Goal: Task Accomplishment & Management: Complete application form

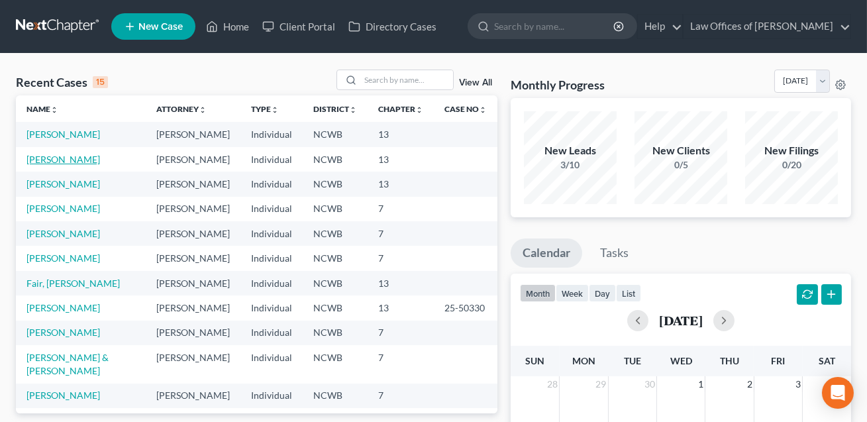
click at [75, 165] on link "[PERSON_NAME]" at bounding box center [64, 159] width 74 height 11
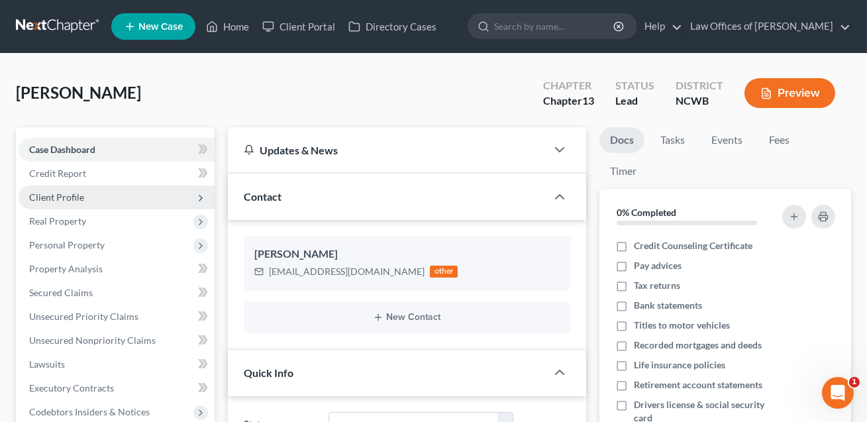
click at [63, 201] on span "Client Profile" at bounding box center [56, 197] width 55 height 11
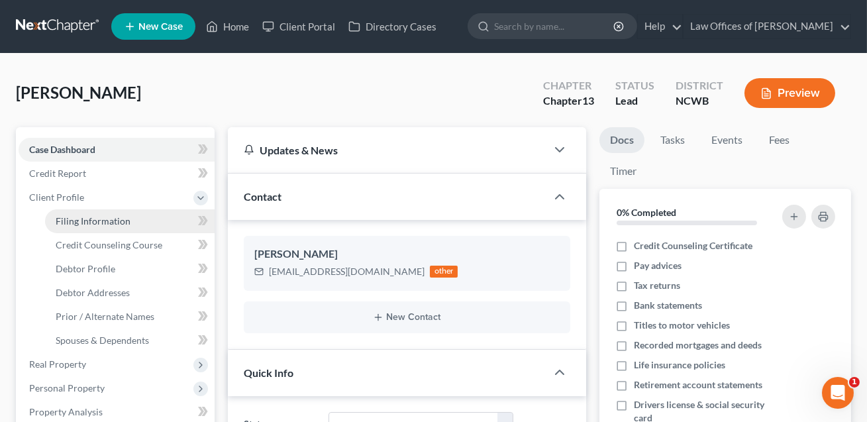
click at [69, 216] on span "Filing Information" at bounding box center [93, 220] width 75 height 11
select select "1"
select select "0"
select select "3"
select select "28"
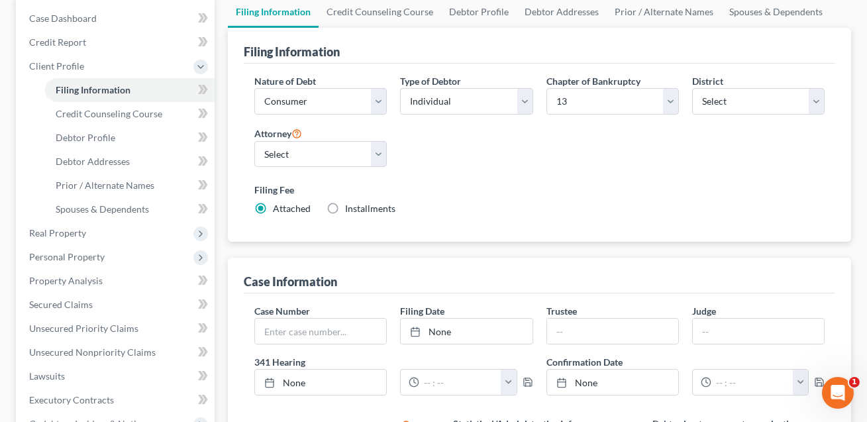
scroll to position [155, 0]
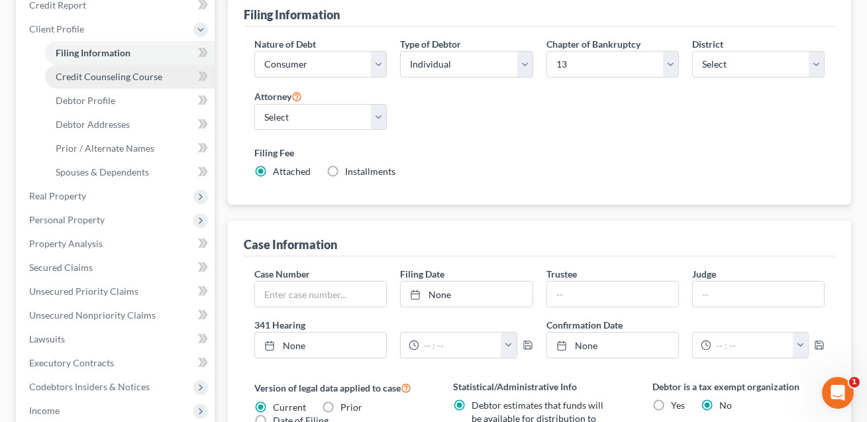
click at [121, 85] on link "Credit Counseling Course" at bounding box center [130, 77] width 170 height 24
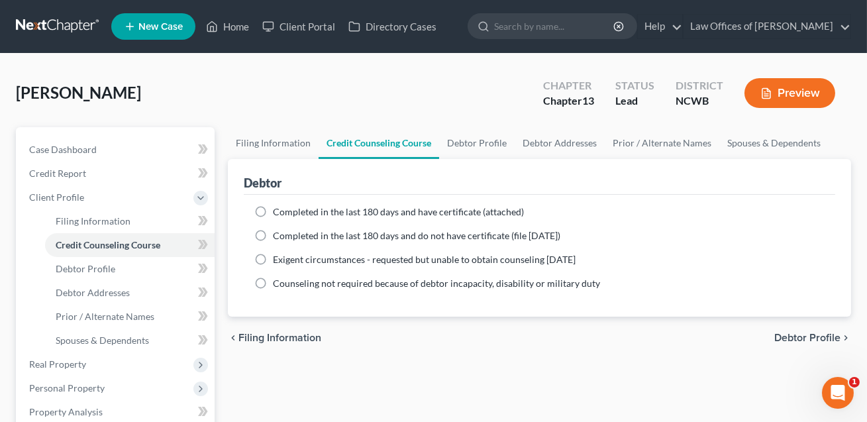
click at [273, 208] on label "Completed in the last 180 days and have certificate (attached)" at bounding box center [398, 211] width 251 height 13
click at [278, 208] on input "Completed in the last 180 days and have certificate (attached)" at bounding box center [282, 209] width 9 height 9
radio input "true"
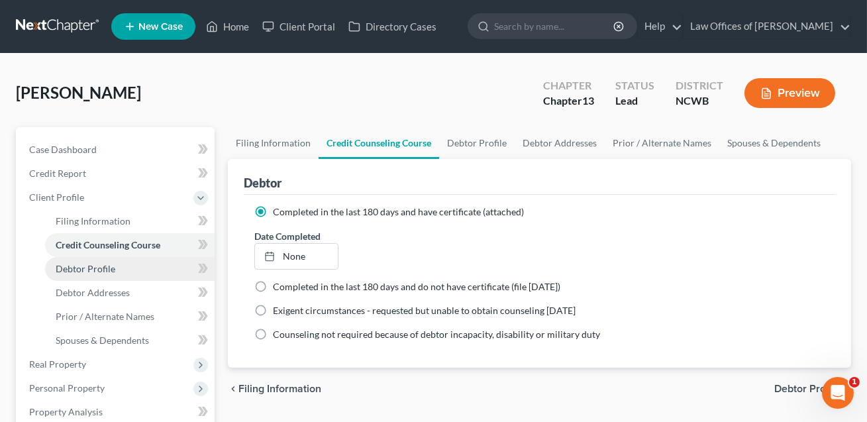
click at [109, 266] on span "Debtor Profile" at bounding box center [86, 268] width 60 height 11
select select "1"
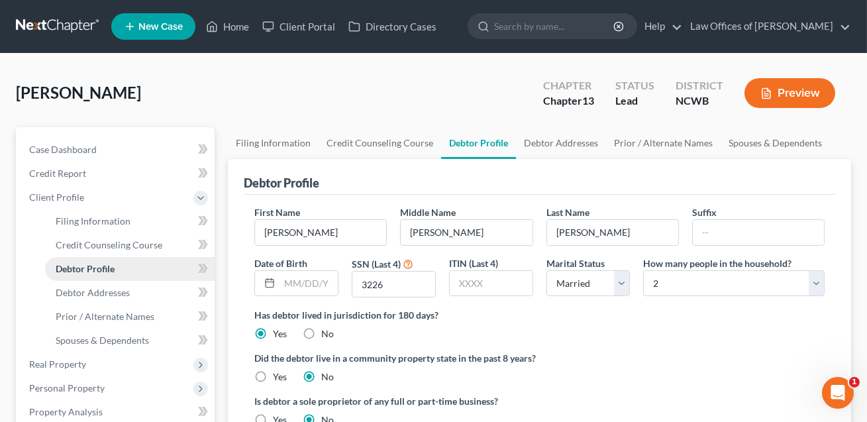
radio input "true"
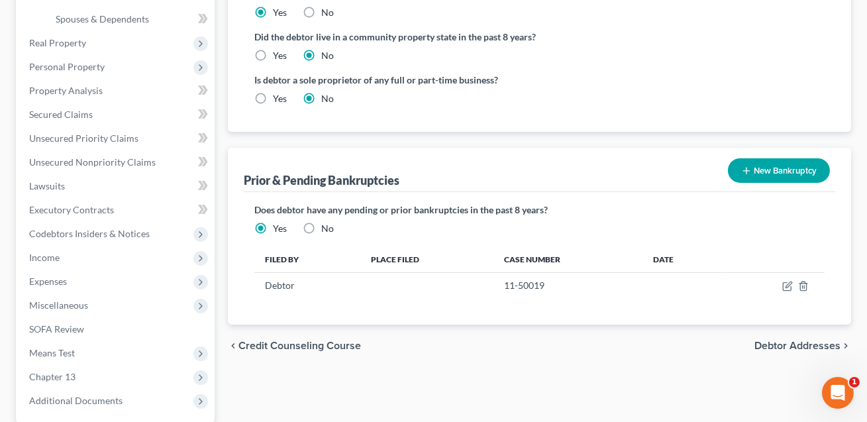
scroll to position [327, 0]
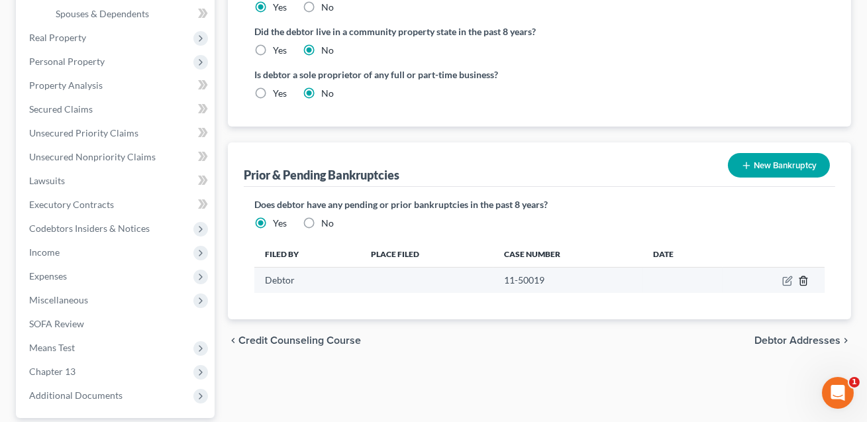
click at [804, 282] on line "button" at bounding box center [804, 282] width 0 height 3
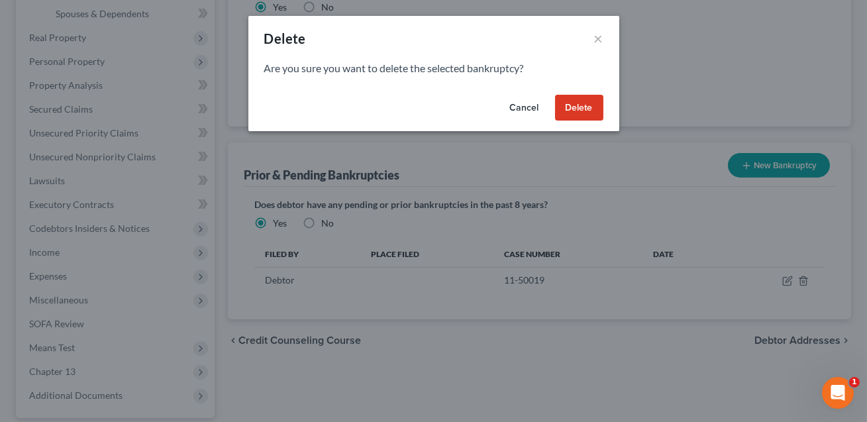
click at [571, 101] on button "Delete" at bounding box center [579, 108] width 48 height 27
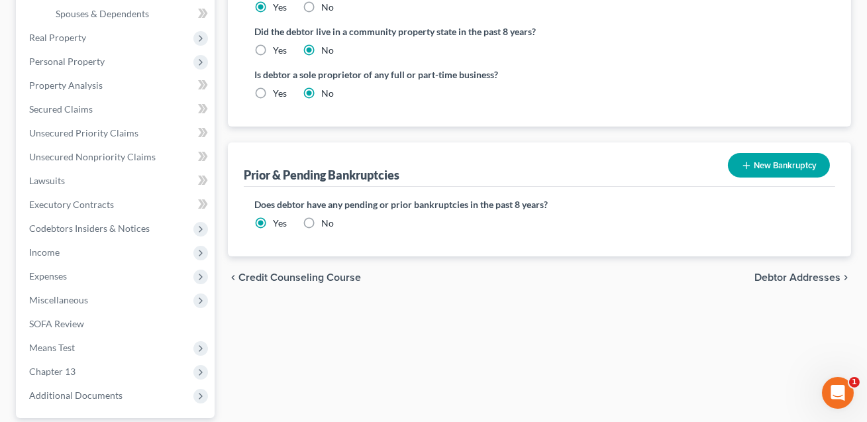
click at [321, 221] on label "No" at bounding box center [327, 223] width 13 height 13
click at [327, 221] on input "No" at bounding box center [331, 221] width 9 height 9
radio input "true"
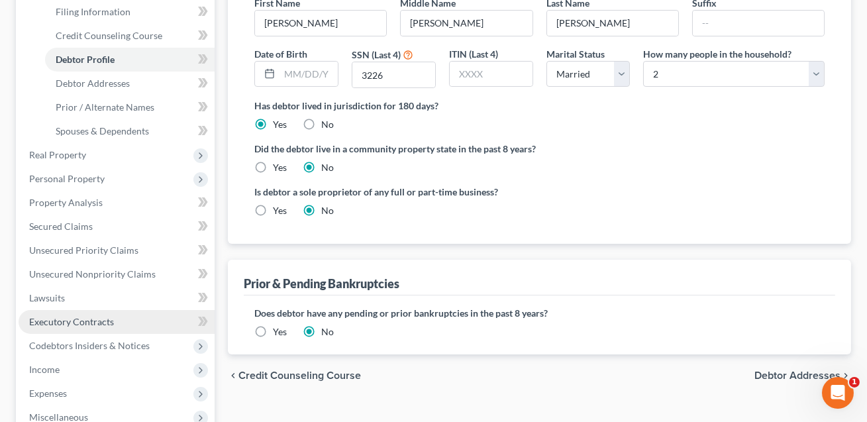
scroll to position [52, 0]
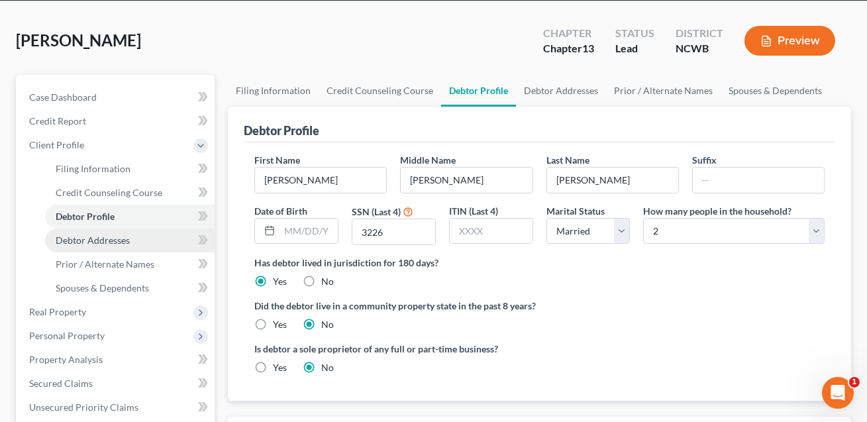
click at [105, 236] on span "Debtor Addresses" at bounding box center [93, 240] width 74 height 11
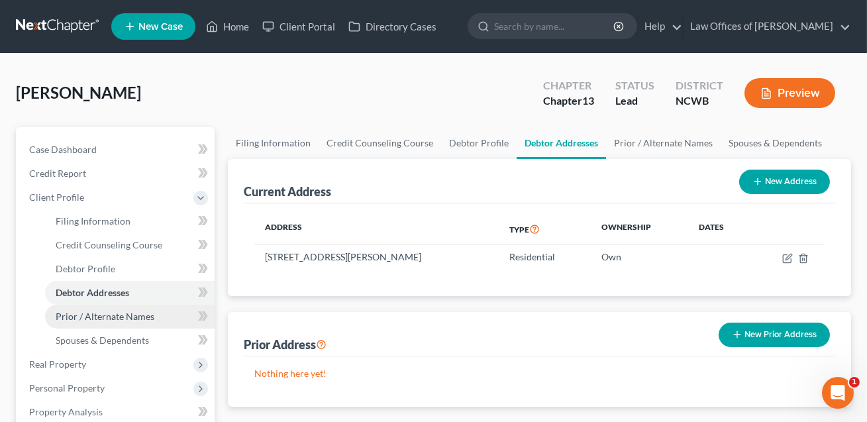
click at [101, 318] on span "Prior / Alternate Names" at bounding box center [105, 316] width 99 height 11
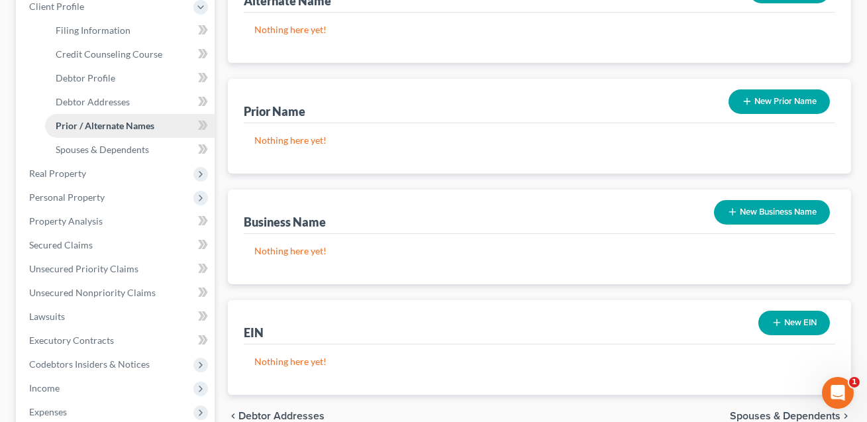
scroll to position [257, 0]
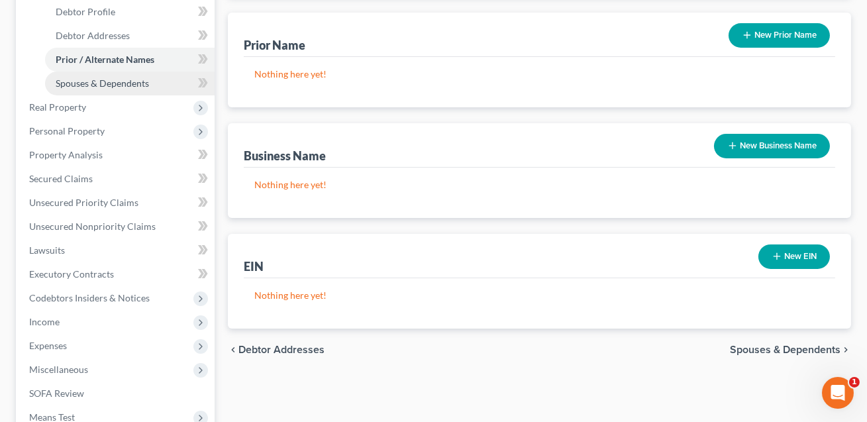
click at [97, 85] on span "Spouses & Dependents" at bounding box center [102, 83] width 93 height 11
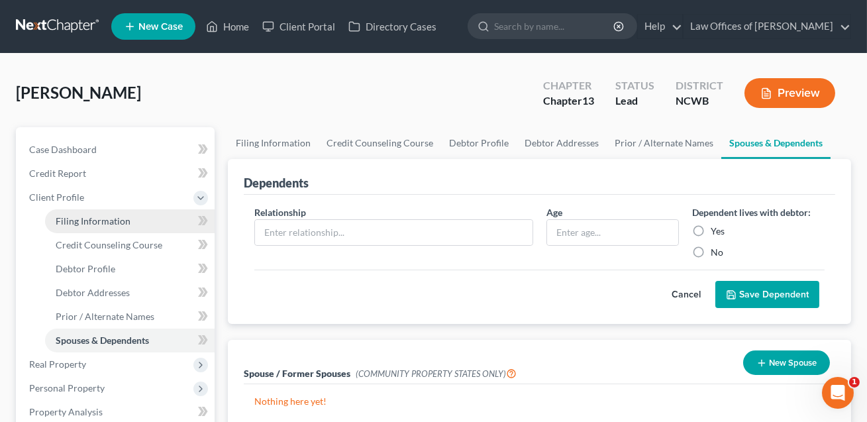
click at [68, 219] on span "Filing Information" at bounding box center [93, 220] width 75 height 11
select select "1"
select select "0"
select select "3"
select select "59"
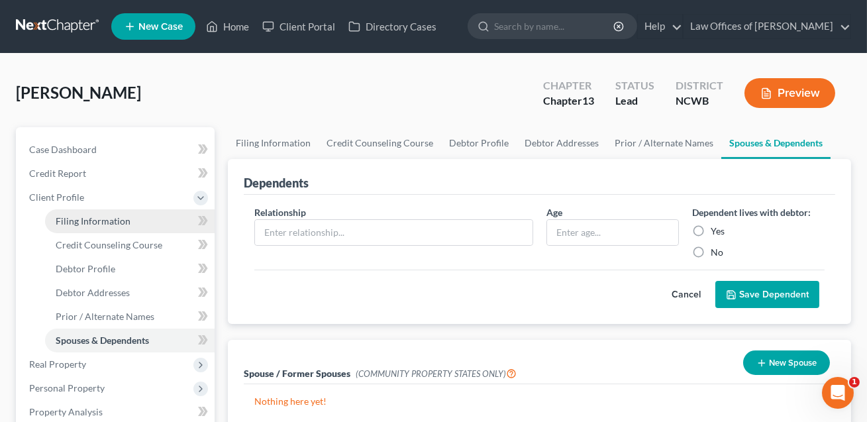
select select "1"
select select "28"
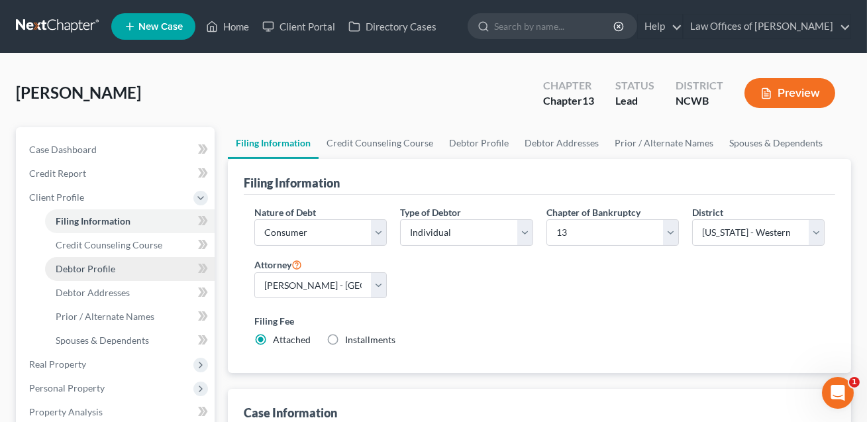
click at [80, 266] on span "Debtor Profile" at bounding box center [86, 268] width 60 height 11
select select "1"
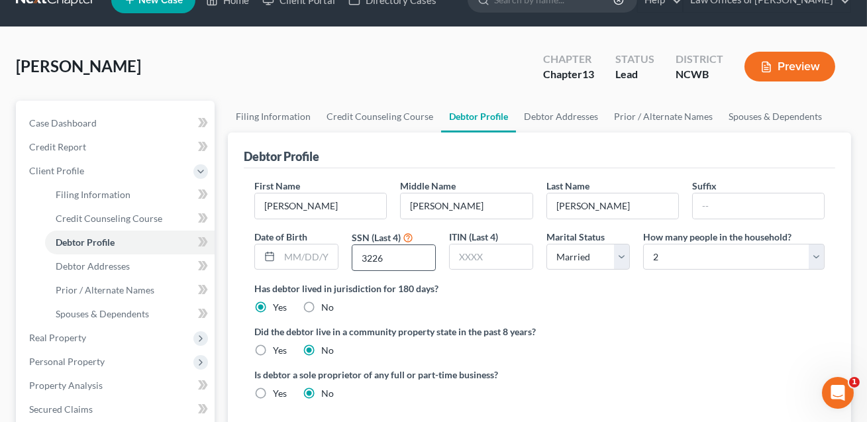
scroll to position [35, 0]
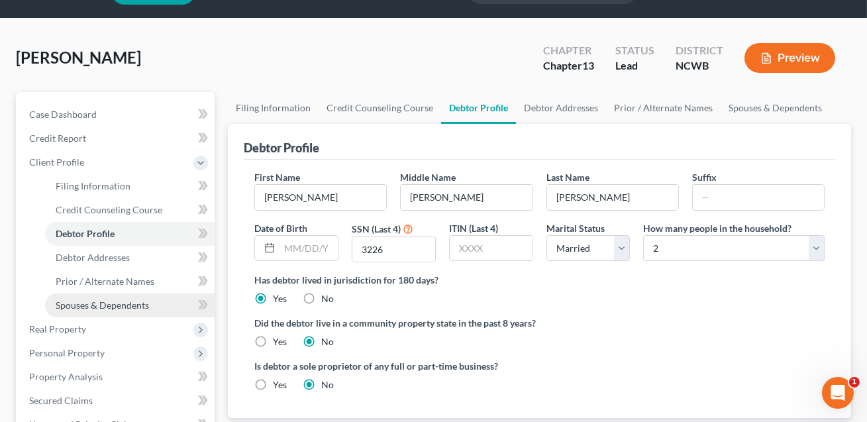
click at [99, 305] on span "Spouses & Dependents" at bounding box center [102, 305] width 93 height 11
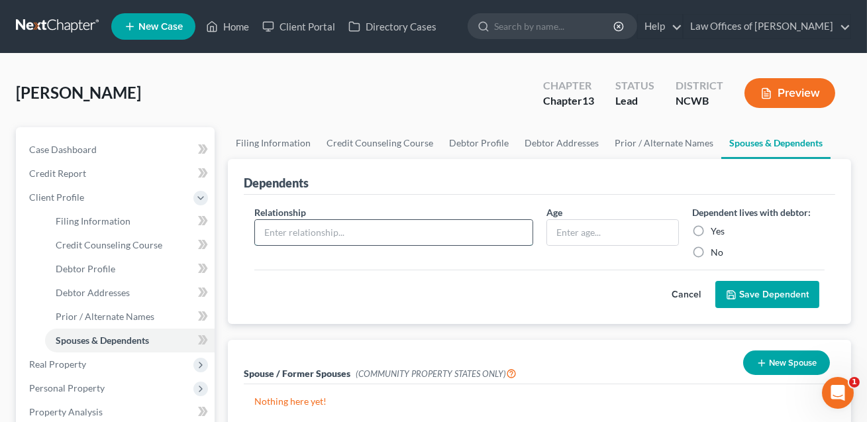
click at [295, 229] on input "text" at bounding box center [393, 232] width 277 height 25
type input "Spouse"
click at [566, 237] on input "text" at bounding box center [612, 232] width 131 height 25
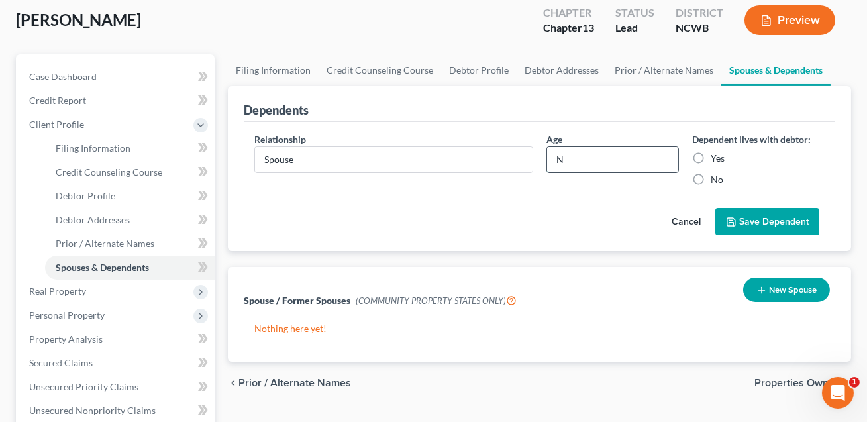
scroll to position [76, 0]
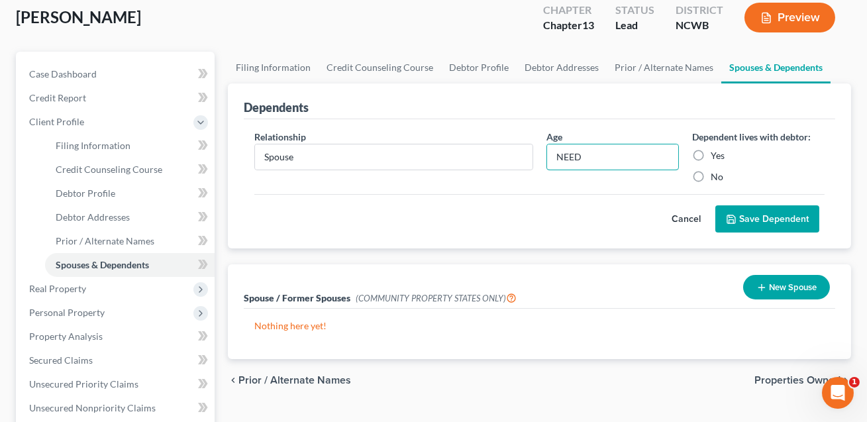
type input "NEED"
click at [711, 155] on label "Yes" at bounding box center [718, 155] width 14 height 13
click at [716, 155] on input "Yes" at bounding box center [720, 153] width 9 height 9
radio input "true"
click at [763, 217] on button "Save Dependent" at bounding box center [768, 219] width 104 height 28
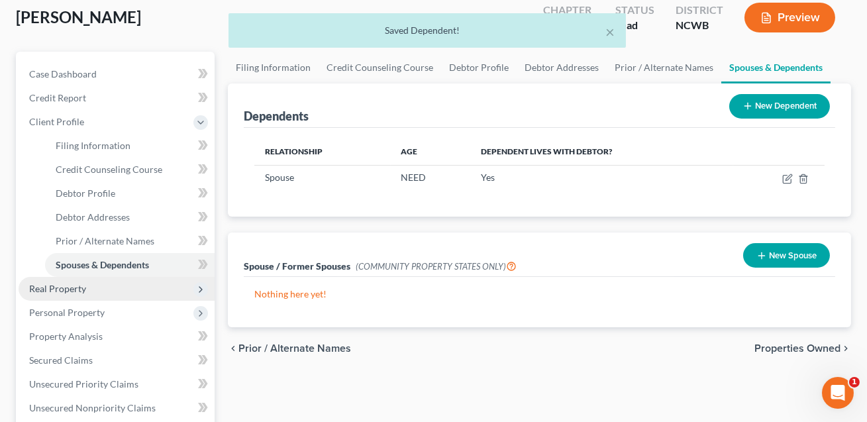
click at [71, 290] on span "Real Property" at bounding box center [57, 288] width 57 height 11
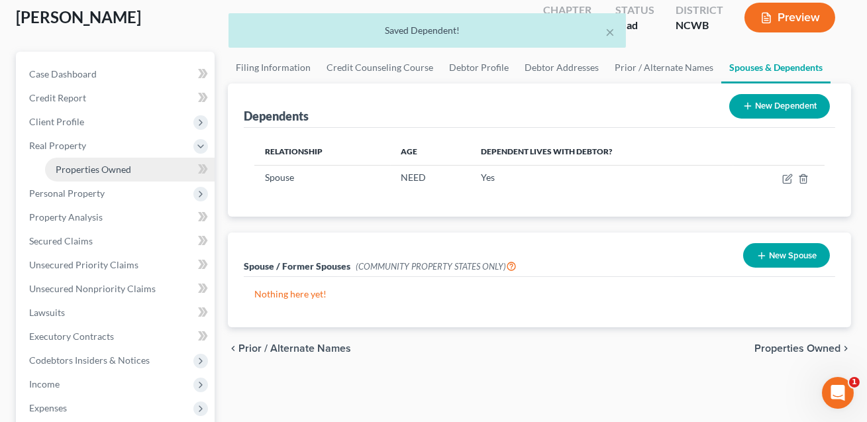
click at [95, 164] on span "Properties Owned" at bounding box center [94, 169] width 76 height 11
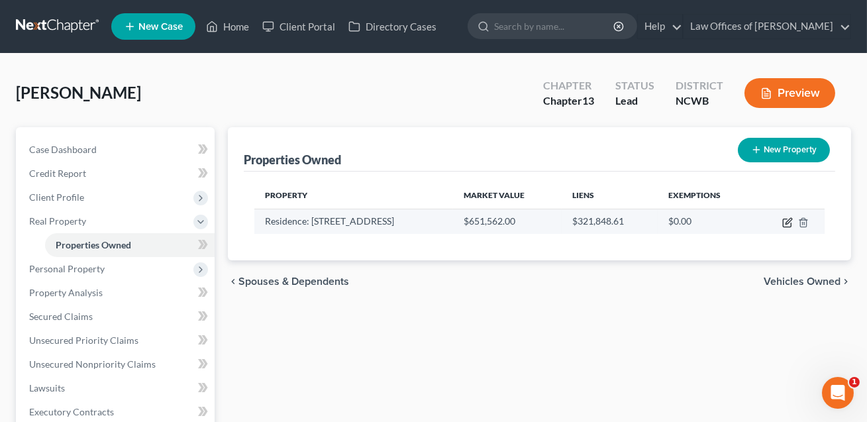
click at [789, 225] on icon "button" at bounding box center [788, 222] width 11 height 11
select select "28"
select select "3"
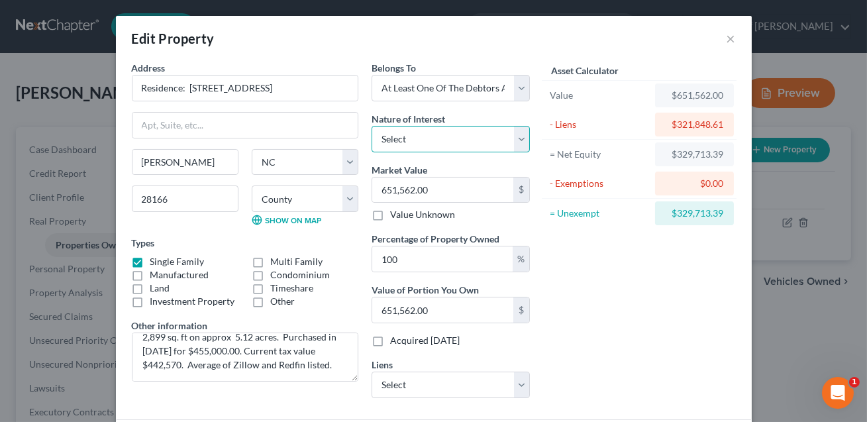
click at [468, 142] on select "Select Fee Simple Joint Tenant Life Estate Equitable Interest Future Interest T…" at bounding box center [451, 139] width 158 height 27
select select "5"
click at [391, 258] on input "100" at bounding box center [442, 259] width 140 height 25
type input "10"
type input "65,156.20"
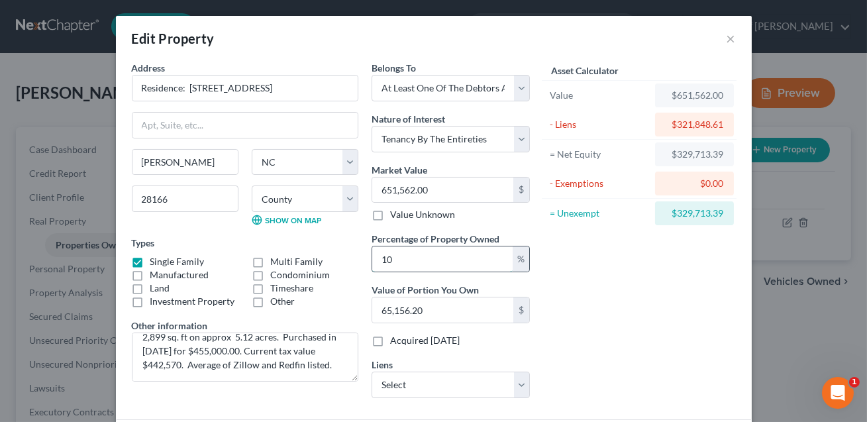
type input "0"
type input "50"
type input "325,781.00"
type input "500"
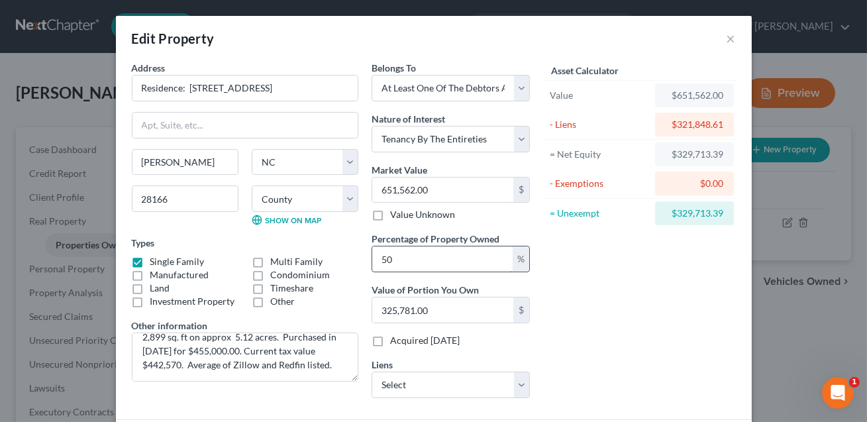
type input "3,257,810.00"
type input "50"
type input "325,781.00"
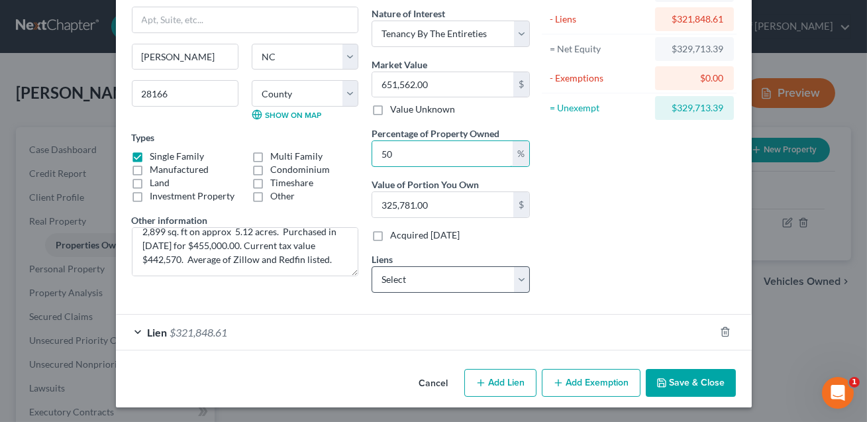
type input "50"
click at [486, 282] on select "Select [PERSON_NAME] Deere Financial - $121,002.20 [PERSON_NAME] Deere Financia…" at bounding box center [451, 279] width 158 height 27
click at [497, 320] on div "Lien $321,848.61" at bounding box center [415, 332] width 599 height 35
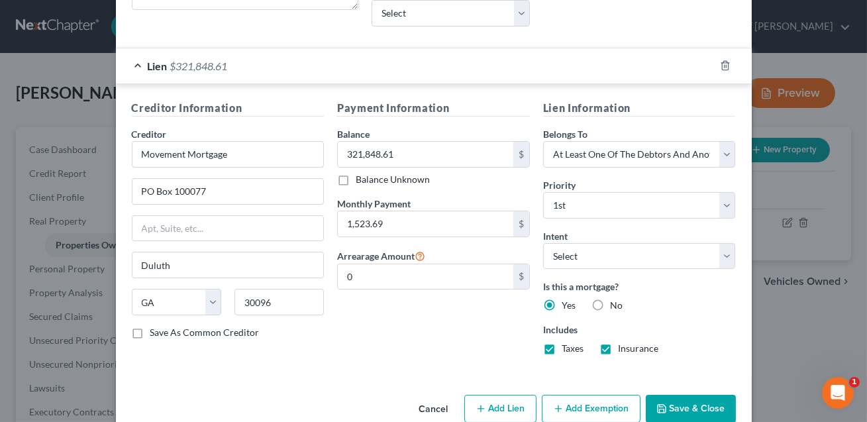
scroll to position [398, 0]
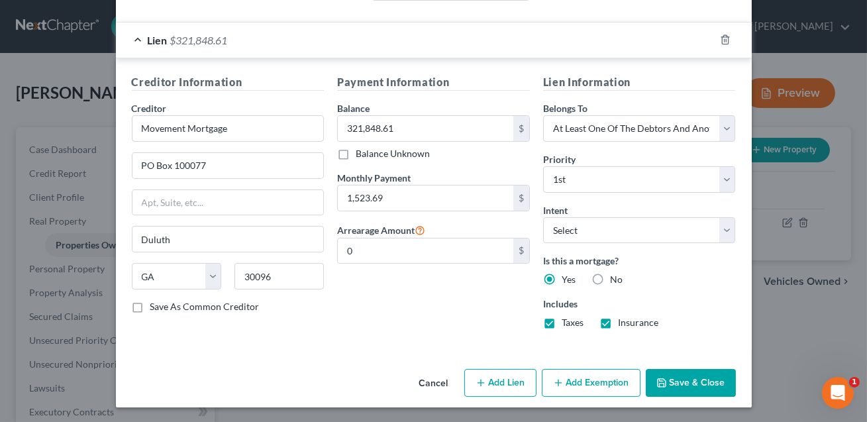
click at [683, 380] on button "Save & Close" at bounding box center [691, 383] width 90 height 28
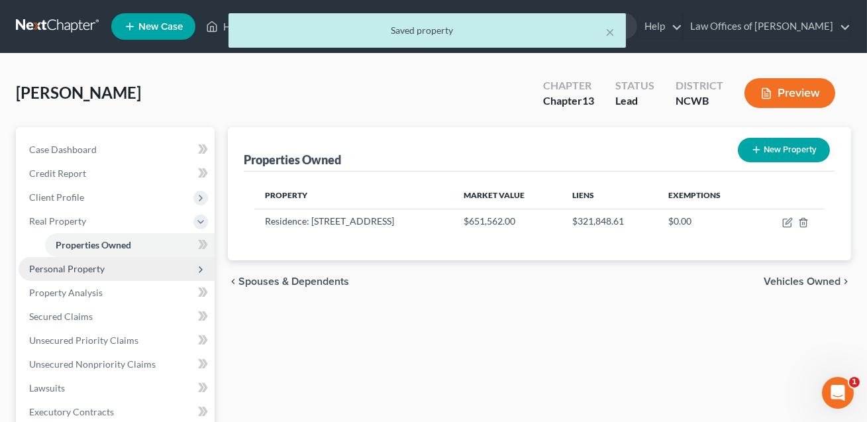
click at [83, 270] on span "Personal Property" at bounding box center [67, 268] width 76 height 11
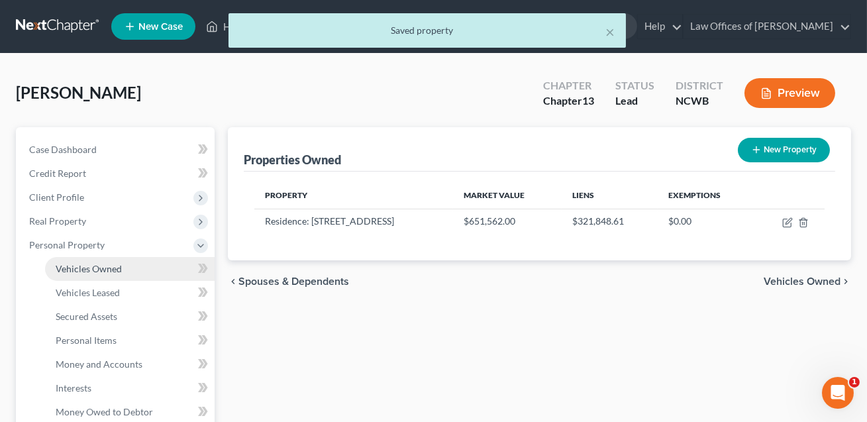
click at [84, 274] on link "Vehicles Owned" at bounding box center [130, 269] width 170 height 24
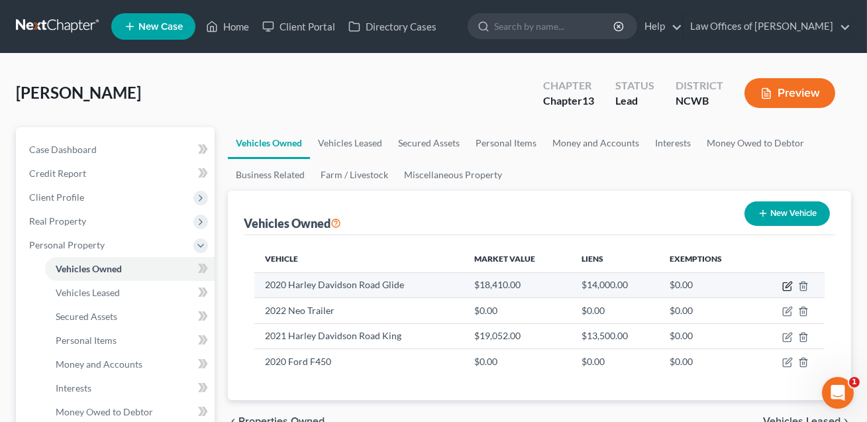
click at [788, 283] on icon "button" at bounding box center [789, 285] width 6 height 6
select select "7"
select select "6"
select select "2"
select select "0"
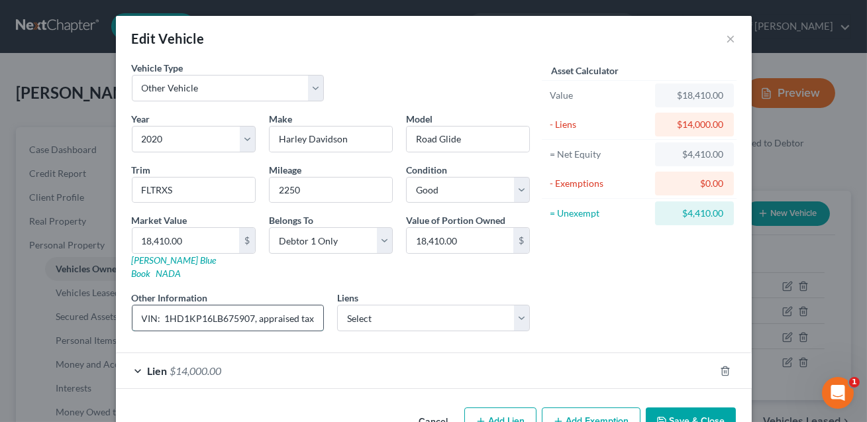
click at [254, 306] on input "VIN: 1HD1KP16LB675907, appraised tax value listed" at bounding box center [229, 317] width 192 height 25
type input "VIN: 1HD1KP16LB675907. , appraised tax value listed"
click at [182, 268] on link "NADA" at bounding box center [168, 273] width 25 height 11
click at [184, 241] on input "18,410.00" at bounding box center [186, 240] width 107 height 25
click at [185, 241] on input "18,410.00" at bounding box center [186, 240] width 107 height 25
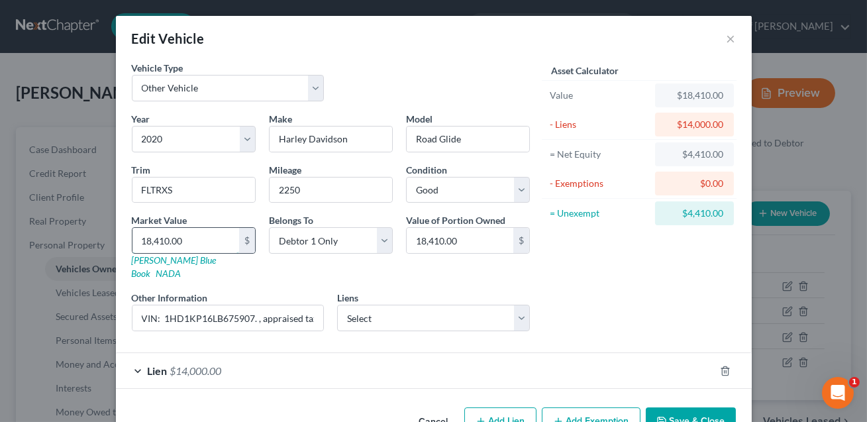
drag, startPoint x: 185, startPoint y: 240, endPoint x: 138, endPoint y: 242, distance: 46.4
click at [138, 242] on input "18,410.00" at bounding box center [186, 240] width 107 height 25
type input "27,950"
type input "27,950.00"
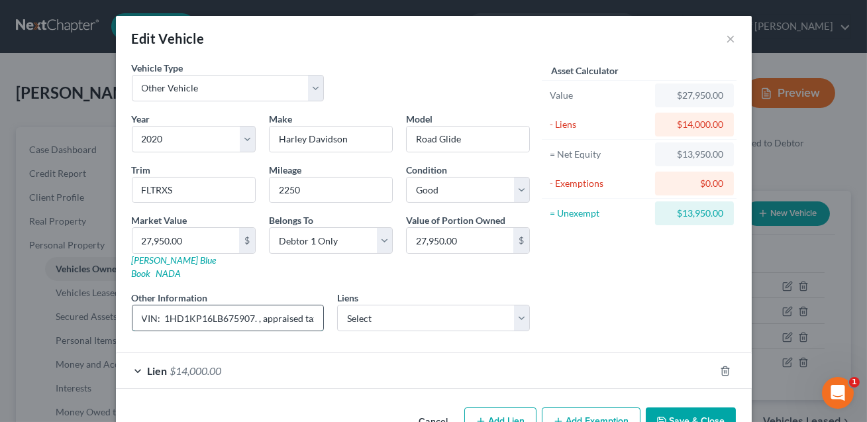
drag, startPoint x: 257, startPoint y: 305, endPoint x: 319, endPoint y: 302, distance: 62.3
click at [319, 305] on input "VIN: 1HD1KP16LB675907. , appraised tax value listed" at bounding box center [229, 317] width 192 height 25
drag, startPoint x: 321, startPoint y: 306, endPoint x: 209, endPoint y: 309, distance: 112.0
click at [209, 309] on input "VIN: 1HD1KP16LB675907. , appraised tax value listed" at bounding box center [229, 317] width 192 height 25
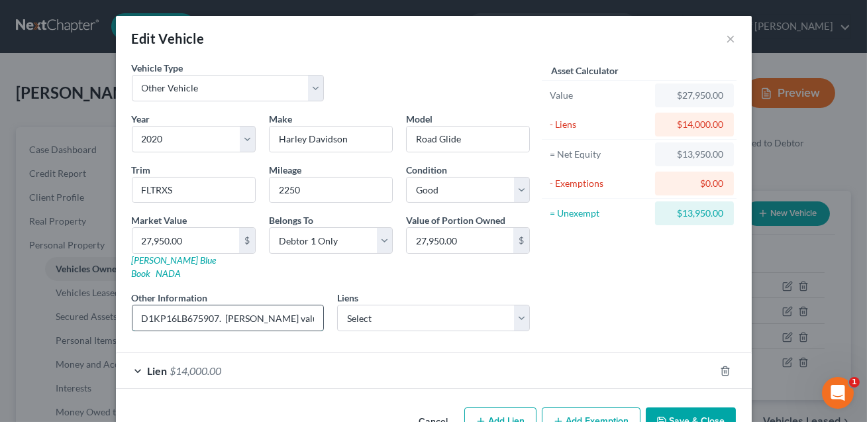
scroll to position [0, 38]
type input "VIN: 1HD1KP16LB675907. [PERSON_NAME] value listed."
click at [182, 268] on link "NADA" at bounding box center [168, 273] width 25 height 11
click at [194, 237] on input "27,950.00" at bounding box center [186, 240] width 107 height 25
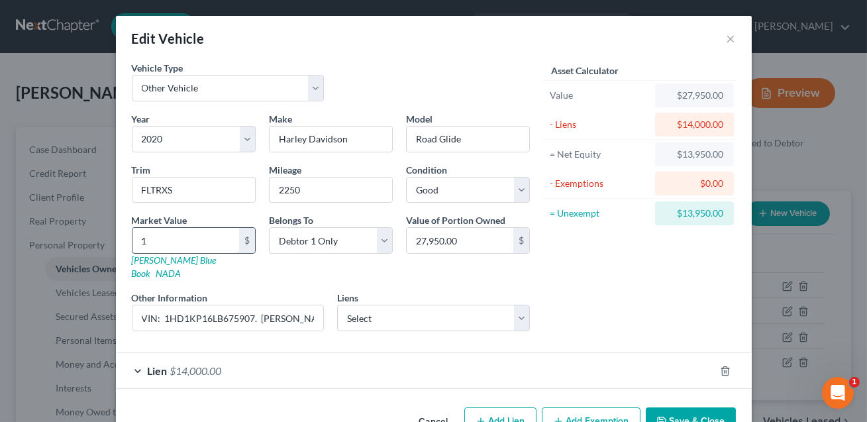
type input "19"
type input "19.00"
type input "193"
type input "193.00"
type input "1,934"
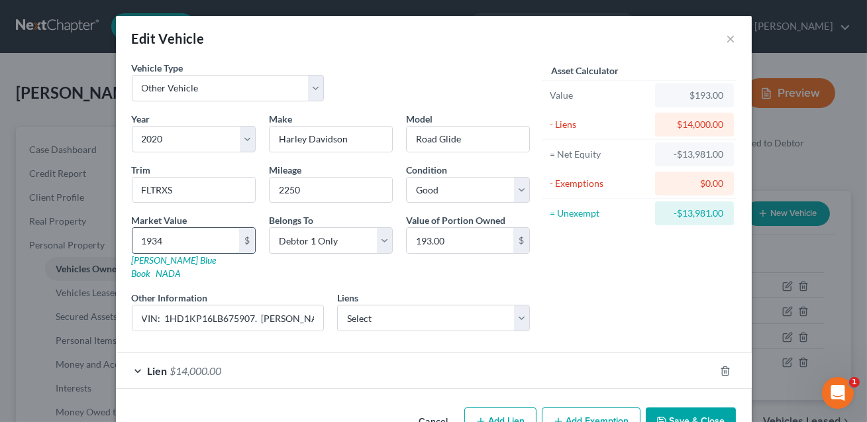
type input "1,934.00"
type input "1,9345"
type input "19,345.00"
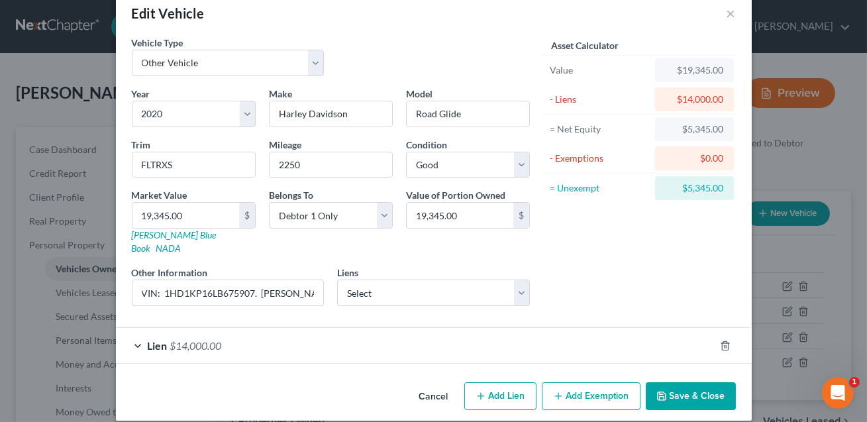
click at [704, 389] on button "Save & Close" at bounding box center [691, 396] width 90 height 28
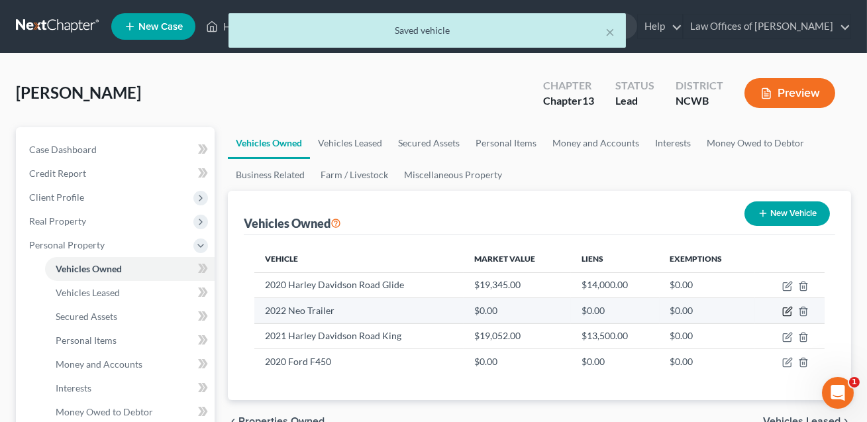
click at [789, 311] on icon "button" at bounding box center [789, 310] width 6 height 6
select select "0"
select select "4"
select select "2"
select select "0"
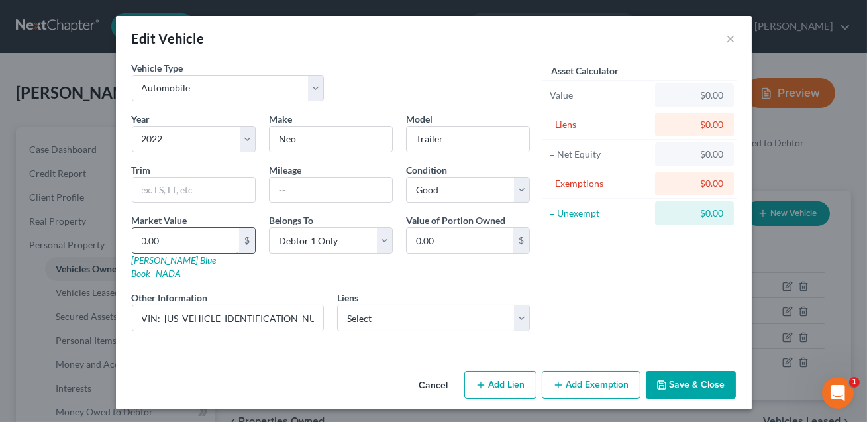
click at [180, 241] on input "0.00" at bounding box center [186, 240] width 107 height 25
type input "1"
type input "1.00"
click at [289, 305] on input "VIN: [US_VEHICLE_IDENTIFICATION_NUMBER]" at bounding box center [229, 317] width 192 height 25
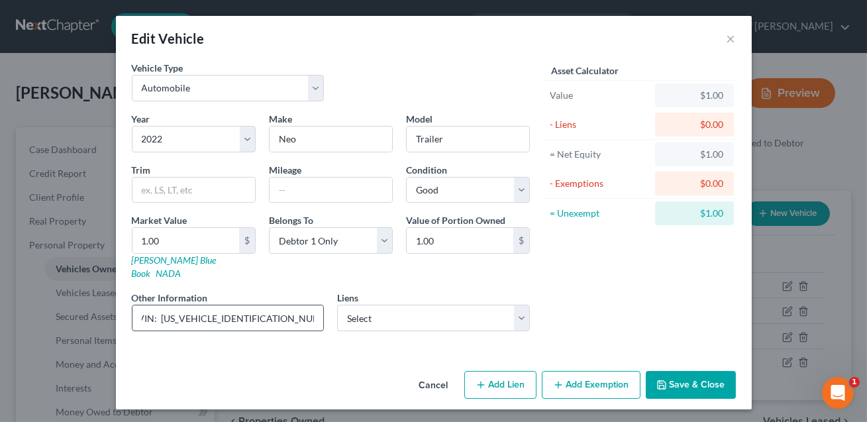
scroll to position [0, 6]
type input "VIN: [US_VEHICLE_IDENTIFICATION_NUMBER]. Basis of value."
click at [170, 239] on input "1.00" at bounding box center [186, 240] width 107 height 25
type input "8"
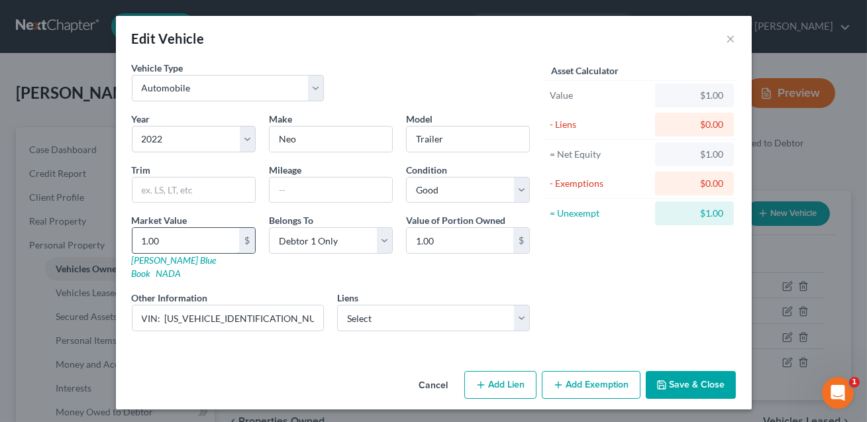
type input "8.00"
type input "89"
type input "89.00"
type input "899"
type input "899.00"
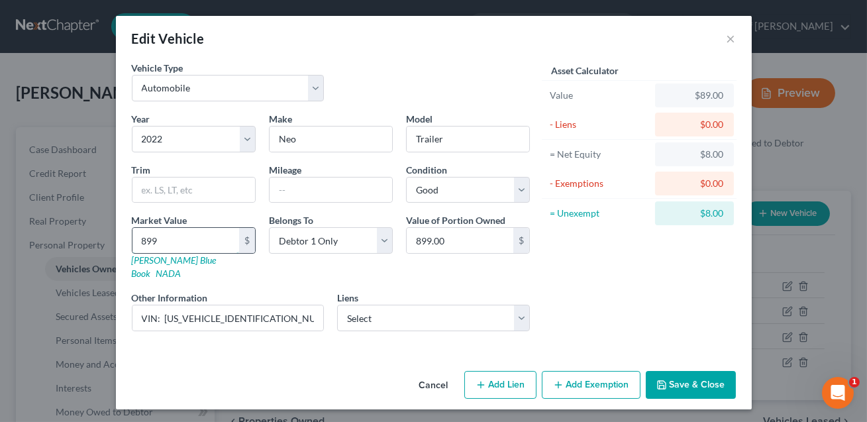
type input "8995"
type input "8,995.00"
click at [264, 305] on input "VIN: [US_VEHICLE_IDENTIFICATION_NUMBER]. Basis of value." at bounding box center [229, 317] width 192 height 25
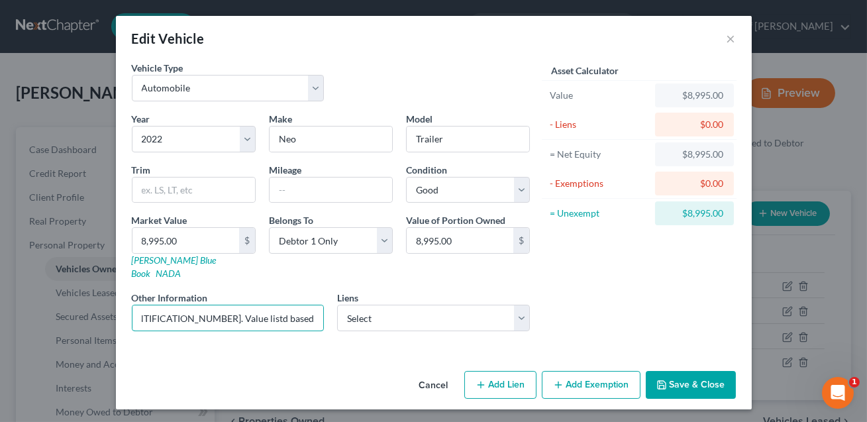
scroll to position [0, 106]
click at [195, 305] on input "VIN: [US_VEHICLE_IDENTIFICATION_NUMBER]. Value listd based upon online research…" at bounding box center [229, 317] width 192 height 25
type input "VIN: [US_VEHICLE_IDENTIFICATION_NUMBER]. Value listed based upon online researc…"
click at [504, 305] on select "Select [PERSON_NAME] Deere Financial - $121,002.20 [PERSON_NAME] Deere Financia…" at bounding box center [433, 318] width 193 height 27
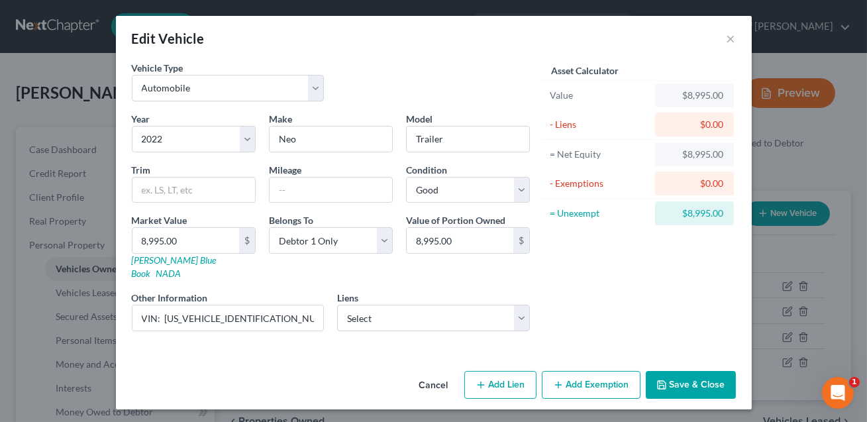
click at [706, 371] on button "Save & Close" at bounding box center [691, 385] width 90 height 28
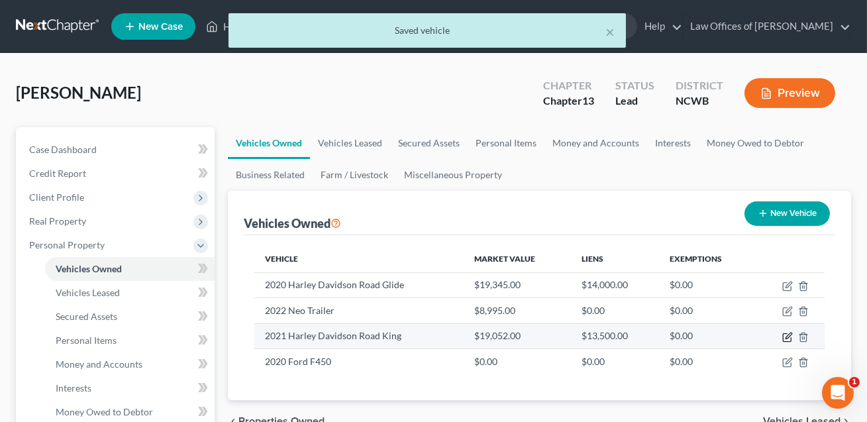
click at [788, 334] on icon "button" at bounding box center [789, 336] width 6 height 6
select select "0"
select select "5"
select select "2"
select select "0"
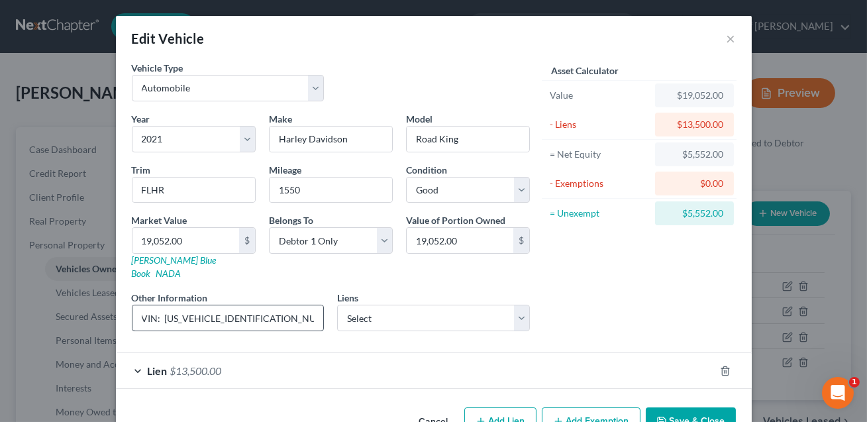
scroll to position [0, 54]
click at [208, 305] on input "VIN: [US_VEHICLE_IDENTIFICATION_NUMBER], appraised tax value listed" at bounding box center [229, 317] width 192 height 25
click at [182, 268] on link "NADA" at bounding box center [168, 273] width 25 height 11
click at [188, 242] on input "19,052.00" at bounding box center [186, 240] width 107 height 25
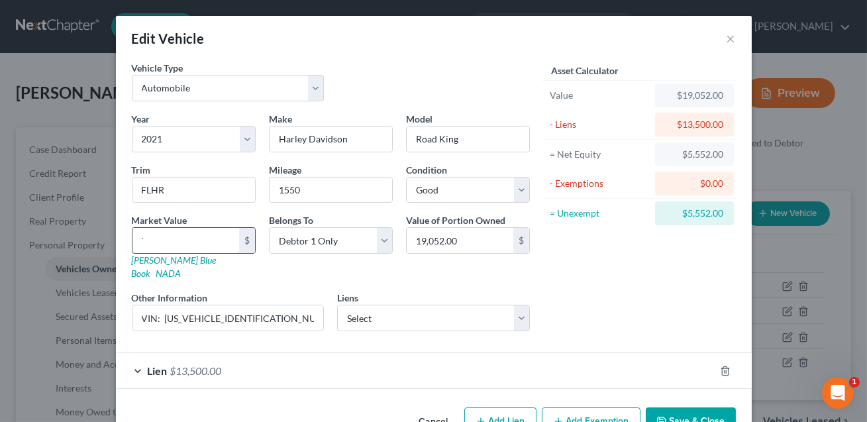
type input "0"
type input "04"
type input "04.00"
type input "042"
type input "042.00"
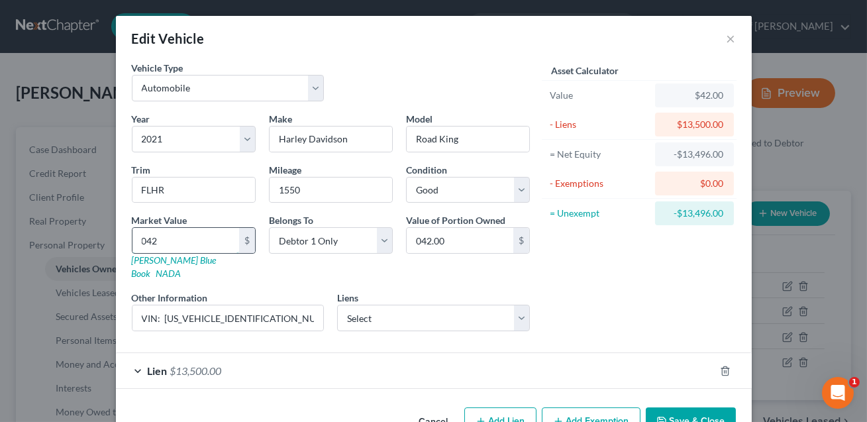
type input "0428"
type input "0,428.00"
type input "0,4285"
type input "04,285.00"
click at [146, 239] on input "04,285.00" at bounding box center [186, 240] width 107 height 25
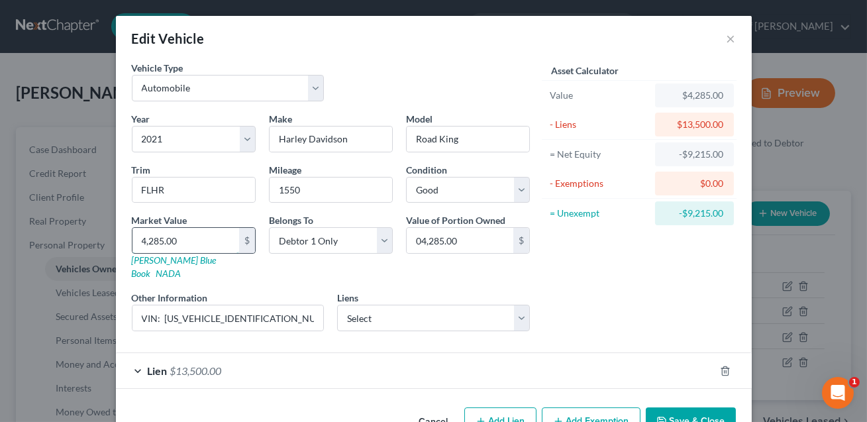
type input "14,285.00"
click at [264, 305] on input "VIN: [US_VEHICLE_IDENTIFICATION_NUMBER], appraised tax value listed" at bounding box center [229, 317] width 192 height 25
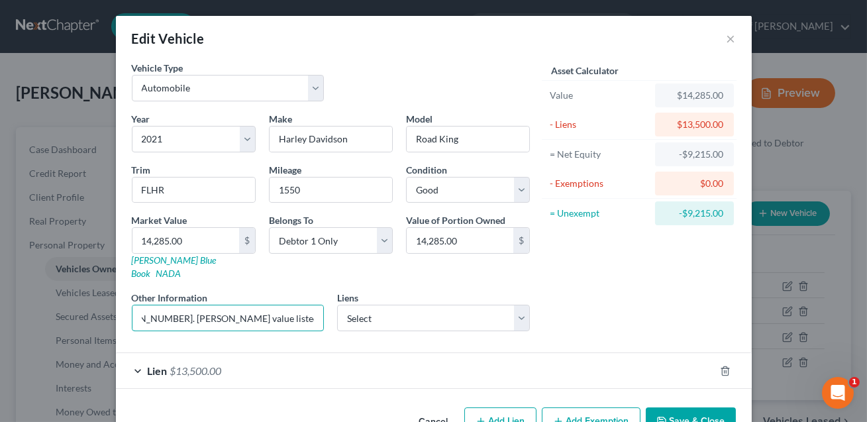
click at [326, 304] on div "Other Information VIN: [US_VEHICLE_IDENTIFICATION_NUMBER]. [PERSON_NAME] value …" at bounding box center [228, 311] width 206 height 40
type input "VIN: [US_VEHICLE_IDENTIFICATION_NUMBER]. [PERSON_NAME] value listed."
click at [677, 408] on button "Save & Close" at bounding box center [691, 422] width 90 height 28
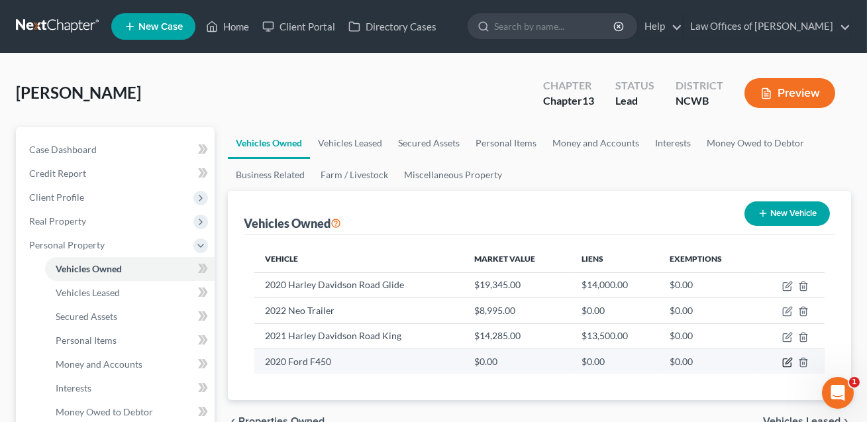
click at [791, 364] on icon "button" at bounding box center [787, 363] width 8 height 8
select select "1"
select select "6"
select select "2"
select select "0"
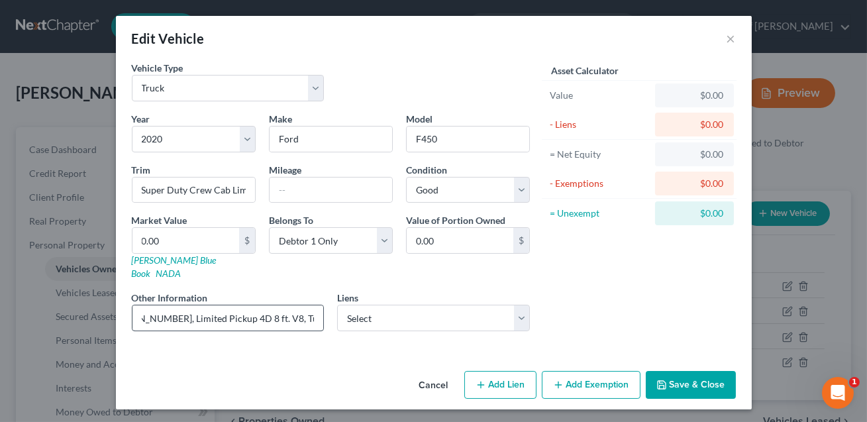
scroll to position [0, 151]
click at [281, 186] on input "text" at bounding box center [331, 190] width 123 height 25
type input "CONFIRM"
click at [182, 268] on link "NADA" at bounding box center [168, 273] width 25 height 11
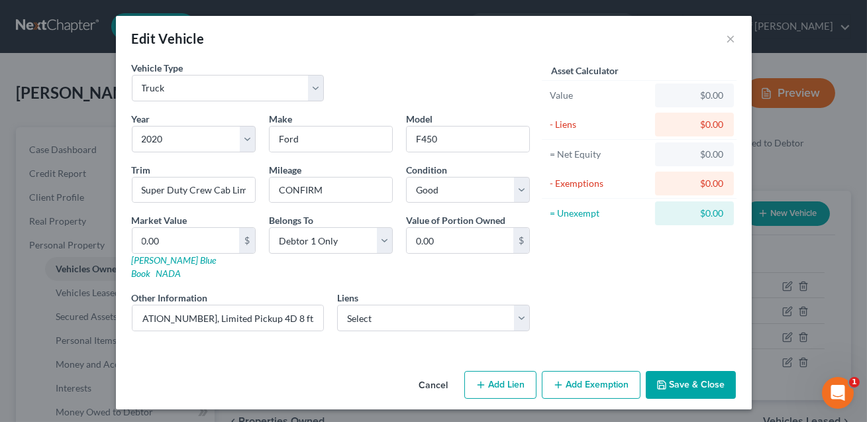
click at [680, 371] on button "Save & Close" at bounding box center [691, 385] width 90 height 28
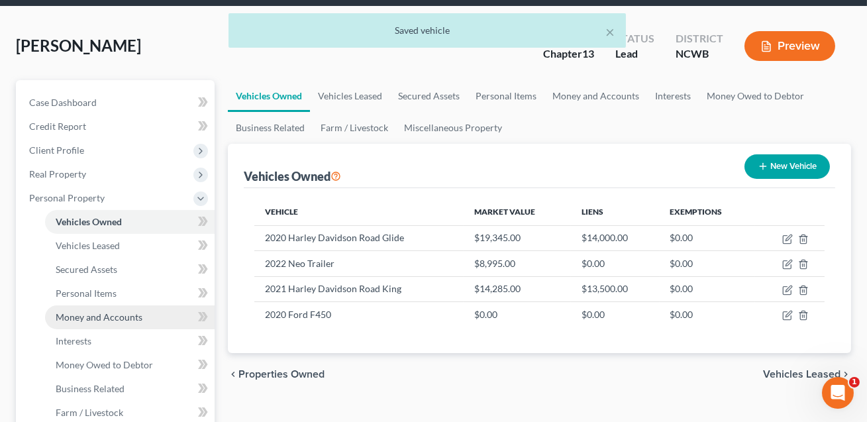
scroll to position [64, 0]
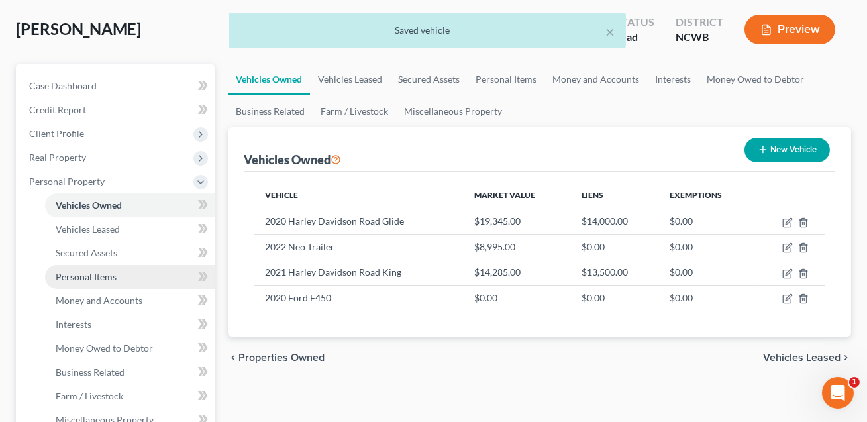
click at [104, 273] on span "Personal Items" at bounding box center [86, 276] width 61 height 11
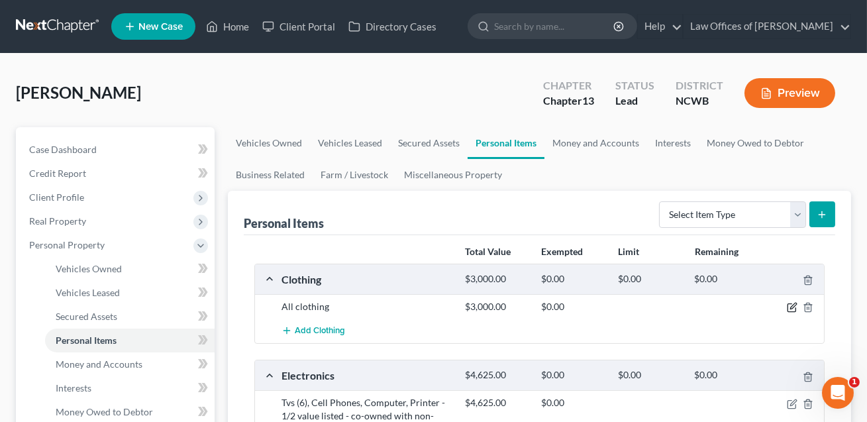
click at [793, 305] on icon "button" at bounding box center [792, 307] width 11 height 11
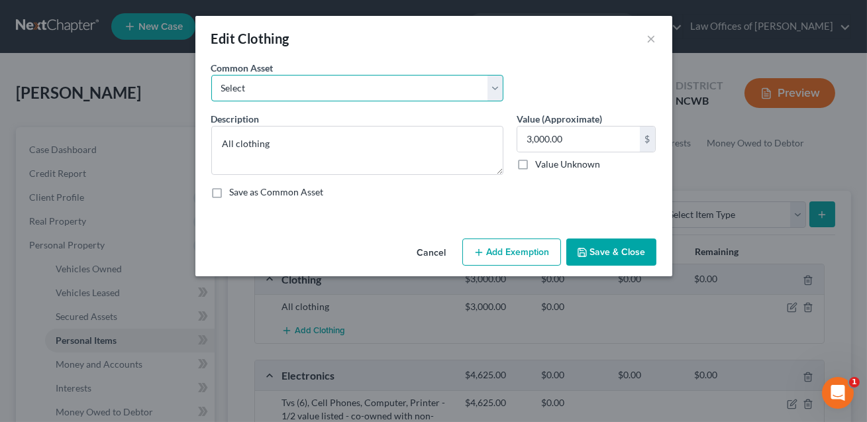
click at [313, 95] on select "Select All clothing All clothing and personal effects" at bounding box center [357, 88] width 292 height 27
select select "1"
type textarea "All clothing and personal effects"
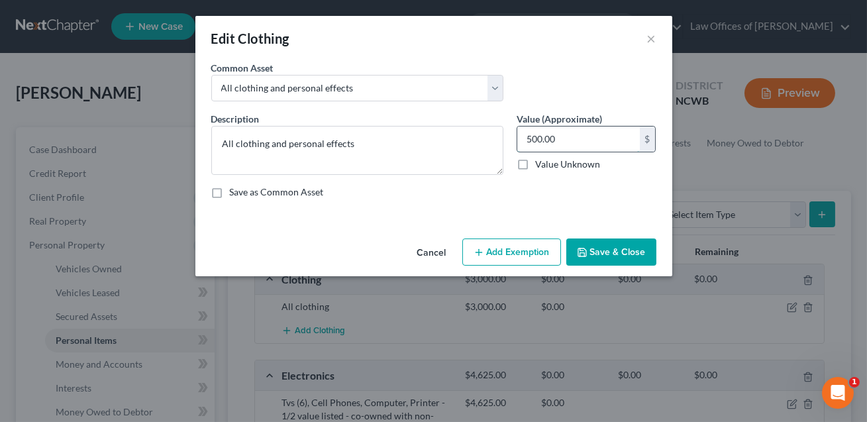
click at [555, 138] on input "500.00" at bounding box center [579, 139] width 123 height 25
type input "3,000.00"
click at [617, 250] on button "Save & Close" at bounding box center [612, 253] width 90 height 28
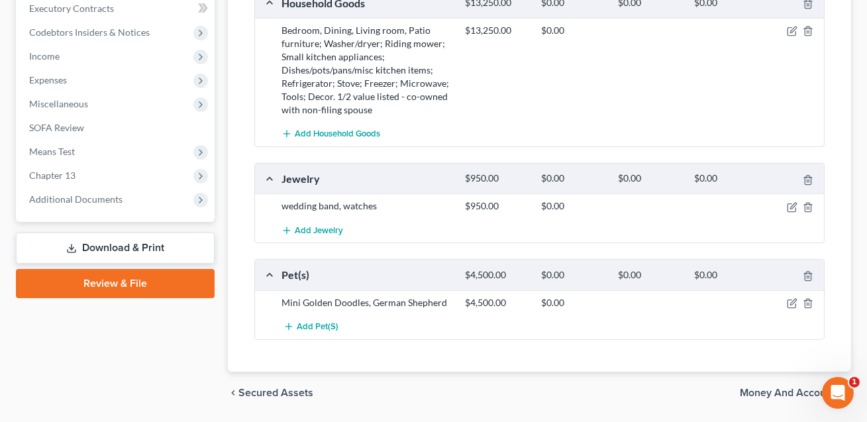
scroll to position [619, 0]
click at [794, 303] on icon "button" at bounding box center [792, 303] width 11 height 11
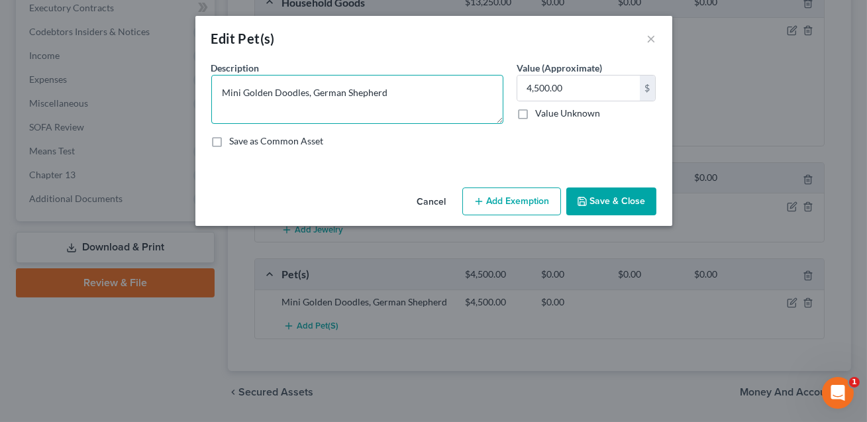
click at [398, 91] on textarea "Mini Golden Doodles, German Shepherd" at bounding box center [357, 99] width 292 height 49
type textarea "Mini Golden Doodles, German Shepherd. Jointly owned with non-filing spouse. 1/2…"
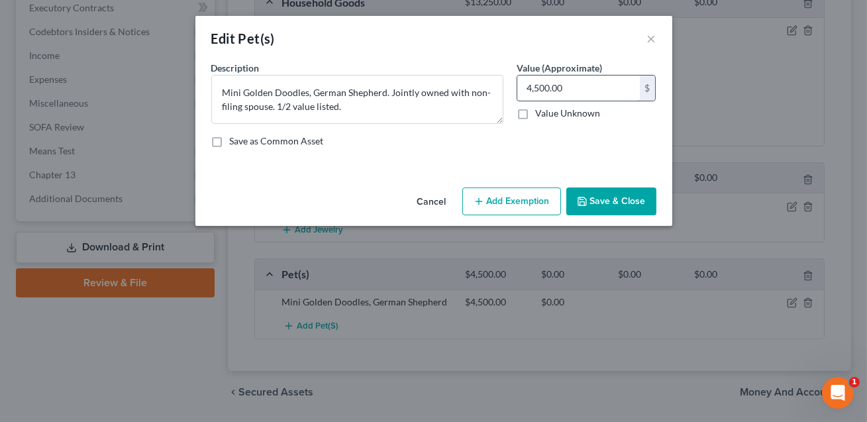
click at [561, 89] on input "4,500.00" at bounding box center [579, 88] width 123 height 25
type input "2,250.00"
click at [608, 199] on button "Save & Close" at bounding box center [612, 202] width 90 height 28
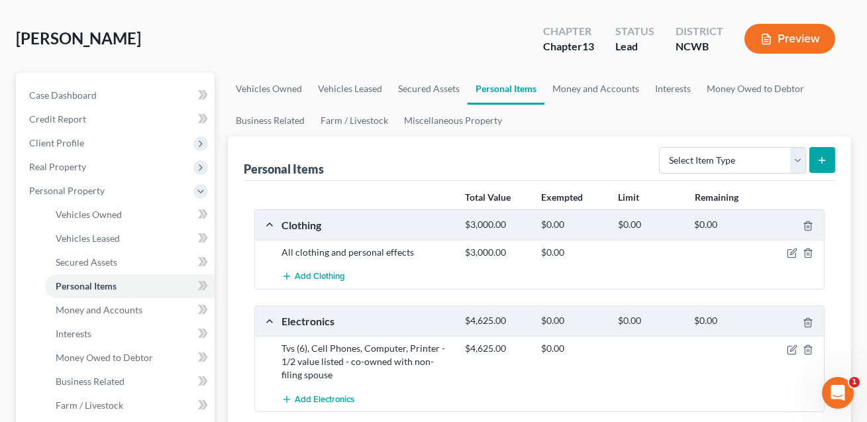
scroll to position [0, 0]
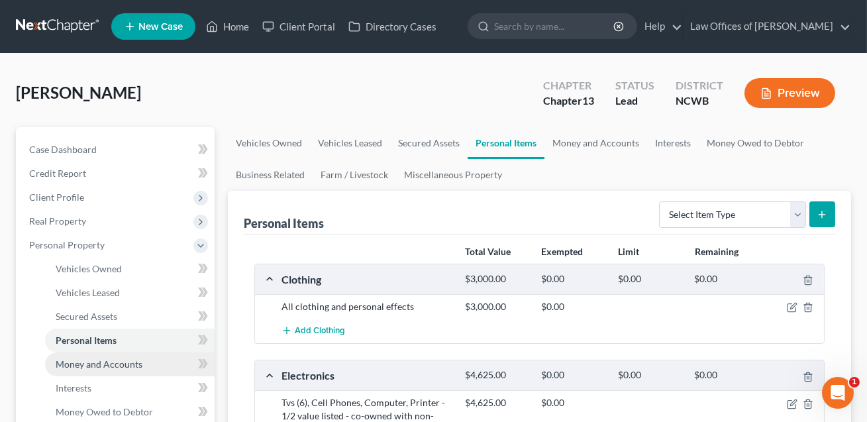
click at [116, 358] on span "Money and Accounts" at bounding box center [99, 363] width 87 height 11
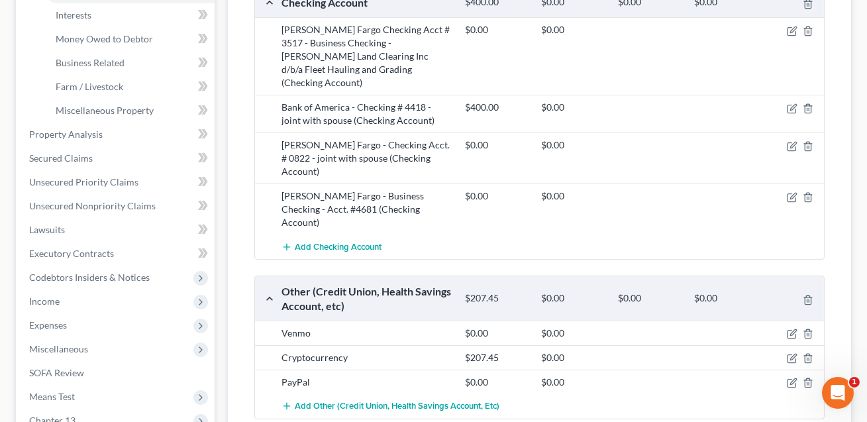
scroll to position [374, 0]
click at [794, 103] on icon "button" at bounding box center [794, 106] width 6 height 6
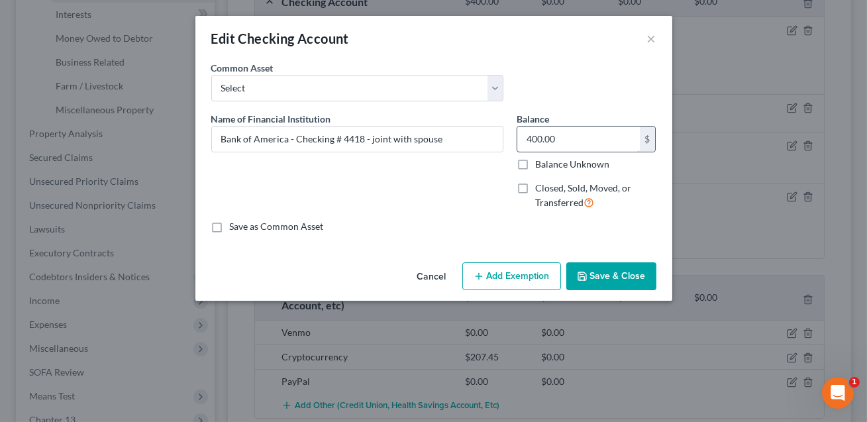
click at [589, 136] on input "400.00" at bounding box center [579, 139] width 123 height 25
type input "1.00"
click at [622, 278] on button "Save & Close" at bounding box center [612, 276] width 90 height 28
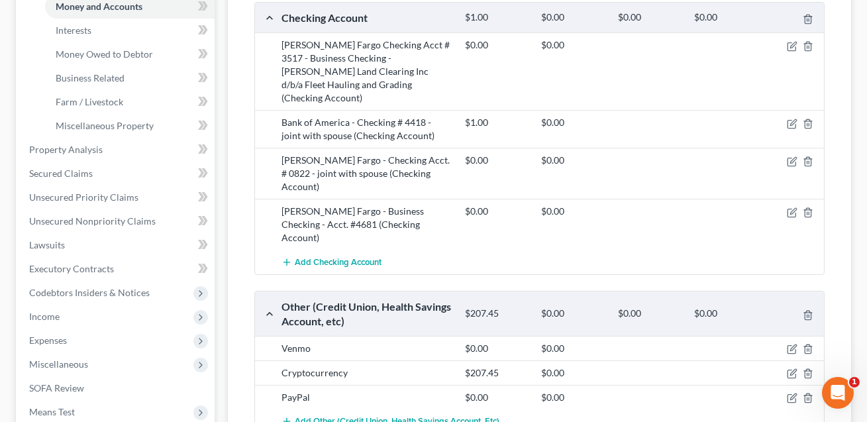
scroll to position [358, 0]
click at [794, 119] on icon "button" at bounding box center [794, 122] width 6 height 6
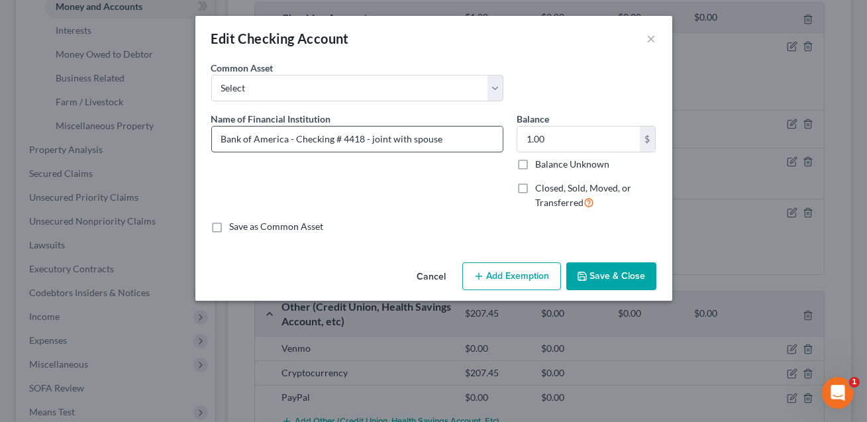
click at [468, 140] on input "Bank of America - Checking # 4418 - joint with spouse" at bounding box center [357, 139] width 291 height 25
click at [455, 141] on input "Bank of America - Checking # 4418 - joint with spouse. 1/2 vlue listed." at bounding box center [357, 139] width 291 height 25
type input "Bank of America - Checking # 4418 - joint with spouse. 1/2 value listed."
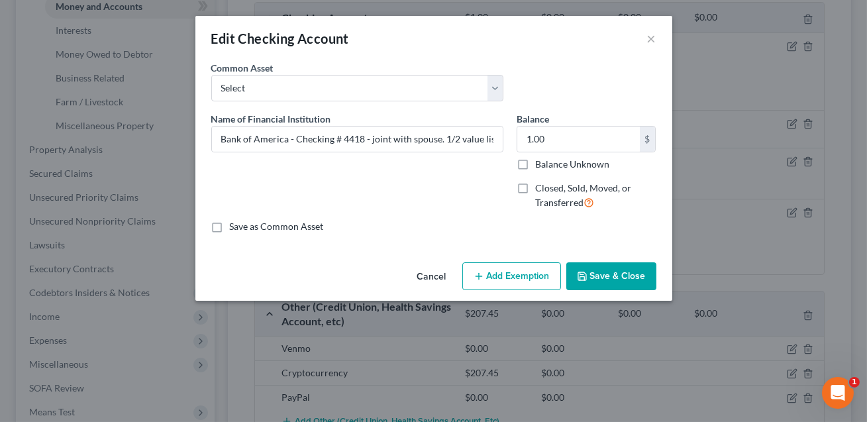
click at [616, 270] on button "Save & Close" at bounding box center [612, 276] width 90 height 28
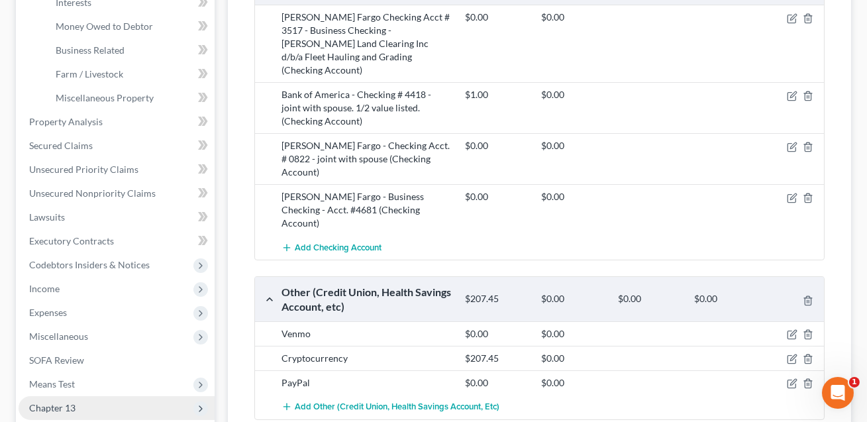
scroll to position [258, 0]
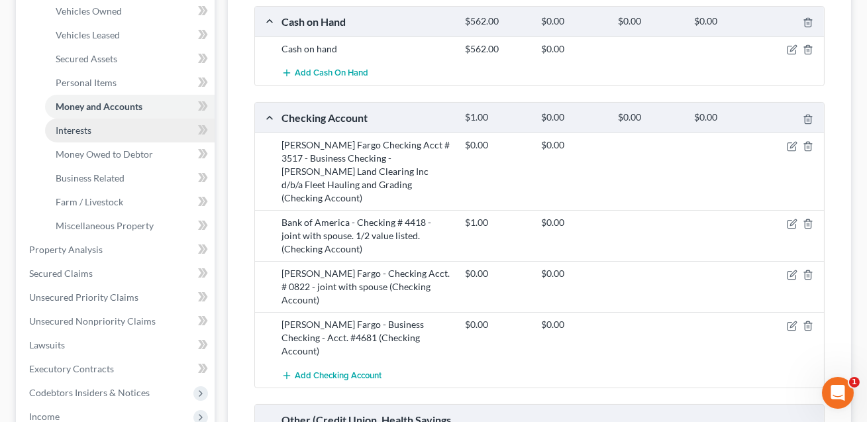
click at [95, 127] on link "Interests" at bounding box center [130, 131] width 170 height 24
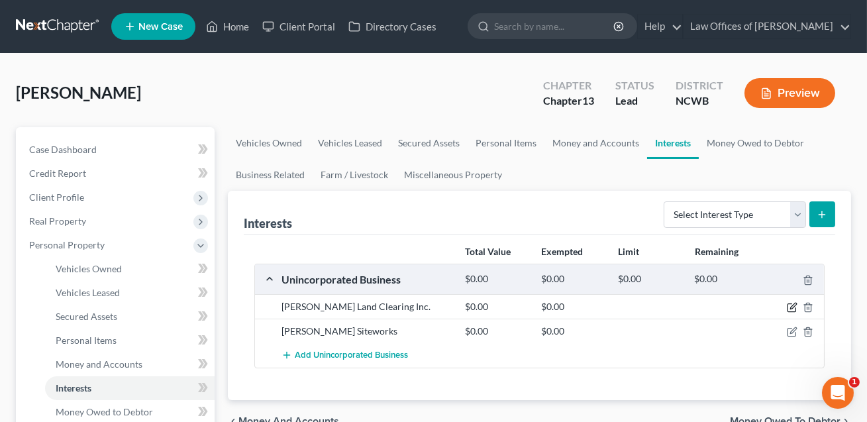
click at [792, 307] on icon "button" at bounding box center [794, 306] width 6 height 6
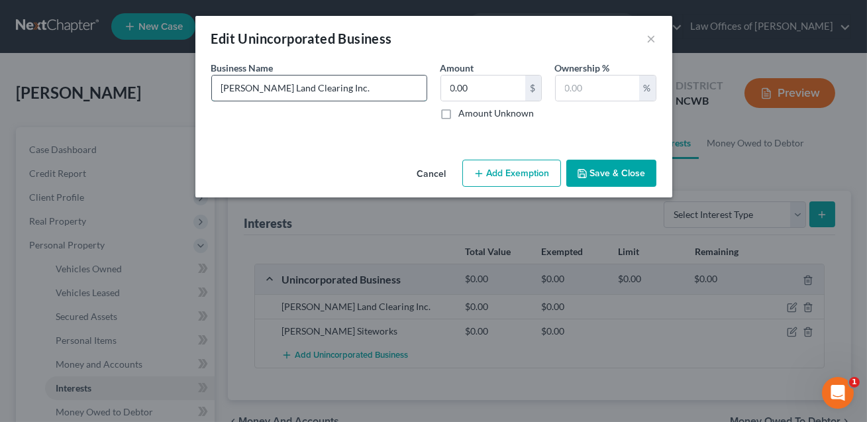
click at [345, 91] on input "[PERSON_NAME] Land Clearing Inc." at bounding box center [319, 88] width 215 height 25
type input "[PERSON_NAME] Land Clearing Inc.. Assets:"
click at [639, 175] on button "Save & Close" at bounding box center [612, 174] width 90 height 28
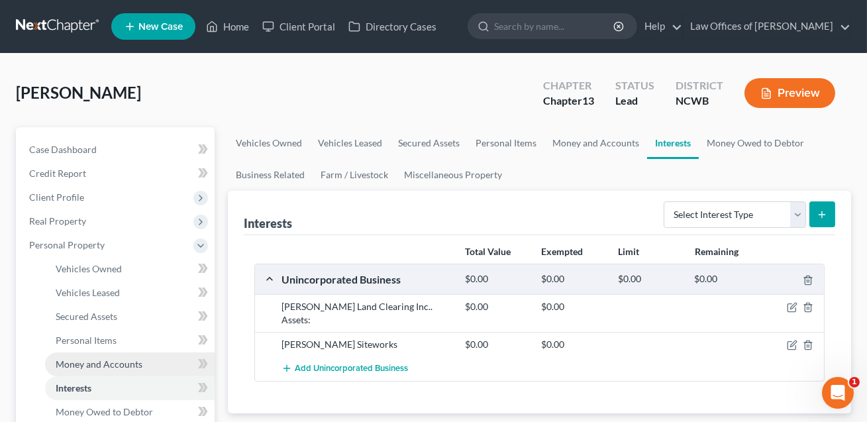
click at [85, 364] on span "Money and Accounts" at bounding box center [99, 363] width 87 height 11
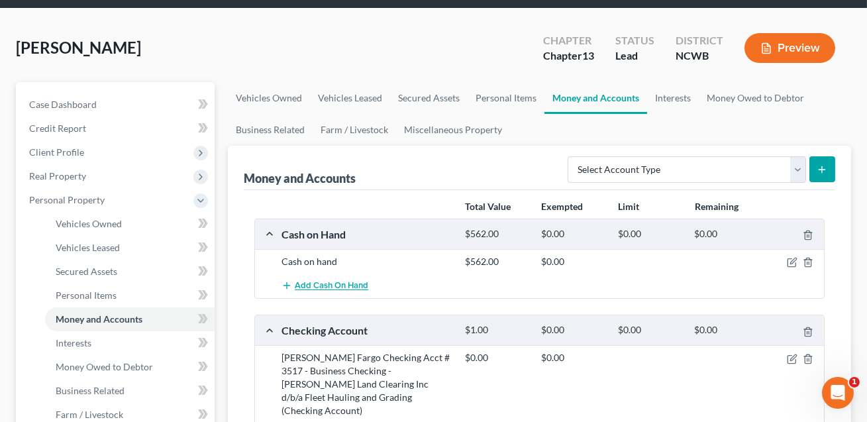
scroll to position [60, 0]
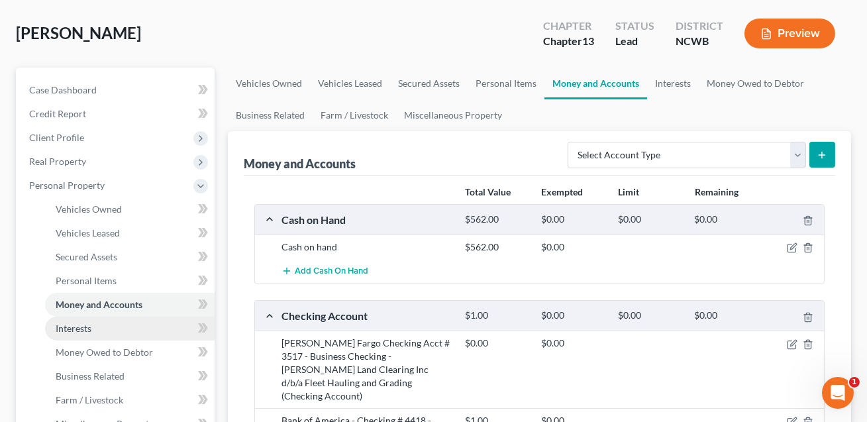
click at [103, 328] on link "Interests" at bounding box center [130, 329] width 170 height 24
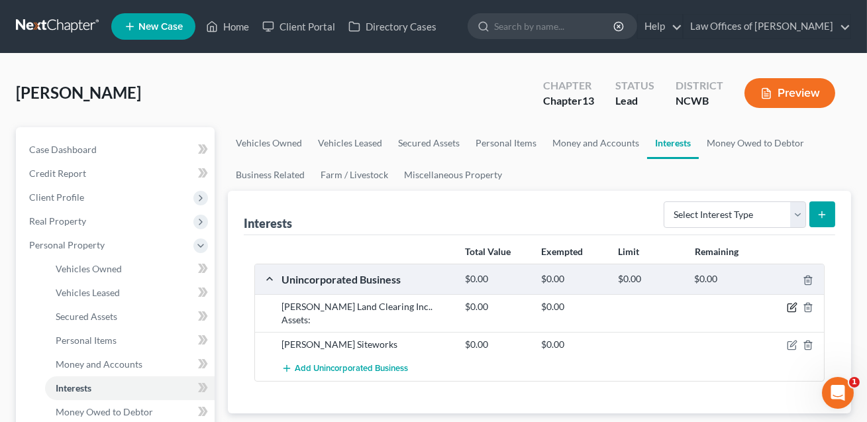
click at [791, 308] on icon "button" at bounding box center [794, 306] width 6 height 6
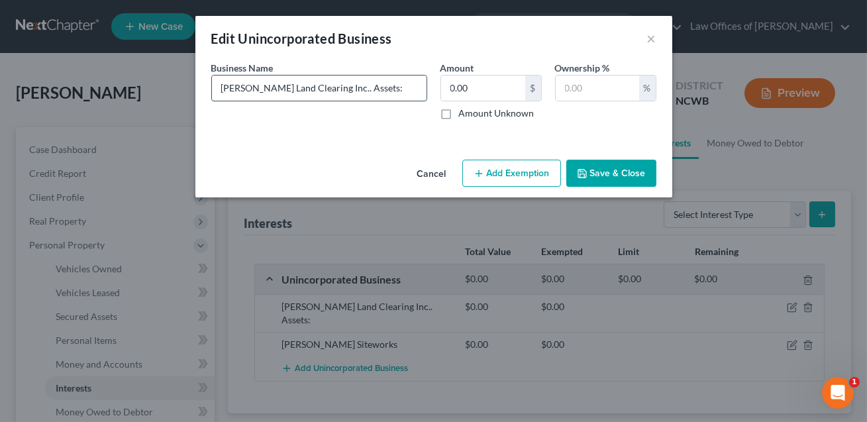
click at [379, 91] on input "[PERSON_NAME] Land Clearing Inc.. Assets:" at bounding box center [319, 88] width 215 height 25
type input "[PERSON_NAME] Land Clearing Inc.. Assets: WF ckg___________, A/R, _____________…"
click at [469, 97] on input "0.00" at bounding box center [483, 88] width 84 height 25
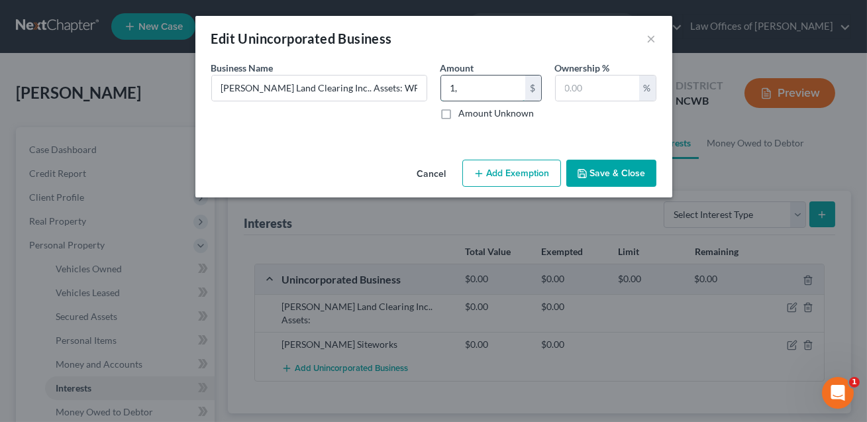
type input "1"
type input "0.00"
click at [564, 87] on input "text" at bounding box center [597, 88] width 83 height 25
type input "100"
click at [610, 174] on button "Save & Close" at bounding box center [612, 174] width 90 height 28
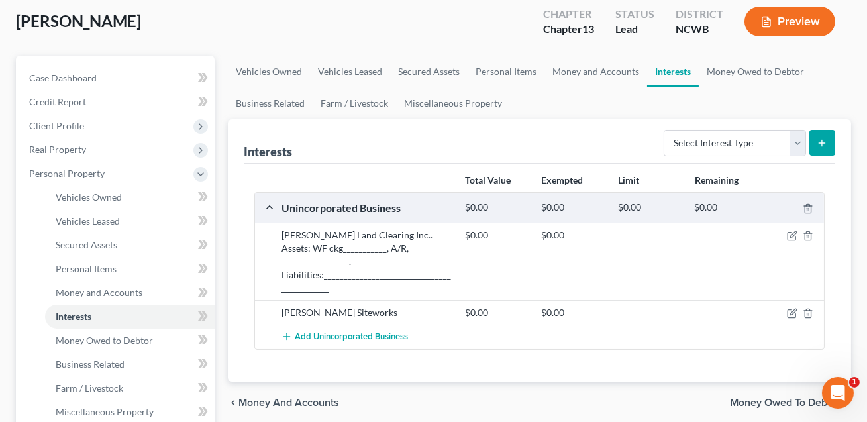
scroll to position [187, 0]
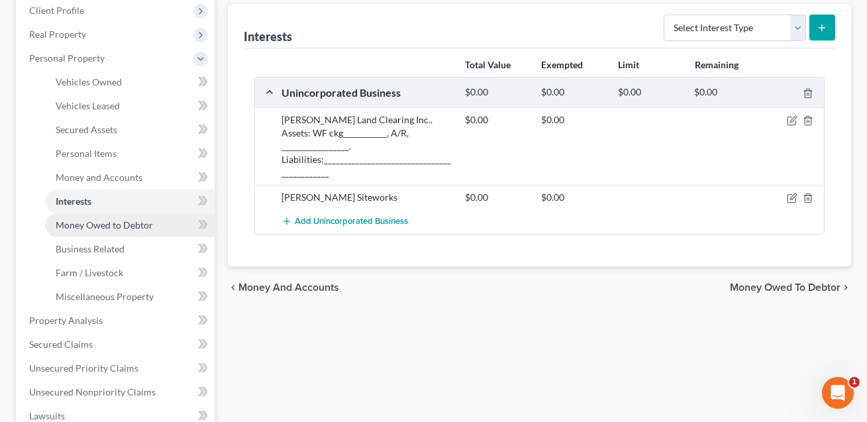
click at [115, 229] on link "Money Owed to Debtor" at bounding box center [130, 225] width 170 height 24
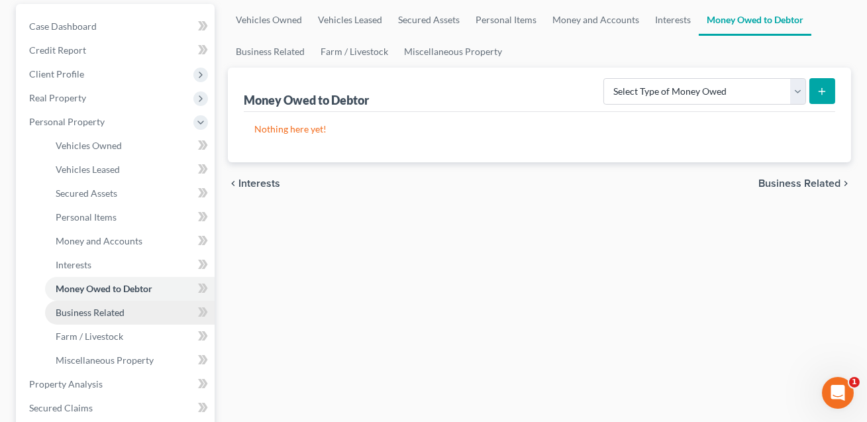
click at [102, 313] on span "Business Related" at bounding box center [90, 312] width 69 height 11
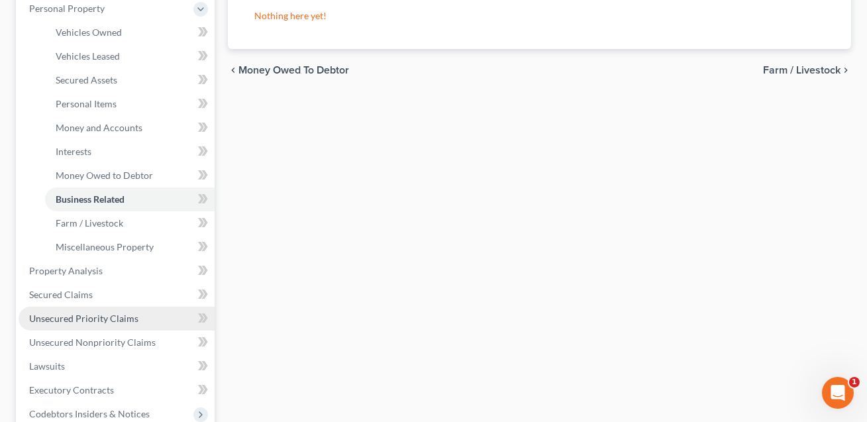
scroll to position [253, 0]
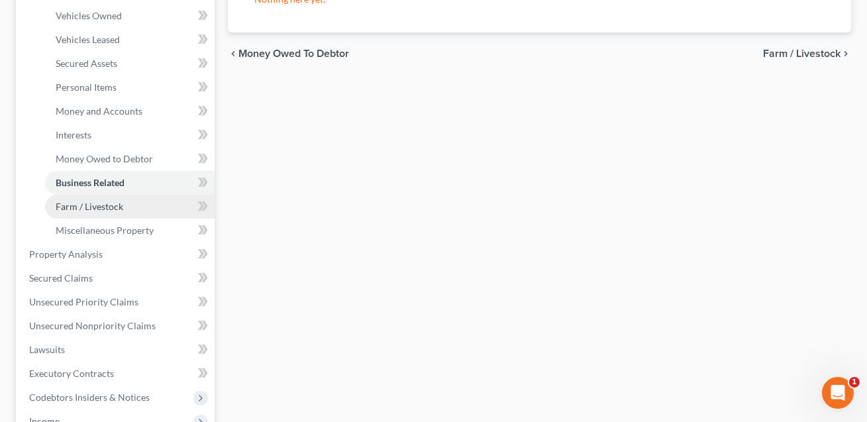
click at [104, 208] on span "Farm / Livestock" at bounding box center [90, 206] width 68 height 11
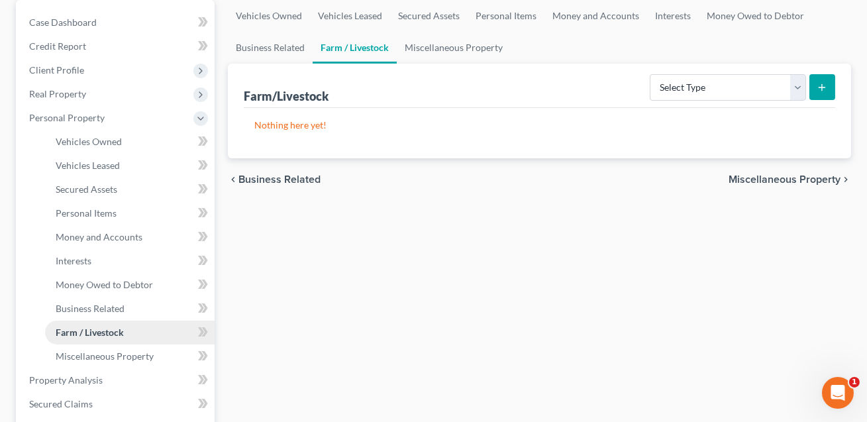
scroll to position [146, 0]
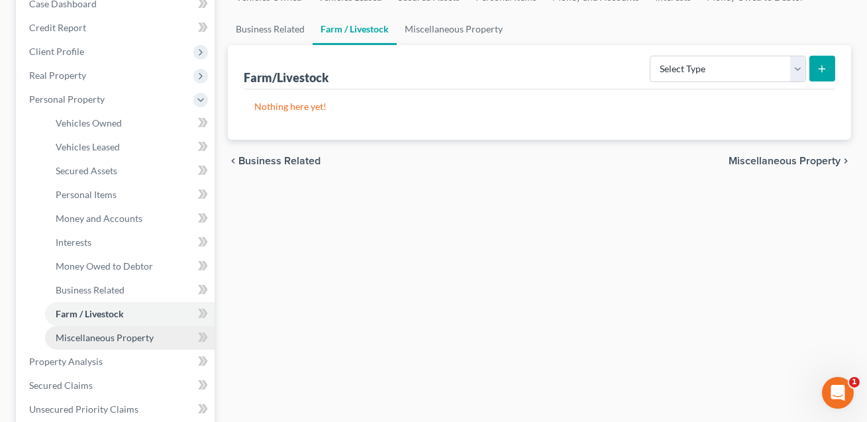
click at [111, 329] on link "Miscellaneous Property" at bounding box center [130, 338] width 170 height 24
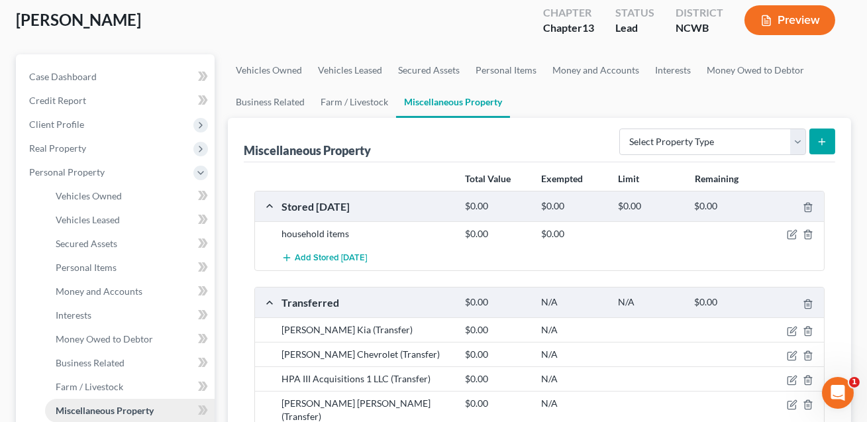
scroll to position [78, 0]
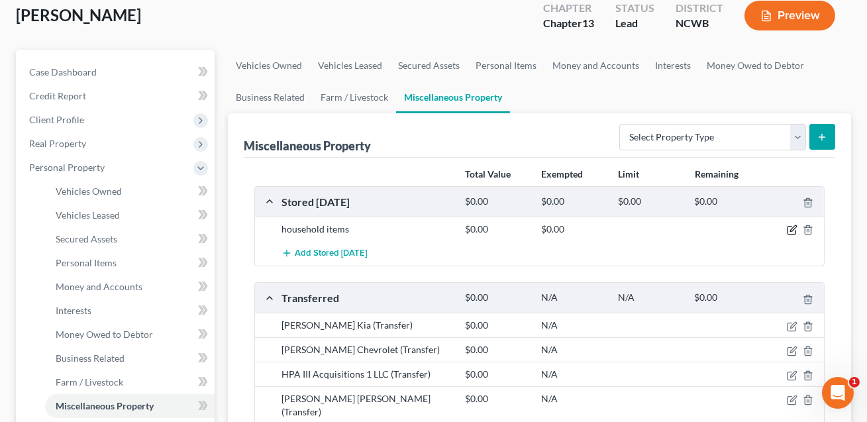
click at [794, 228] on icon "button" at bounding box center [792, 230] width 11 height 11
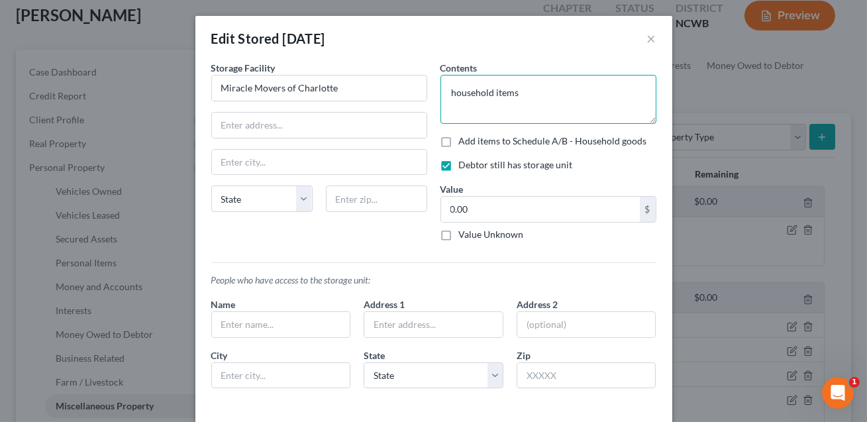
click at [455, 94] on textarea "household items" at bounding box center [549, 99] width 216 height 49
click at [525, 95] on textarea "Household items" at bounding box center [549, 99] width 216 height 49
type textarea "Household items: DETAILS"
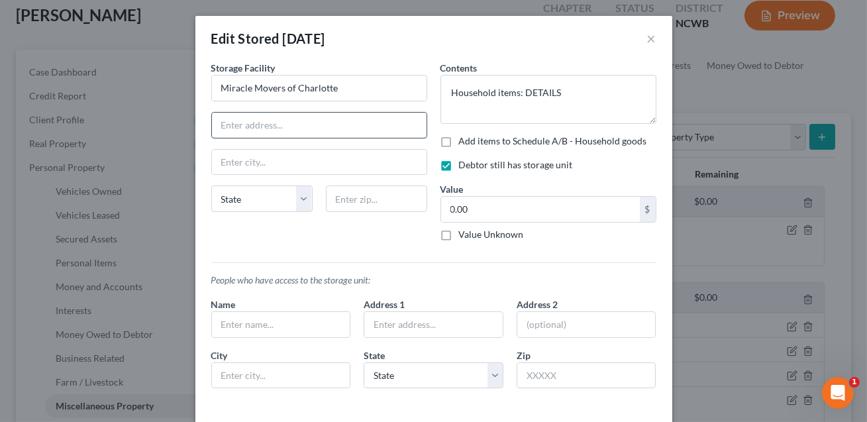
click at [345, 132] on input "text" at bounding box center [319, 125] width 215 height 25
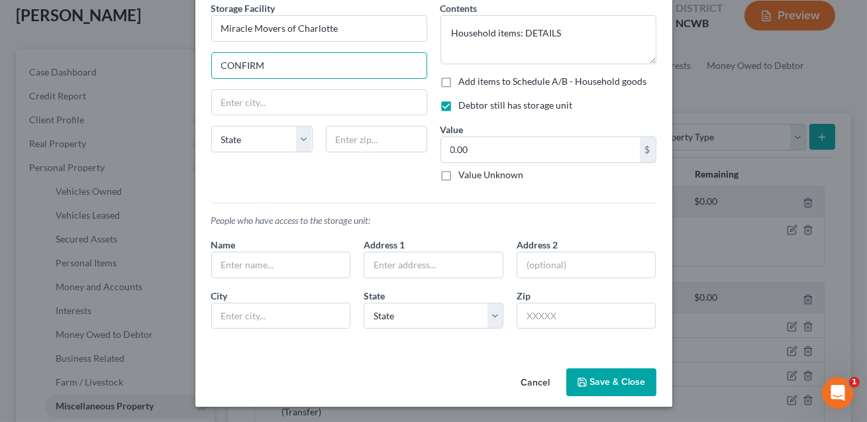
type input "CONFIRM"
click at [616, 370] on button "Save & Close" at bounding box center [612, 382] width 90 height 28
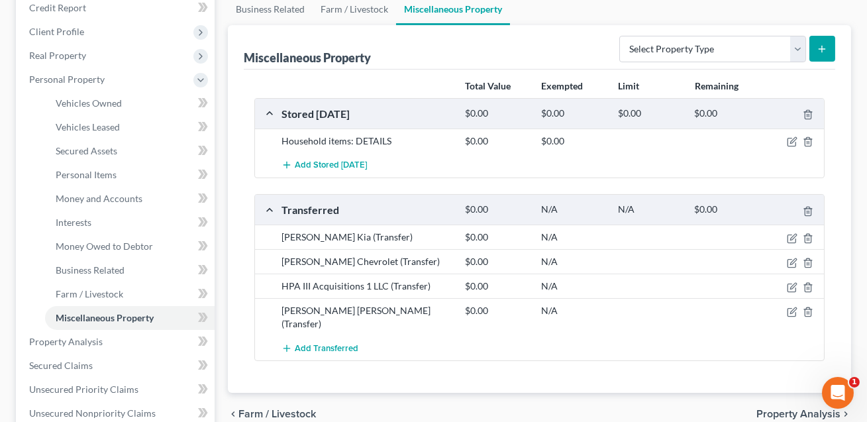
scroll to position [166, 0]
click at [794, 236] on icon "button" at bounding box center [794, 237] width 6 height 6
select select "Ordinary ([DATE])"
select select "28"
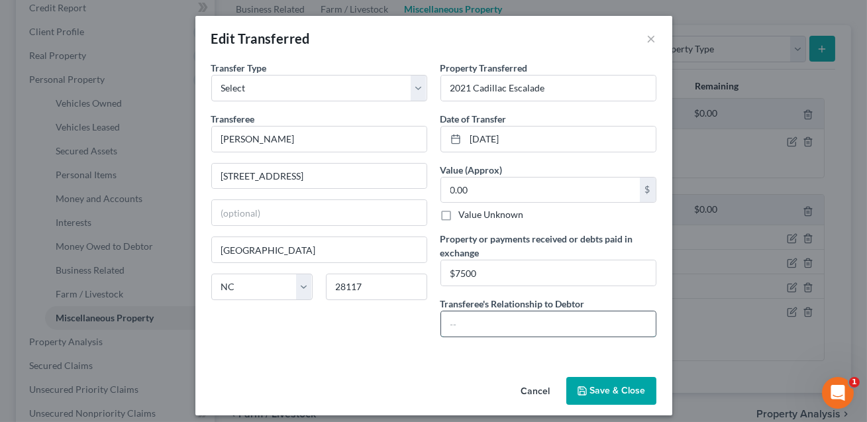
click at [510, 311] on input "text" at bounding box center [548, 323] width 215 height 25
type input "None"
click at [450, 271] on input "$7500" at bounding box center [548, 272] width 215 height 25
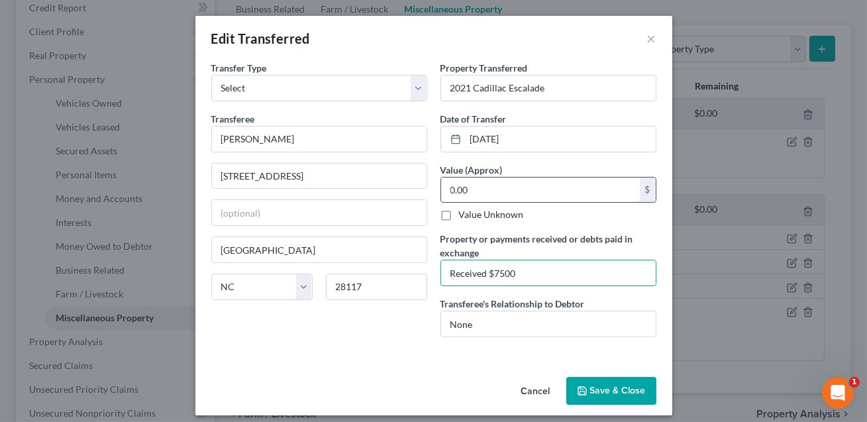
type input "Received $7500"
click at [470, 190] on input "0.00" at bounding box center [540, 190] width 199 height 25
type input "7,500.00"
click at [527, 271] on input "Received $7500" at bounding box center [548, 272] width 215 height 25
type input "Received $7500. TRADE IN or CASH?"
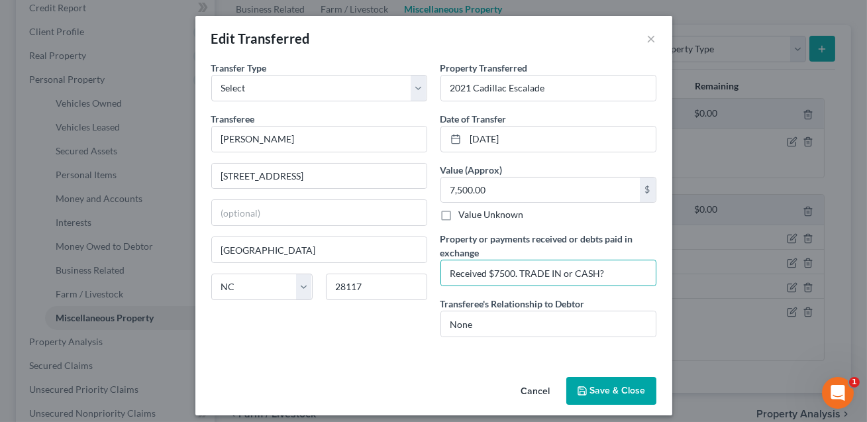
click at [599, 389] on button "Save & Close" at bounding box center [612, 391] width 90 height 28
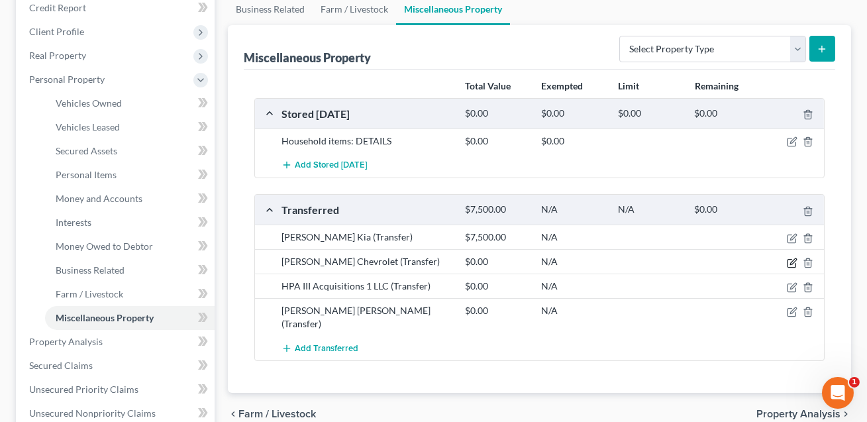
click at [795, 262] on icon "button" at bounding box center [792, 263] width 11 height 11
select select "Ordinary ([DATE])"
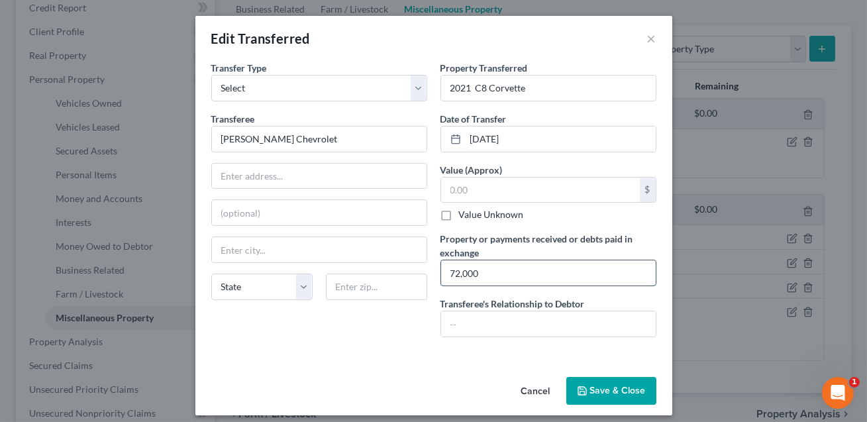
click at [449, 272] on input "72,000" at bounding box center [548, 272] width 215 height 25
type input "$72,000"
click at [454, 192] on input "text" at bounding box center [540, 190] width 199 height 25
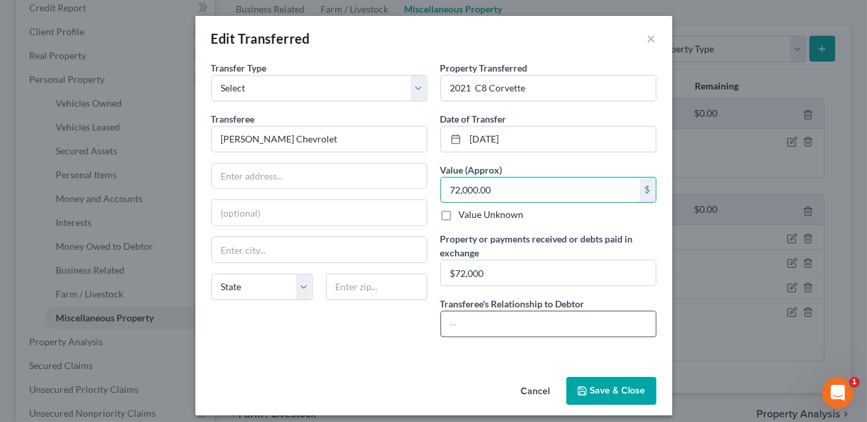
type input "72,000.00"
click at [457, 320] on input "text" at bounding box center [548, 323] width 215 height 25
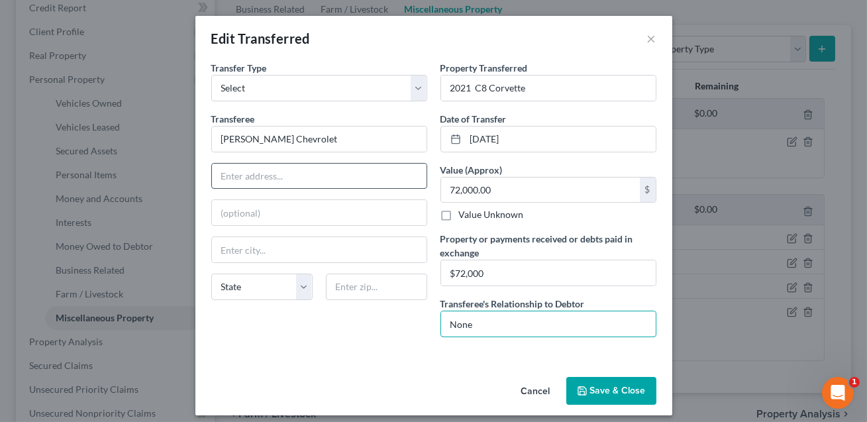
type input "None"
click at [254, 176] on input "text" at bounding box center [319, 176] width 215 height 25
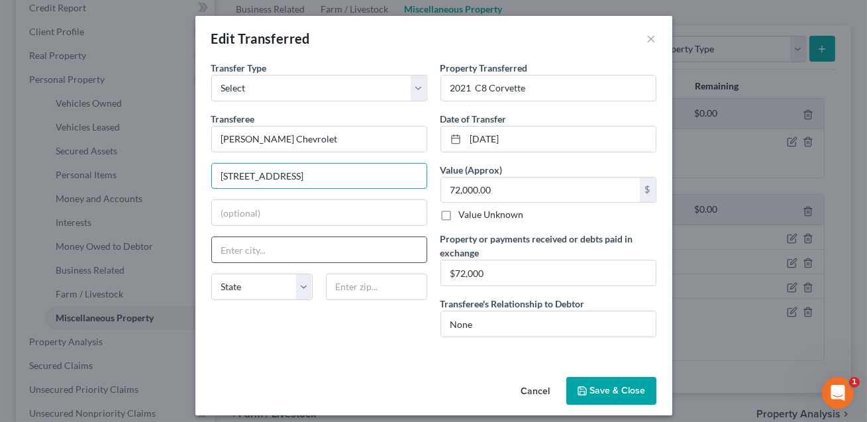
type input "[STREET_ADDRESS]"
click at [245, 250] on input "text" at bounding box center [319, 249] width 215 height 25
type input "Monroe"
click at [243, 280] on select "State [US_STATE] AK AR AZ CA CO CT DE DC [GEOGRAPHIC_DATA] [GEOGRAPHIC_DATA] GU…" at bounding box center [261, 287] width 101 height 27
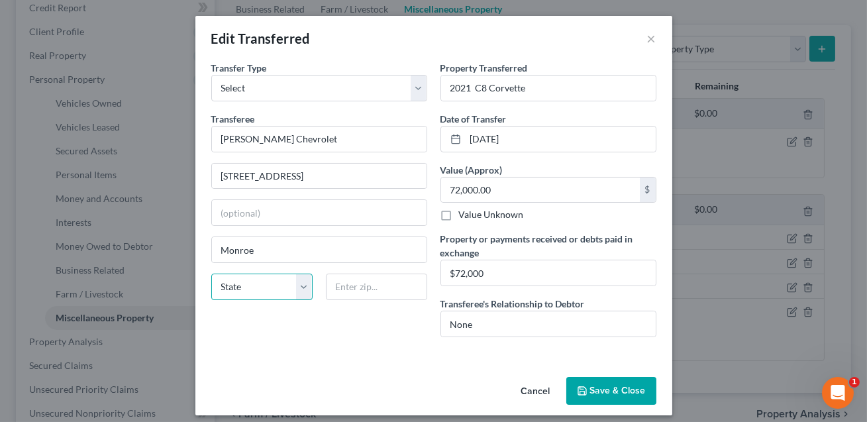
select select "28"
click at [452, 270] on input "$72,000" at bounding box center [548, 272] width 215 height 25
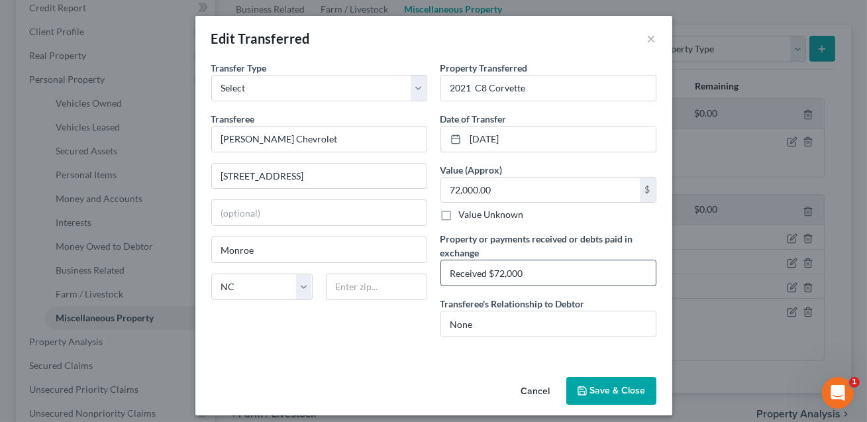
click at [527, 273] on input "Received $72,000" at bounding box center [548, 272] width 215 height 25
type input "Received $72,000. TRADE In or CASH?"
click at [602, 387] on button "Save & Close" at bounding box center [612, 391] width 90 height 28
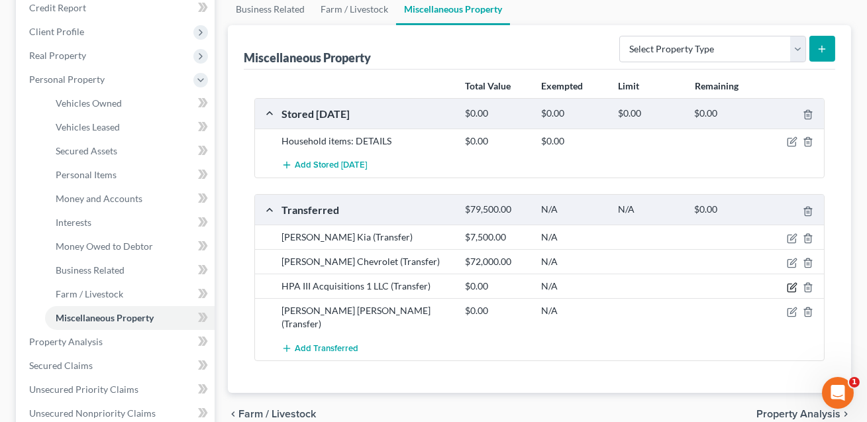
click at [792, 286] on icon "button" at bounding box center [792, 287] width 11 height 11
select select "Ordinary ([DATE])"
select select "14"
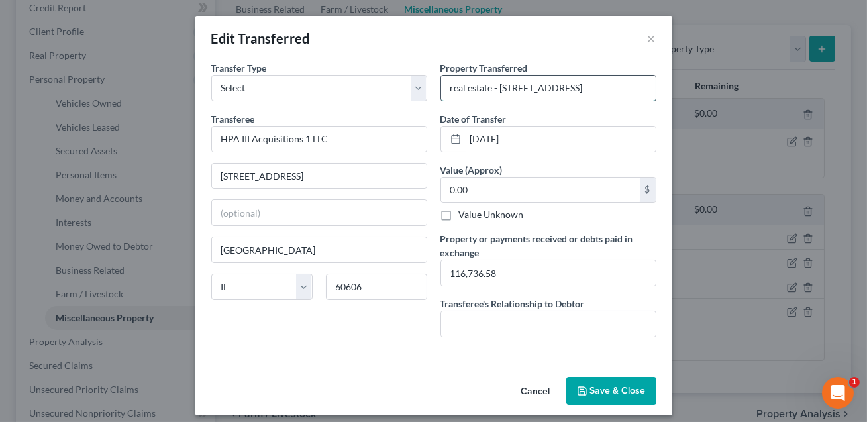
click at [455, 88] on input "real estate - [STREET_ADDRESS]" at bounding box center [548, 88] width 215 height 25
click at [494, 90] on input "Real estate - [STREET_ADDRESS]" at bounding box center [548, 88] width 215 height 25
click at [492, 91] on input "Real propety at - [STREET_ADDRESS]" at bounding box center [548, 88] width 215 height 25
click at [521, 89] on input "Real property at - [STREET_ADDRESS]" at bounding box center [548, 88] width 215 height 25
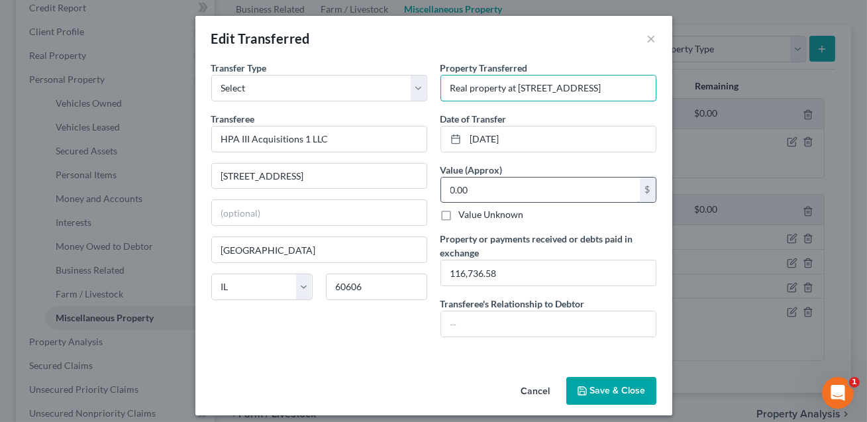
type input "Real property at [STREET_ADDRESS]"
click at [498, 194] on input "0.00" at bounding box center [540, 190] width 199 height 25
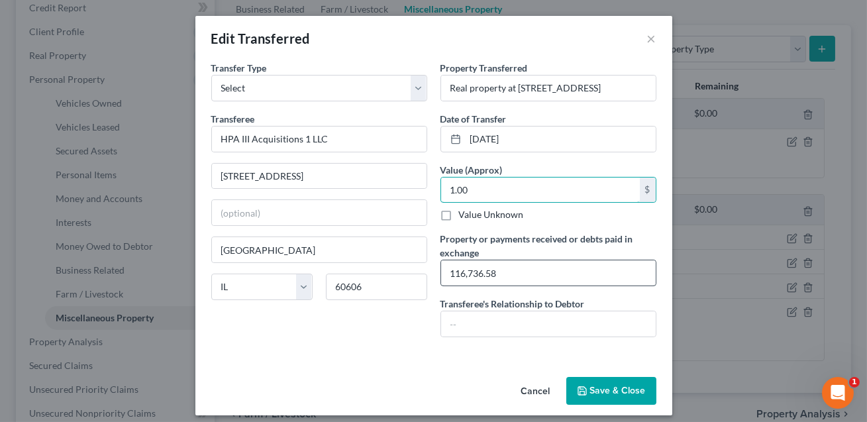
type input "1.00"
click at [451, 272] on input "116,736.58" at bounding box center [548, 272] width 215 height 25
click at [565, 276] on input "Debtor received 116,736.58" at bounding box center [548, 272] width 215 height 25
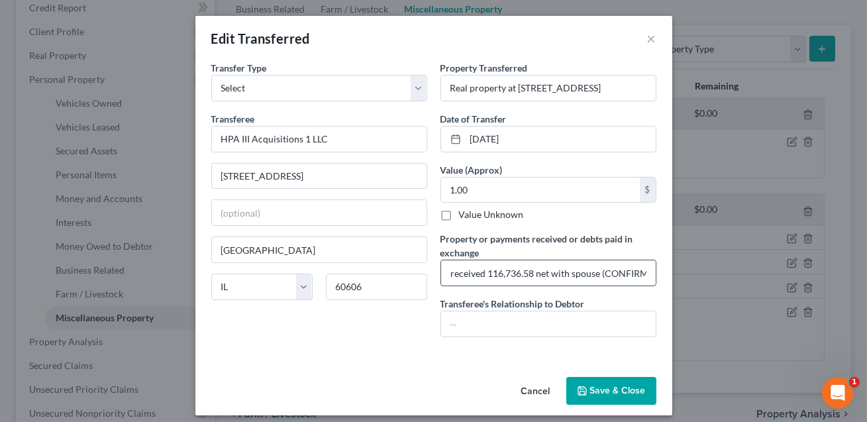
scroll to position [0, 34]
type input "Debtor received 116,736.58 net with spouse (CONFIRM)"
click at [526, 322] on input "text" at bounding box center [548, 323] width 215 height 25
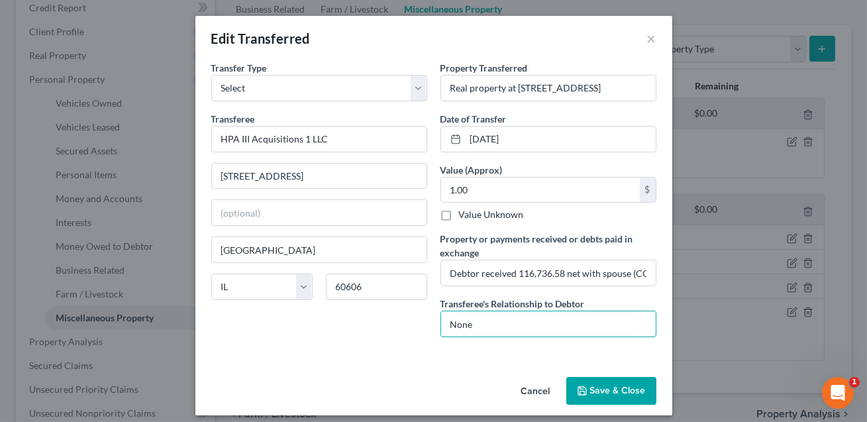
type input "None"
click at [630, 391] on button "Save & Close" at bounding box center [612, 391] width 90 height 28
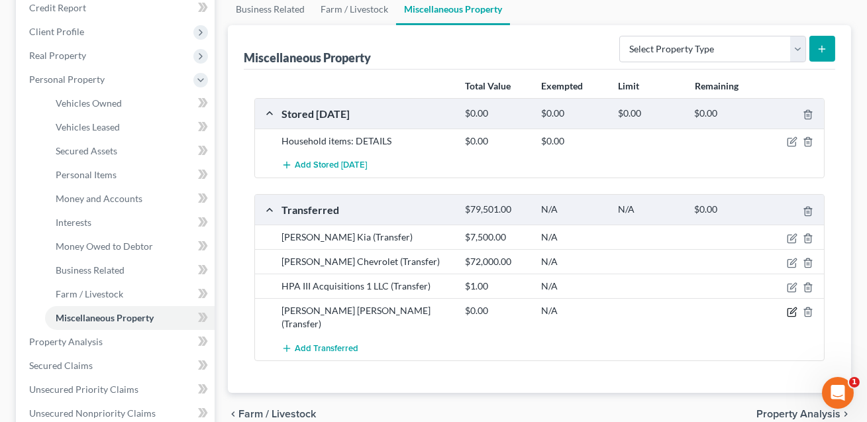
click at [791, 310] on icon "button" at bounding box center [794, 310] width 6 height 6
select select "Ordinary ([DATE])"
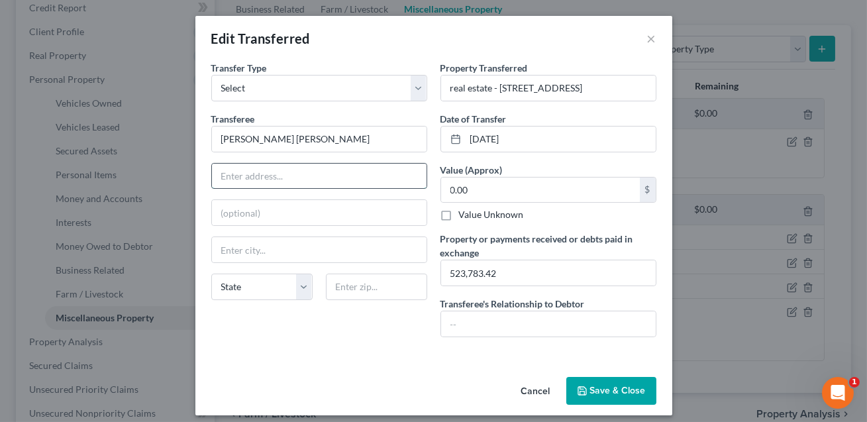
click at [290, 185] on input "text" at bounding box center [319, 176] width 215 height 25
type input "C"
type input "NEED ADDRESS"
click at [455, 91] on input "real estate - [STREET_ADDRESS]" at bounding box center [548, 88] width 215 height 25
click at [502, 89] on input "Real estate - [STREET_ADDRESS]" at bounding box center [548, 88] width 215 height 25
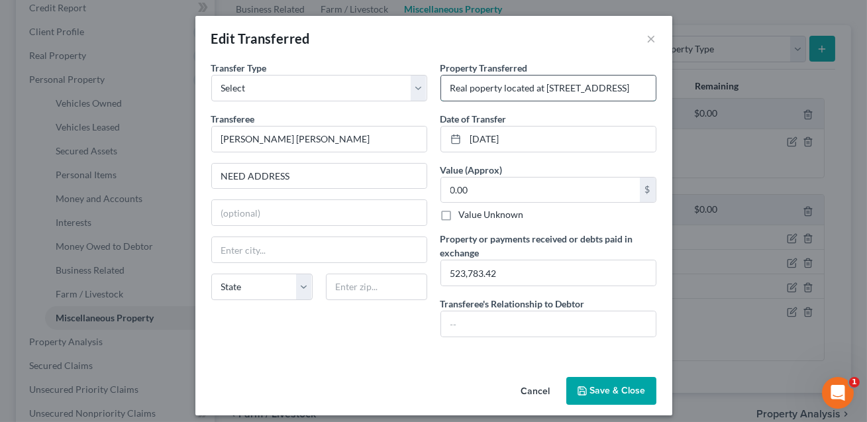
click at [474, 89] on input "Real poperty located at [STREET_ADDRESS]" at bounding box center [548, 88] width 215 height 25
type input "Real property located at [STREET_ADDRESS]"
click at [451, 273] on input "523,783.42" at bounding box center [548, 272] width 215 height 25
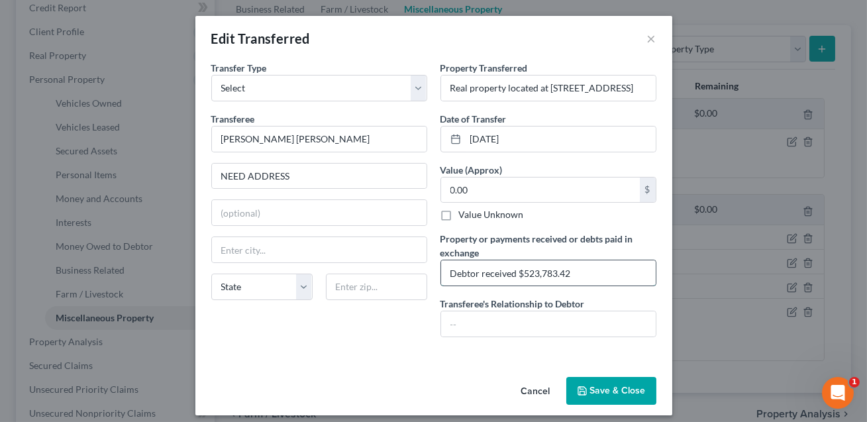
click at [580, 272] on input "Debtor received $523,783.42" at bounding box center [548, 272] width 215 height 25
type input "Debtor received $523,783.42 net"
click at [493, 178] on input "0.00" at bounding box center [540, 190] width 199 height 25
type input "1.00"
click at [590, 274] on input "Debtor received $523,783.42 net" at bounding box center [548, 272] width 215 height 25
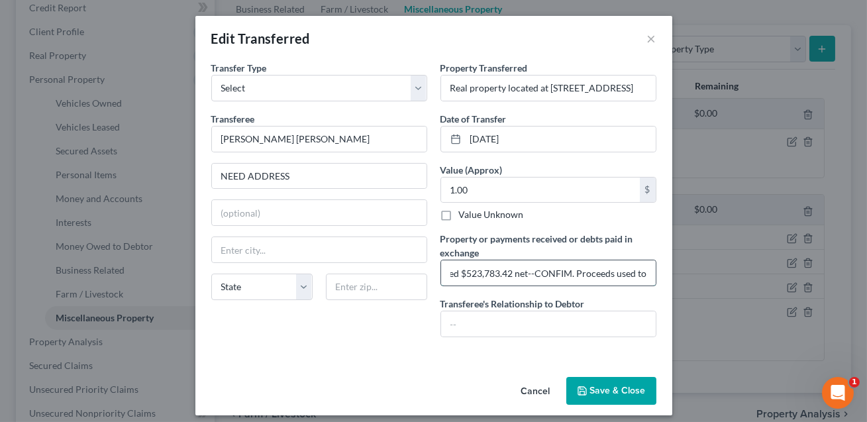
scroll to position [0, 60]
type input "Debtor received $523,783.42 net--CONFIM. Proceeds used to :"
click at [539, 323] on input "text" at bounding box center [548, 323] width 215 height 25
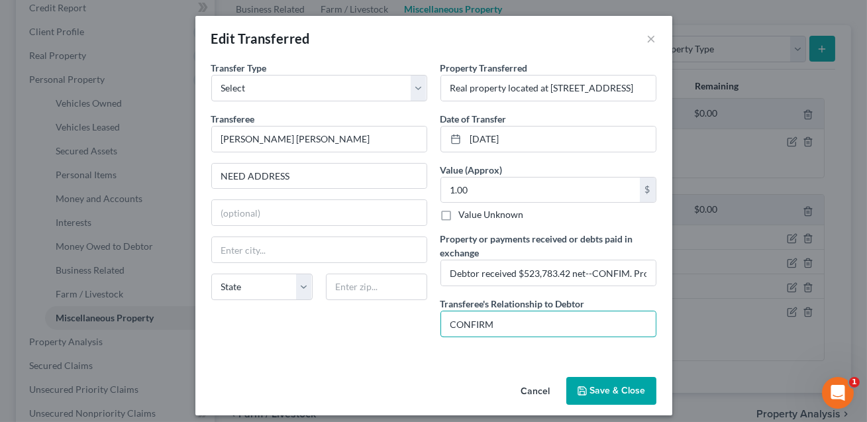
type input "CONFIRM"
click at [612, 387] on button "Save & Close" at bounding box center [612, 391] width 90 height 28
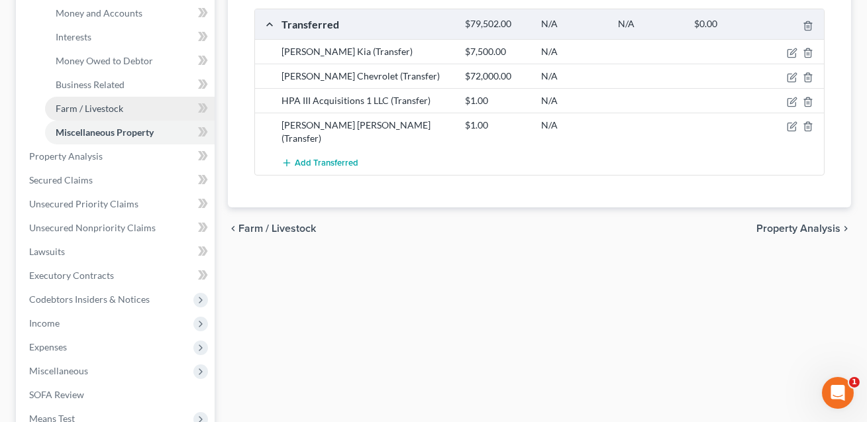
scroll to position [371, 0]
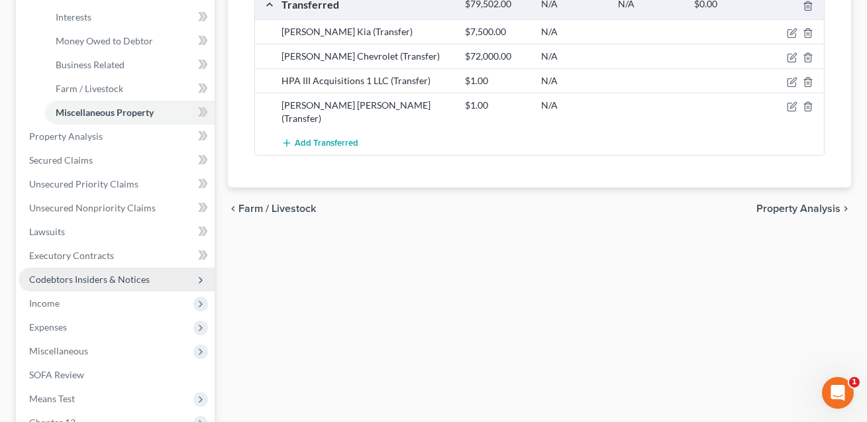
click at [69, 282] on span "Codebtors Insiders & Notices" at bounding box center [89, 279] width 121 height 11
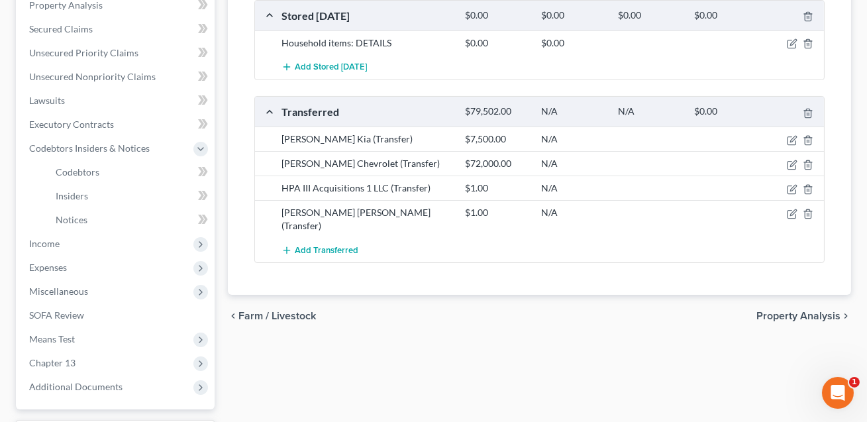
scroll to position [224, 0]
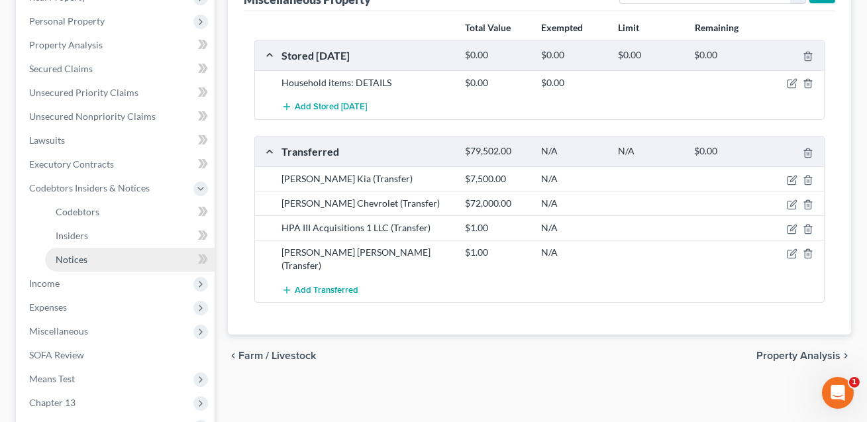
click at [78, 254] on span "Notices" at bounding box center [72, 259] width 32 height 11
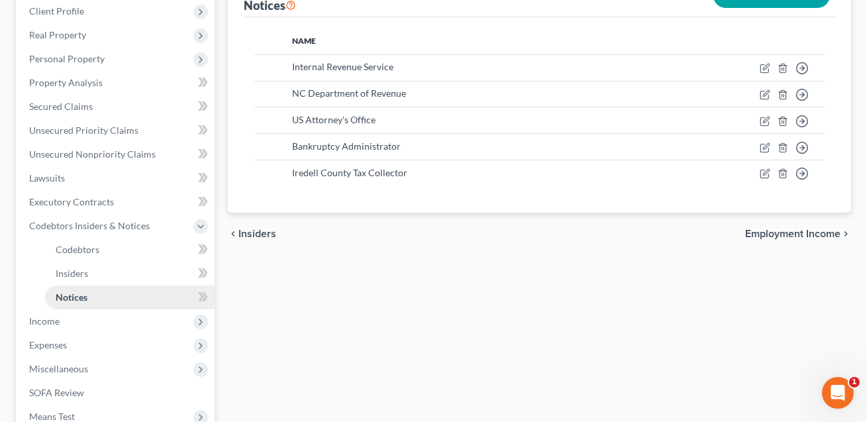
scroll to position [195, 0]
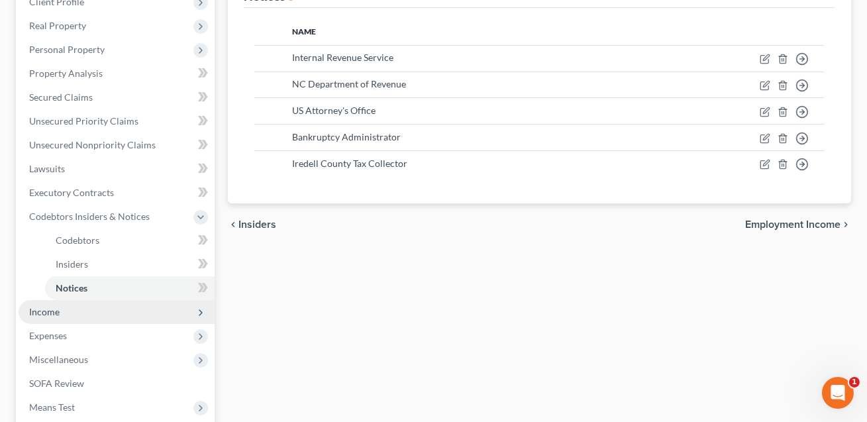
click at [50, 313] on span "Income" at bounding box center [44, 311] width 30 height 11
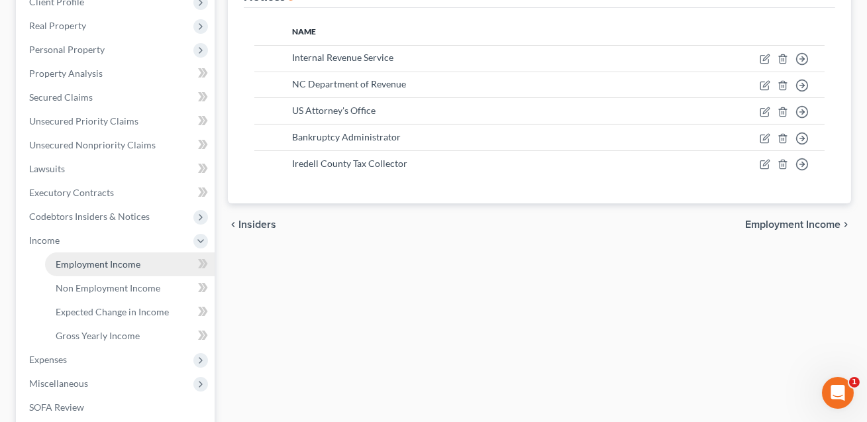
click at [93, 270] on link "Employment Income" at bounding box center [130, 264] width 170 height 24
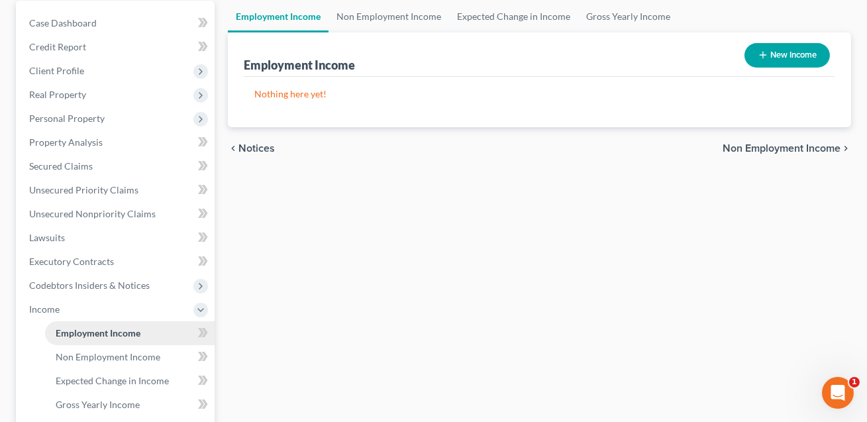
scroll to position [166, 0]
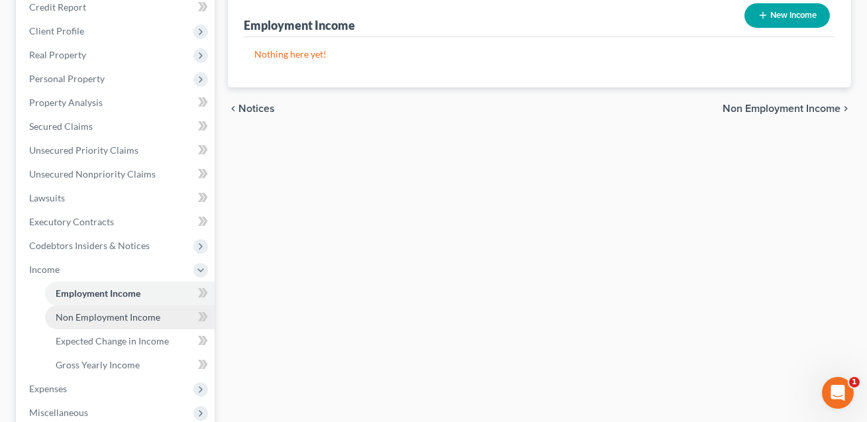
click at [94, 319] on span "Non Employment Income" at bounding box center [108, 316] width 105 height 11
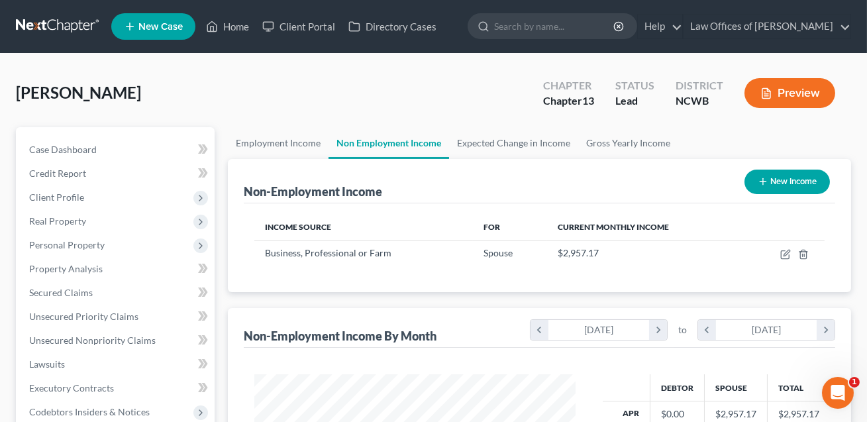
scroll to position [237, 348]
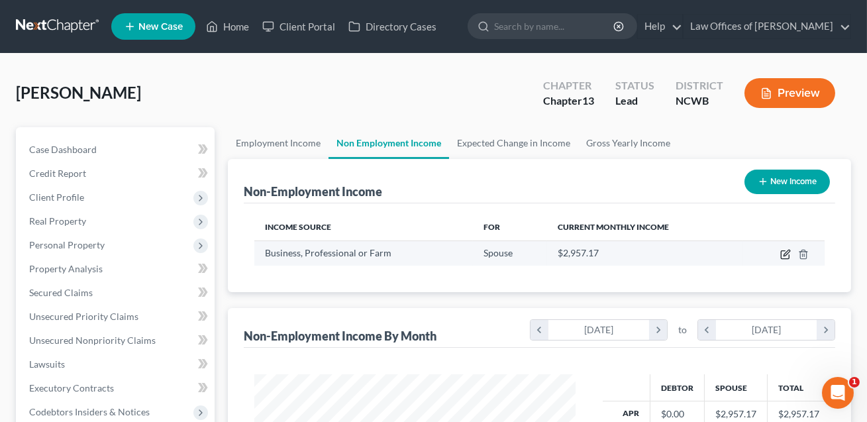
click at [785, 257] on icon "button" at bounding box center [786, 254] width 11 height 11
select select "10"
select select "0"
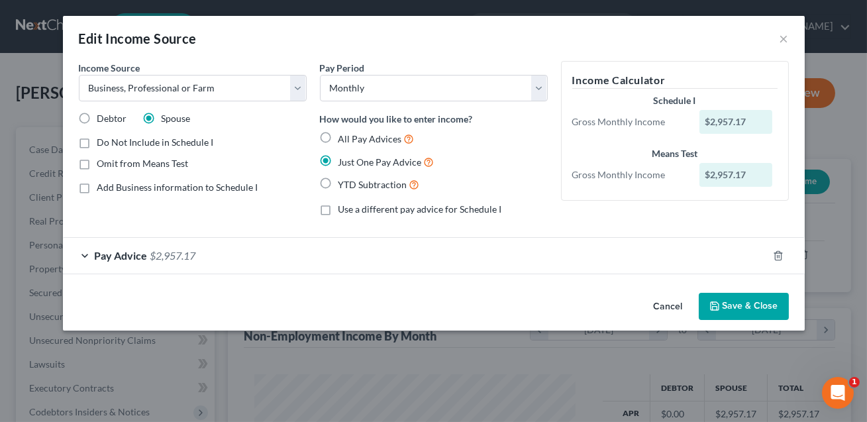
click at [743, 307] on button "Save & Close" at bounding box center [744, 307] width 90 height 28
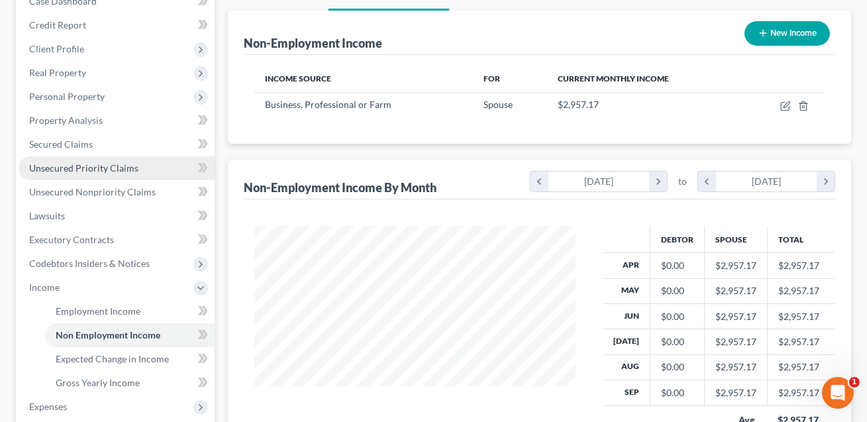
scroll to position [212, 0]
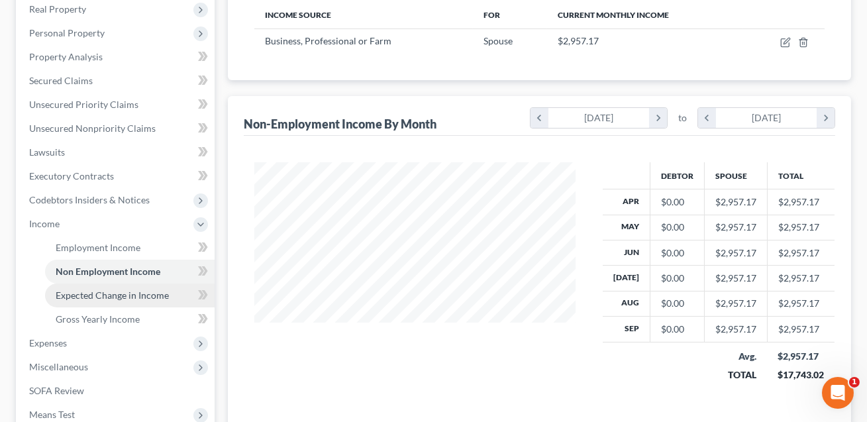
click at [127, 293] on span "Expected Change in Income" at bounding box center [112, 295] width 113 height 11
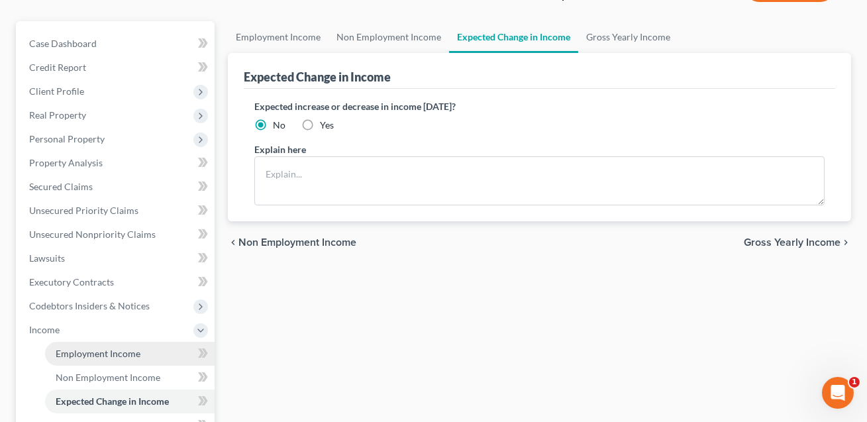
click at [109, 345] on link "Employment Income" at bounding box center [130, 354] width 170 height 24
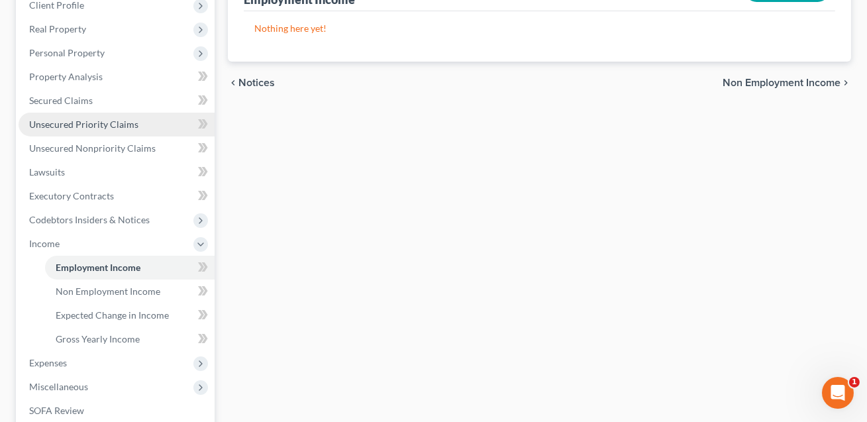
scroll to position [204, 0]
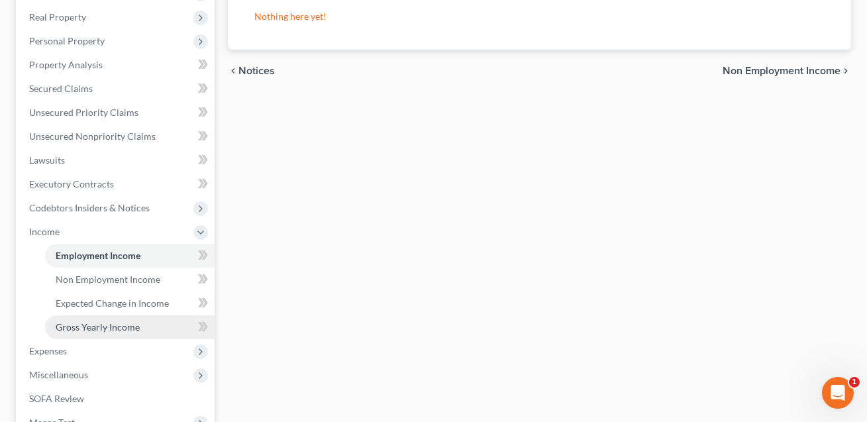
click at [93, 323] on span "Gross Yearly Income" at bounding box center [98, 326] width 84 height 11
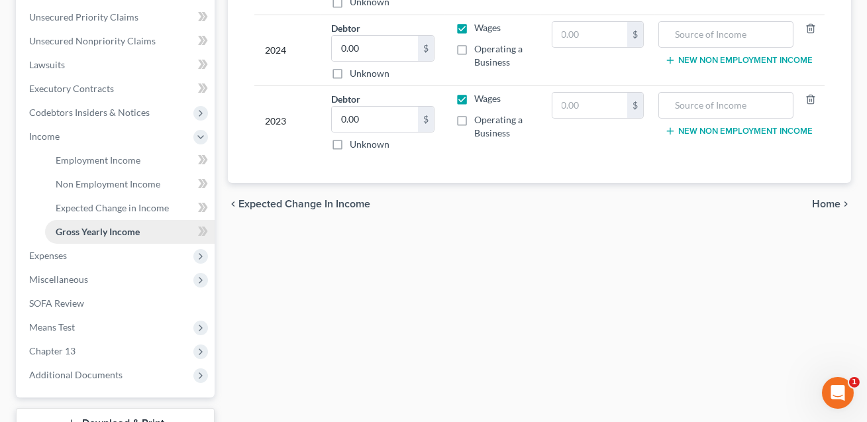
scroll to position [366, 0]
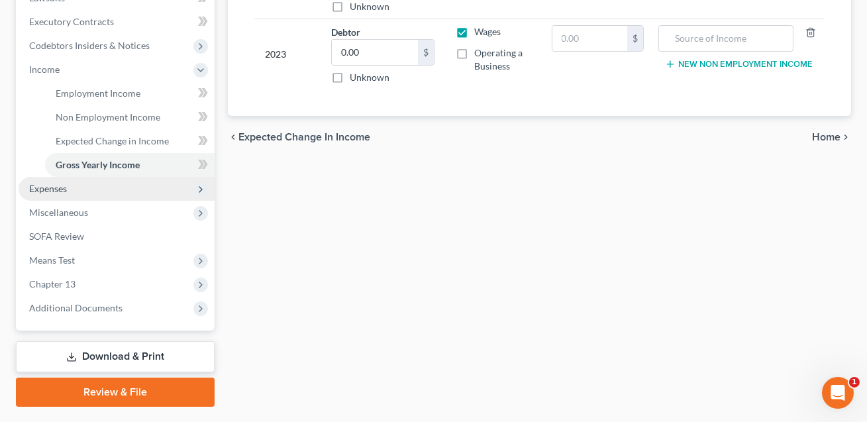
click at [43, 192] on span "Expenses" at bounding box center [48, 188] width 38 height 11
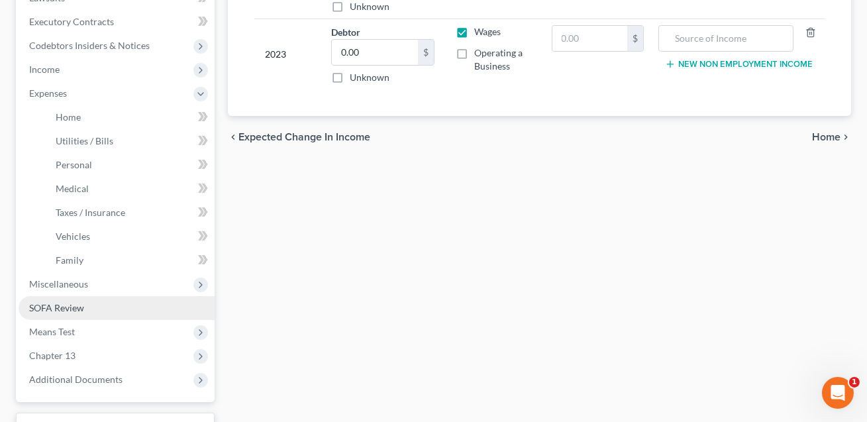
click at [59, 311] on span "SOFA Review" at bounding box center [56, 307] width 55 height 11
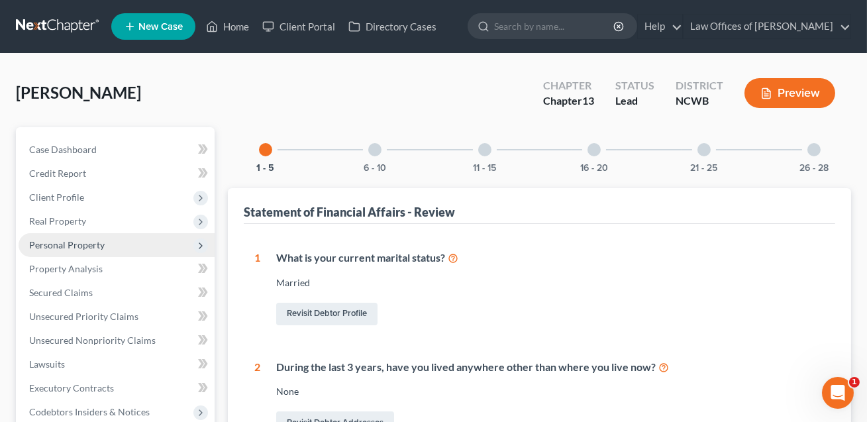
click at [54, 248] on span "Personal Property" at bounding box center [67, 244] width 76 height 11
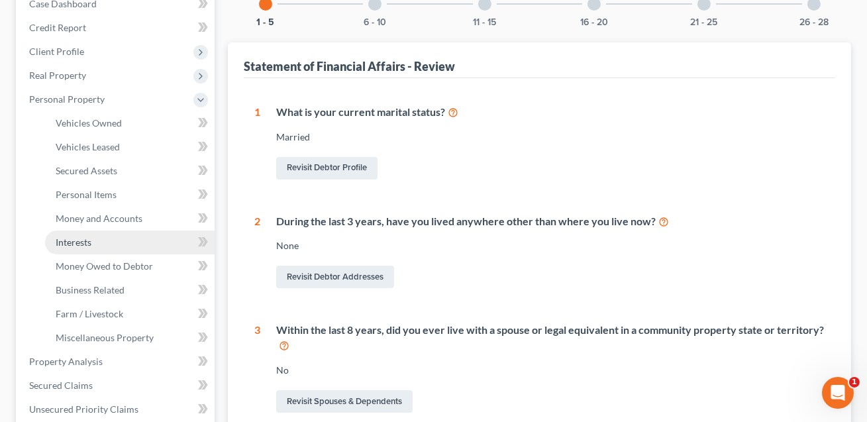
scroll to position [270, 0]
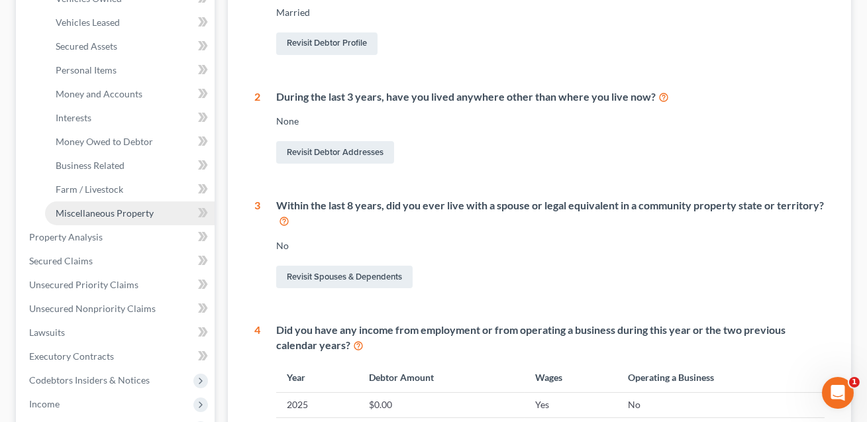
click at [78, 211] on span "Miscellaneous Property" at bounding box center [105, 212] width 98 height 11
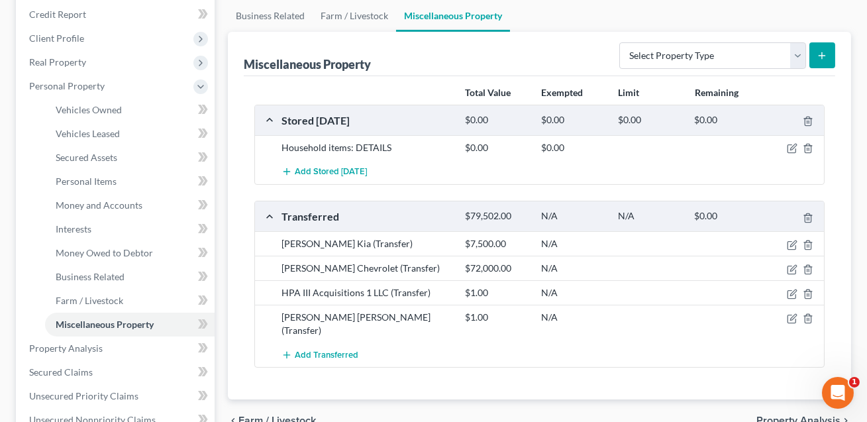
scroll to position [197, 0]
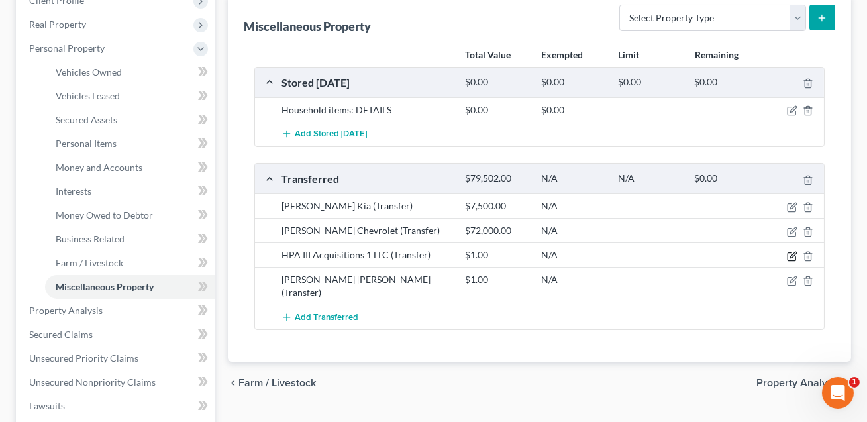
click at [794, 252] on icon "button" at bounding box center [792, 256] width 11 height 11
select select "Ordinary ([DATE])"
select select "14"
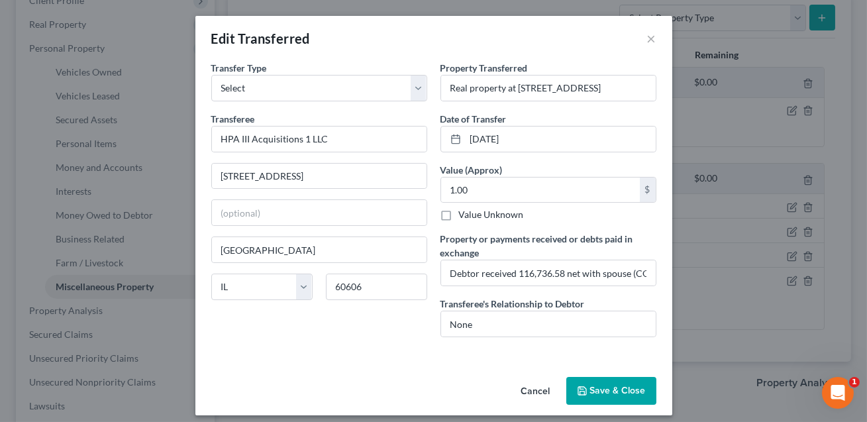
click at [605, 393] on button "Save & Close" at bounding box center [612, 391] width 90 height 28
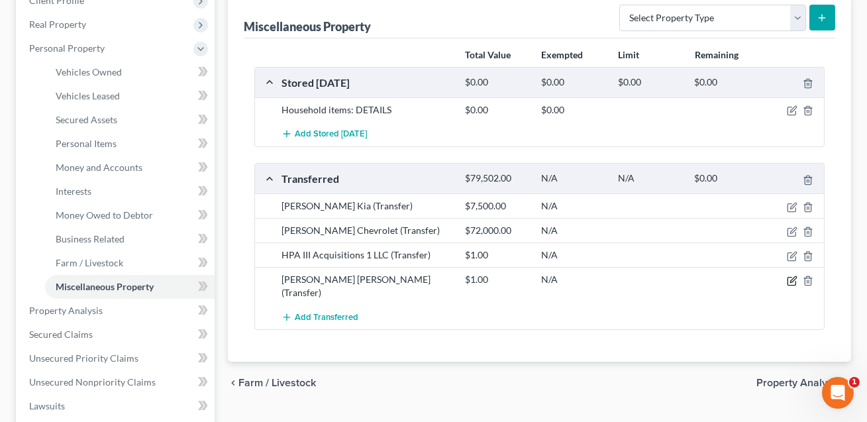
click at [793, 281] on icon "button" at bounding box center [792, 281] width 11 height 11
select select "Ordinary ([DATE])"
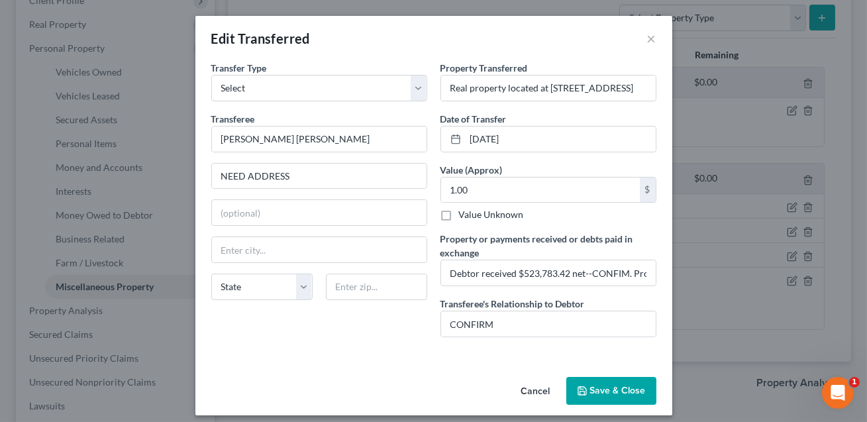
click at [596, 390] on button "Save & Close" at bounding box center [612, 391] width 90 height 28
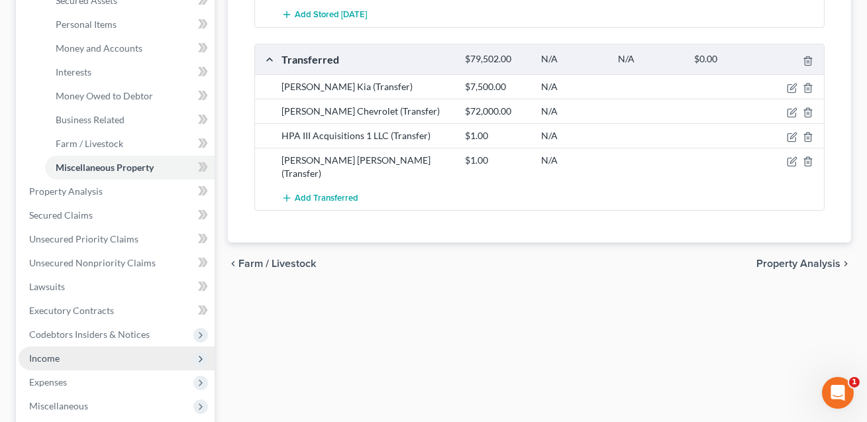
scroll to position [375, 0]
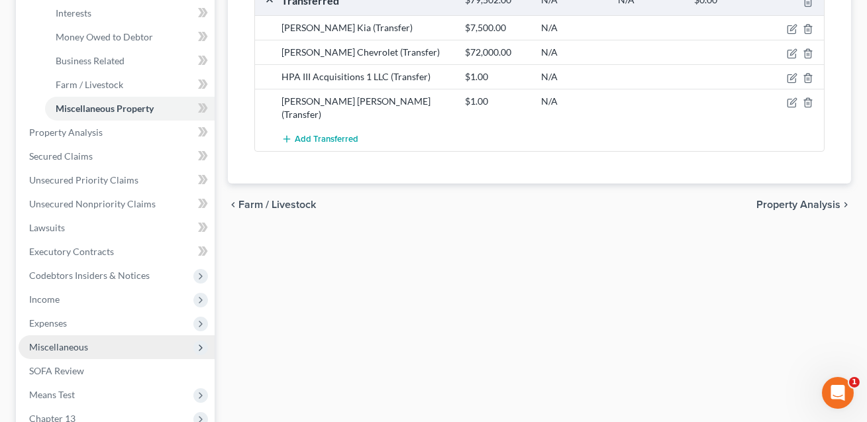
click at [50, 349] on span "Miscellaneous" at bounding box center [58, 346] width 59 height 11
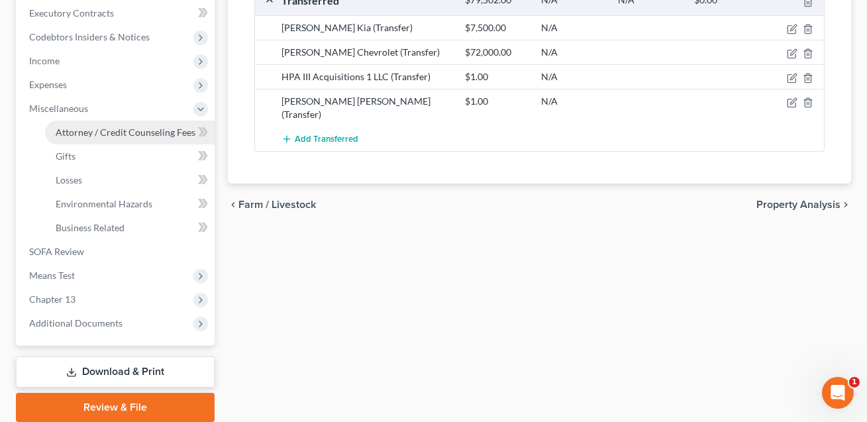
click at [83, 135] on span "Attorney / Credit Counseling Fees" at bounding box center [126, 132] width 140 height 11
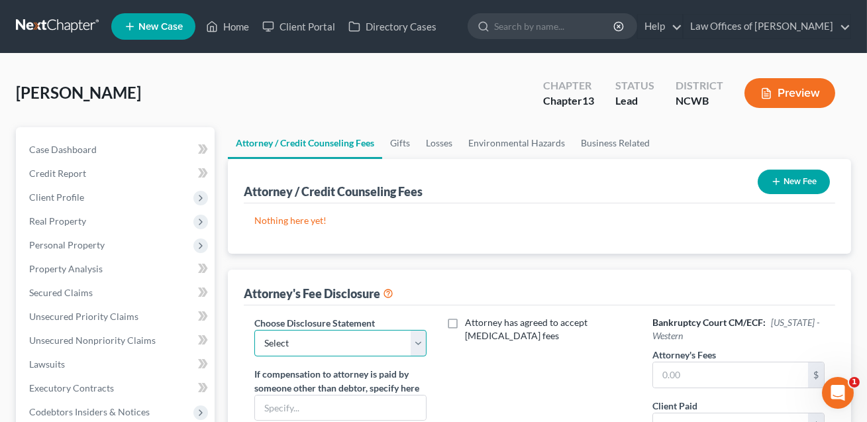
click at [383, 344] on select "Select Attorney Fee Discloure" at bounding box center [340, 343] width 172 height 27
select select "0"
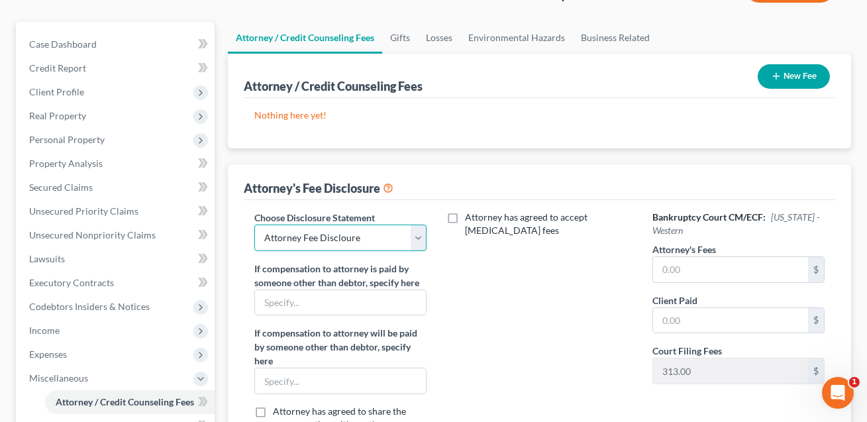
scroll to position [186, 0]
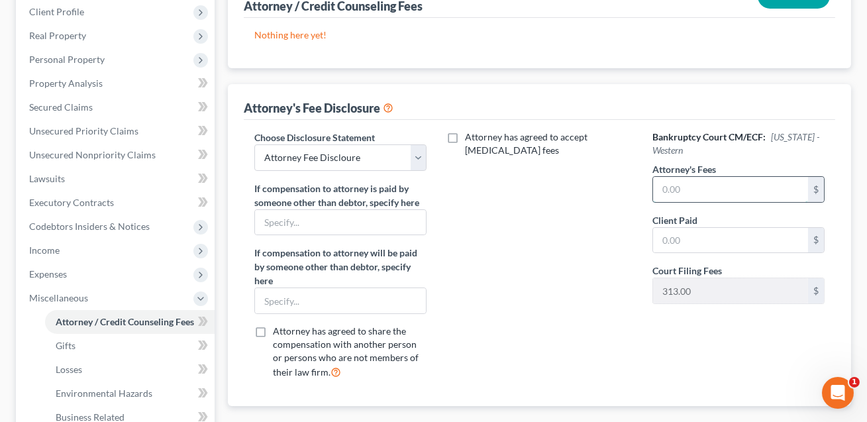
click at [675, 193] on input "text" at bounding box center [730, 189] width 155 height 25
type input "5,000.00"
click at [664, 241] on input "text" at bounding box center [730, 240] width 155 height 25
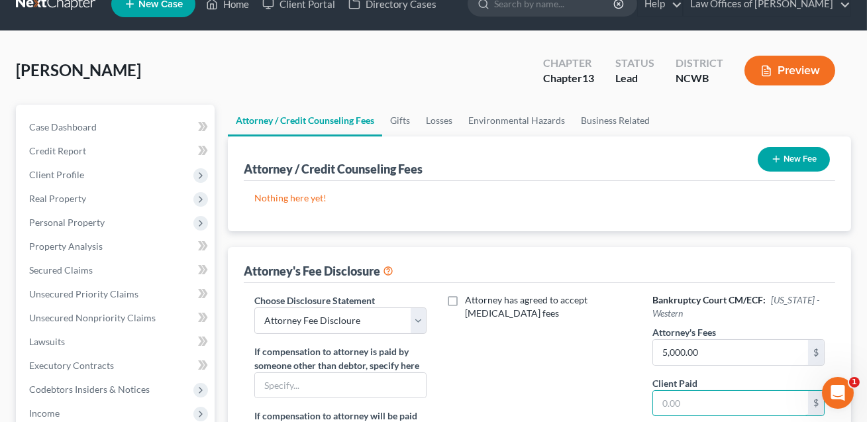
scroll to position [11, 0]
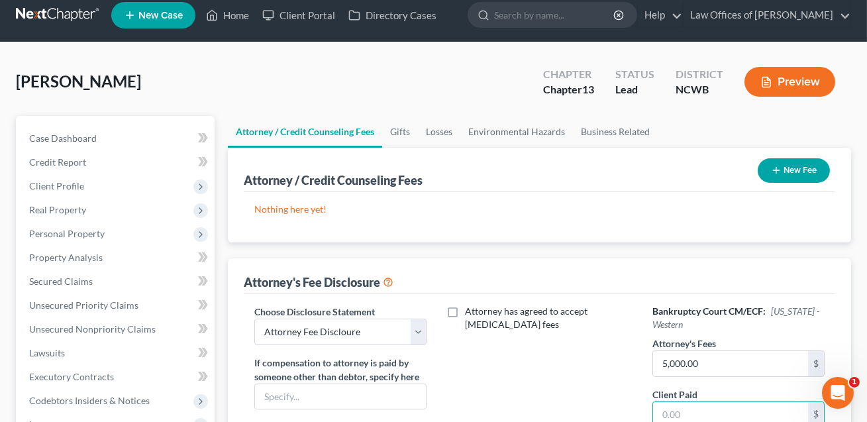
click at [806, 174] on button "New Fee" at bounding box center [794, 170] width 72 height 25
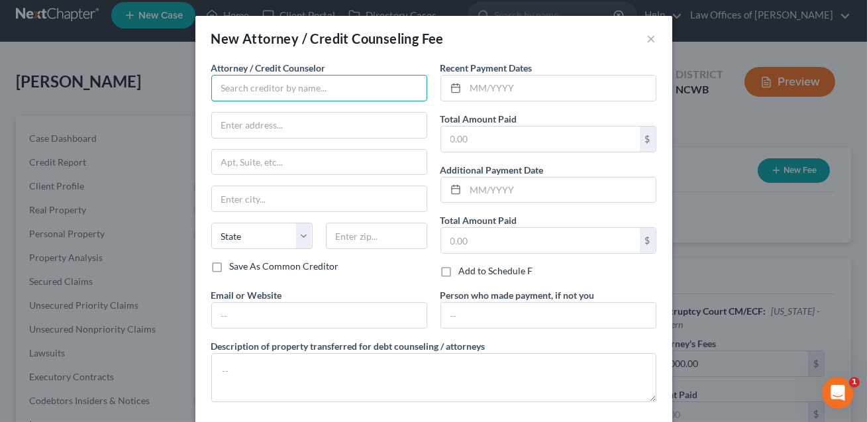
click at [371, 95] on input "text" at bounding box center [319, 88] width 216 height 27
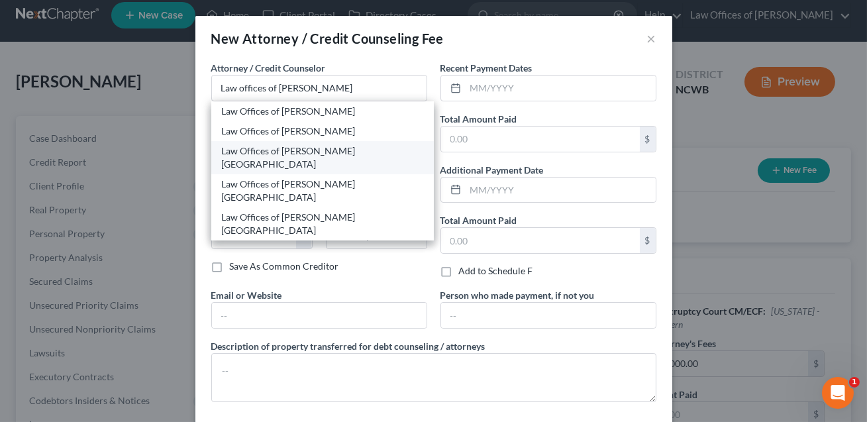
click at [365, 154] on div "Law Offices of [PERSON_NAME] [GEOGRAPHIC_DATA]" at bounding box center [322, 157] width 201 height 27
type input "Law Offices of [PERSON_NAME] [GEOGRAPHIC_DATA]"
type input "[STREET_ADDRESS]"
type input "[GEOGRAPHIC_DATA]"
select select "28"
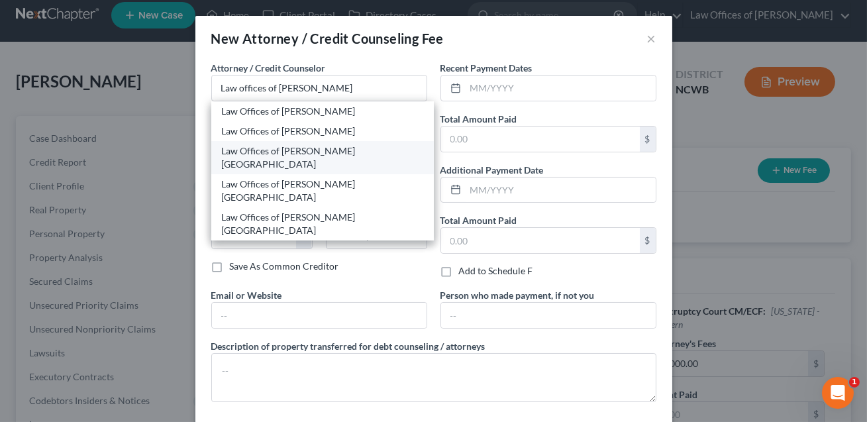
type input "28677"
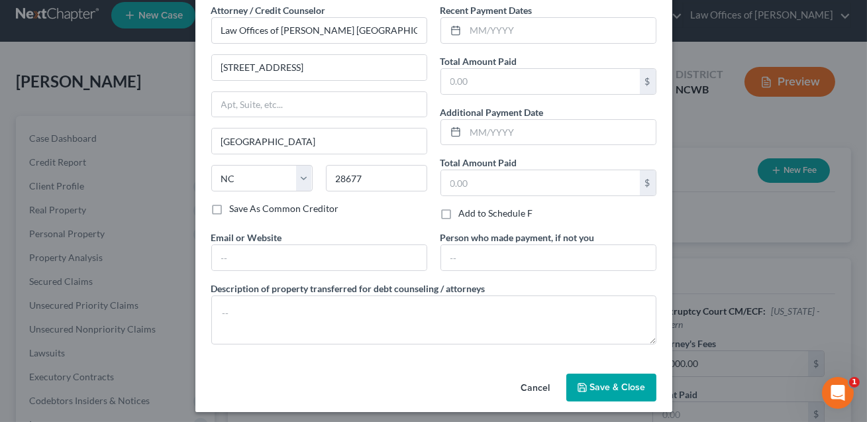
scroll to position [59, 0]
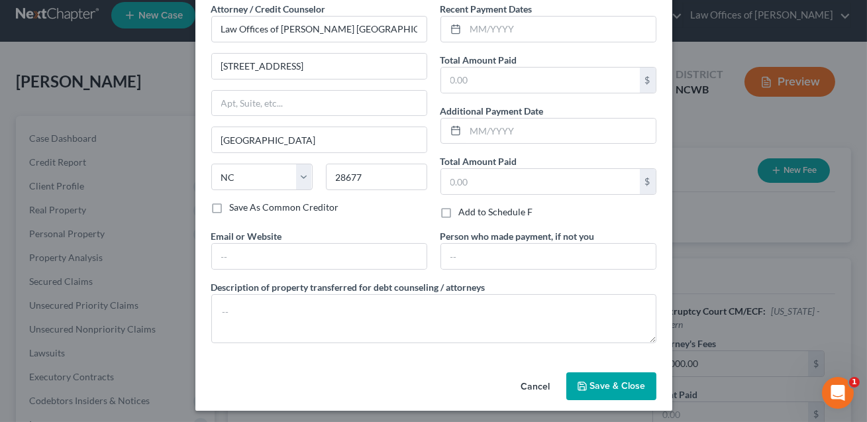
click at [610, 380] on span "Save & Close" at bounding box center [618, 385] width 56 height 11
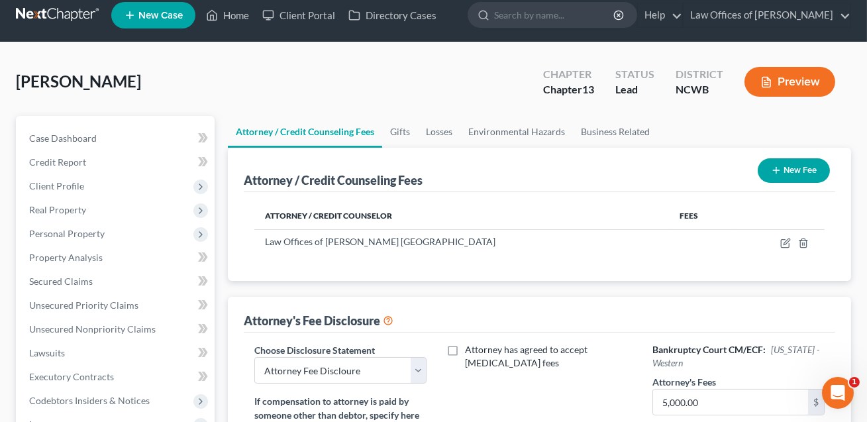
click at [795, 170] on button "New Fee" at bounding box center [794, 170] width 72 height 25
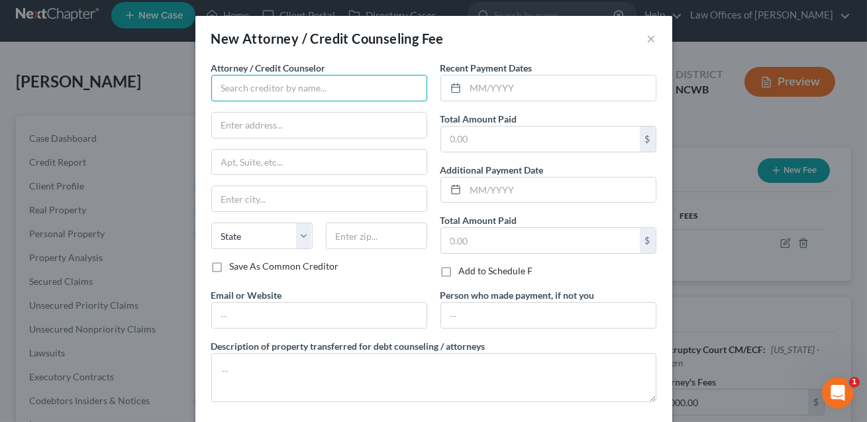
click at [260, 88] on input "text" at bounding box center [319, 88] width 216 height 27
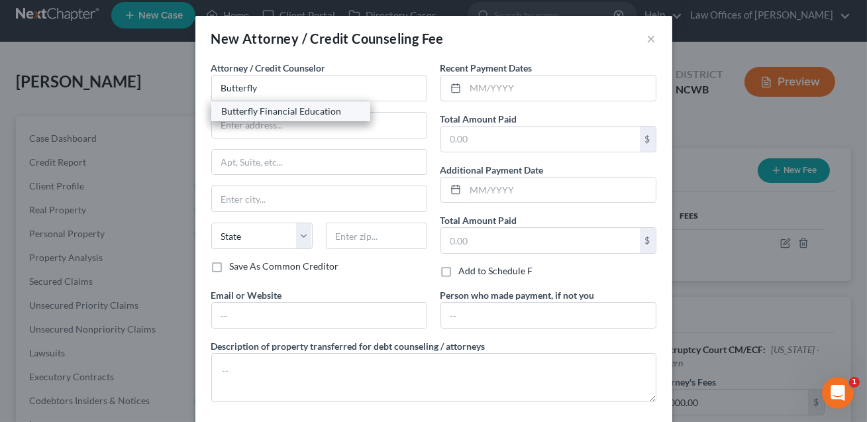
click at [256, 112] on div "Butterfly Financial Education" at bounding box center [291, 111] width 138 height 13
type input "Butterfly Financial Education"
type input "(Online)"
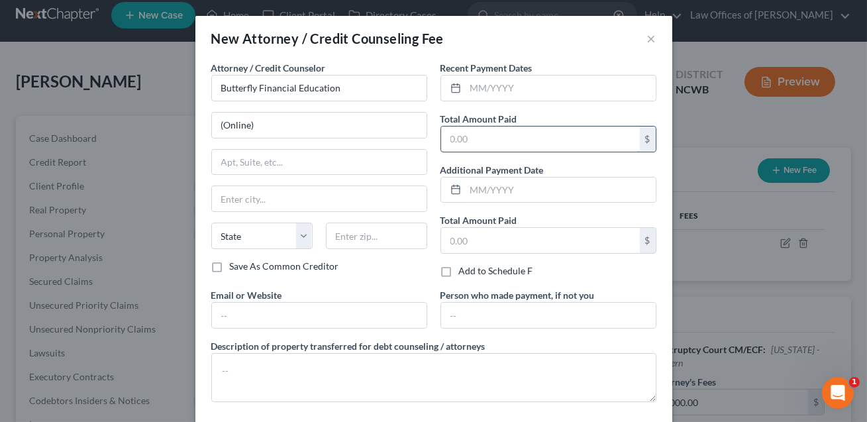
click at [461, 138] on input "text" at bounding box center [540, 139] width 199 height 25
type input "25.00"
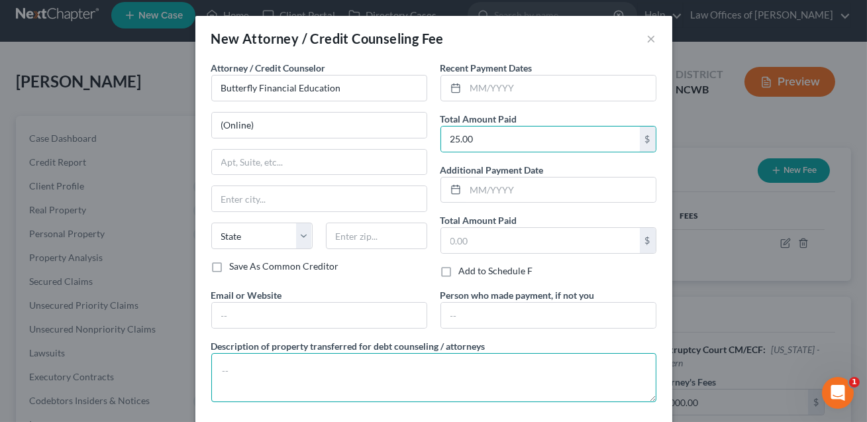
click at [268, 360] on textarea at bounding box center [433, 377] width 445 height 49
click at [229, 372] on textarea "Cedit counseling class" at bounding box center [433, 377] width 445 height 49
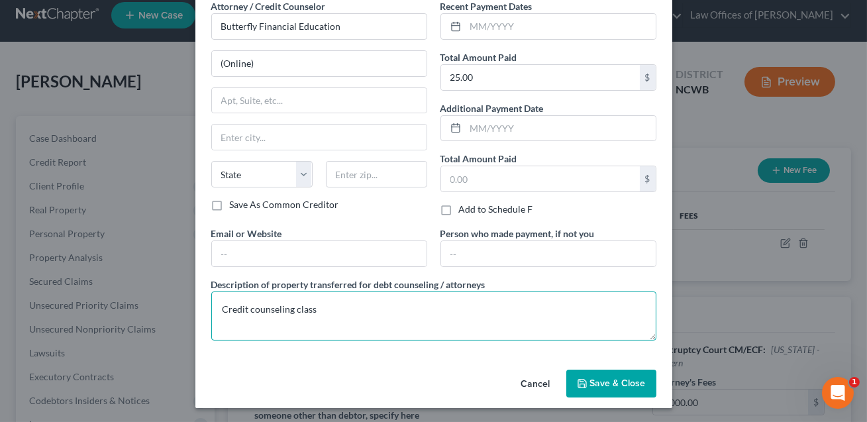
type textarea "Credit counseling class"
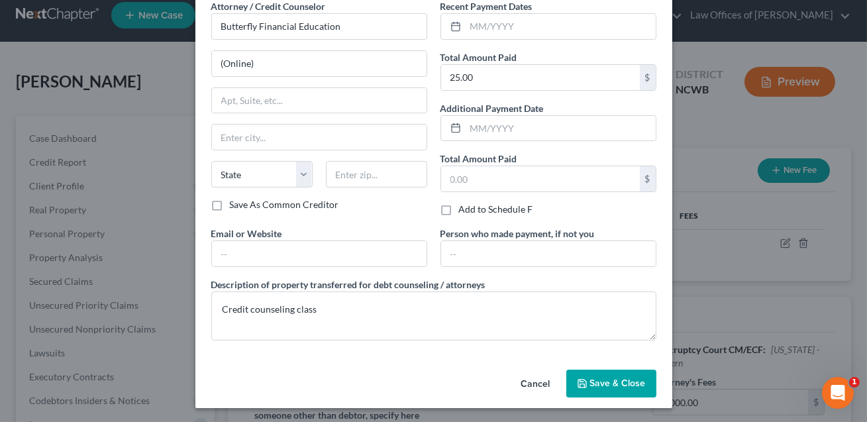
click at [606, 382] on span "Save & Close" at bounding box center [618, 383] width 56 height 11
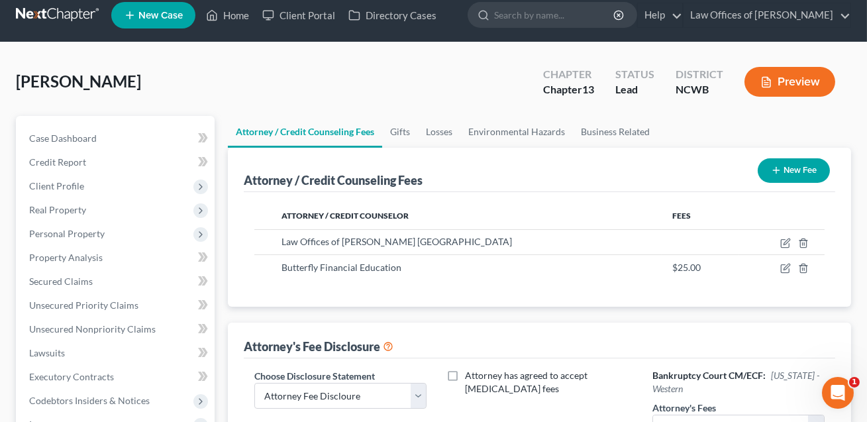
click at [158, 11] on span "New Case" at bounding box center [160, 16] width 44 height 10
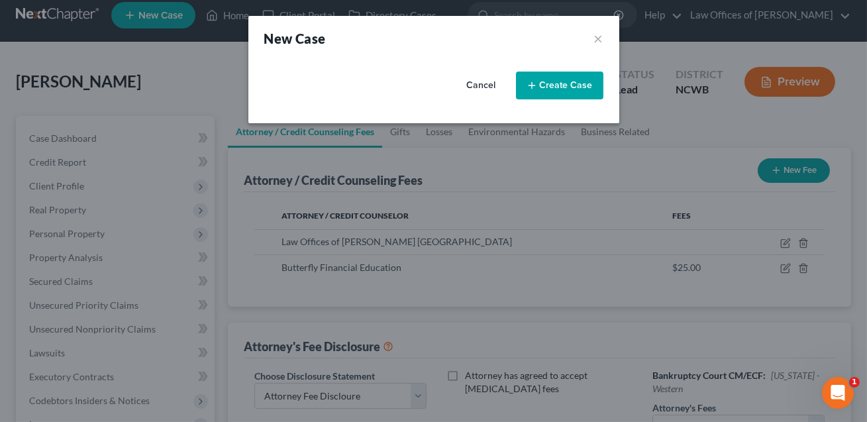
select select "59"
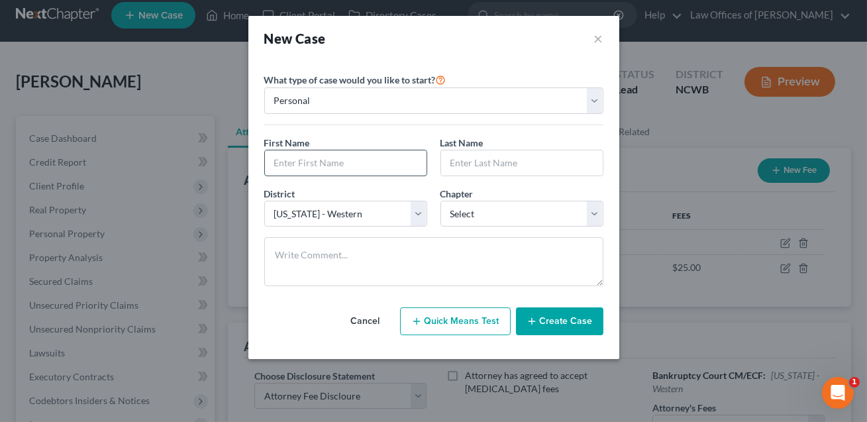
click at [303, 162] on input "text" at bounding box center [346, 162] width 162 height 25
type input "Nella"
click at [458, 159] on input "text" at bounding box center [522, 162] width 162 height 25
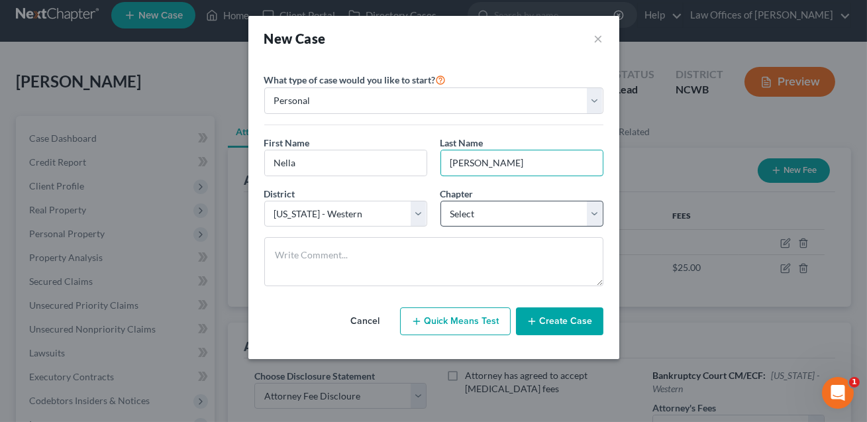
type input "[PERSON_NAME]"
click at [467, 207] on select "Select 7 11 12 13" at bounding box center [522, 214] width 163 height 27
select select "3"
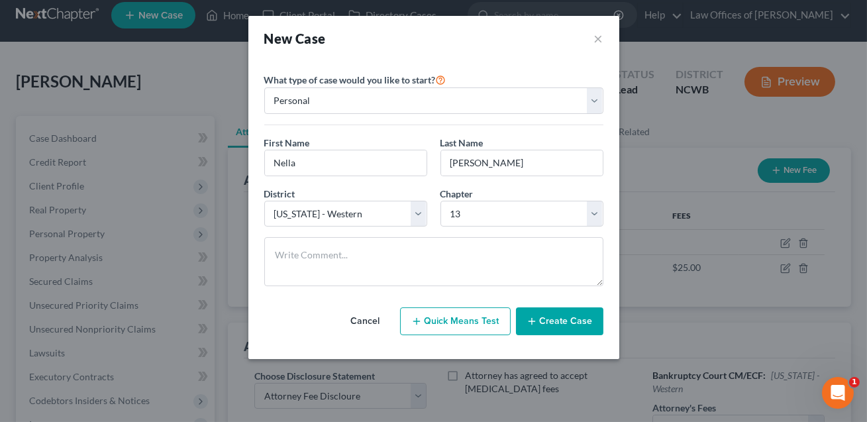
click at [551, 324] on button "Create Case" at bounding box center [559, 321] width 87 height 28
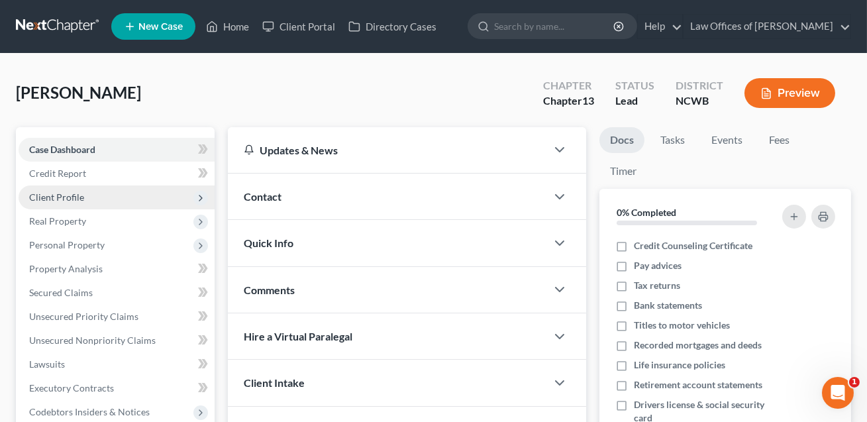
click at [59, 193] on span "Client Profile" at bounding box center [56, 197] width 55 height 11
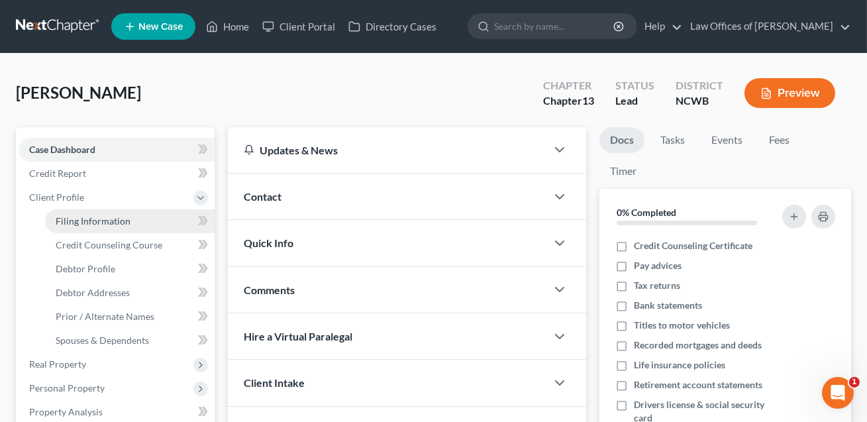
click at [72, 220] on span "Filing Information" at bounding box center [93, 220] width 75 height 11
select select "1"
select select "0"
select select "3"
select select "59"
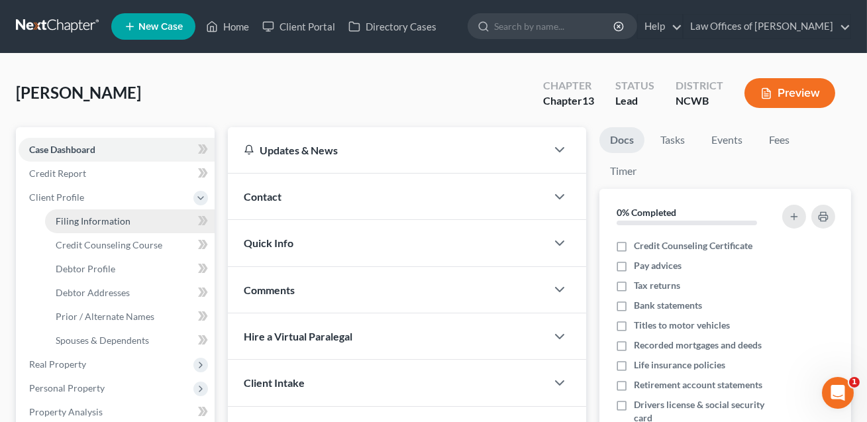
select select "28"
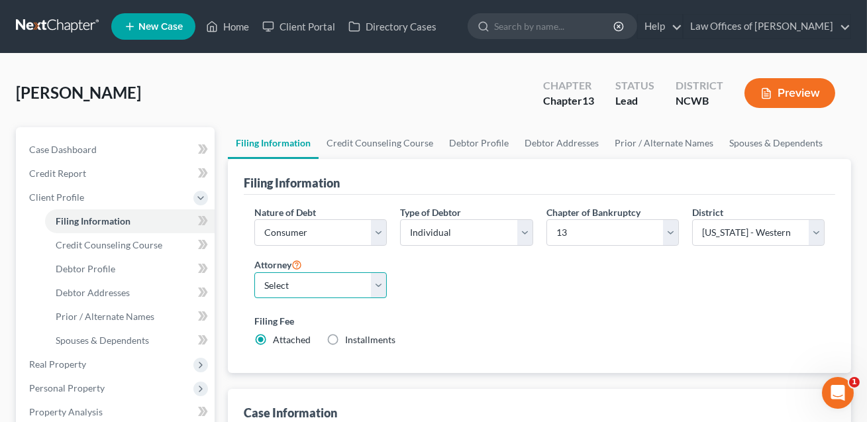
click at [378, 280] on select "Select F. [PERSON_NAME] - NCWB [PERSON_NAME] - [GEOGRAPHIC_DATA]" at bounding box center [320, 285] width 133 height 27
select select "1"
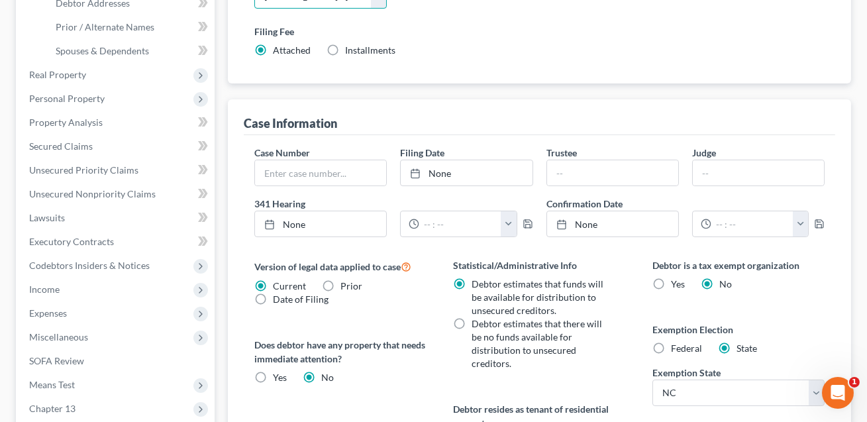
scroll to position [344, 0]
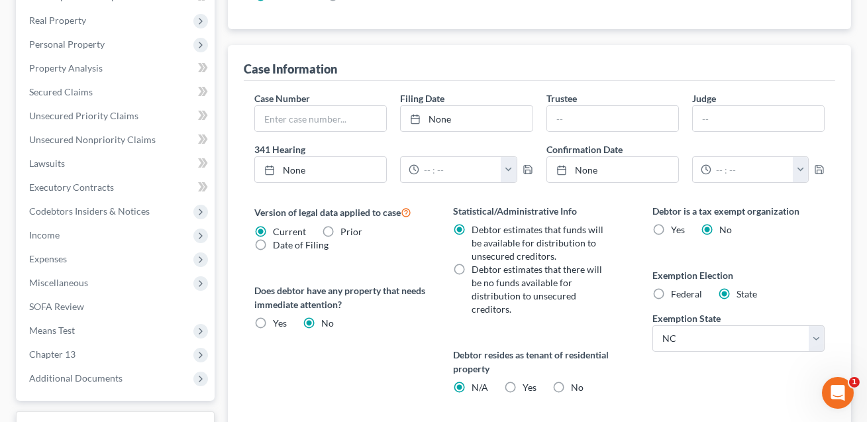
click at [523, 387] on label "Yes Yes" at bounding box center [530, 387] width 14 height 13
click at [528, 387] on input "Yes Yes" at bounding box center [532, 385] width 9 height 9
radio input "true"
radio input "false"
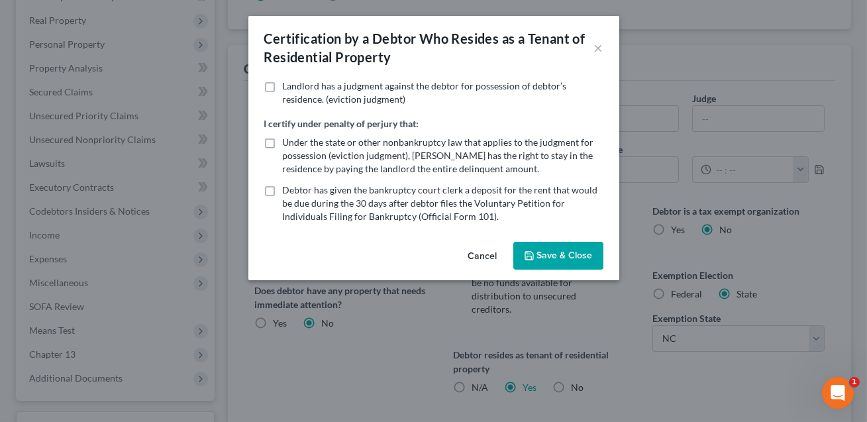
click at [553, 258] on button "Save & Close" at bounding box center [559, 256] width 90 height 28
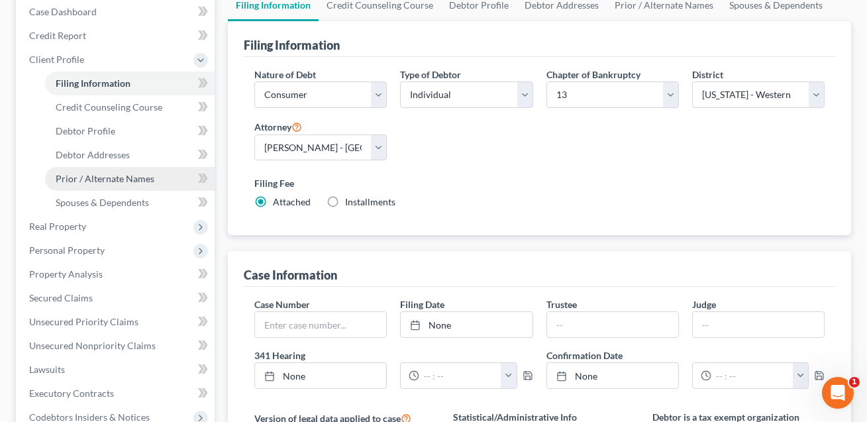
scroll to position [113, 0]
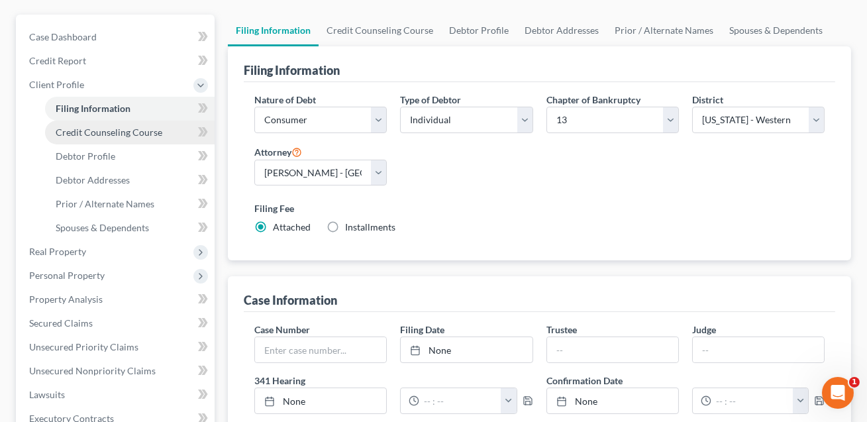
click at [97, 136] on link "Credit Counseling Course" at bounding box center [130, 133] width 170 height 24
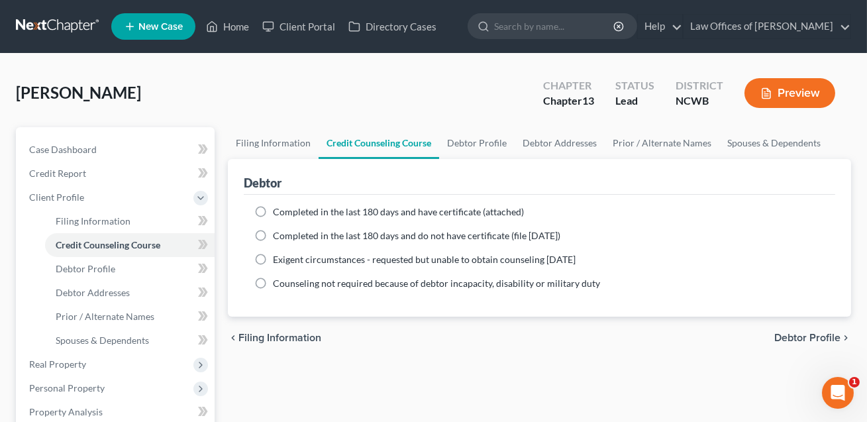
click at [273, 210] on label "Completed in the last 180 days and have certificate (attached)" at bounding box center [398, 211] width 251 height 13
click at [278, 210] on input "Completed in the last 180 days and have certificate (attached)" at bounding box center [282, 209] width 9 height 9
radio input "true"
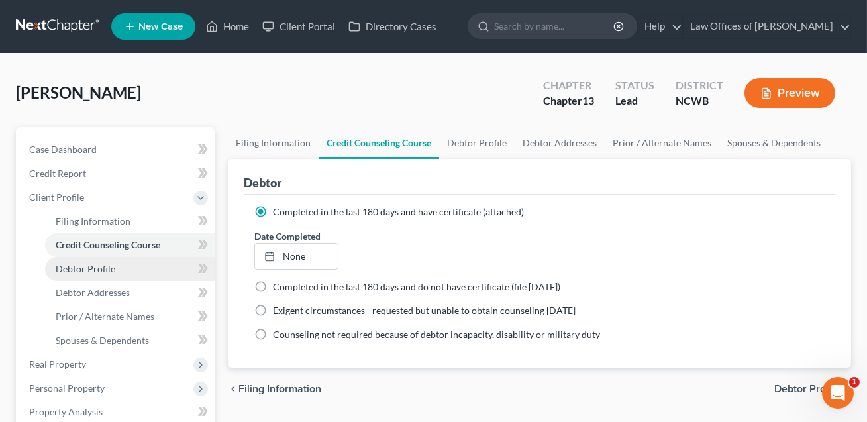
click at [103, 267] on span "Debtor Profile" at bounding box center [86, 268] width 60 height 11
select select "0"
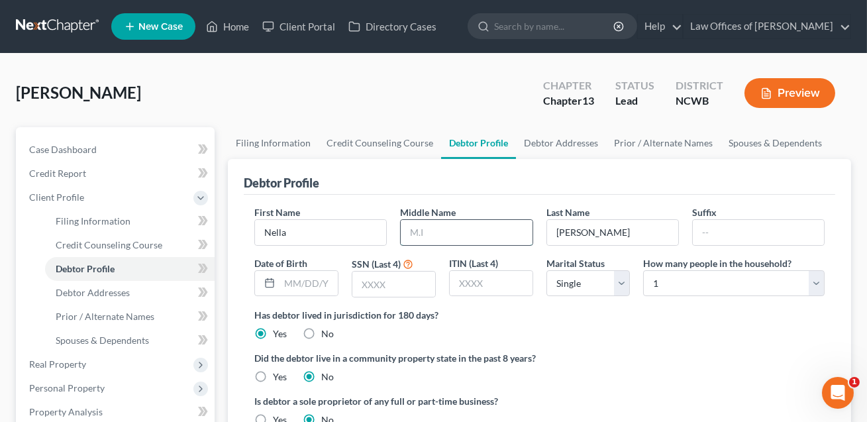
click at [418, 229] on input "text" at bounding box center [466, 232] width 131 height 25
type input "[PERSON_NAME]"
click at [392, 282] on input "text" at bounding box center [394, 284] width 83 height 25
type input "2036"
click at [578, 286] on select "Select Single Married Separated Divorced Widowed" at bounding box center [589, 283] width 84 height 27
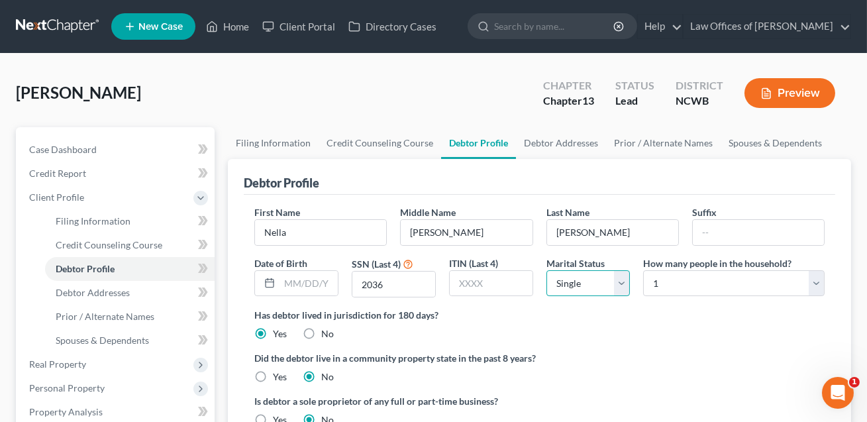
select select "1"
click at [677, 278] on select "Select 1 2 3 4 5 6 7 8 9 10 11 12 13 14 15 16 17 18 19 20" at bounding box center [734, 283] width 182 height 27
select select "1"
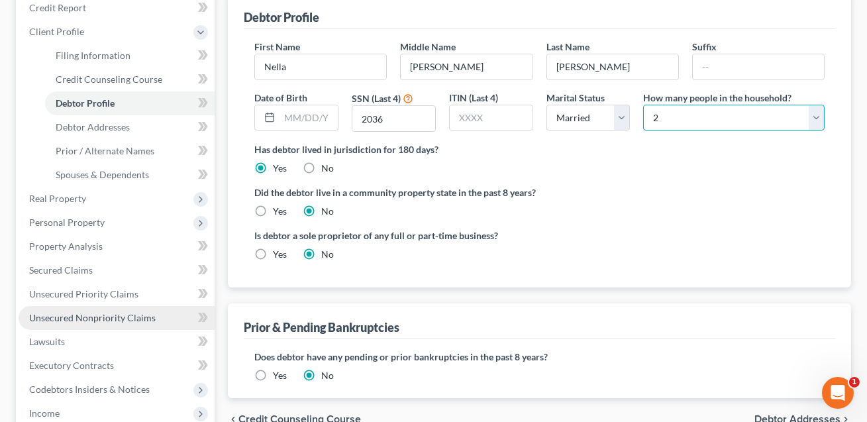
scroll to position [155, 0]
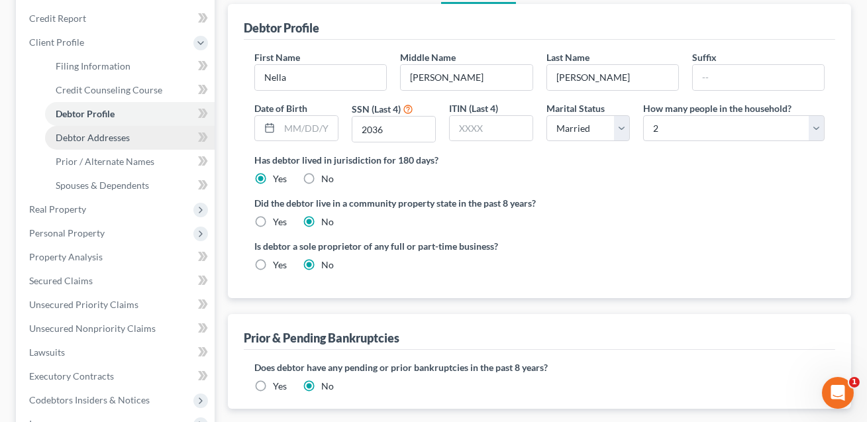
click at [77, 144] on link "Debtor Addresses" at bounding box center [130, 138] width 170 height 24
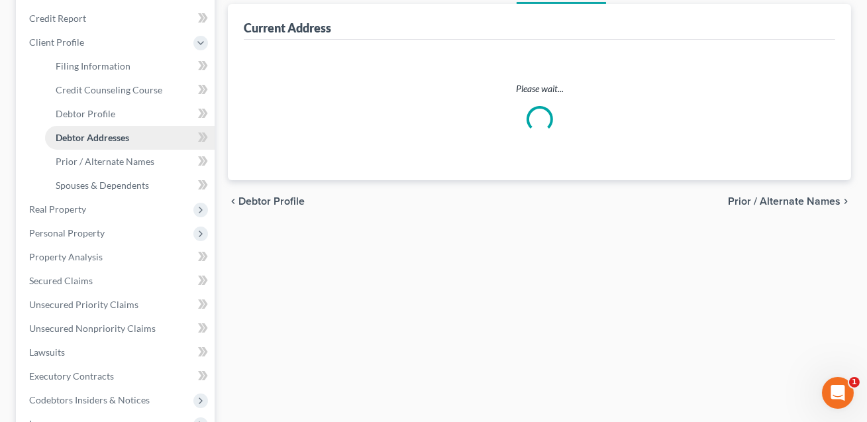
scroll to position [60, 0]
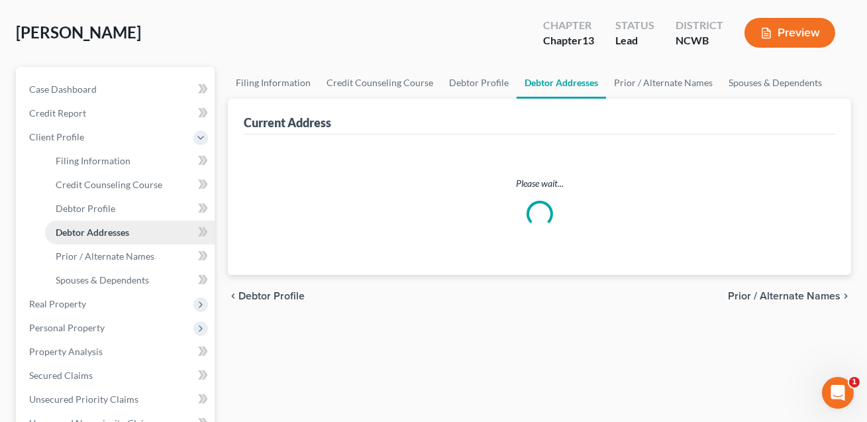
select select "0"
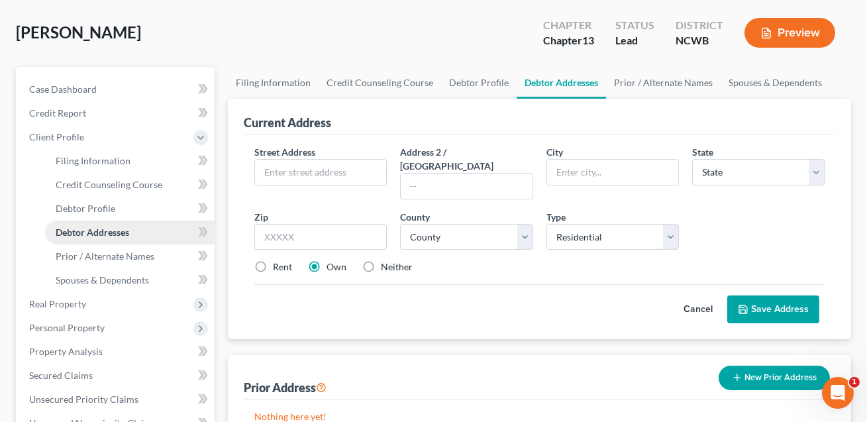
scroll to position [0, 0]
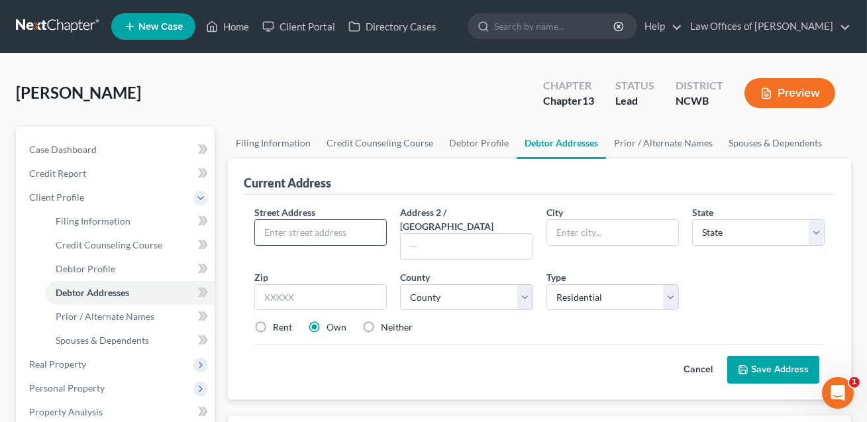
click at [278, 232] on input "text" at bounding box center [320, 232] width 131 height 25
type input "[STREET_ADDRESS]"
click at [440, 284] on select "County" at bounding box center [466, 297] width 133 height 27
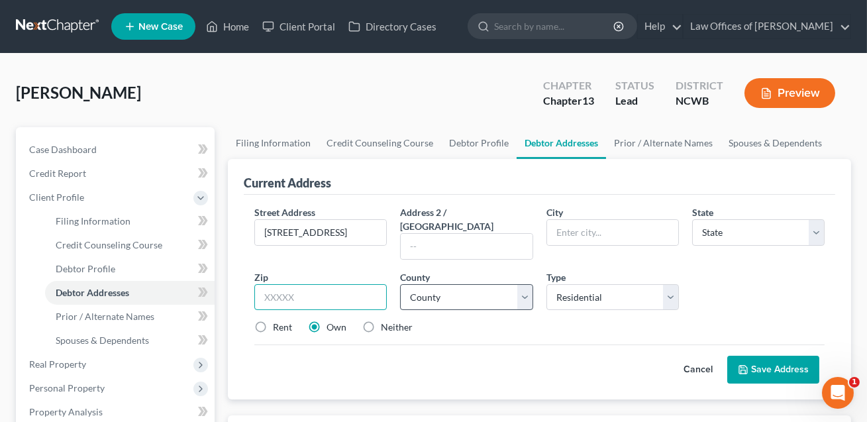
click at [305, 284] on input "text" at bounding box center [320, 297] width 133 height 27
type input "28654"
click at [441, 284] on select "County" at bounding box center [466, 297] width 133 height 27
type input "[GEOGRAPHIC_DATA]"
select select "28"
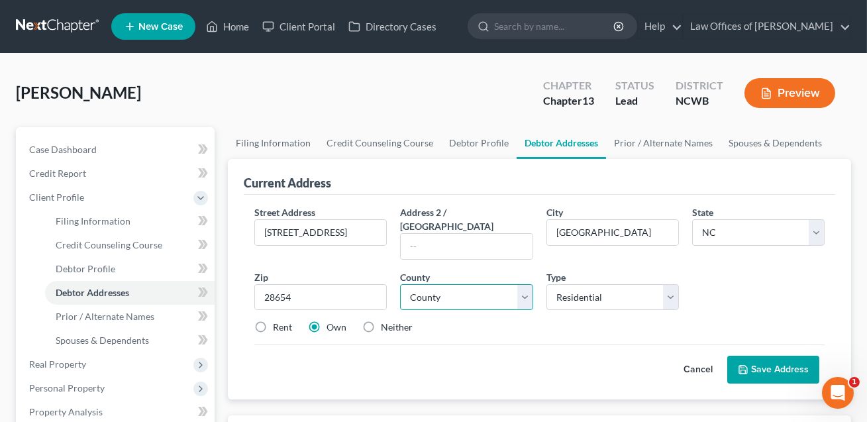
select select "96"
click at [273, 321] on label "Rent" at bounding box center [282, 327] width 19 height 13
click at [278, 321] on input "Rent" at bounding box center [282, 325] width 9 height 9
radio input "true"
click at [757, 356] on button "Save Address" at bounding box center [774, 370] width 92 height 28
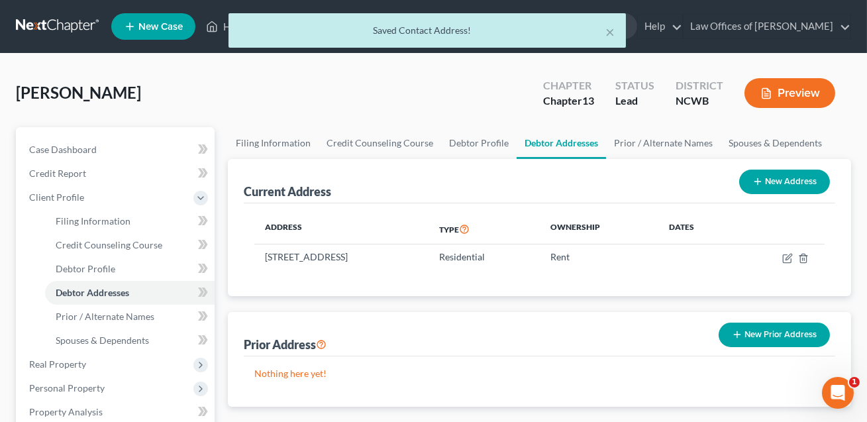
click at [776, 172] on button "New Address" at bounding box center [785, 182] width 91 height 25
select select "0"
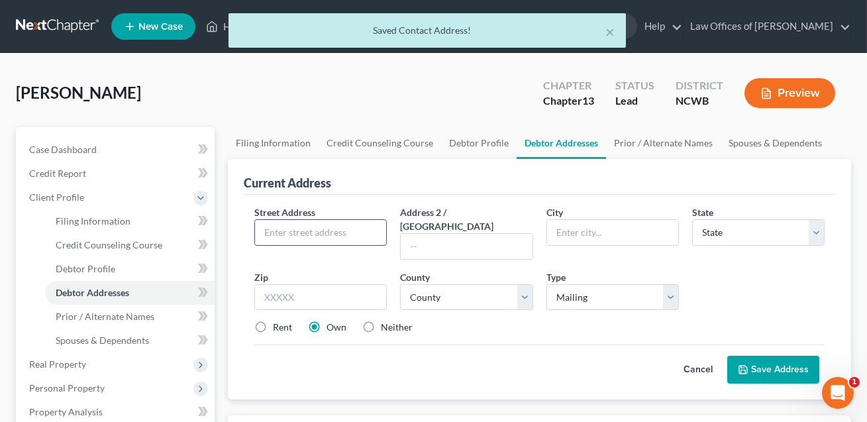
click at [282, 222] on input "text" at bounding box center [320, 232] width 131 height 25
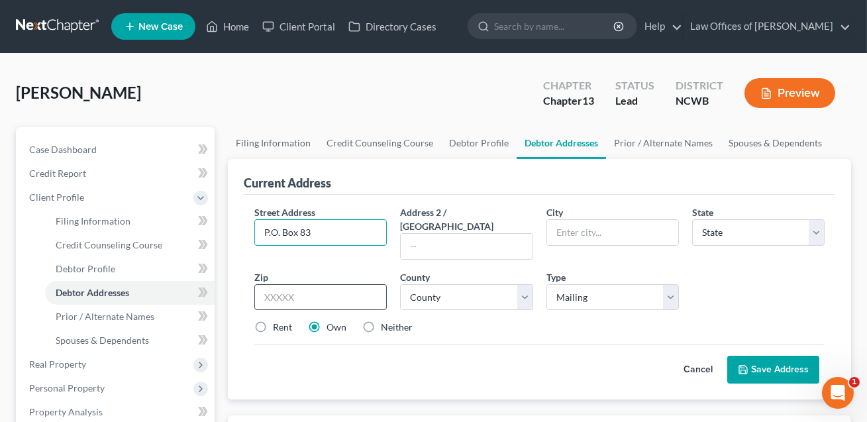
type input "P.O. Box 83"
click at [335, 290] on input "text" at bounding box center [320, 297] width 133 height 27
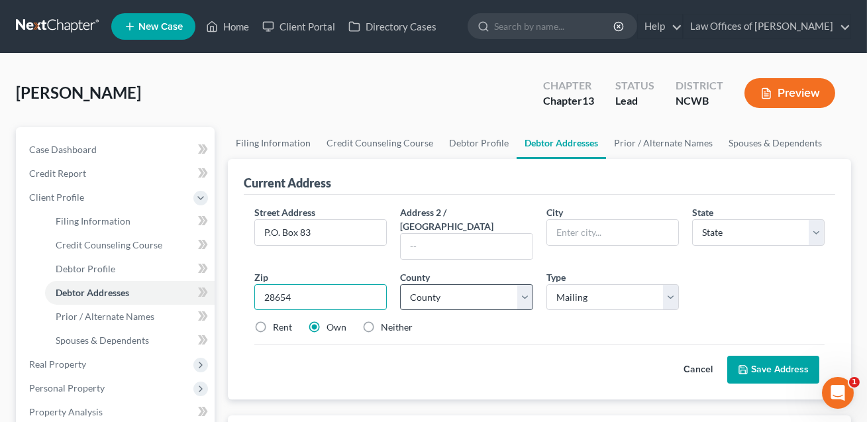
type input "28654"
click at [467, 284] on select "County" at bounding box center [466, 297] width 133 height 27
type input "[GEOGRAPHIC_DATA]"
select select "28"
click at [461, 284] on select "County [GEOGRAPHIC_DATA] [GEOGRAPHIC_DATA] [GEOGRAPHIC_DATA] [GEOGRAPHIC_DATA] …" at bounding box center [466, 297] width 133 height 27
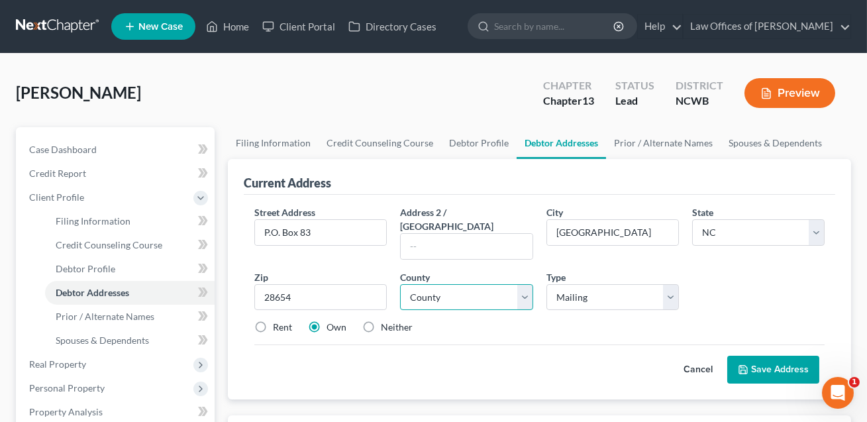
select select "96"
click at [381, 321] on label "Neither" at bounding box center [397, 327] width 32 height 13
click at [386, 321] on input "Neither" at bounding box center [390, 325] width 9 height 9
radio input "true"
click at [776, 356] on button "Save Address" at bounding box center [774, 370] width 92 height 28
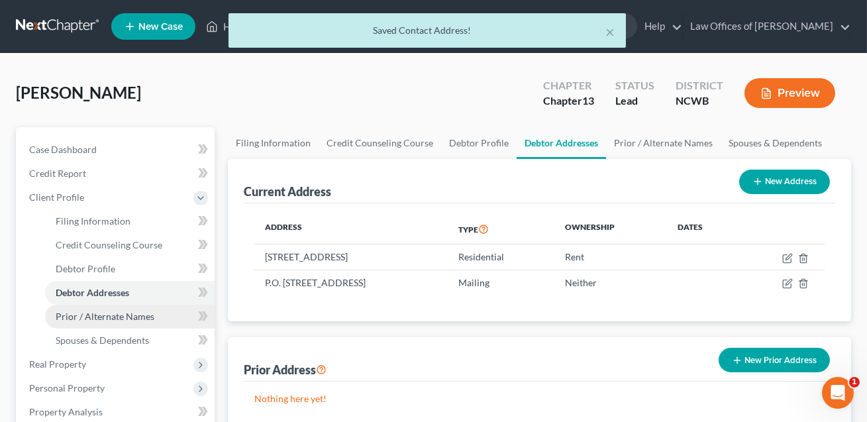
click at [132, 323] on link "Prior / Alternate Names" at bounding box center [130, 317] width 170 height 24
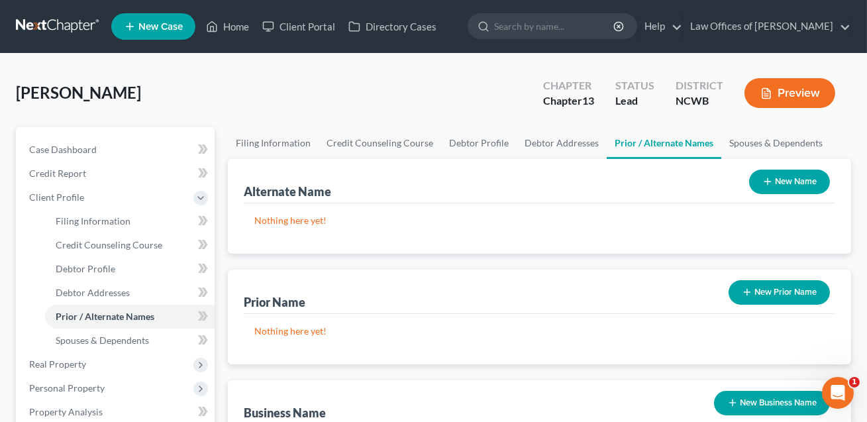
click at [805, 176] on button "New Name" at bounding box center [789, 182] width 81 height 25
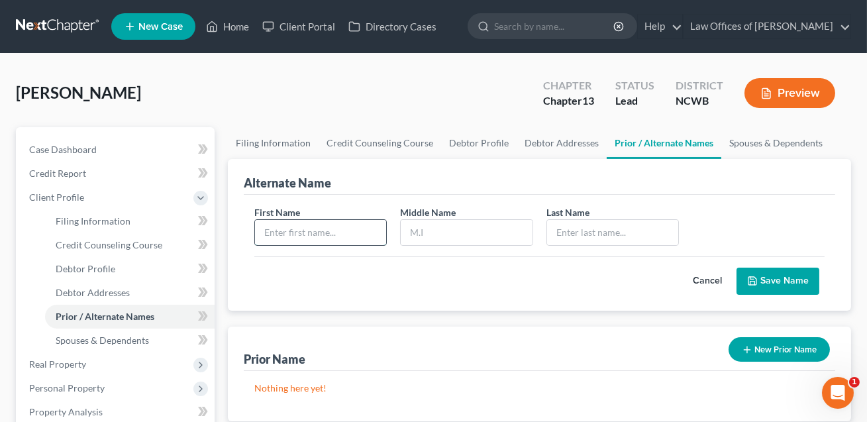
click at [357, 221] on input "text" at bounding box center [320, 232] width 131 height 25
type input "[PERSON_NAME]"
click at [577, 234] on input "text" at bounding box center [612, 232] width 131 height 25
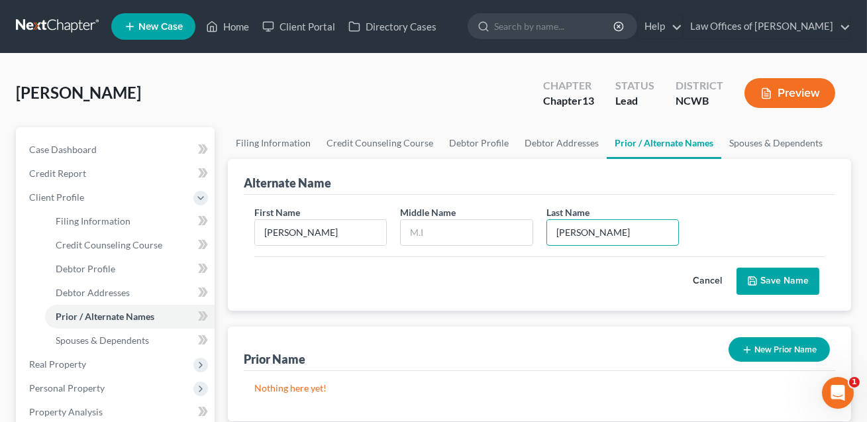
type input "[PERSON_NAME]"
click at [779, 282] on button "Save Name" at bounding box center [778, 282] width 83 height 28
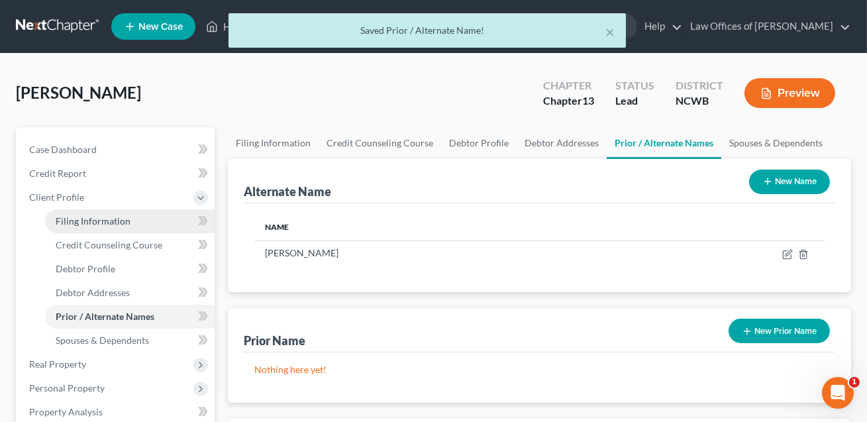
click at [91, 221] on span "Filing Information" at bounding box center [93, 220] width 75 height 11
select select "1"
select select "0"
select select "3"
select select "59"
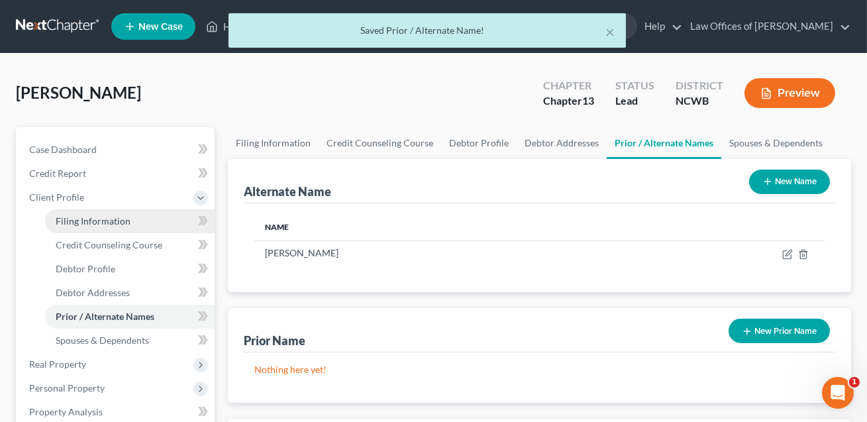
select select "1"
select select "28"
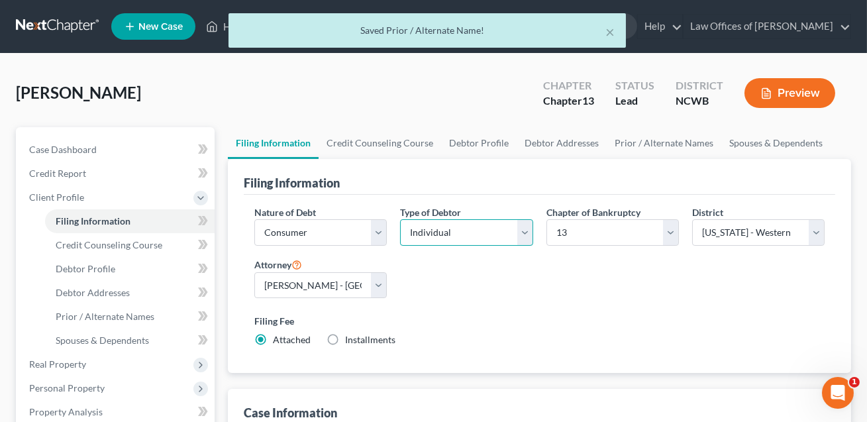
click at [453, 236] on select "Select Individual Joint" at bounding box center [466, 232] width 133 height 27
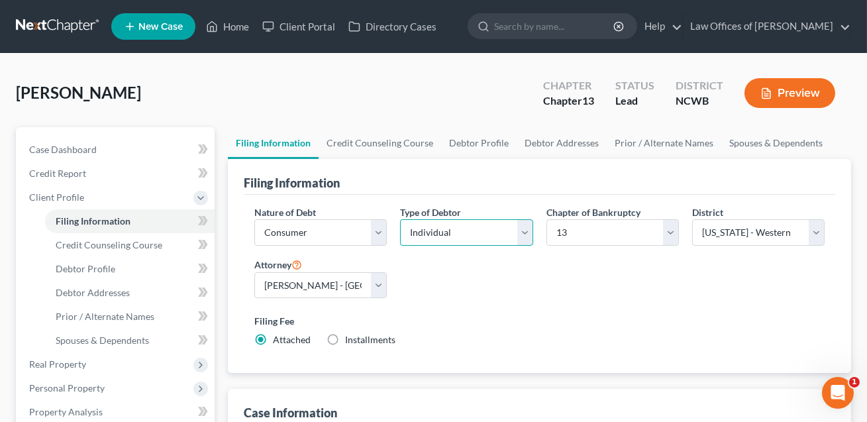
select select "1"
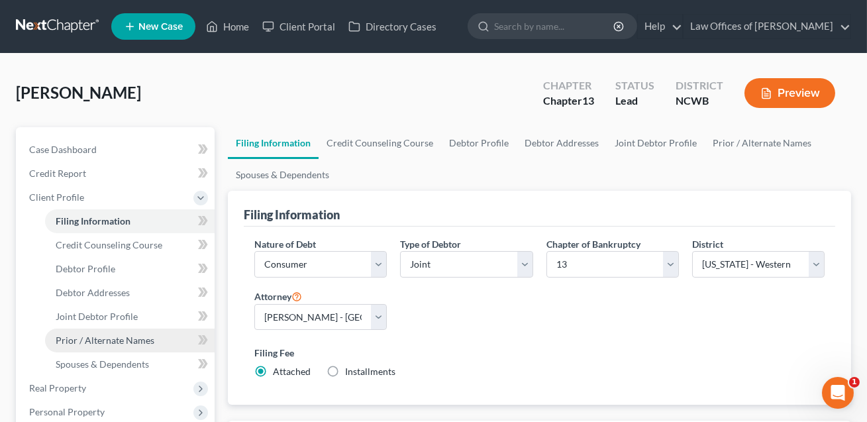
click at [106, 337] on span "Prior / Alternate Names" at bounding box center [105, 340] width 99 height 11
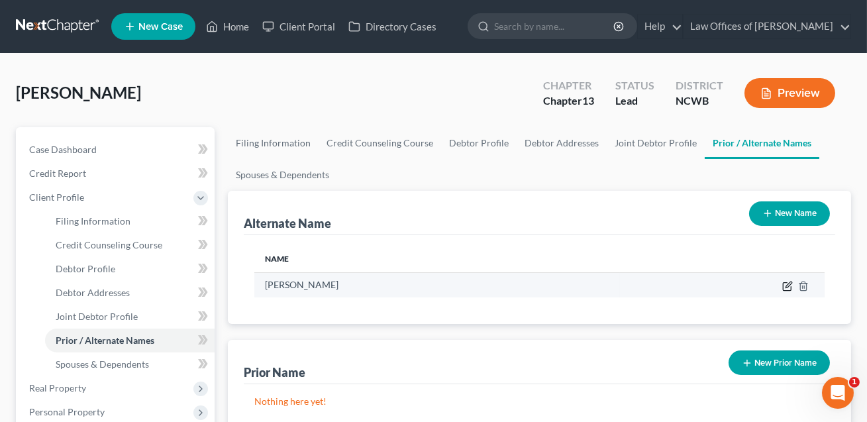
click at [787, 284] on icon at bounding box center [789, 285] width 6 height 6
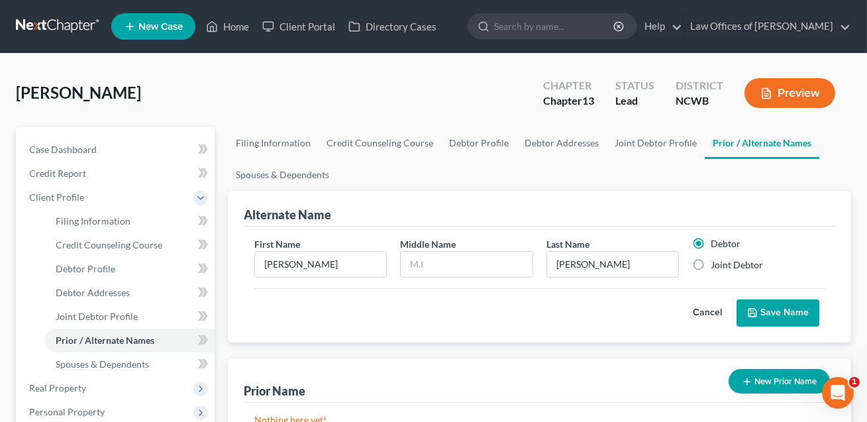
click at [782, 307] on button "Save Name" at bounding box center [778, 314] width 83 height 28
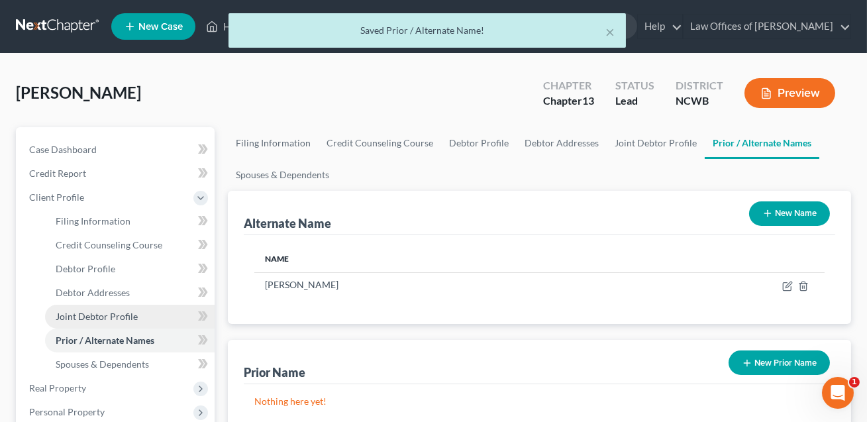
click at [122, 321] on span "Joint Debtor Profile" at bounding box center [97, 316] width 82 height 11
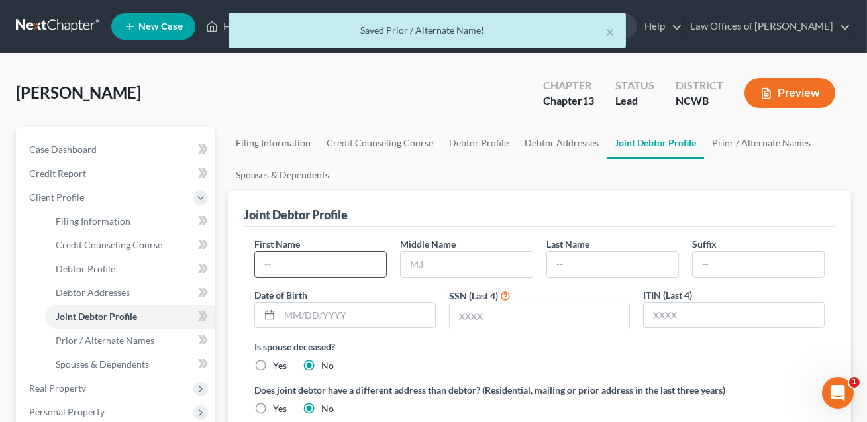
click at [331, 258] on input "text" at bounding box center [320, 264] width 131 height 25
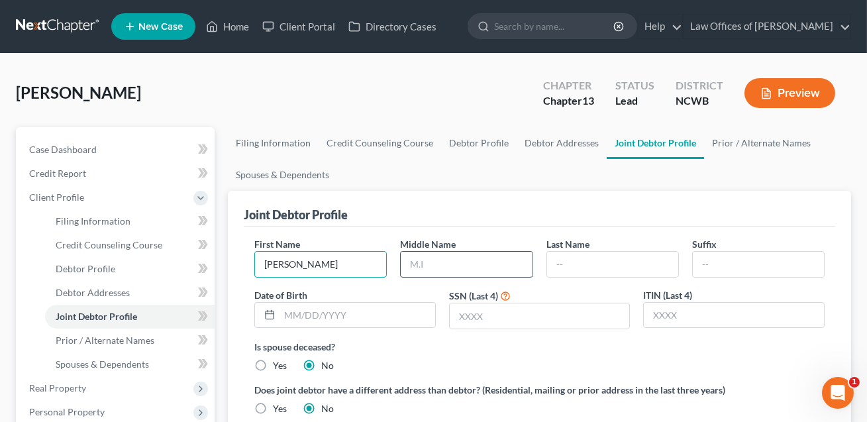
type input "[PERSON_NAME]"
click at [429, 257] on input "text" at bounding box center [466, 264] width 131 height 25
type input "[PERSON_NAME]"
click at [563, 258] on input "text" at bounding box center [612, 264] width 131 height 25
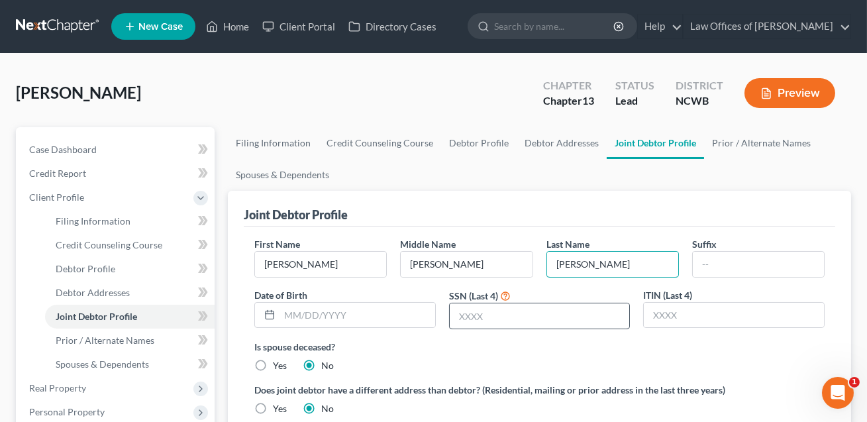
type input "[PERSON_NAME]"
click at [489, 309] on input "text" at bounding box center [540, 315] width 180 height 25
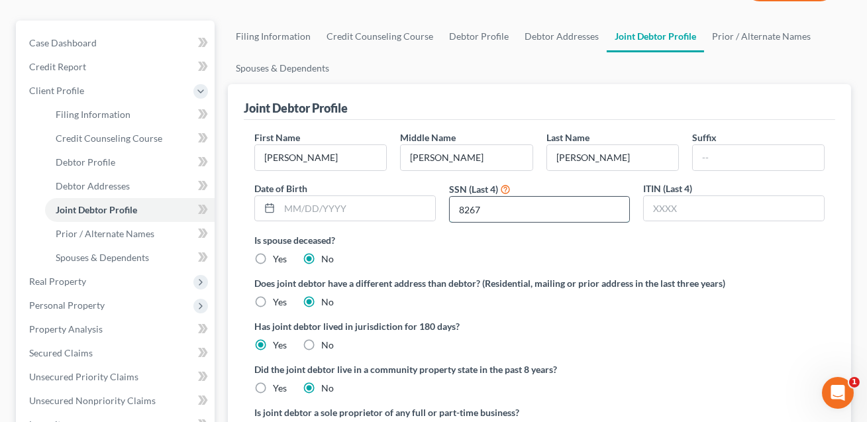
scroll to position [107, 0]
type input "8267"
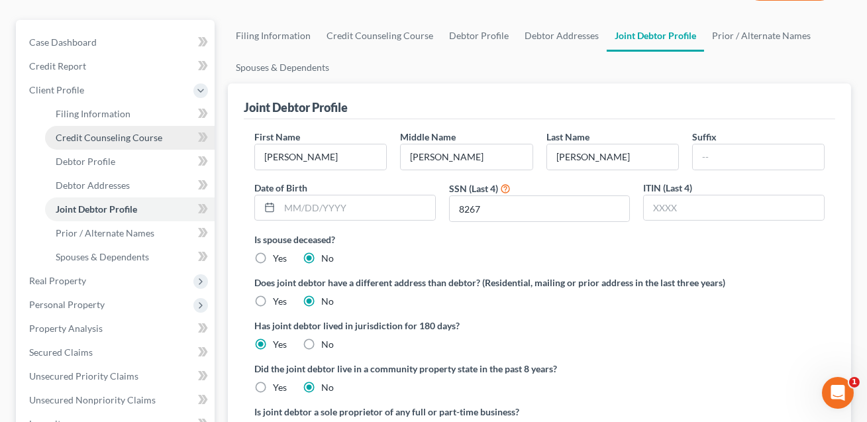
click at [109, 142] on link "Credit Counseling Course" at bounding box center [130, 138] width 170 height 24
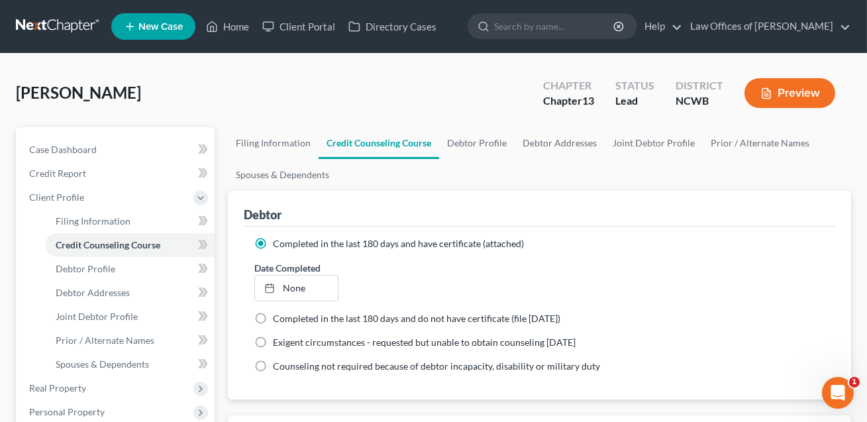
scroll to position [259, 0]
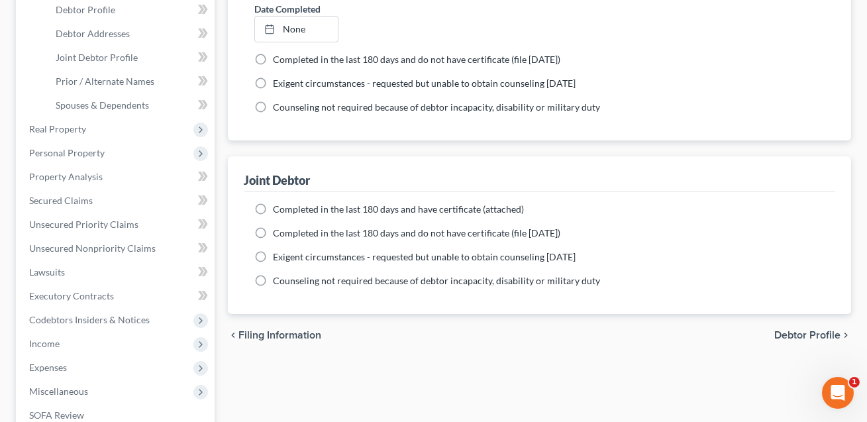
click at [273, 205] on label "Completed in the last 180 days and have certificate (attached)" at bounding box center [398, 209] width 251 height 13
click at [278, 205] on input "Completed in the last 180 days and have certificate (attached)" at bounding box center [282, 207] width 9 height 9
radio input "true"
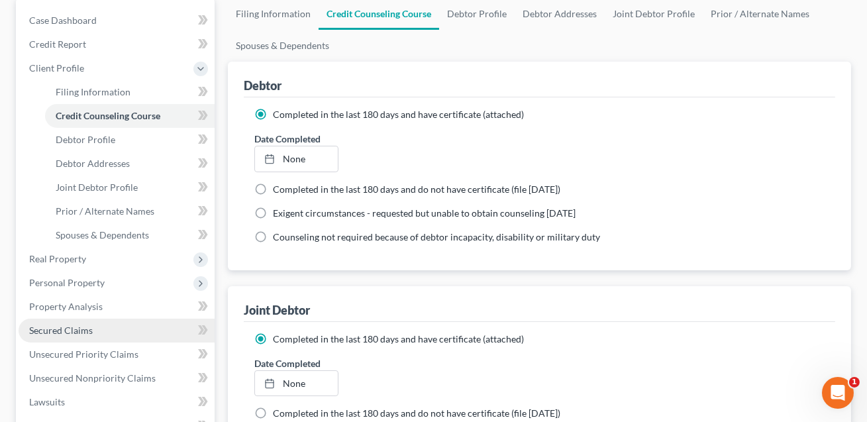
scroll to position [133, 0]
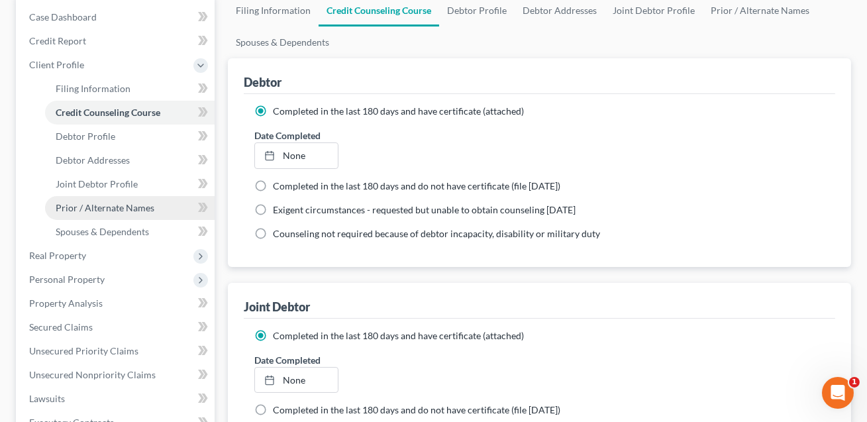
click at [106, 204] on span "Prior / Alternate Names" at bounding box center [105, 207] width 99 height 11
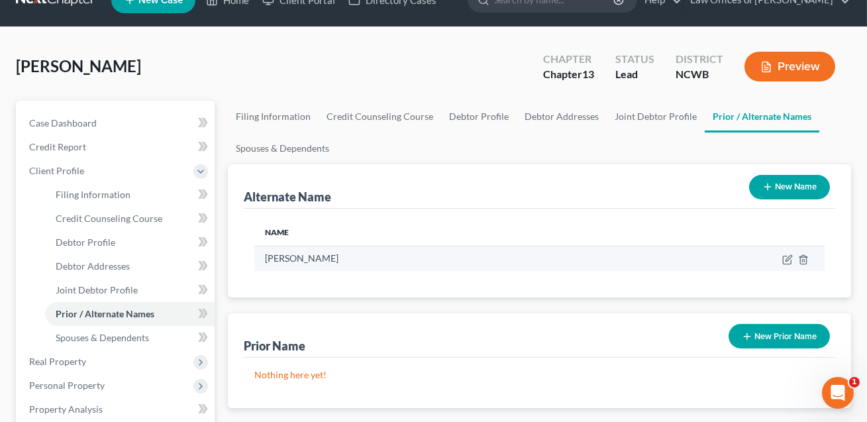
scroll to position [30, 0]
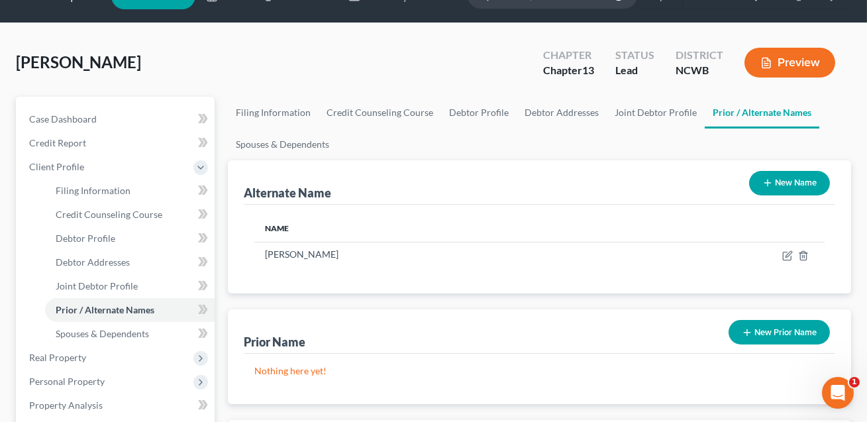
click at [781, 182] on button "New Name" at bounding box center [789, 183] width 81 height 25
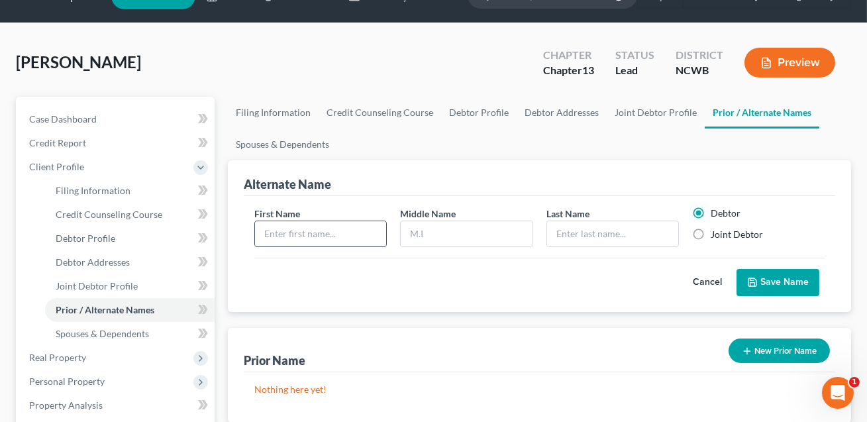
click at [341, 222] on input "text" at bounding box center [320, 233] width 131 height 25
type input "[PERSON_NAME]"
click at [579, 237] on input "text" at bounding box center [612, 233] width 131 height 25
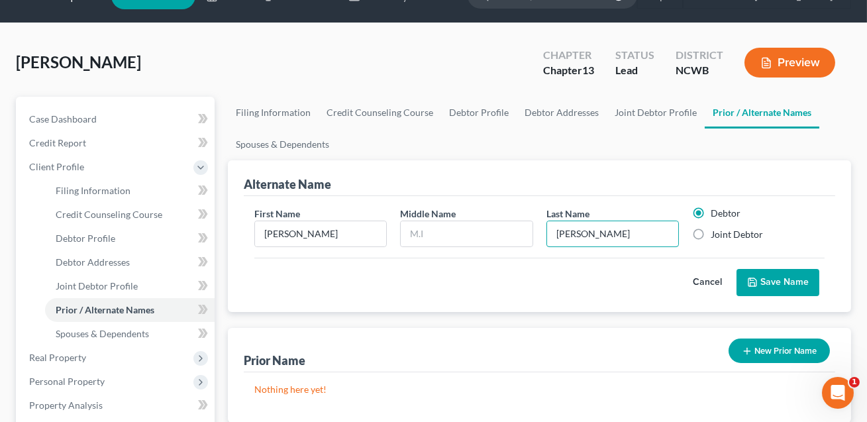
type input "[PERSON_NAME]"
click at [711, 235] on label "Joint Debtor" at bounding box center [737, 234] width 52 height 13
click at [716, 235] on input "Joint Debtor" at bounding box center [720, 232] width 9 height 9
click at [759, 284] on button "Save Name" at bounding box center [778, 283] width 83 height 28
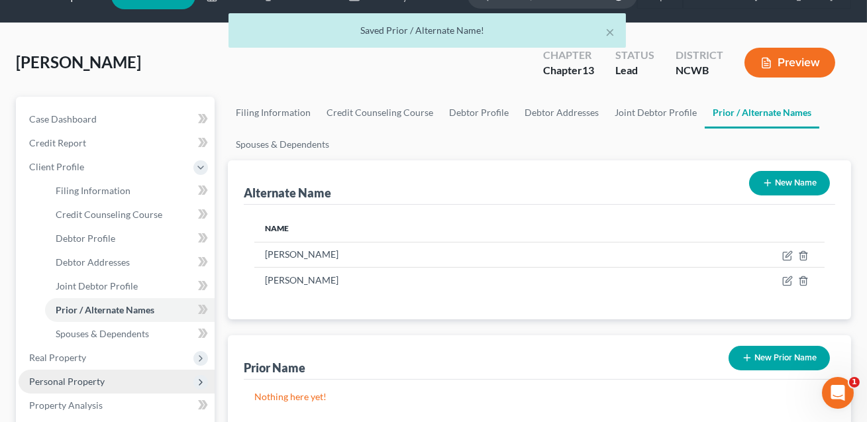
scroll to position [87, 0]
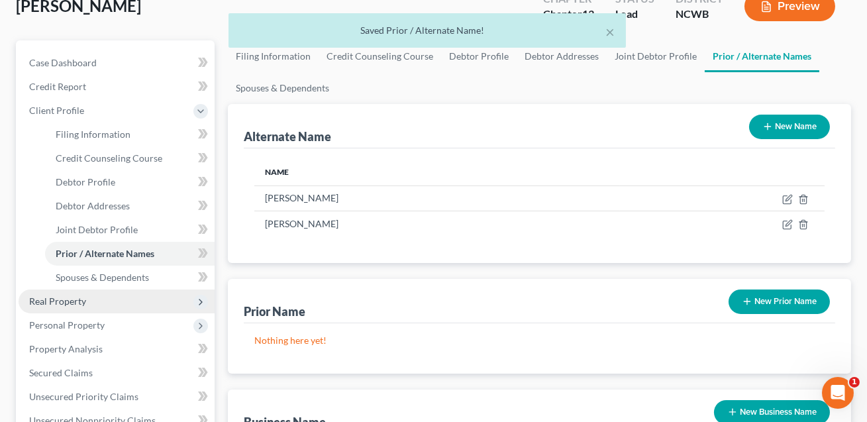
click at [80, 299] on span "Real Property" at bounding box center [57, 301] width 57 height 11
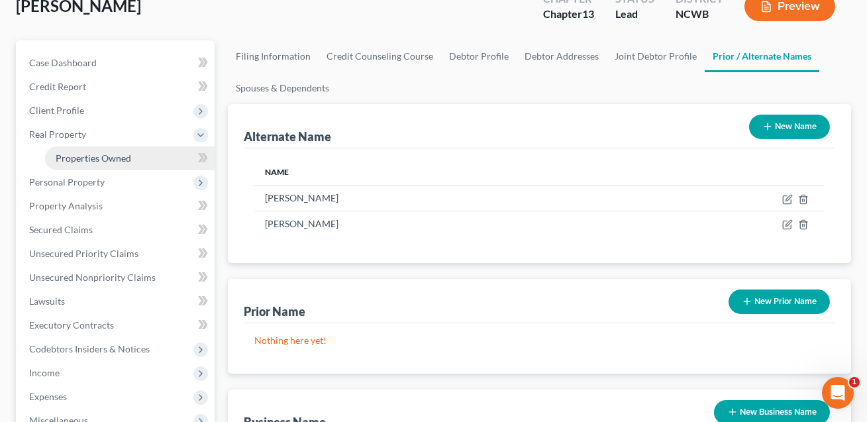
click at [78, 157] on span "Properties Owned" at bounding box center [94, 157] width 76 height 11
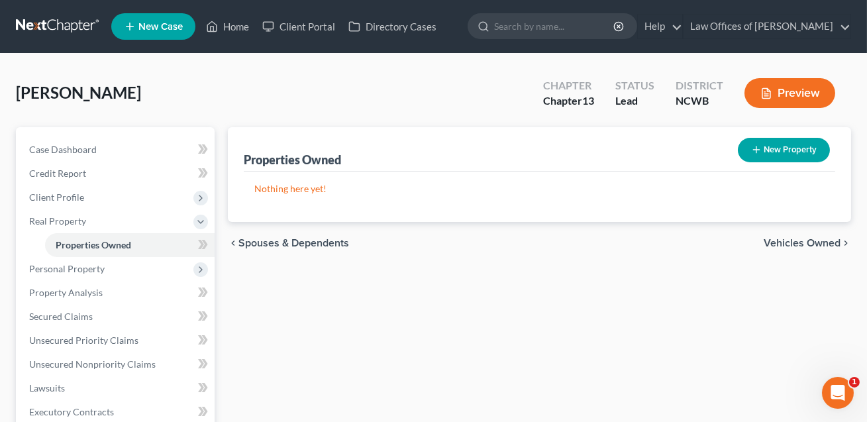
click at [750, 148] on button "New Property" at bounding box center [784, 150] width 92 height 25
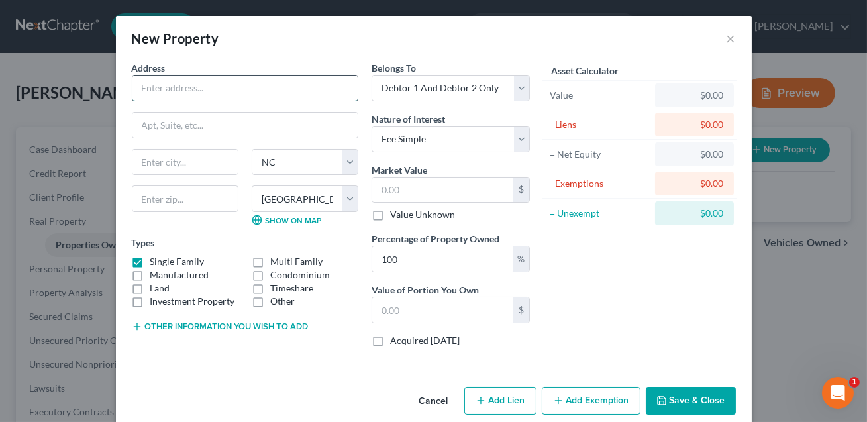
click at [243, 90] on input "text" at bounding box center [245, 88] width 225 height 25
click at [175, 89] on input "Debtors live ina. home subject to a month-to-month lease." at bounding box center [245, 88] width 225 height 25
click at [184, 91] on input "Debtors live in a. home subject to a month-to-month lease." at bounding box center [245, 88] width 225 height 25
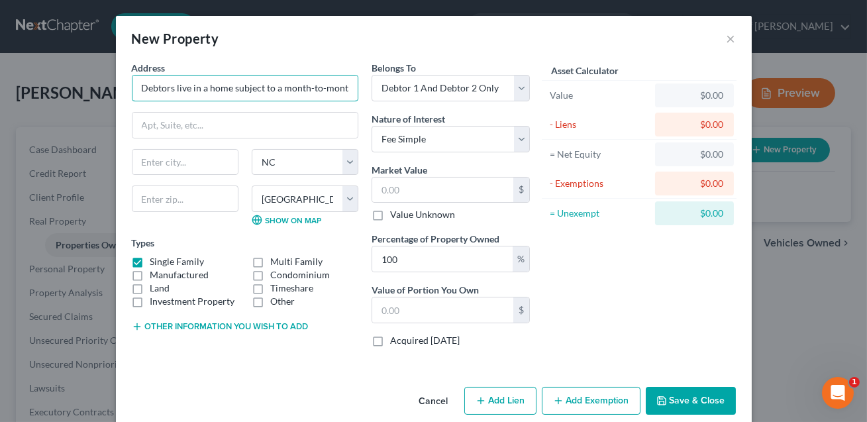
drag, startPoint x: 349, startPoint y: 88, endPoint x: 119, endPoint y: 91, distance: 230.0
click at [119, 91] on div "Address * Debtors live in a home subject to a month-to-month lease. State [US_S…" at bounding box center [434, 221] width 636 height 321
click at [407, 144] on select "Select Fee Simple Joint Tenant Life Estate Equitable Interest Future Interest T…" at bounding box center [451, 139] width 158 height 27
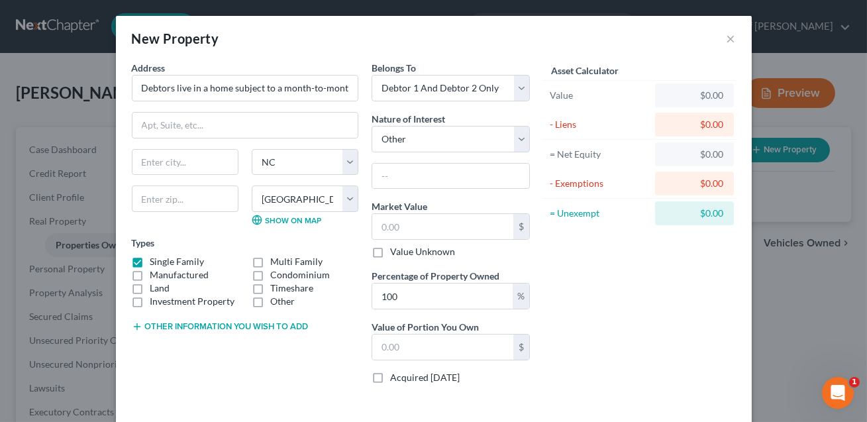
click at [404, 198] on div "Belongs To * Select Debtor 1 Only Debtor 2 Only Debtor 1 And Debtor 2 Only At L…" at bounding box center [451, 228] width 172 height 334
click at [393, 182] on input "text" at bounding box center [450, 176] width 157 height 25
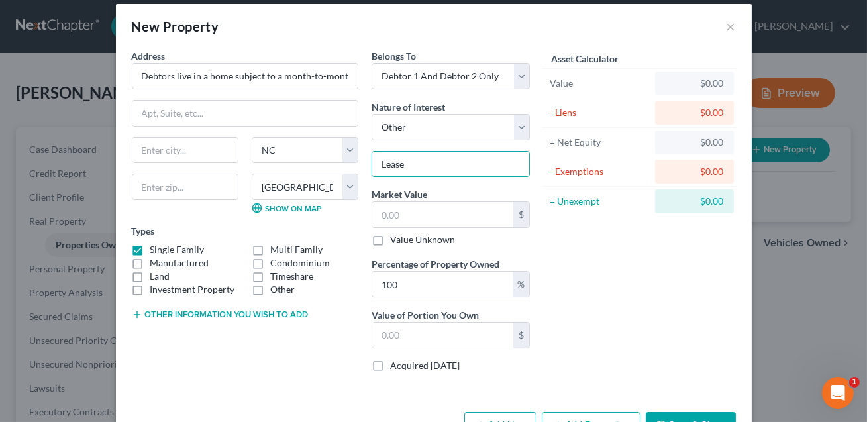
scroll to position [54, 0]
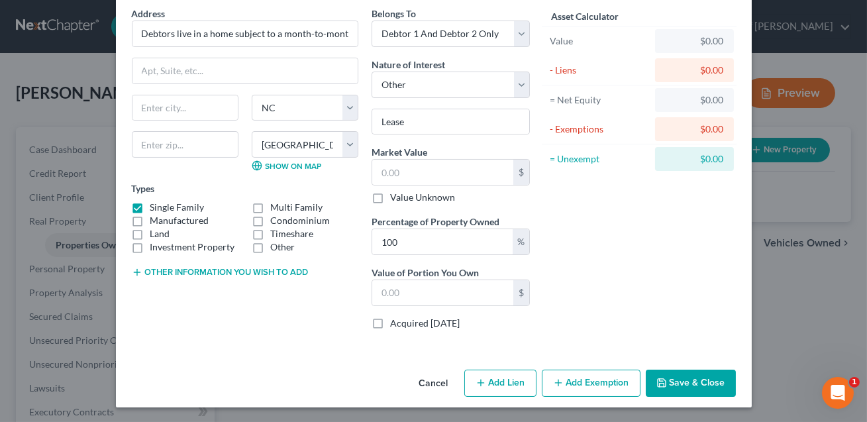
click at [681, 376] on button "Save & Close" at bounding box center [691, 384] width 90 height 28
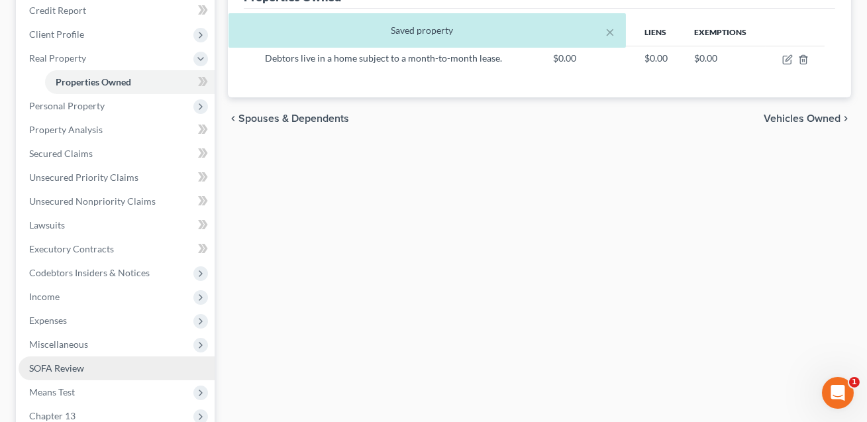
scroll to position [174, 0]
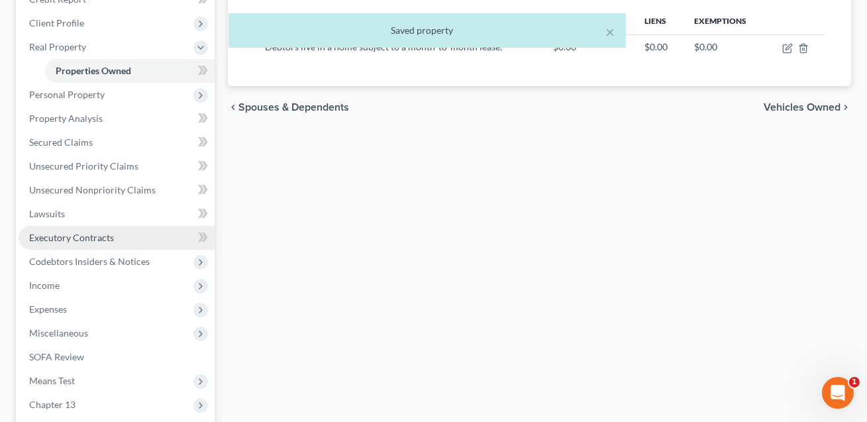
click at [80, 238] on span "Executory Contracts" at bounding box center [71, 237] width 85 height 11
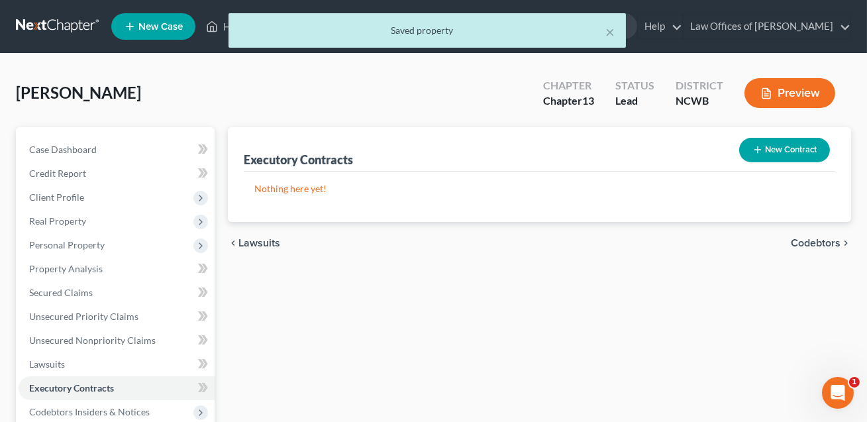
click at [767, 150] on button "New Contract" at bounding box center [785, 150] width 91 height 25
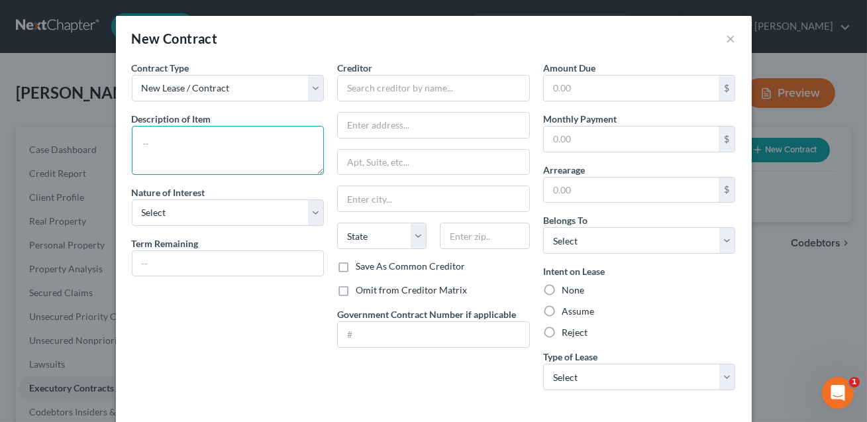
click at [237, 140] on textarea at bounding box center [228, 150] width 193 height 49
paste textarea "Debtors live in a home subject to a month-to-month lease."
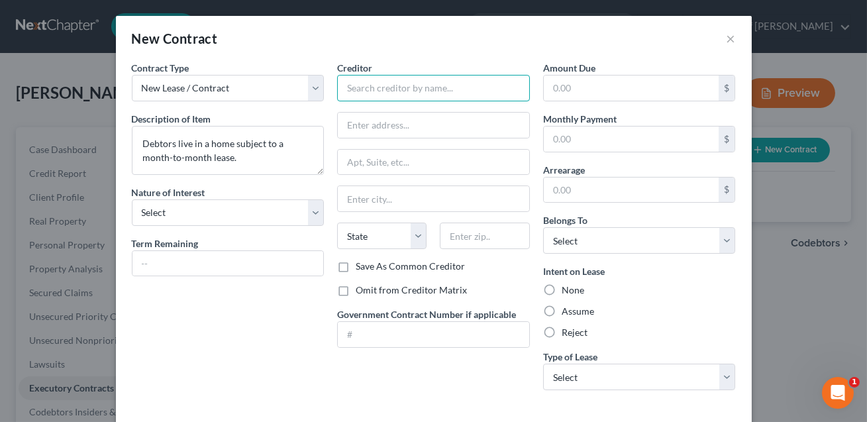
click at [370, 91] on input "text" at bounding box center [433, 88] width 193 height 27
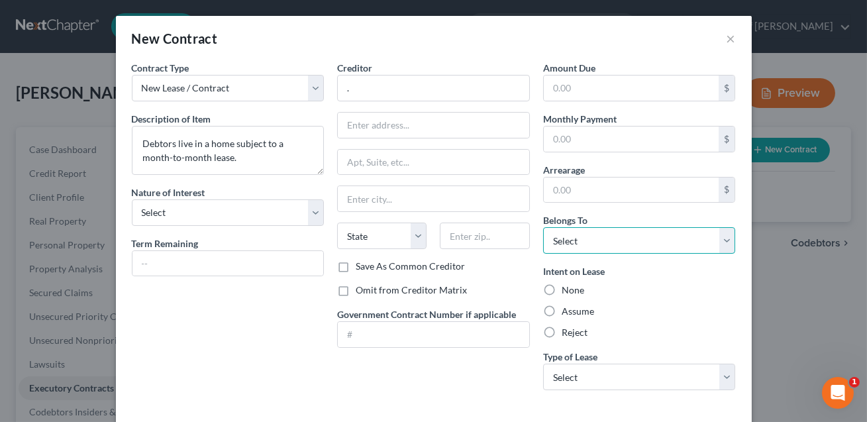
click at [590, 237] on select "Select Debtor 1 Only Debtor 2 Only Debtor 1 And Debtor 2 Only At Least One Of T…" at bounding box center [639, 240] width 193 height 27
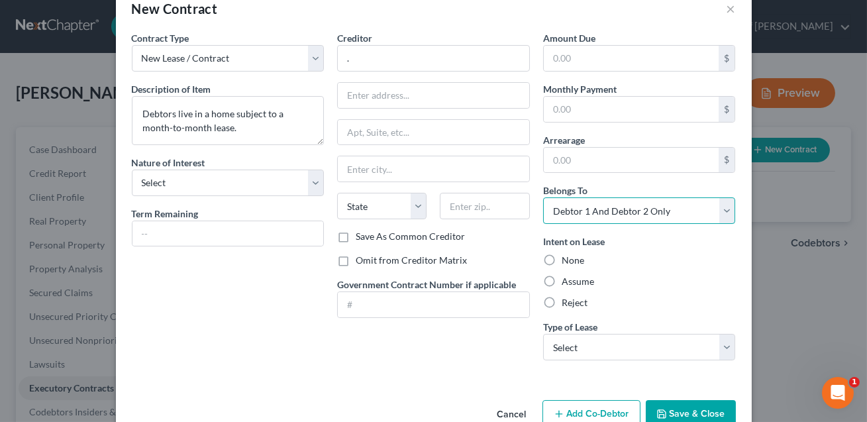
scroll to position [60, 0]
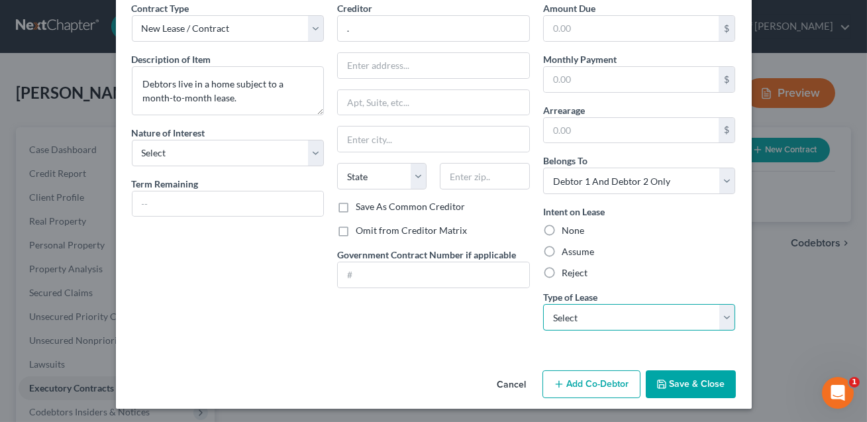
click at [579, 319] on select "Select Real Estate Car Other" at bounding box center [639, 317] width 193 height 27
click at [687, 381] on button "Save & Close" at bounding box center [691, 384] width 90 height 28
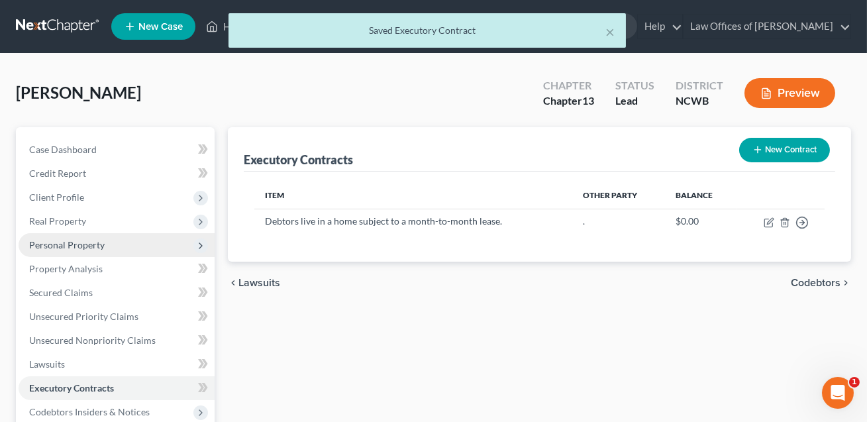
click at [76, 245] on span "Personal Property" at bounding box center [67, 244] width 76 height 11
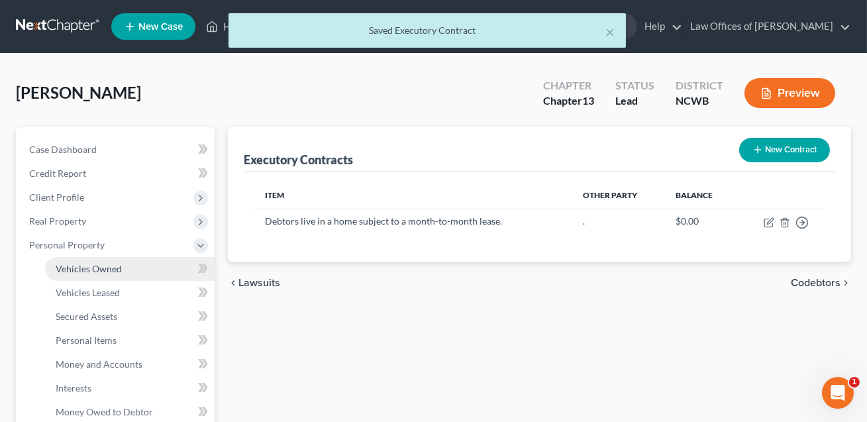
click at [89, 266] on span "Vehicles Owned" at bounding box center [89, 268] width 66 height 11
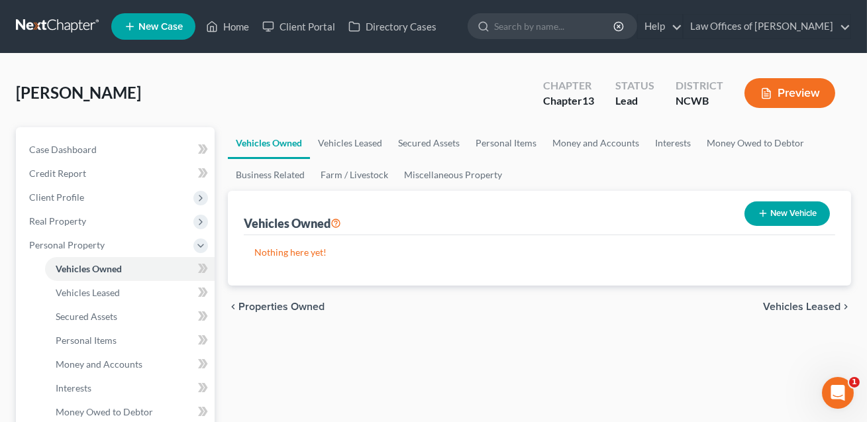
click at [782, 215] on button "New Vehicle" at bounding box center [787, 213] width 85 height 25
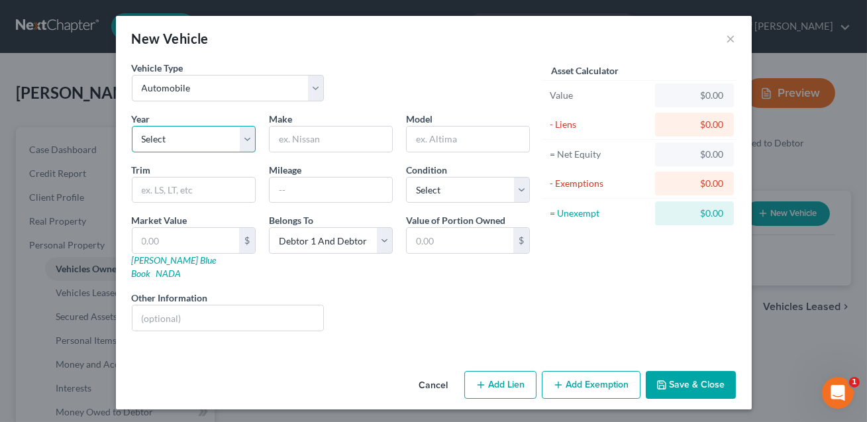
click at [202, 135] on select "Select 2026 2025 2024 2023 2022 2021 2020 2019 2018 2017 2016 2015 2014 2013 20…" at bounding box center [194, 139] width 124 height 27
click at [300, 133] on input "text" at bounding box center [331, 139] width 123 height 25
click at [439, 142] on input "text" at bounding box center [468, 139] width 123 height 25
click at [332, 190] on input "text" at bounding box center [331, 190] width 123 height 25
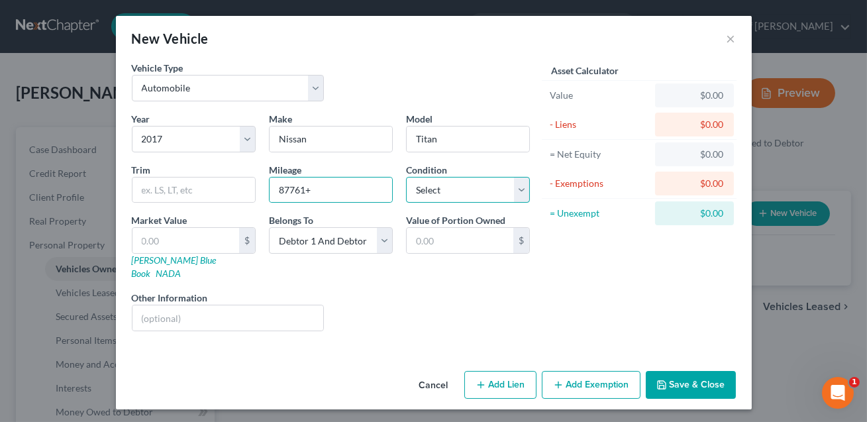
click at [471, 194] on select "Select Excellent Very Good Good Fair Poor" at bounding box center [468, 190] width 124 height 27
click at [230, 305] on input "text" at bounding box center [229, 317] width 192 height 25
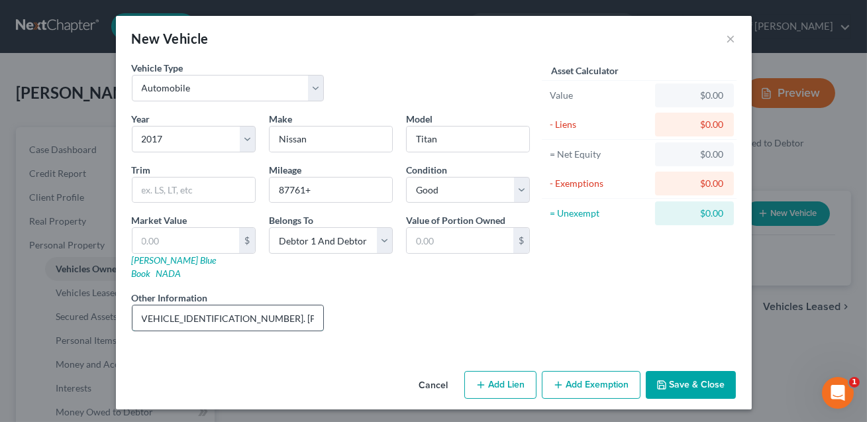
scroll to position [0, 135]
click at [278, 305] on input "8 cyl, 4 dr, 4WD truck. VIN#[US_VEHICLE_IDENTIFICATION_NUMBER]. [PERSON_NAME] v…" at bounding box center [229, 317] width 192 height 25
click at [145, 241] on input "text" at bounding box center [186, 240] width 107 height 25
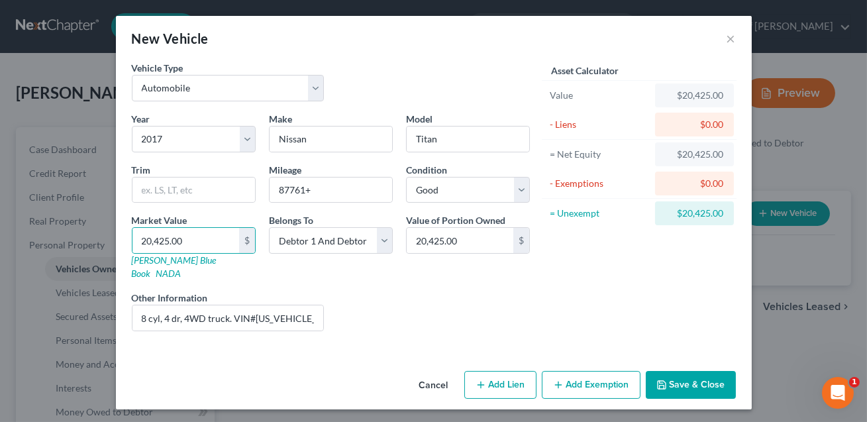
click at [510, 371] on button "Add Lien" at bounding box center [501, 385] width 72 height 28
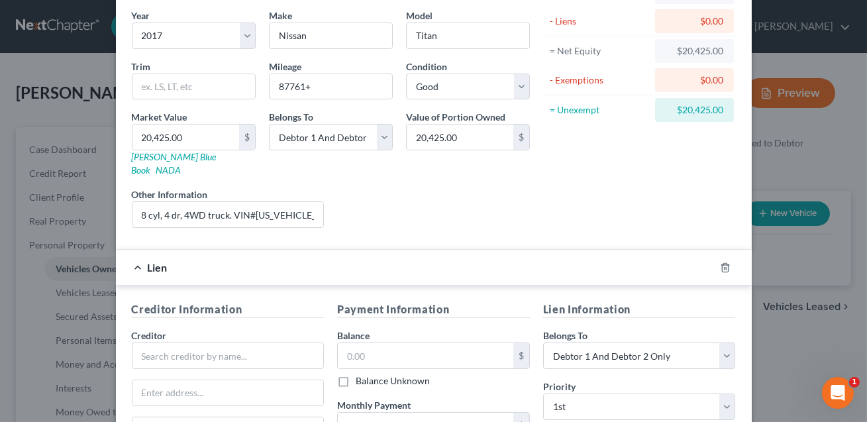
scroll to position [126, 0]
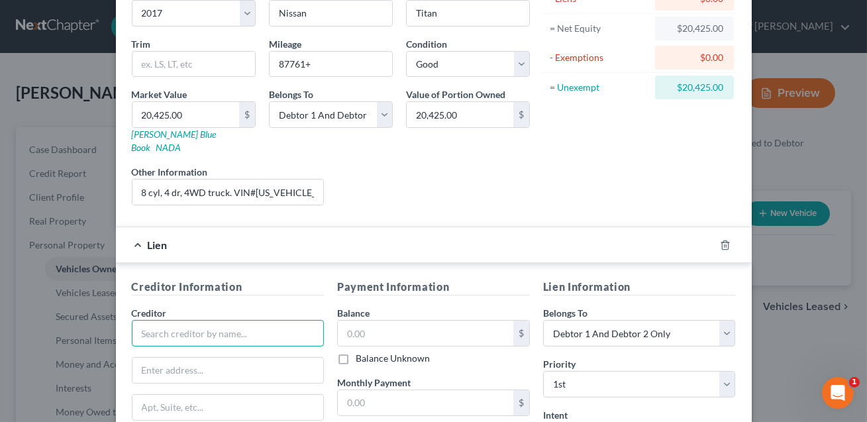
click at [205, 320] on input "text" at bounding box center [228, 333] width 193 height 27
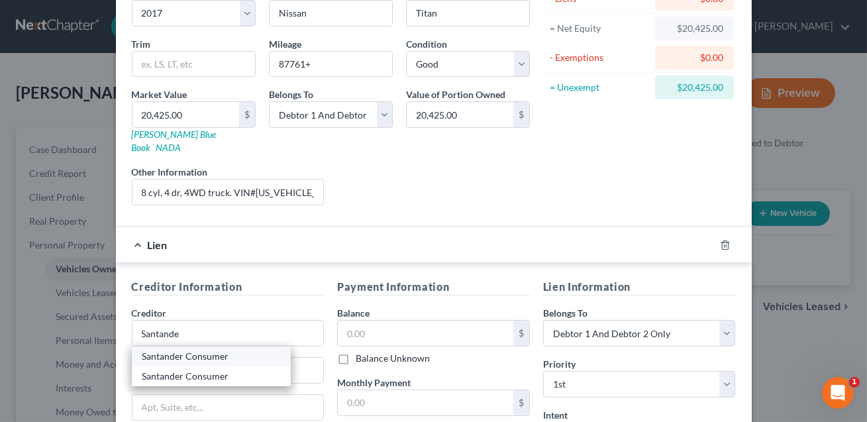
click at [208, 350] on div "Santander Consumer" at bounding box center [211, 356] width 138 height 13
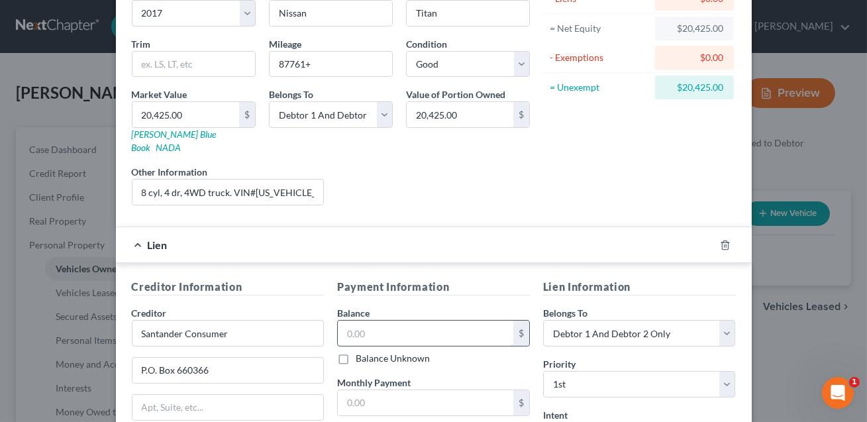
click at [388, 321] on input "text" at bounding box center [426, 333] width 176 height 25
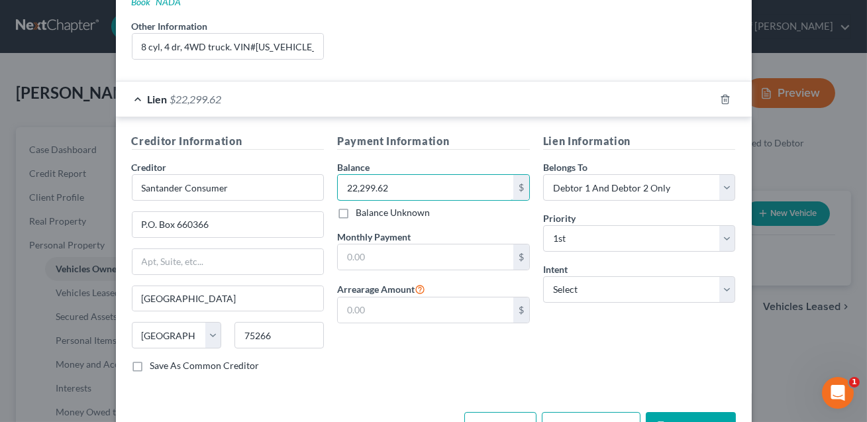
scroll to position [301, 0]
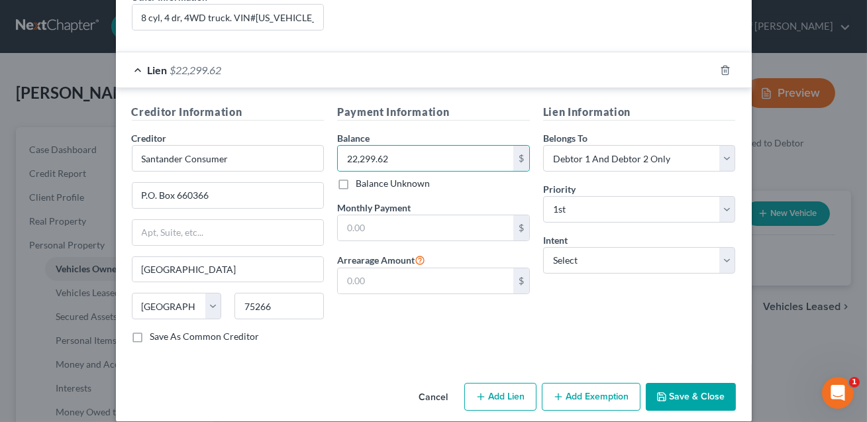
click at [683, 388] on button "Save & Close" at bounding box center [691, 397] width 90 height 28
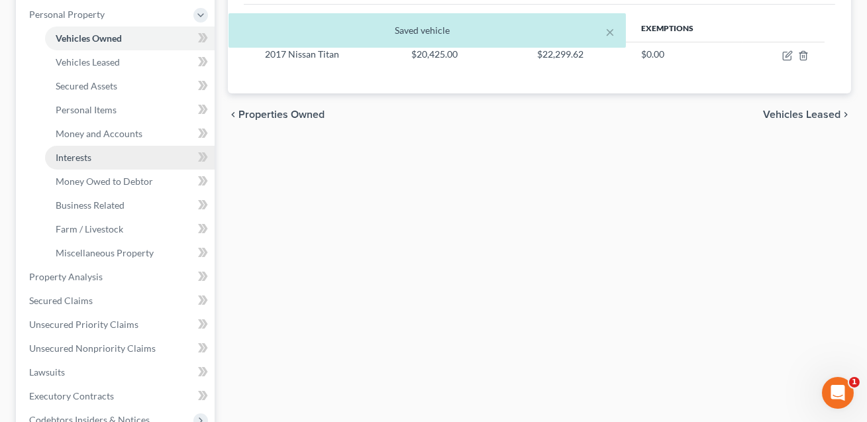
scroll to position [233, 0]
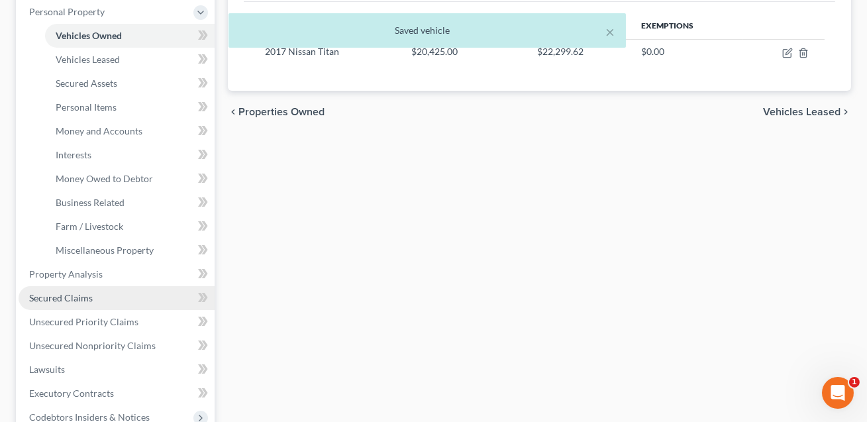
click at [76, 303] on link "Secured Claims" at bounding box center [117, 298] width 196 height 24
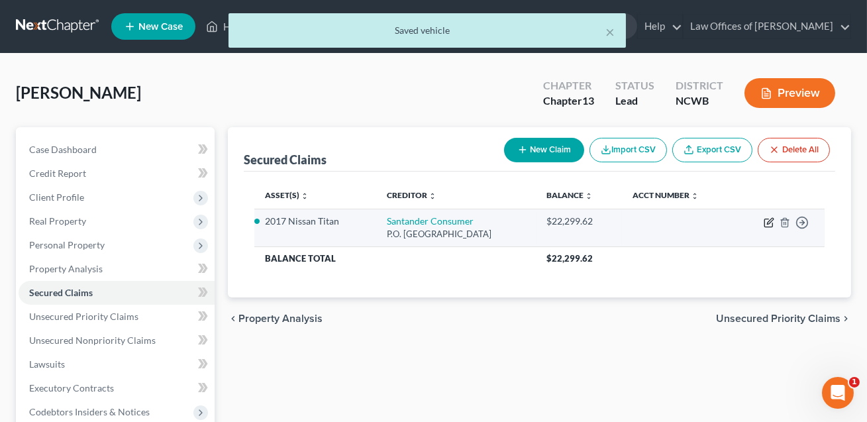
click at [772, 221] on icon "button" at bounding box center [769, 222] width 11 height 11
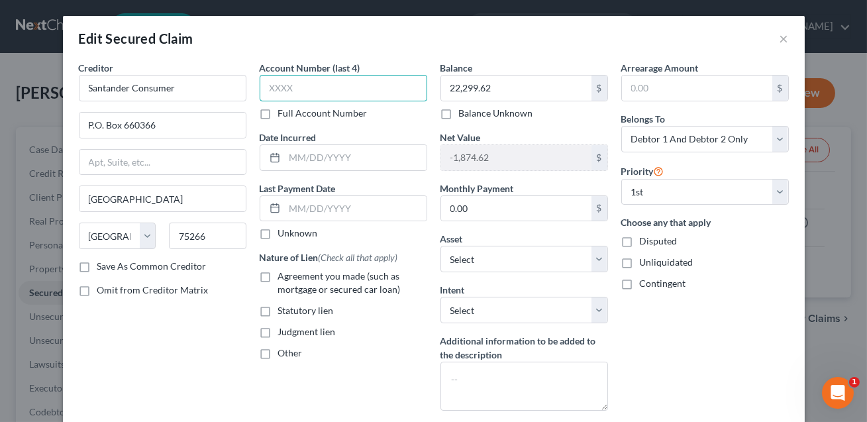
click at [338, 89] on input "text" at bounding box center [344, 88] width 168 height 27
click at [278, 277] on label "Agreement you made (such as mortgage or secured car loan)" at bounding box center [352, 283] width 149 height 27
click at [284, 277] on input "Agreement you made (such as mortgage or secured car loan)" at bounding box center [288, 274] width 9 height 9
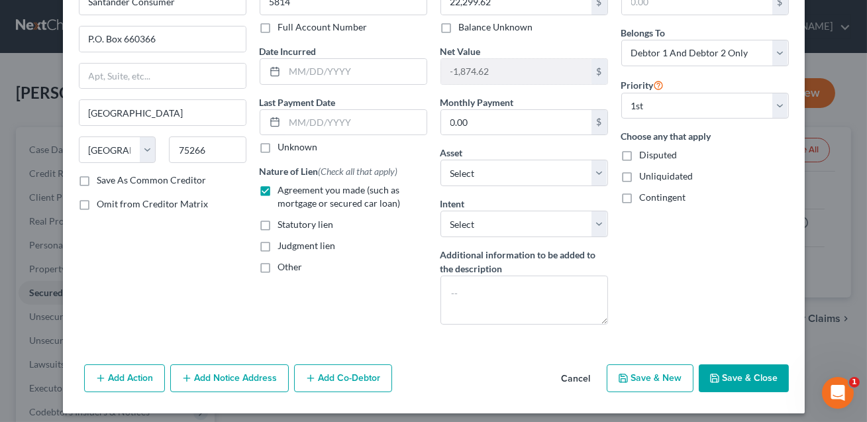
scroll to position [92, 0]
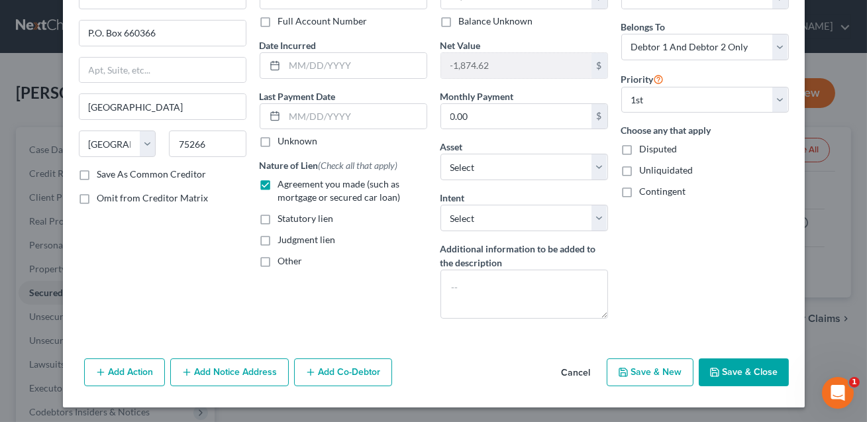
click at [733, 364] on button "Save & Close" at bounding box center [744, 372] width 90 height 28
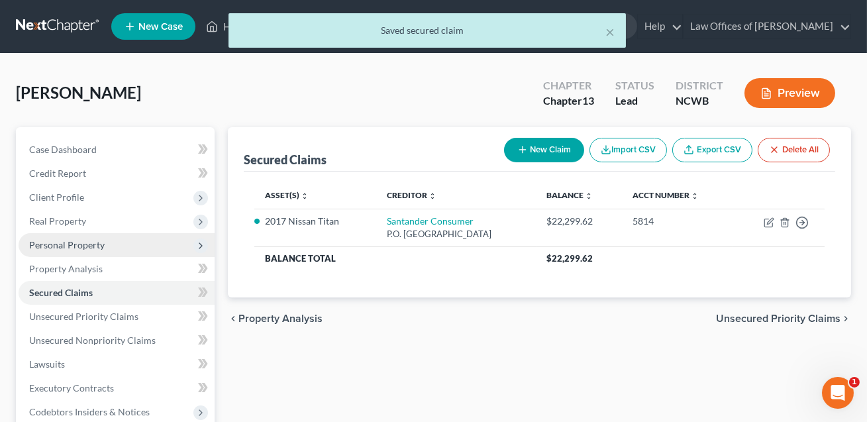
click at [60, 245] on span "Personal Property" at bounding box center [67, 244] width 76 height 11
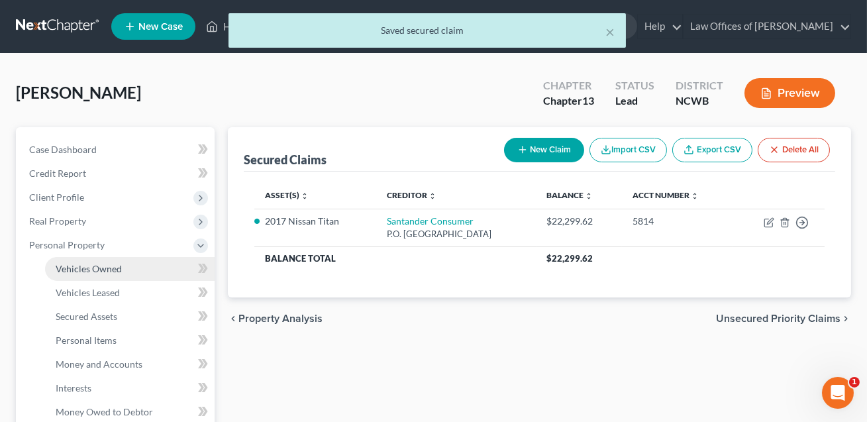
click at [72, 271] on span "Vehicles Owned" at bounding box center [89, 268] width 66 height 11
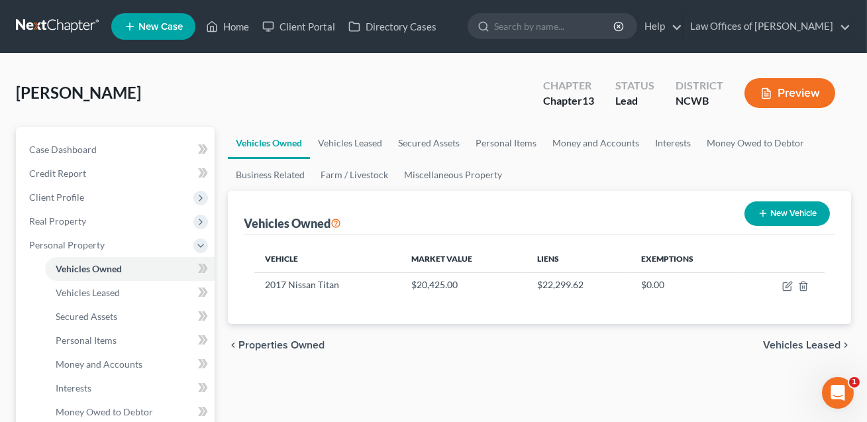
click at [787, 217] on button "New Vehicle" at bounding box center [787, 213] width 85 height 25
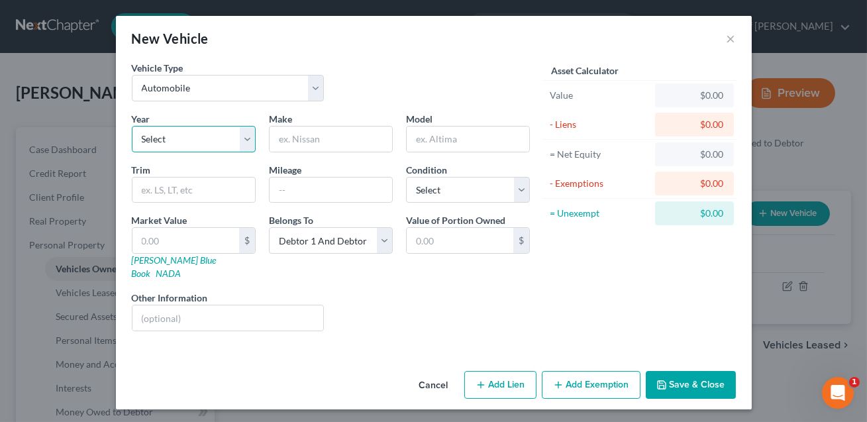
click at [229, 141] on select "Select 2026 2025 2024 2023 2022 2021 2020 2019 2018 2017 2016 2015 2014 2013 20…" at bounding box center [194, 139] width 124 height 27
click at [303, 132] on input "text" at bounding box center [331, 139] width 123 height 25
click at [430, 146] on input "text" at bounding box center [468, 139] width 123 height 25
click at [237, 193] on input "text" at bounding box center [194, 190] width 123 height 25
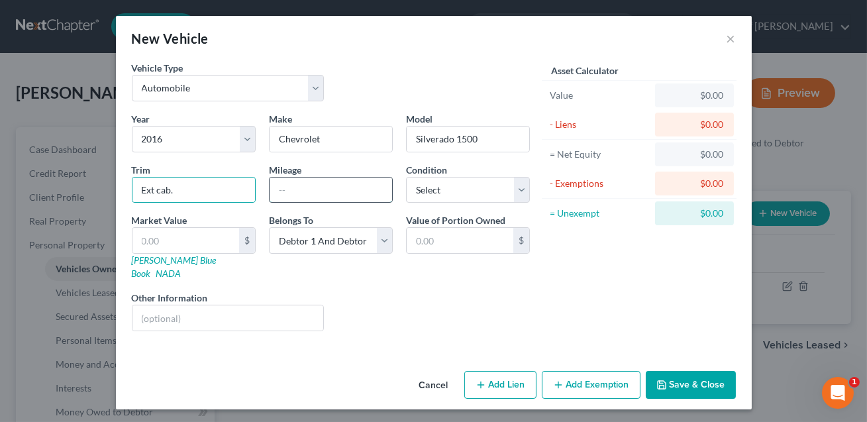
click at [303, 194] on input "text" at bounding box center [331, 190] width 123 height 25
click at [169, 305] on input "text" at bounding box center [229, 317] width 192 height 25
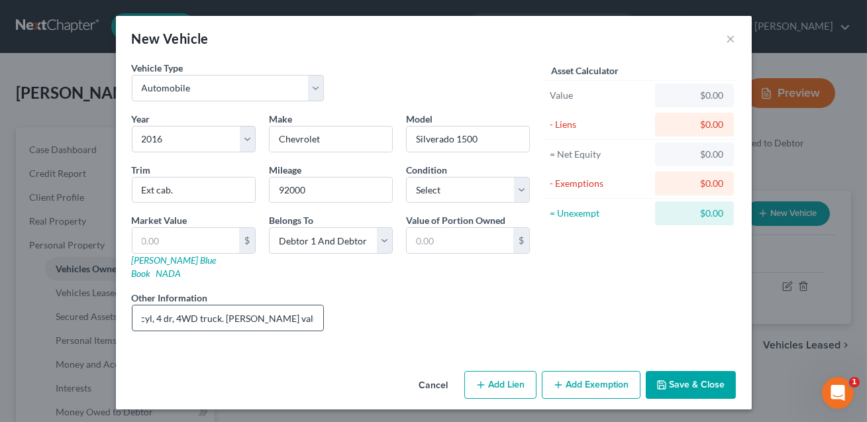
scroll to position [0, 10]
click at [222, 305] on input "6 cyl, 4 dr, 4WD truck. [PERSON_NAME] value listed." at bounding box center [229, 317] width 192 height 25
click at [144, 237] on input "text" at bounding box center [186, 240] width 107 height 25
click at [514, 371] on button "Add Lien" at bounding box center [501, 385] width 72 height 28
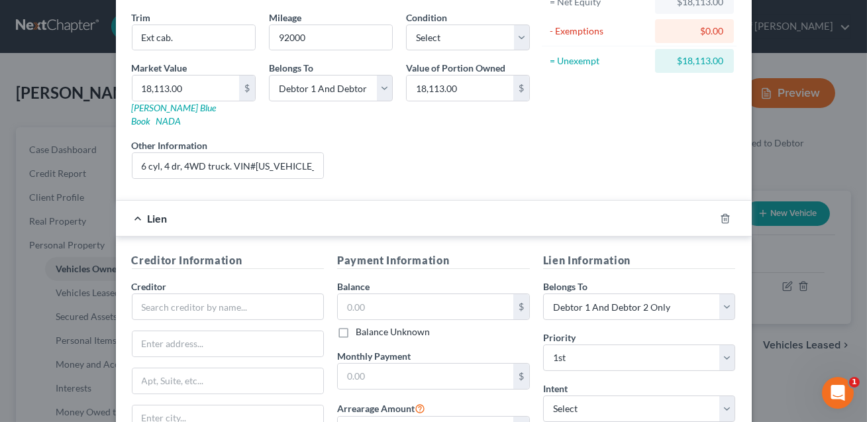
scroll to position [171, 0]
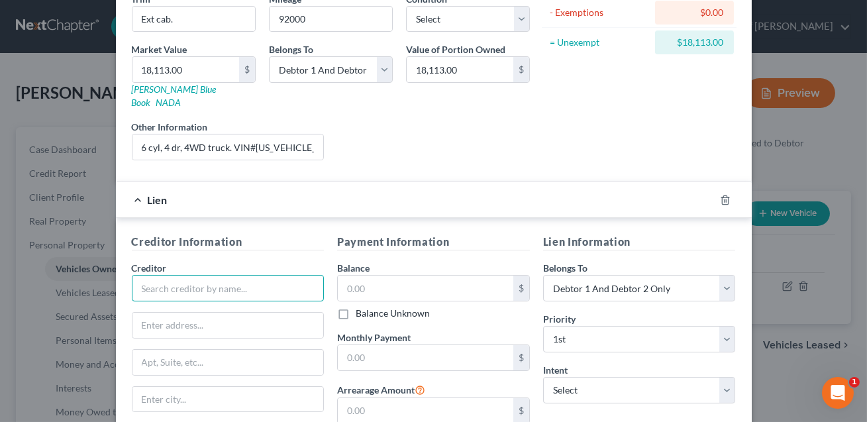
click at [201, 282] on input "text" at bounding box center [228, 288] width 193 height 27
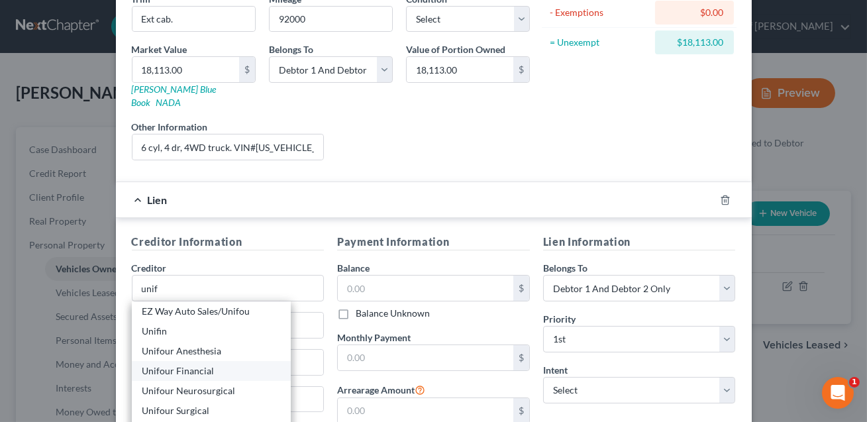
click at [199, 364] on div "Unifour Financial" at bounding box center [211, 370] width 138 height 13
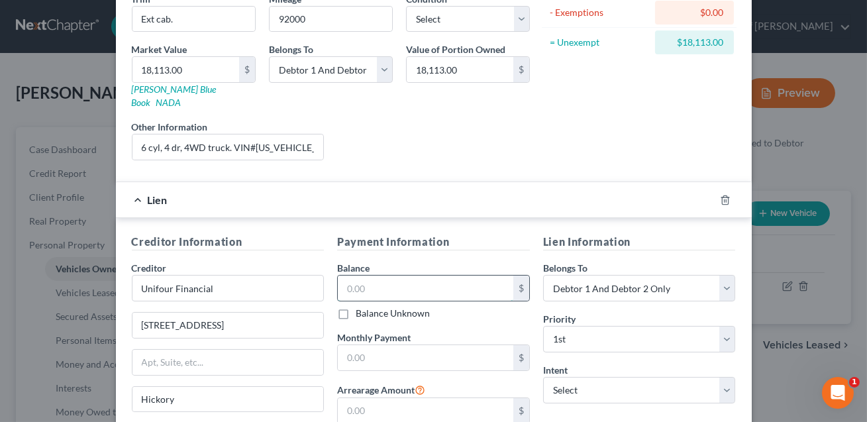
click at [359, 276] on input "text" at bounding box center [426, 288] width 176 height 25
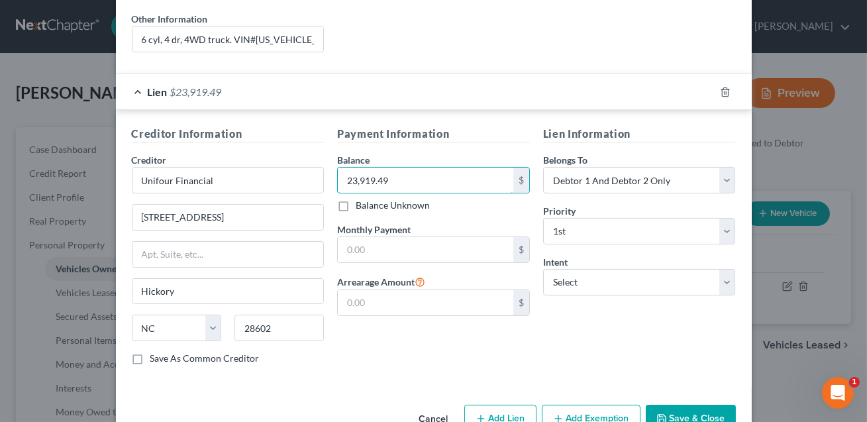
scroll to position [301, 0]
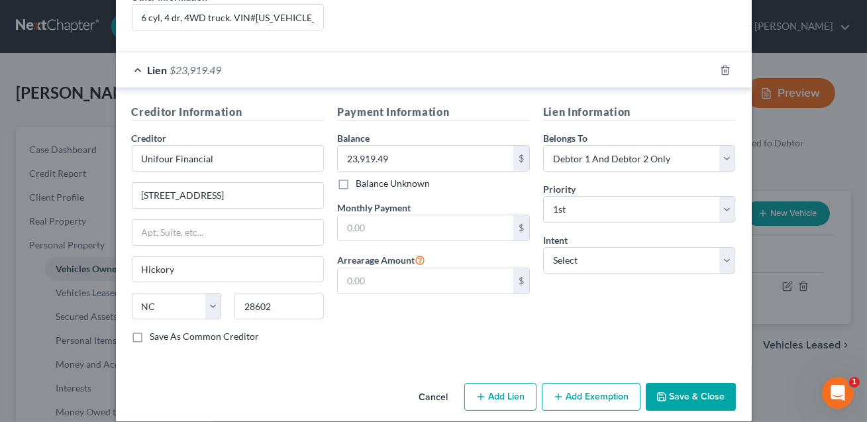
click at [678, 383] on button "Save & Close" at bounding box center [691, 397] width 90 height 28
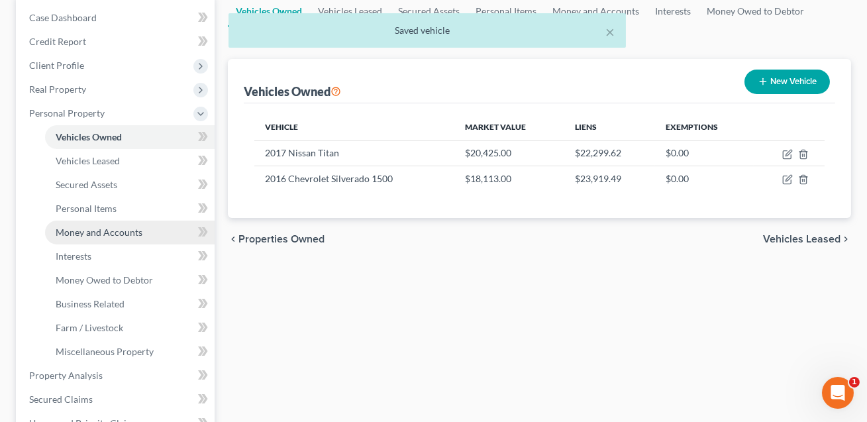
scroll to position [158, 0]
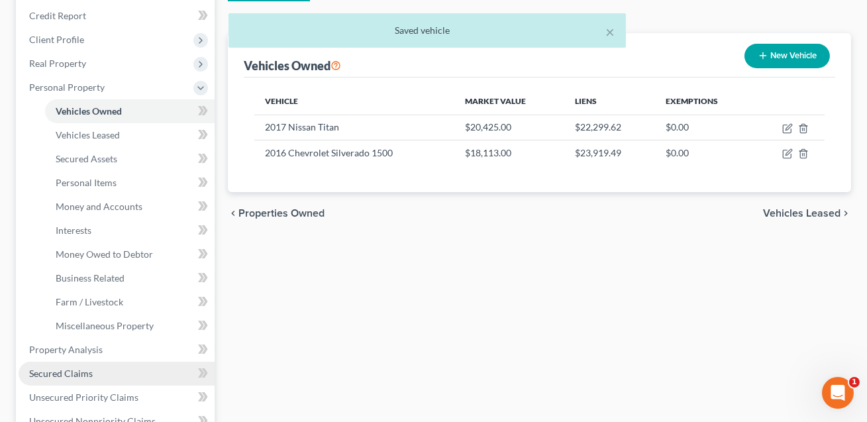
click at [85, 374] on span "Secured Claims" at bounding box center [61, 373] width 64 height 11
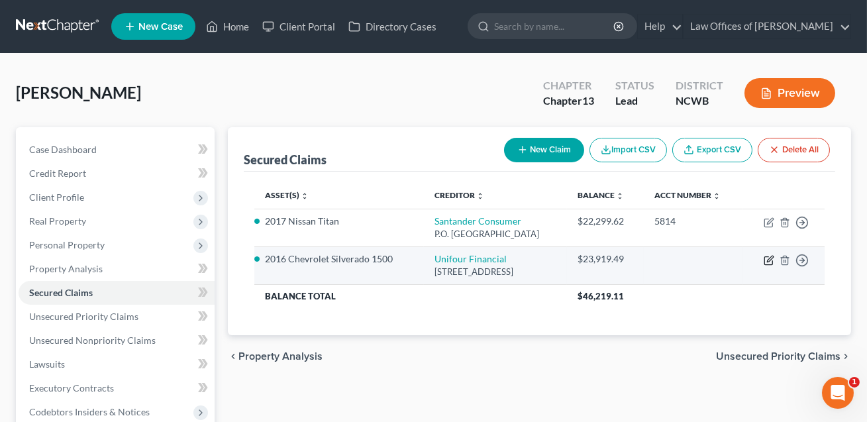
click at [767, 262] on icon "button" at bounding box center [769, 260] width 11 height 11
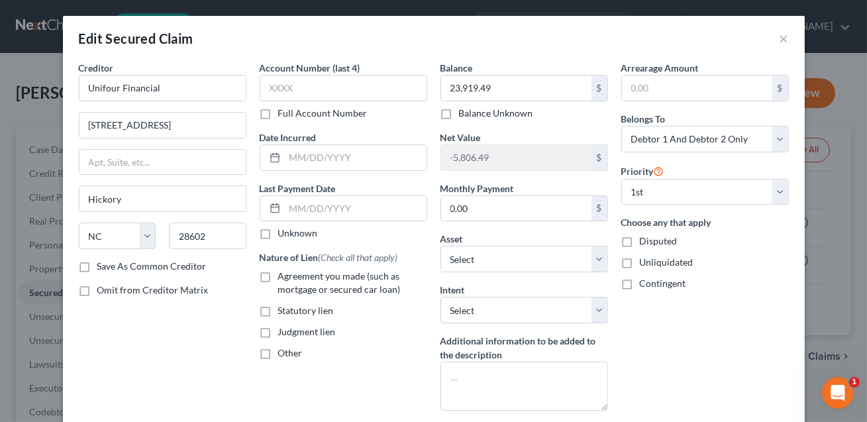
click at [278, 277] on label "Agreement you made (such as mortgage or secured car loan)" at bounding box center [352, 283] width 149 height 27
click at [284, 277] on input "Agreement you made (such as mortgage or secured car loan)" at bounding box center [288, 274] width 9 height 9
click at [270, 94] on input "text" at bounding box center [344, 88] width 168 height 27
click at [301, 160] on input "text" at bounding box center [356, 157] width 142 height 25
click at [383, 376] on div "Account Number (last 4) XXXX Full Account Number Date Incurred 03/2023 Last Pay…" at bounding box center [343, 241] width 181 height 360
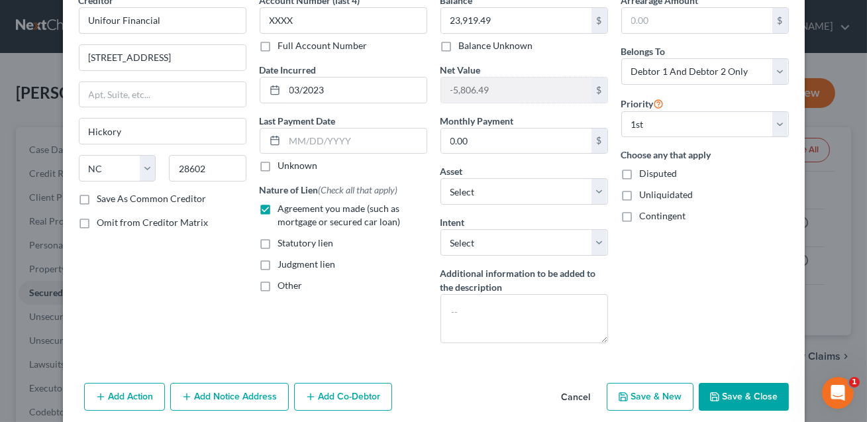
scroll to position [71, 0]
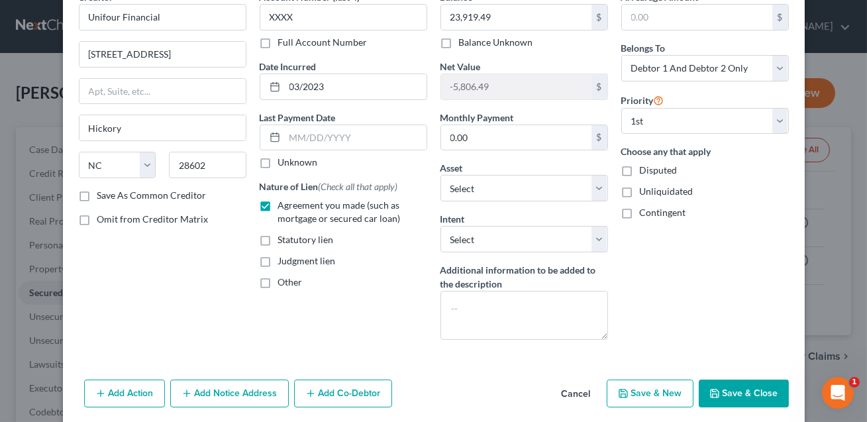
click at [761, 388] on button "Save & Close" at bounding box center [744, 394] width 90 height 28
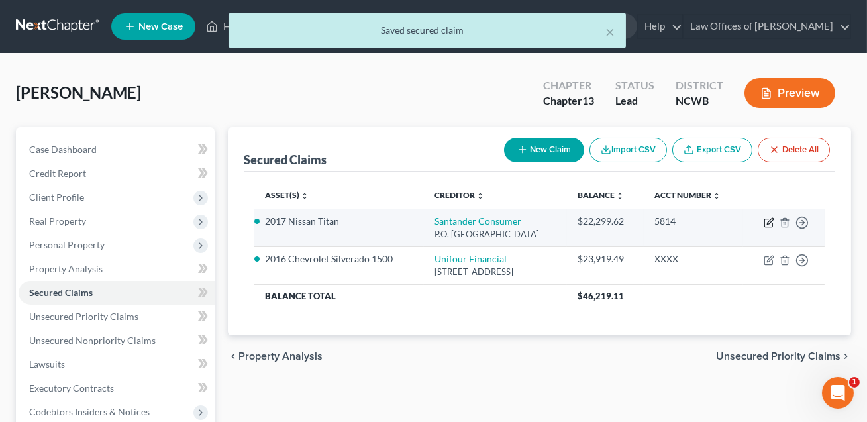
click at [767, 223] on icon "button" at bounding box center [769, 222] width 11 height 11
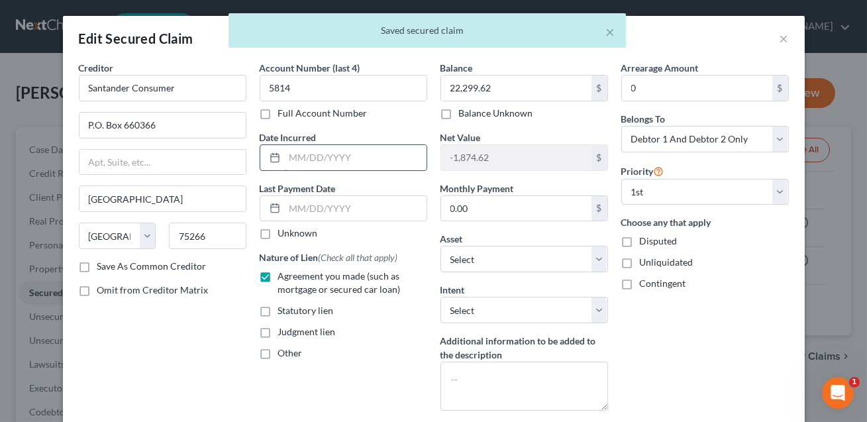
click at [314, 164] on input "text" at bounding box center [356, 157] width 142 height 25
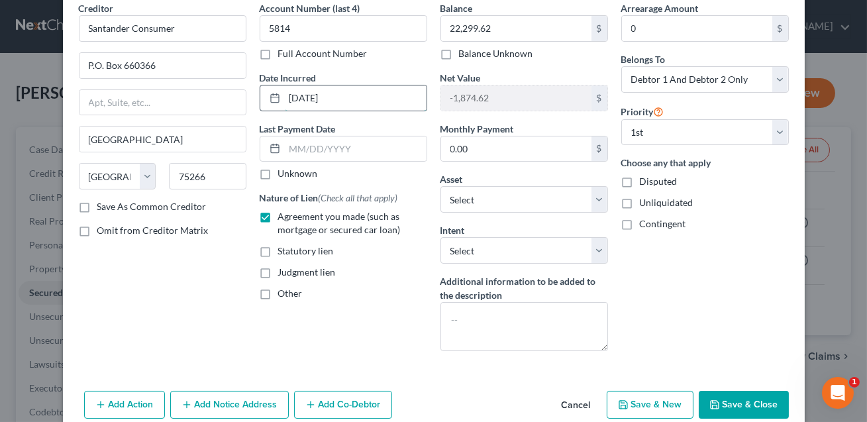
scroll to position [119, 0]
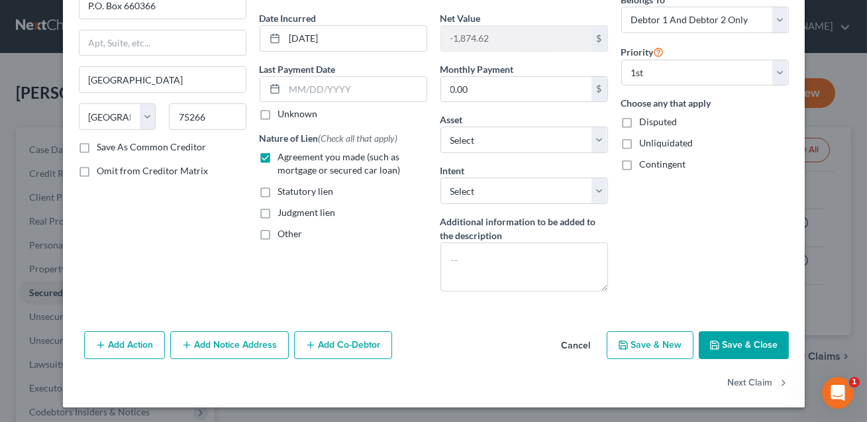
click at [710, 340] on icon "button" at bounding box center [715, 345] width 11 height 11
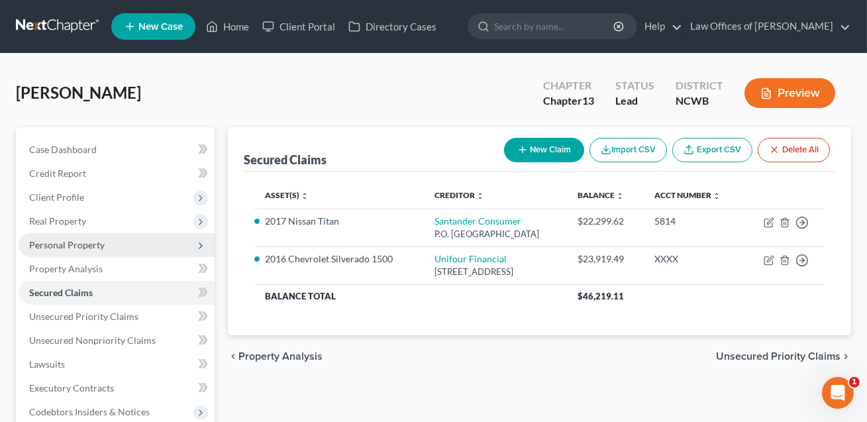
click at [83, 237] on span "Personal Property" at bounding box center [117, 245] width 196 height 24
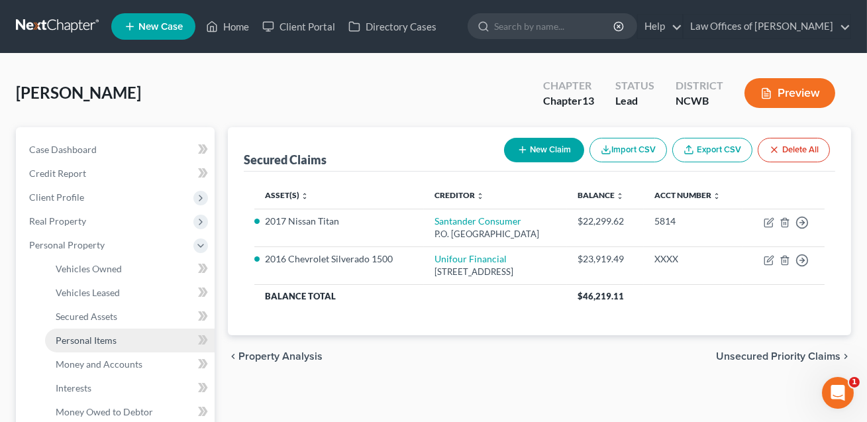
click at [84, 342] on span "Personal Items" at bounding box center [86, 340] width 61 height 11
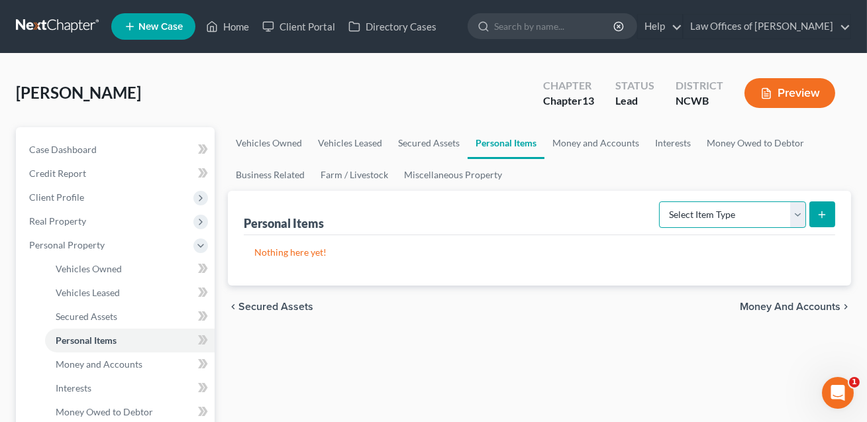
click at [717, 206] on select "Select Item Type Clothing Collectibles Of Value Electronics Firearms Household …" at bounding box center [732, 214] width 147 height 27
click at [822, 219] on button "submit" at bounding box center [823, 214] width 26 height 26
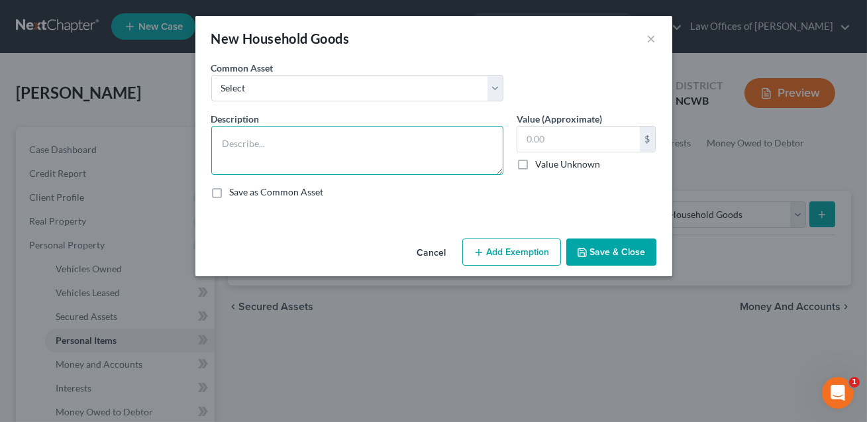
click at [319, 135] on textarea at bounding box center [357, 150] width 292 height 49
click at [323, 144] on textarea "Livingroom, DIning and Bedroom furniture." at bounding box center [357, 150] width 292 height 49
click at [280, 143] on textarea "Livingroom, DIning and bedroom furniture." at bounding box center [357, 150] width 292 height 49
click at [247, 143] on textarea "Livingroom, dining and bedroom furniture." at bounding box center [357, 150] width 292 height 49
click at [402, 144] on textarea "Living room, dining and bedroom furniture." at bounding box center [357, 150] width 292 height 49
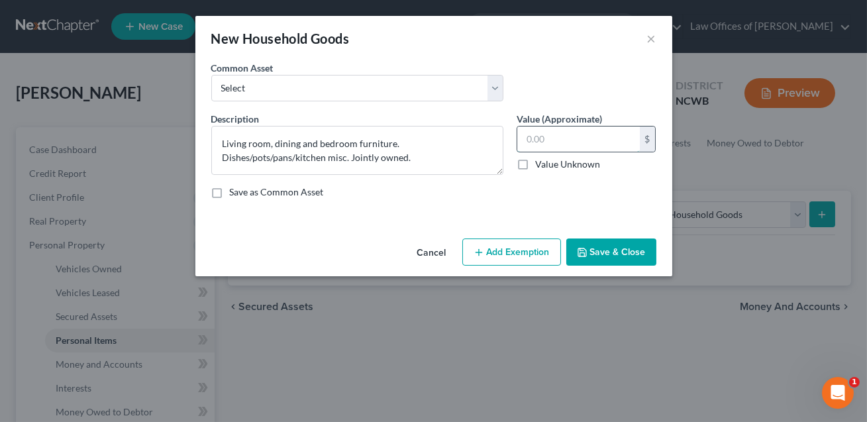
click at [557, 142] on input "text" at bounding box center [579, 139] width 123 height 25
click at [531, 252] on button "Add Exemption" at bounding box center [512, 253] width 99 height 28
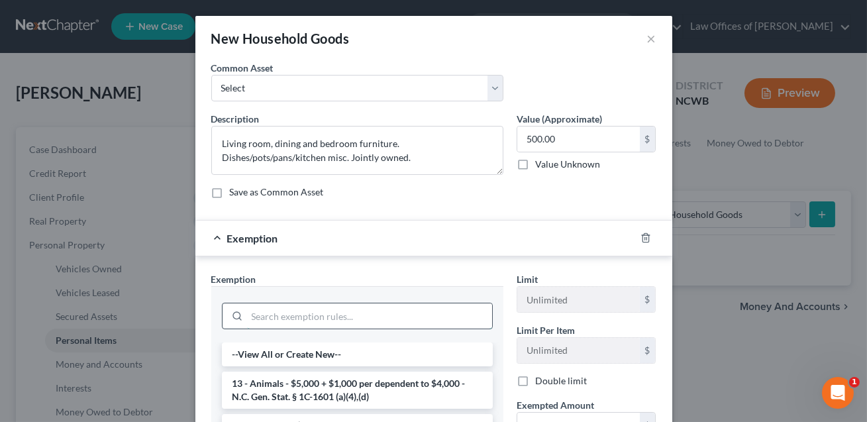
click at [297, 317] on input "search" at bounding box center [369, 315] width 245 height 25
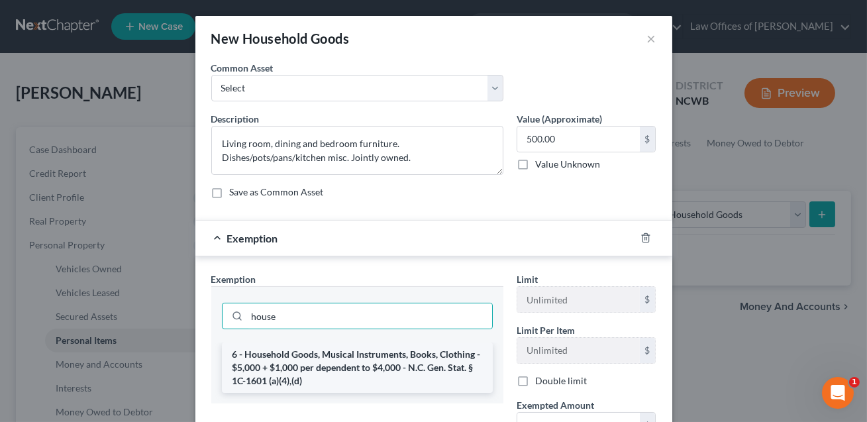
click at [298, 362] on li "6 - Household Goods, Musical Instruments, Books, Clothing - $5,000 + $1,000 per…" at bounding box center [357, 368] width 271 height 50
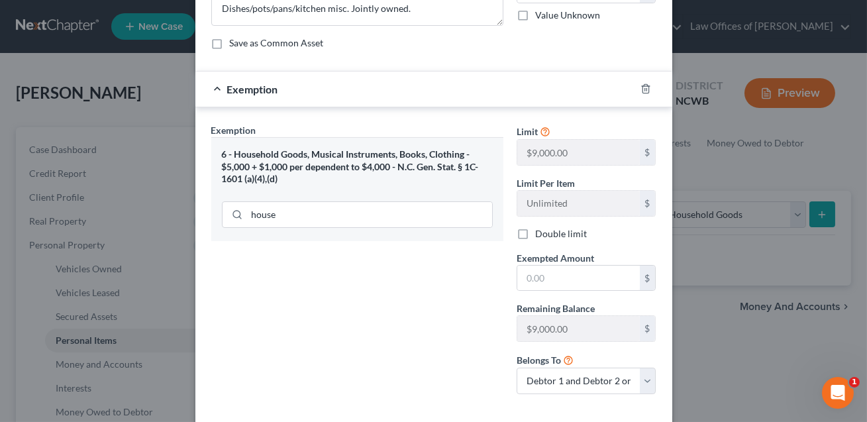
scroll to position [179, 0]
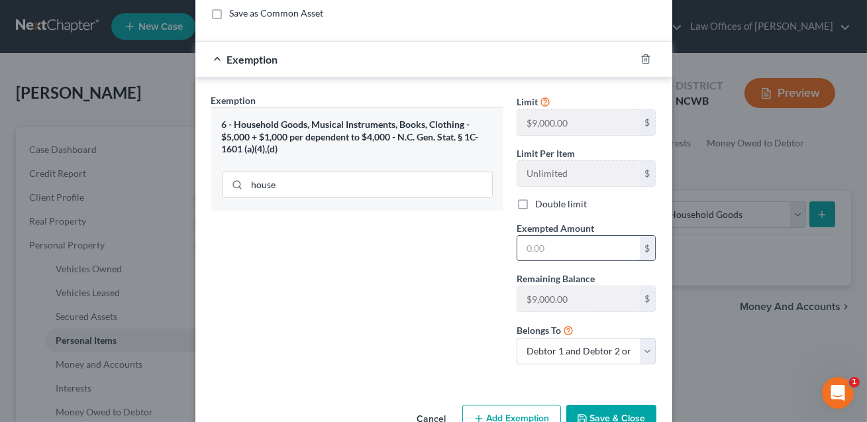
click at [529, 247] on input "text" at bounding box center [579, 248] width 123 height 25
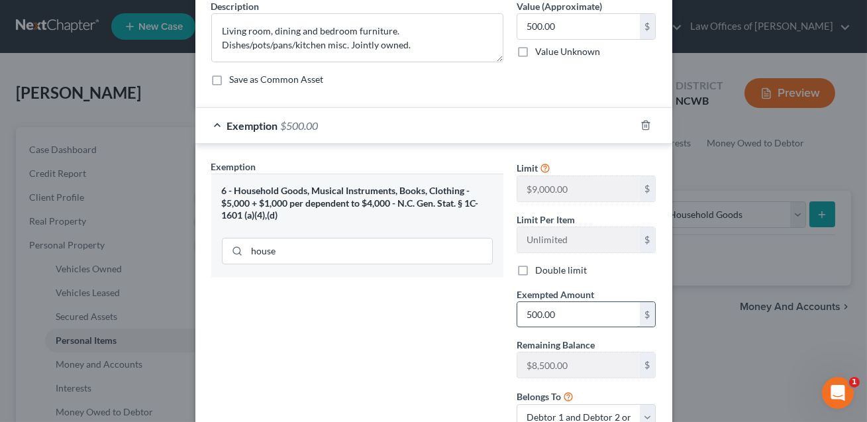
scroll to position [214, 0]
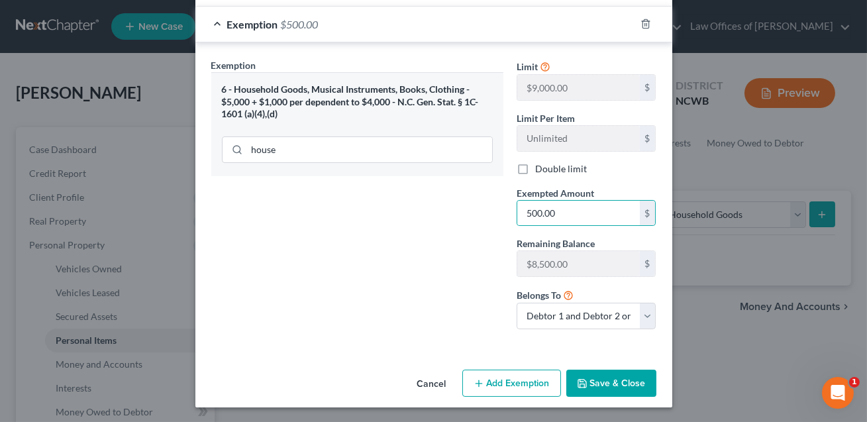
click at [613, 376] on button "Save & Close" at bounding box center [612, 384] width 90 height 28
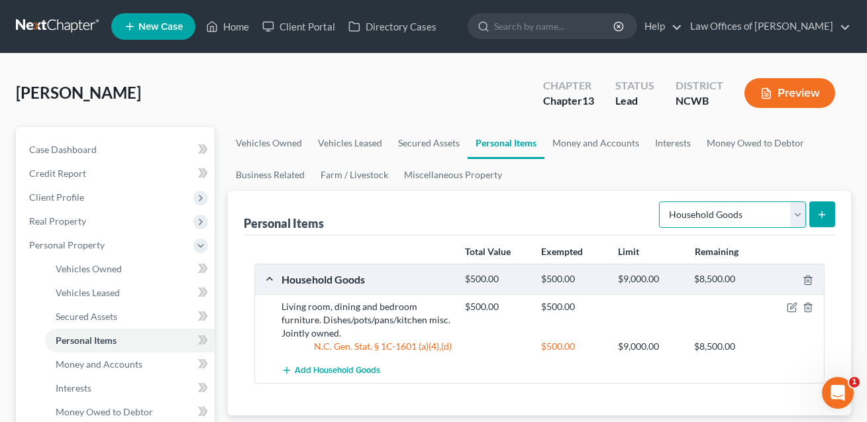
click at [706, 225] on select "Select Item Type Clothing Collectibles Of Value Electronics Firearms Household …" at bounding box center [732, 214] width 147 height 27
click at [824, 222] on button "submit" at bounding box center [823, 214] width 26 height 26
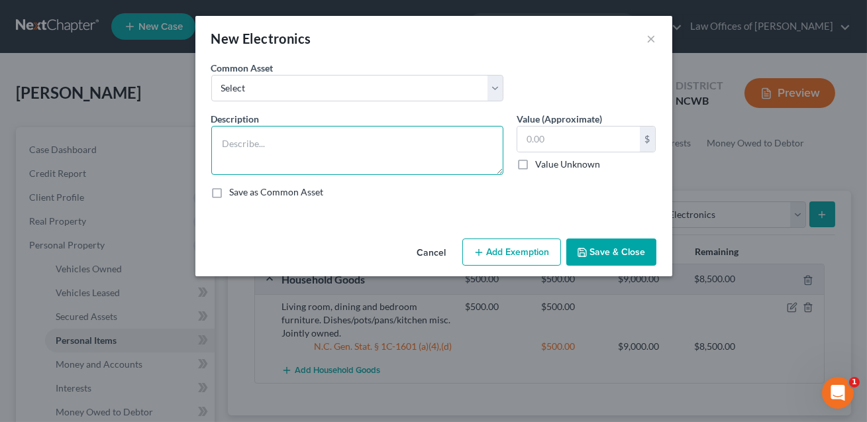
click at [250, 135] on textarea at bounding box center [357, 150] width 292 height 49
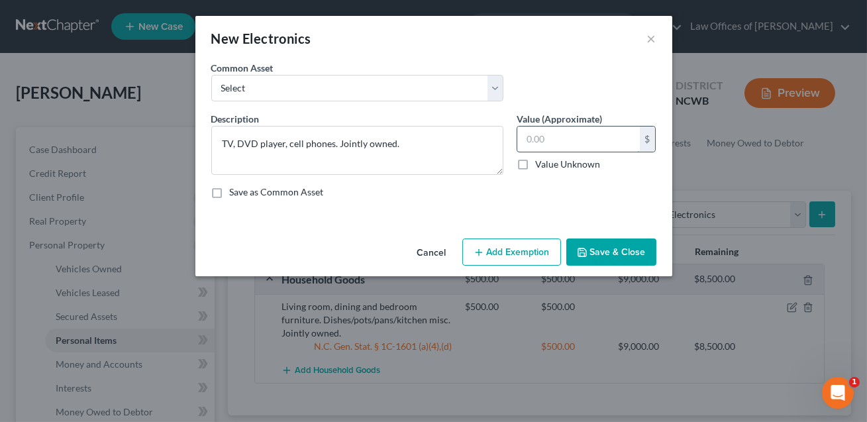
click at [531, 137] on input "text" at bounding box center [579, 139] width 123 height 25
click at [490, 258] on button "Add Exemption" at bounding box center [512, 253] width 99 height 28
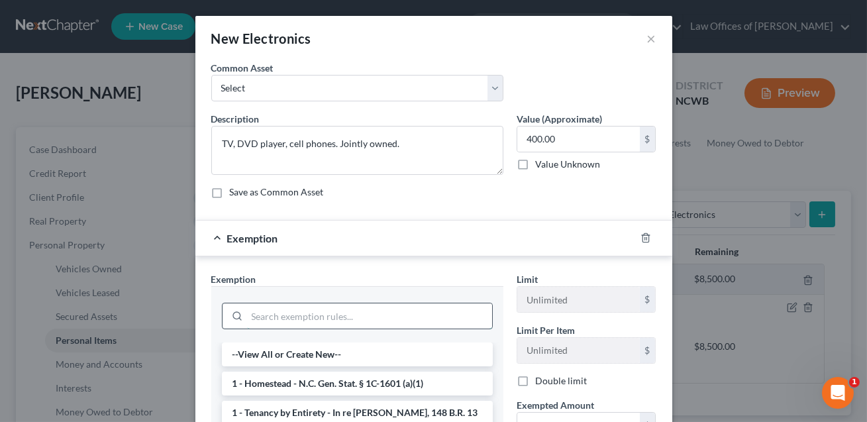
click at [358, 315] on input "search" at bounding box center [369, 315] width 245 height 25
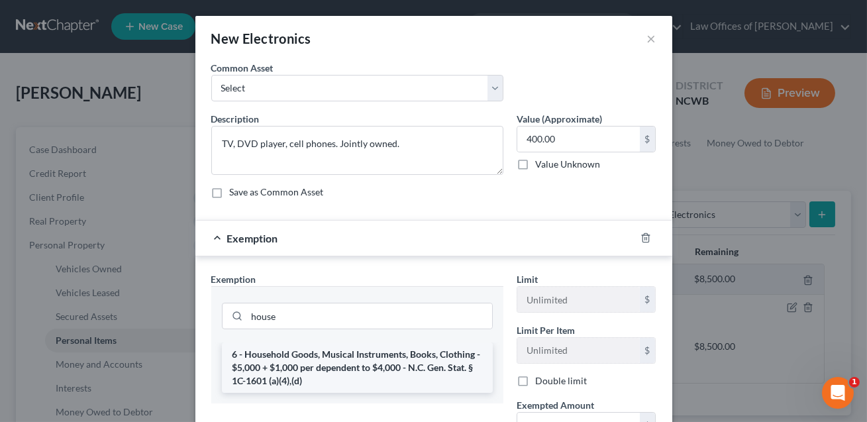
click at [360, 369] on li "6 - Household Goods, Musical Instruments, Books, Clothing - $5,000 + $1,000 per…" at bounding box center [357, 368] width 271 height 50
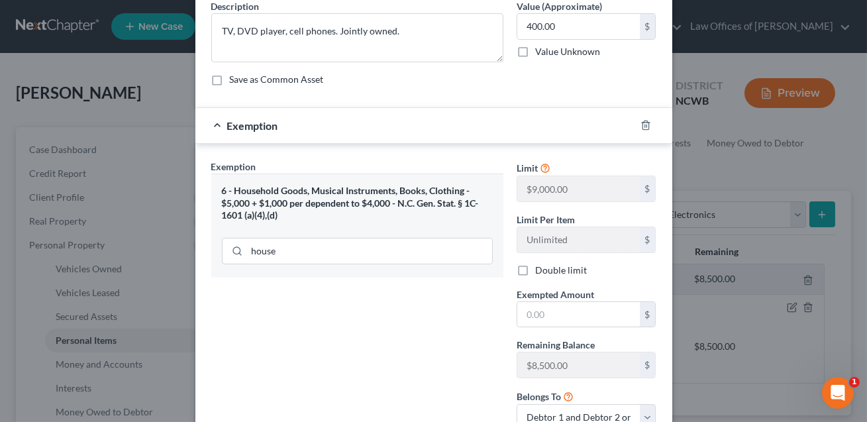
scroll to position [141, 0]
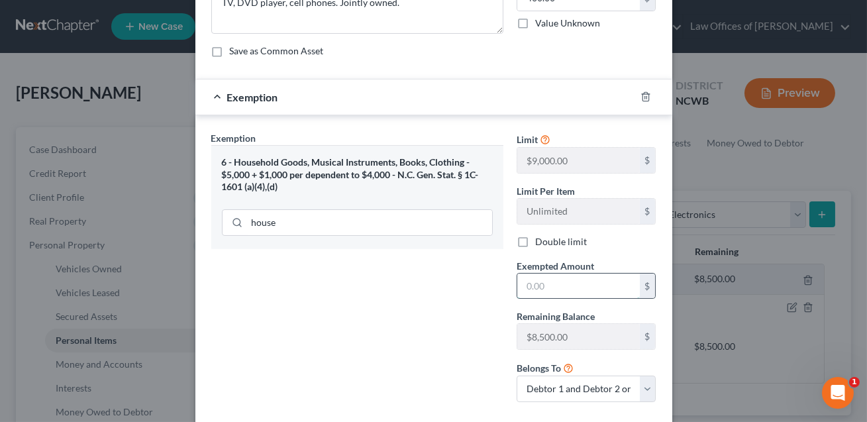
click at [535, 286] on input "text" at bounding box center [579, 286] width 123 height 25
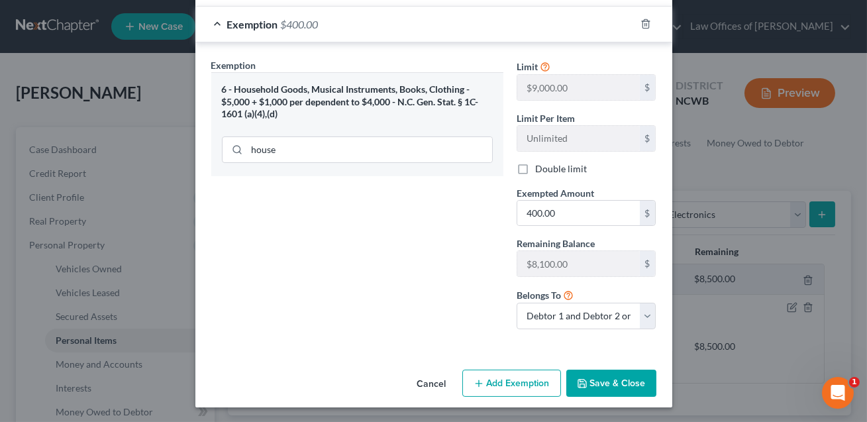
click at [607, 383] on button "Save & Close" at bounding box center [612, 384] width 90 height 28
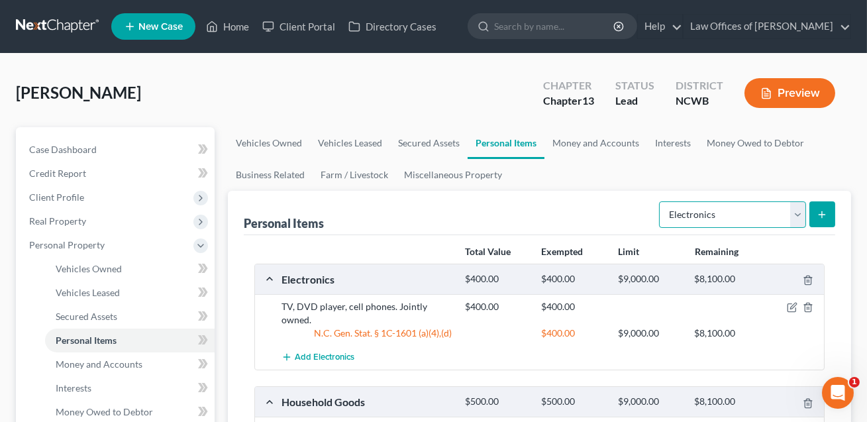
click at [690, 214] on select "Select Item Type Clothing Collectibles Of Value Electronics Firearms Household …" at bounding box center [732, 214] width 147 height 27
click at [816, 220] on button "submit" at bounding box center [823, 214] width 26 height 26
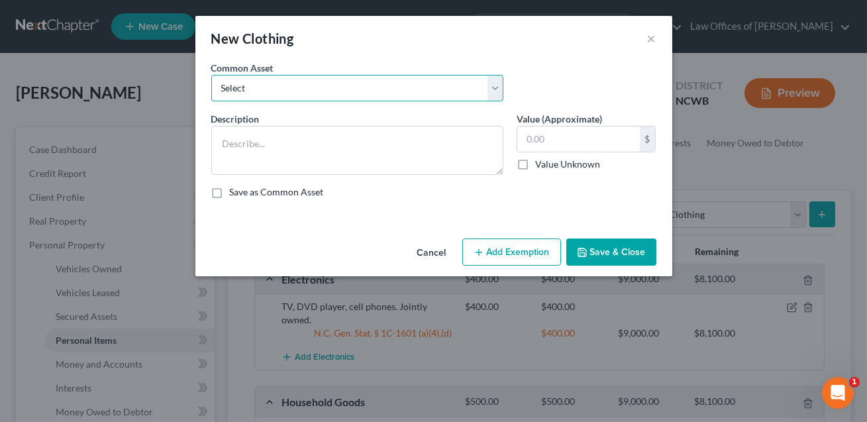
click at [328, 87] on select "Select All clothing All clothing and personal effects" at bounding box center [357, 88] width 292 height 27
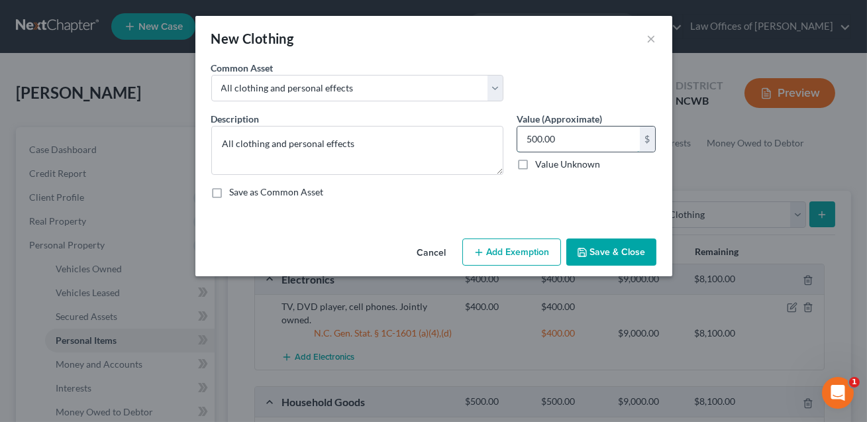
click at [530, 142] on input "500.00" at bounding box center [579, 139] width 123 height 25
click at [402, 149] on textarea "All clothing and personal effects" at bounding box center [357, 150] width 292 height 49
click at [510, 244] on button "Add Exemption" at bounding box center [512, 253] width 99 height 28
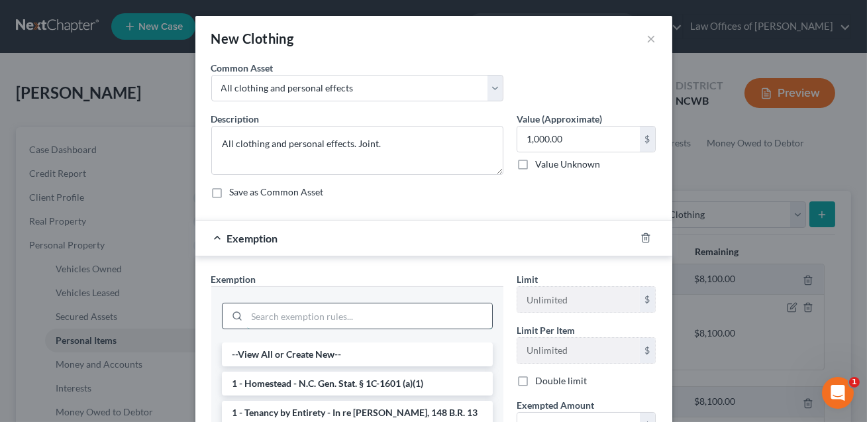
click at [390, 316] on input "search" at bounding box center [369, 315] width 245 height 25
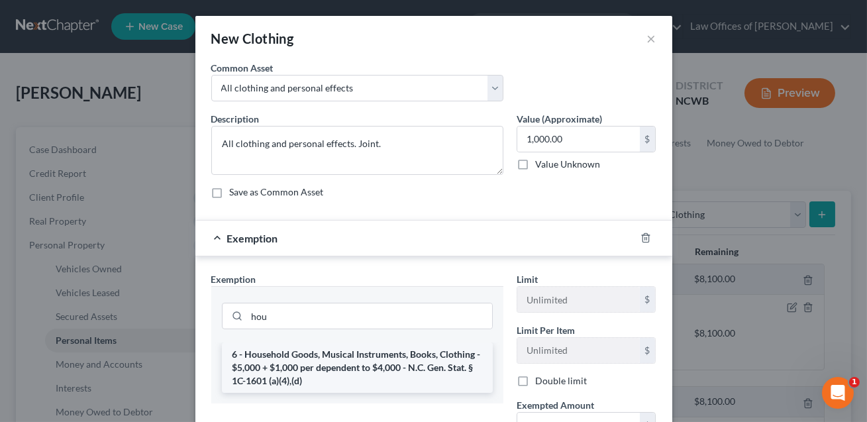
click at [382, 358] on li "6 - Household Goods, Musical Instruments, Books, Clothing - $5,000 + $1,000 per…" at bounding box center [357, 368] width 271 height 50
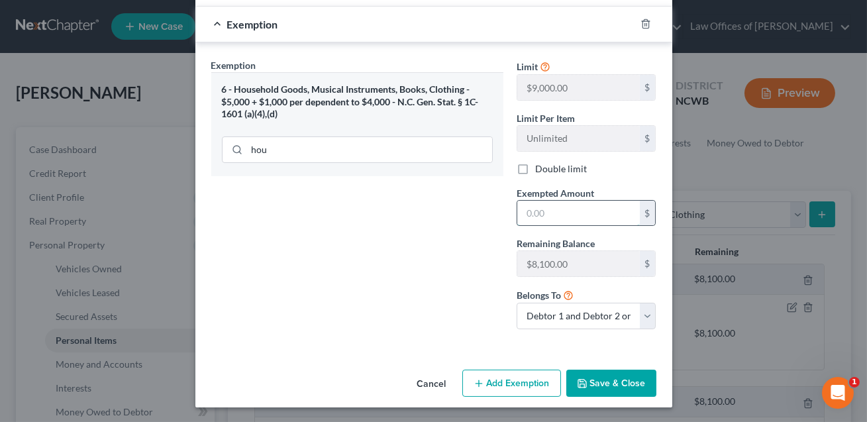
click at [532, 208] on input "text" at bounding box center [579, 213] width 123 height 25
click at [607, 380] on button "Save & Close" at bounding box center [612, 384] width 90 height 28
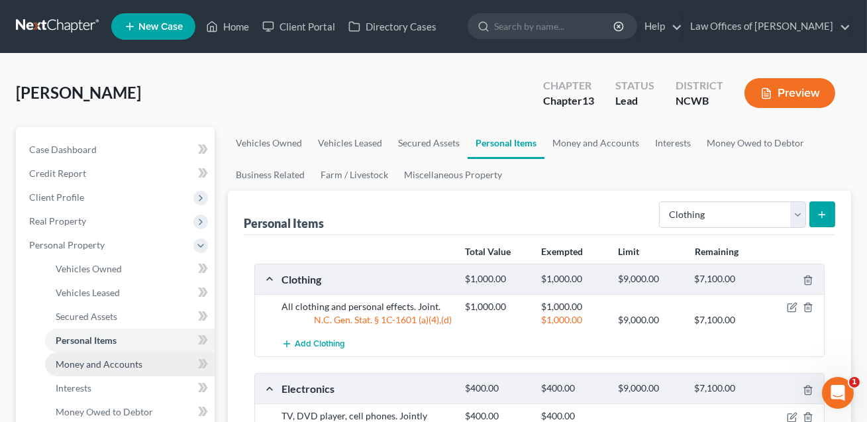
click at [122, 363] on span "Money and Accounts" at bounding box center [99, 363] width 87 height 11
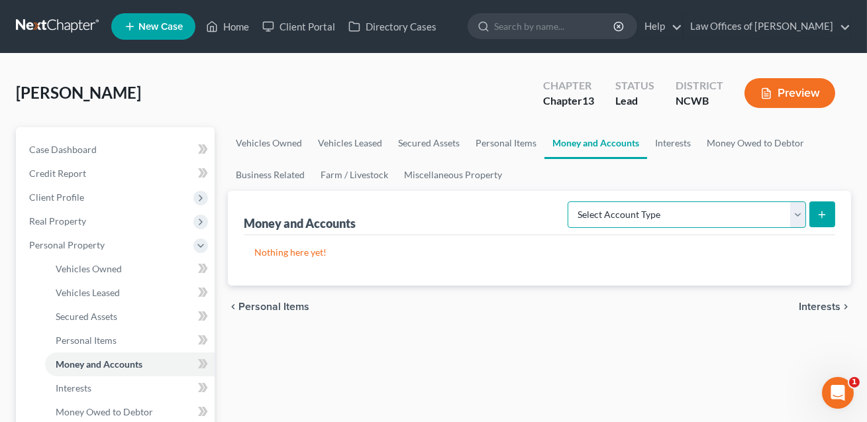
click at [683, 212] on select "Select Account Type Brokerage Cash on Hand Certificates of Deposit Checking Acc…" at bounding box center [687, 214] width 239 height 27
click at [822, 210] on icon "submit" at bounding box center [822, 214] width 11 height 11
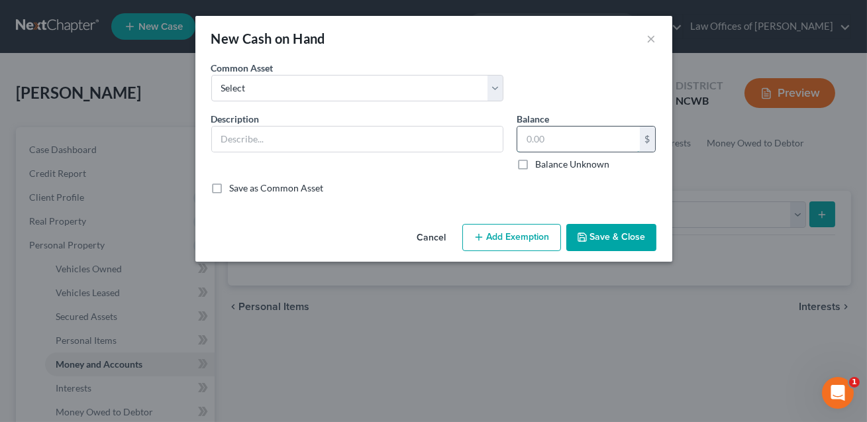
click at [576, 141] on input "text" at bounding box center [579, 139] width 123 height 25
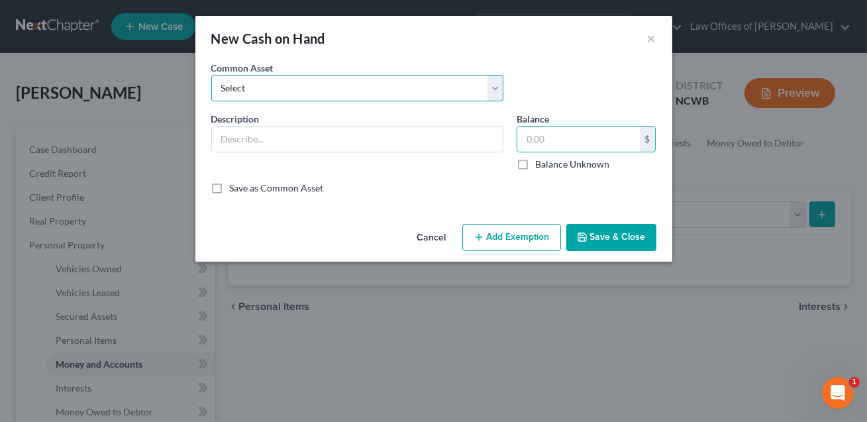
click at [394, 80] on select "Select Cash on hand Checking Checking- Savings- Cash on hand Cash on hand Cash …" at bounding box center [357, 88] width 292 height 27
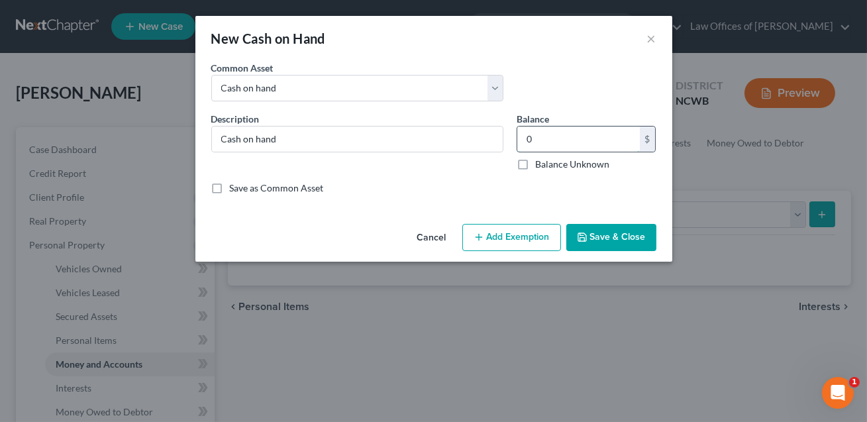
click at [549, 142] on input "0" at bounding box center [579, 139] width 123 height 25
click at [624, 237] on button "Save & Close" at bounding box center [612, 238] width 90 height 28
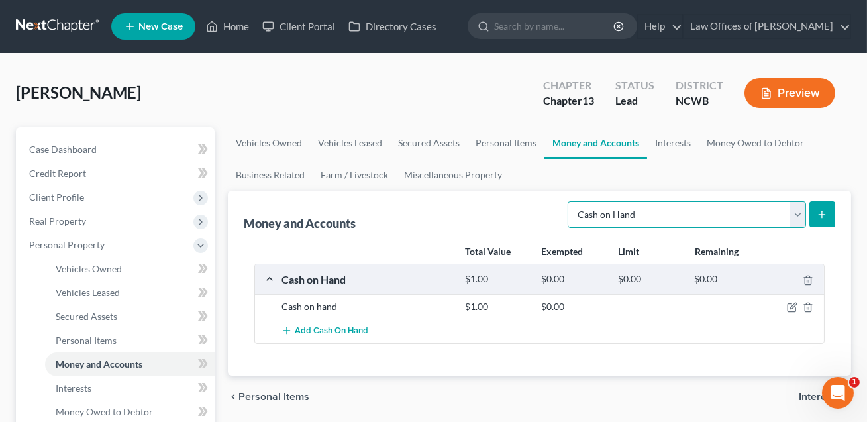
click at [621, 217] on select "Select Account Type Brokerage Cash on Hand Certificates of Deposit Checking Acc…" at bounding box center [687, 214] width 239 height 27
click at [824, 212] on icon "submit" at bounding box center [822, 214] width 11 height 11
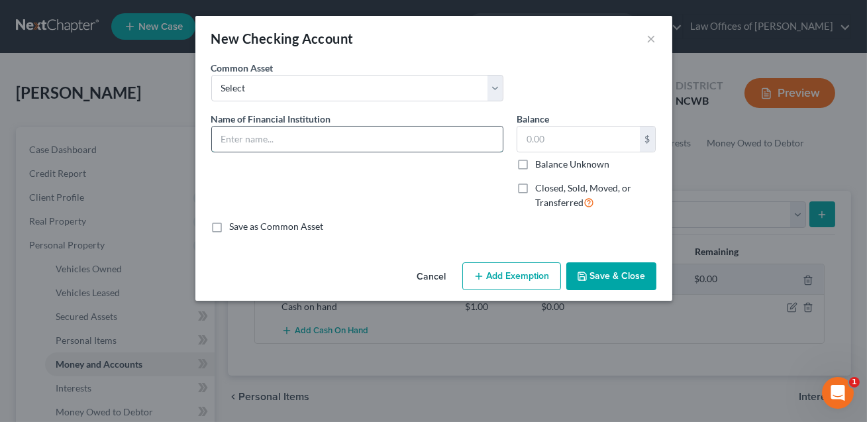
click at [287, 138] on input "text" at bounding box center [357, 139] width 291 height 25
click at [529, 141] on input "text" at bounding box center [579, 139] width 123 height 25
click at [624, 272] on button "Save & Close" at bounding box center [612, 276] width 90 height 28
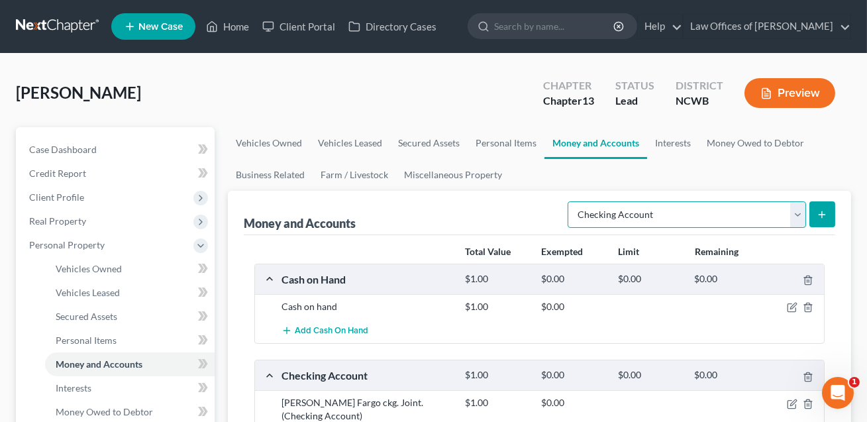
click at [631, 210] on select "Select Account Type Brokerage Cash on Hand Certificates of Deposit Checking Acc…" at bounding box center [687, 214] width 239 height 27
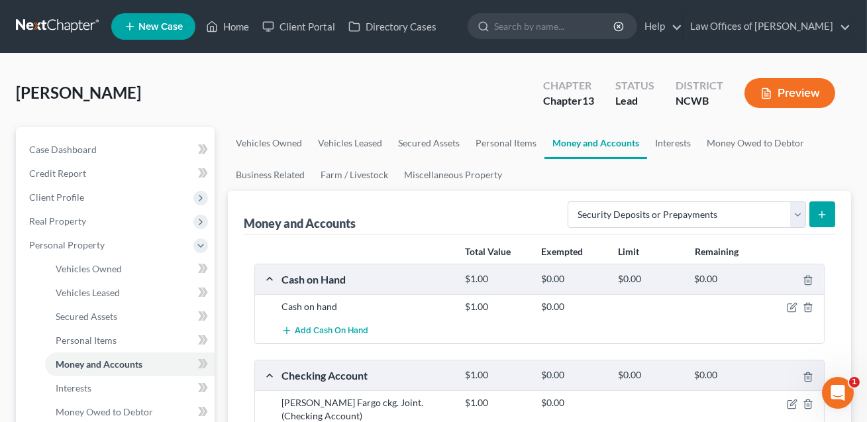
click at [826, 214] on icon "submit" at bounding box center [822, 214] width 11 height 11
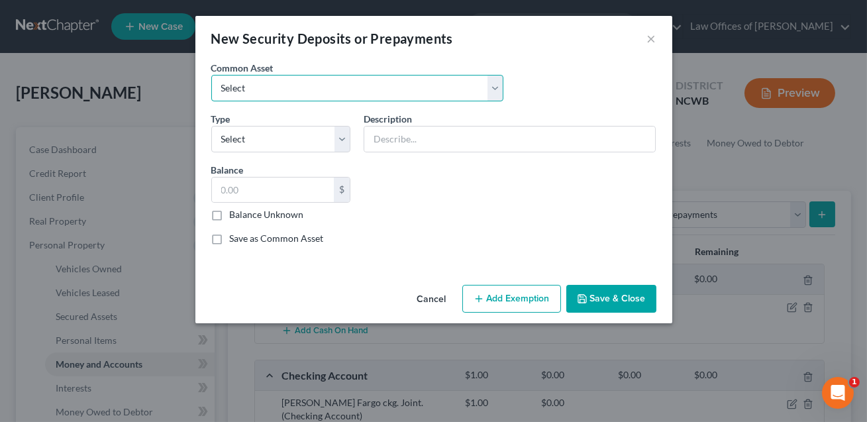
click at [342, 92] on select "Select America Homes 4 Rent UTILITIES" at bounding box center [357, 88] width 292 height 27
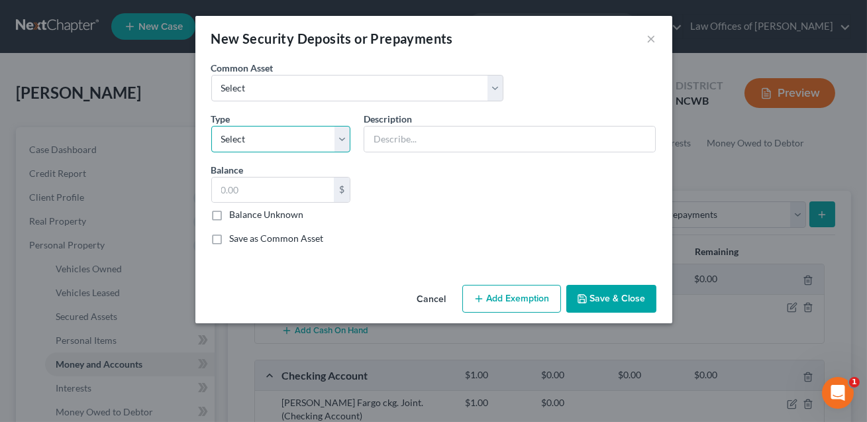
click at [289, 135] on select "Select Electric Gas Heating Oil Security Deposit On Rental Unit Prepaid Rent Te…" at bounding box center [281, 139] width 140 height 27
click at [376, 142] on input "text" at bounding box center [509, 139] width 291 height 25
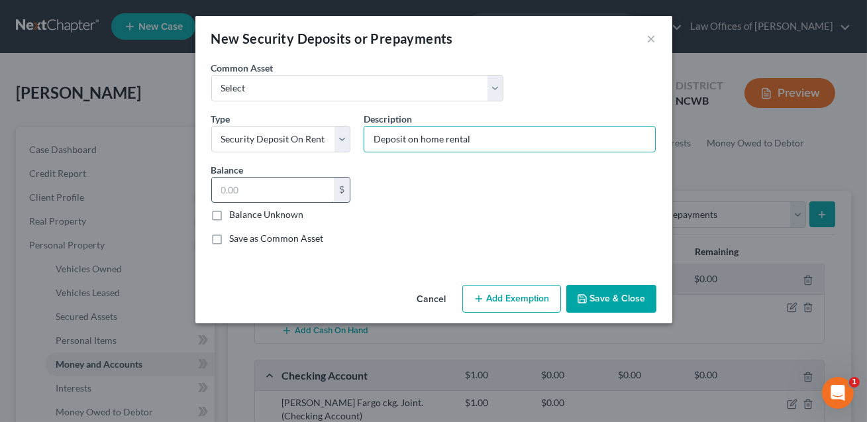
click at [269, 184] on input "text" at bounding box center [273, 190] width 123 height 25
click at [408, 142] on input "Deposit on home rental" at bounding box center [509, 139] width 291 height 25
click at [529, 140] on input "Deposit with landlord on home rental" at bounding box center [509, 139] width 291 height 25
click at [520, 292] on button "Add Exemption" at bounding box center [512, 299] width 99 height 28
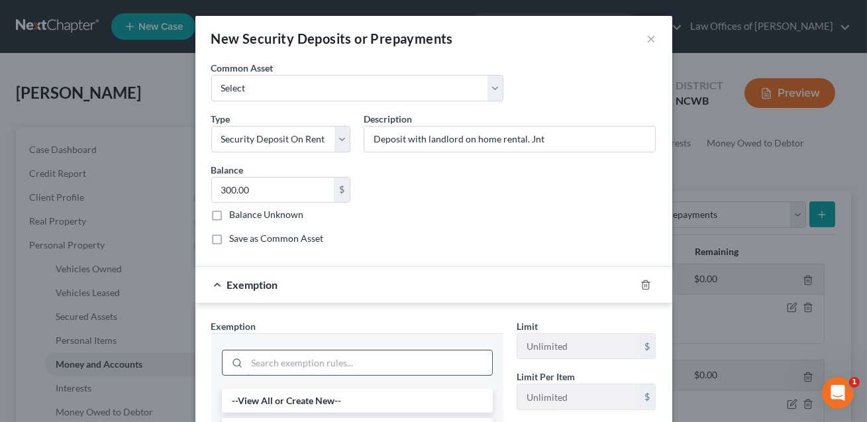
click at [317, 360] on input "search" at bounding box center [369, 363] width 245 height 25
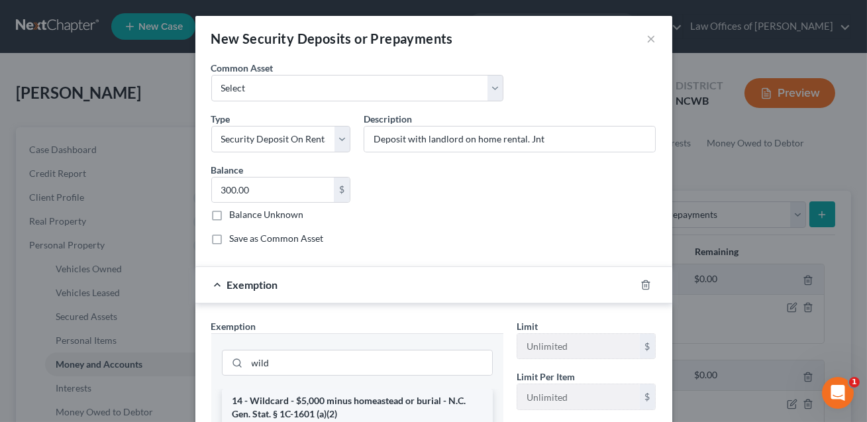
click at [298, 414] on li "14 - Wildcard - $5,000 minus homeastead or burial - N.C. Gen. Stat. § 1C-1601 (…" at bounding box center [357, 407] width 271 height 37
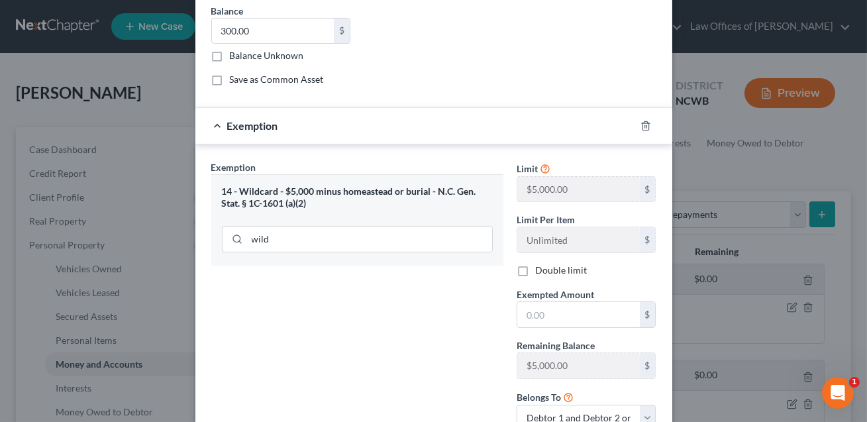
scroll to position [260, 0]
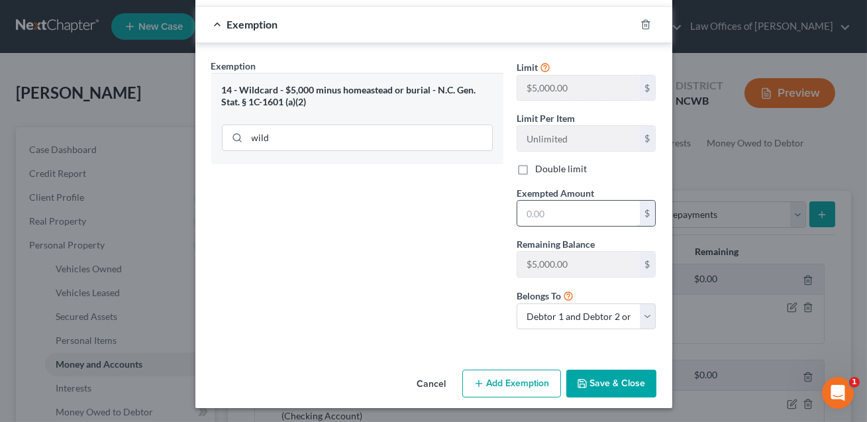
click at [529, 206] on input "text" at bounding box center [579, 213] width 123 height 25
click at [592, 380] on button "Save & Close" at bounding box center [612, 384] width 90 height 28
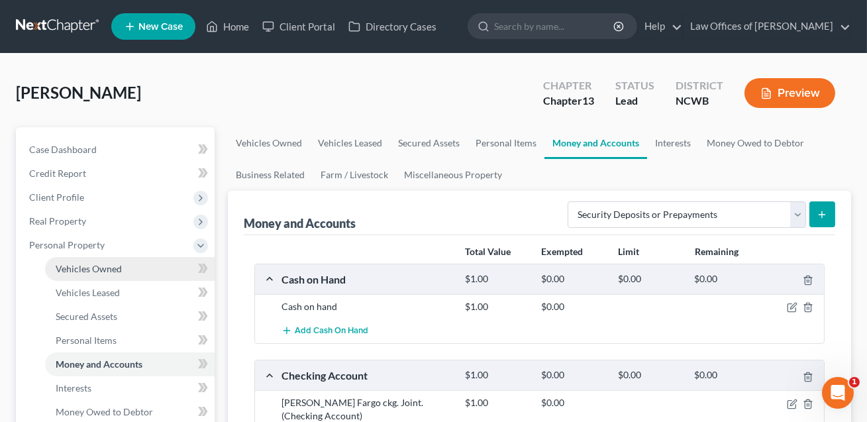
click at [109, 268] on span "Vehicles Owned" at bounding box center [89, 268] width 66 height 11
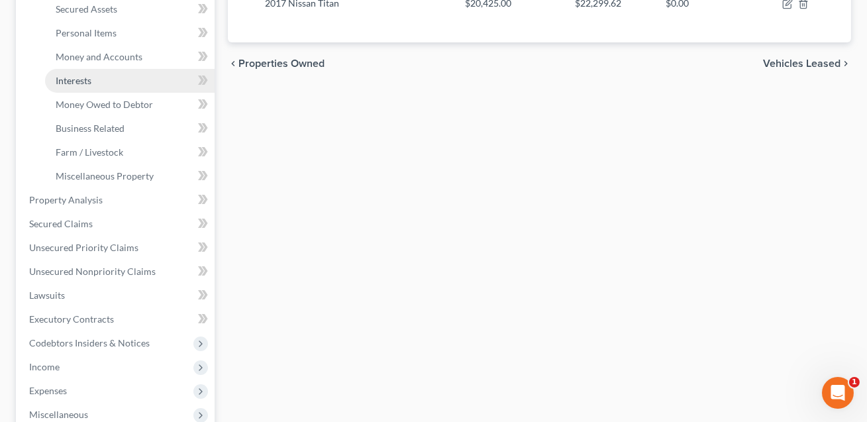
scroll to position [313, 0]
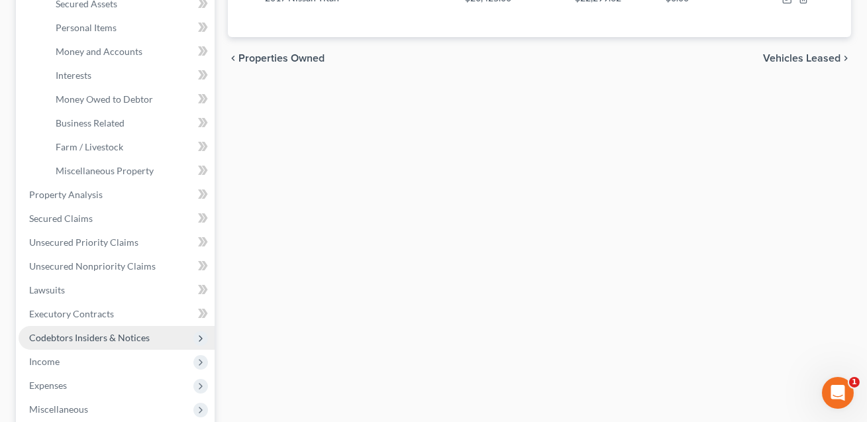
click at [109, 336] on span "Codebtors Insiders & Notices" at bounding box center [89, 337] width 121 height 11
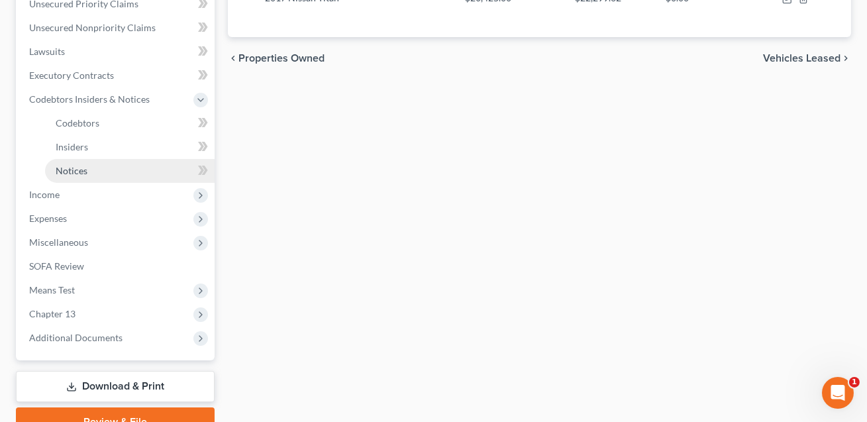
click at [81, 174] on span "Notices" at bounding box center [72, 170] width 32 height 11
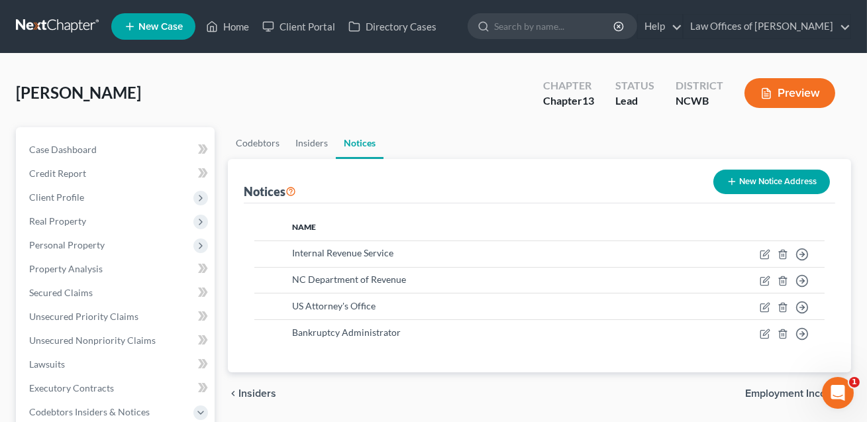
click at [748, 184] on button "New Notice Address" at bounding box center [772, 182] width 117 height 25
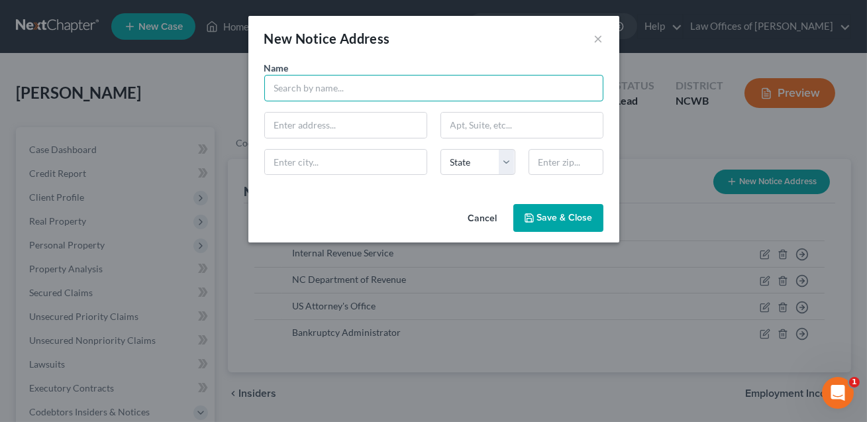
click at [307, 94] on input "text" at bounding box center [433, 88] width 339 height 27
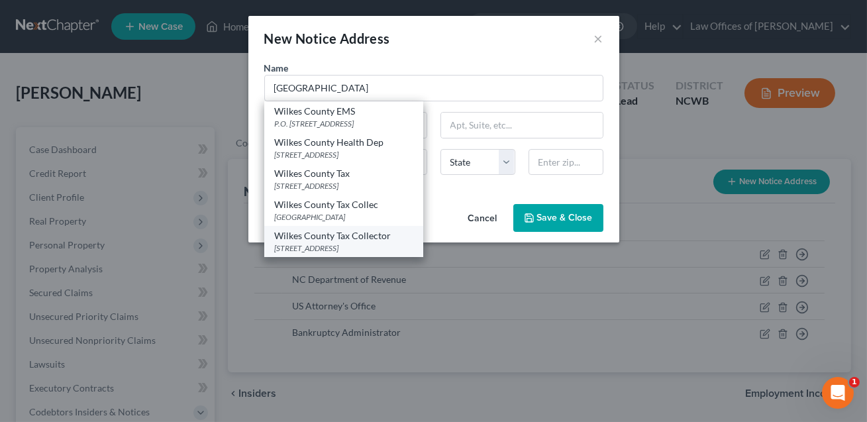
click at [329, 235] on div "Wilkes County Tax Collector" at bounding box center [344, 235] width 138 height 13
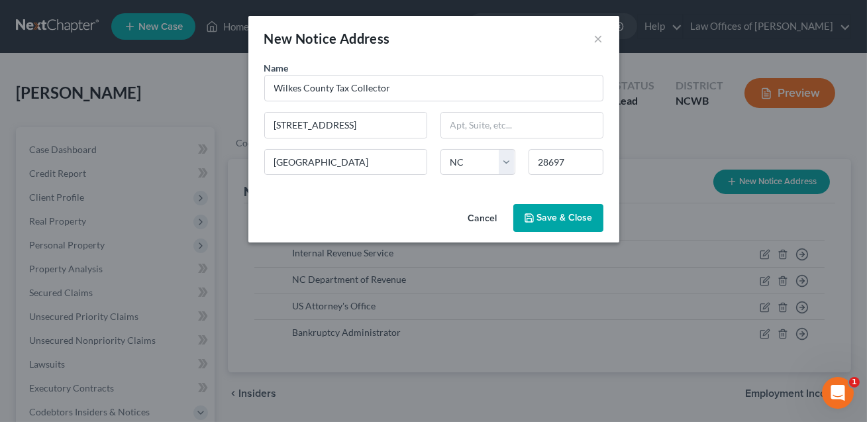
click at [547, 214] on span "Save & Close" at bounding box center [565, 217] width 56 height 11
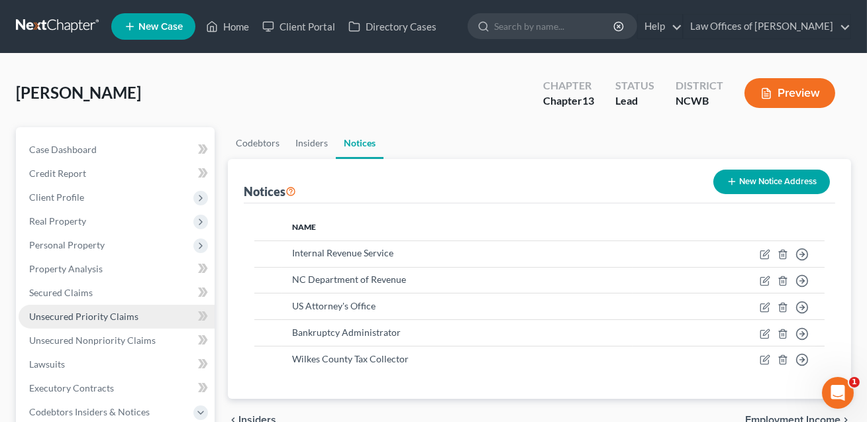
click at [68, 320] on span "Unsecured Priority Claims" at bounding box center [83, 316] width 109 height 11
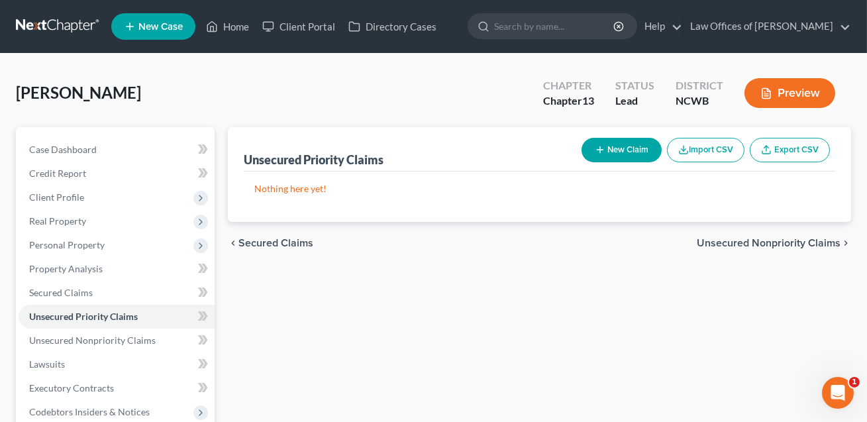
click at [614, 147] on button "New Claim" at bounding box center [622, 150] width 80 height 25
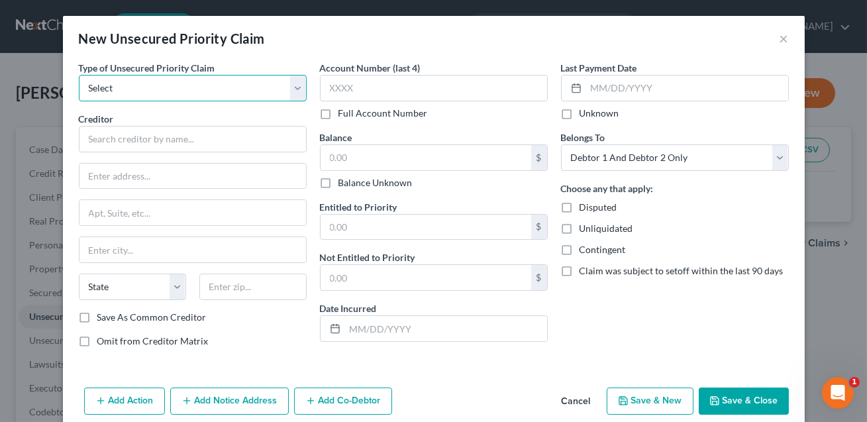
click at [227, 93] on select "Select Taxes & Other Government Units Domestic Support Obligations Extensions o…" at bounding box center [193, 88] width 228 height 27
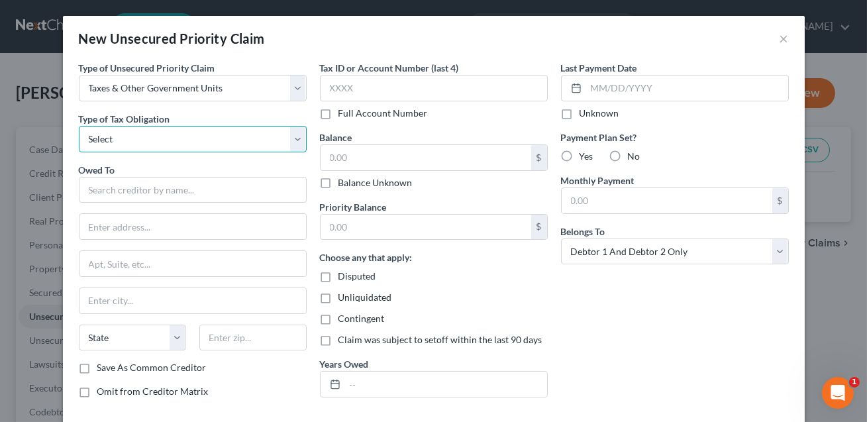
click at [210, 135] on select "Select Federal City State Franchise Tax Board Other" at bounding box center [193, 139] width 228 height 27
click at [166, 185] on input "text" at bounding box center [193, 190] width 228 height 27
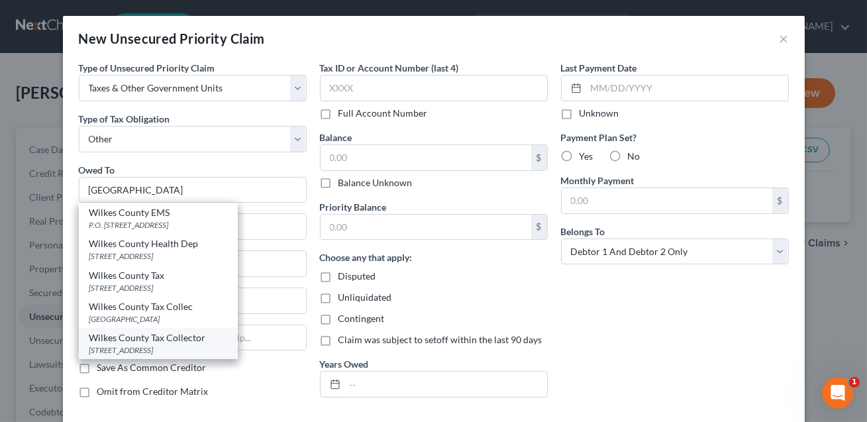
click at [156, 335] on div "Wilkes County Tax Collector" at bounding box center [158, 337] width 138 height 13
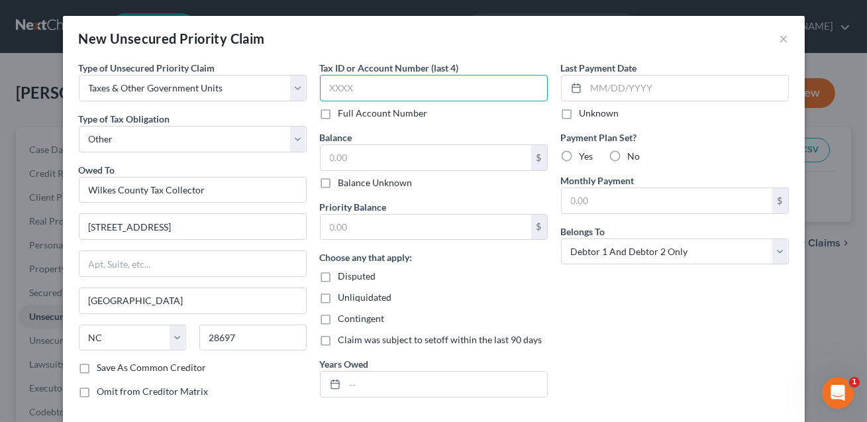
click at [351, 90] on input "text" at bounding box center [434, 88] width 228 height 27
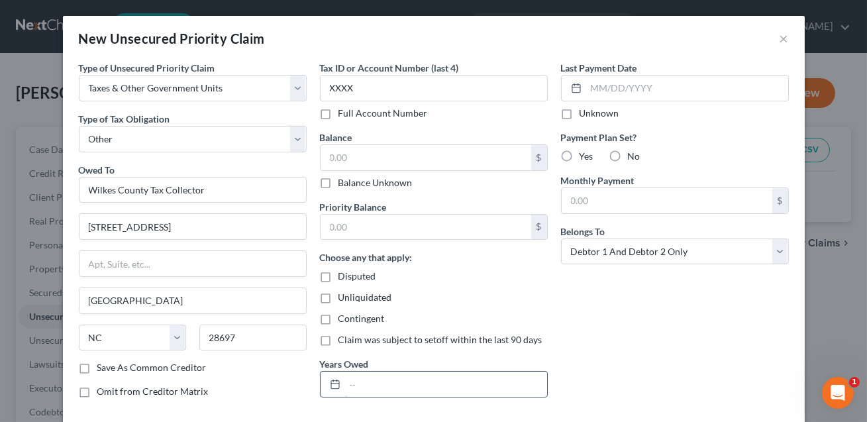
click at [366, 384] on input "text" at bounding box center [446, 384] width 202 height 25
click at [345, 160] on input "text" at bounding box center [426, 157] width 211 height 25
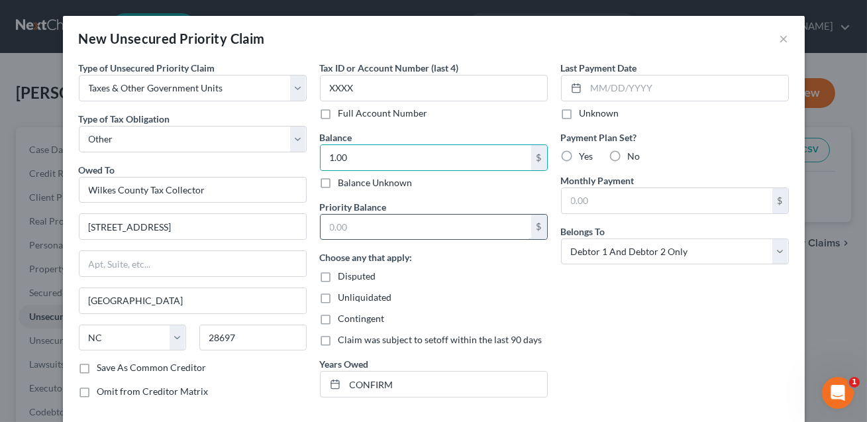
click at [345, 233] on input "text" at bounding box center [426, 227] width 211 height 25
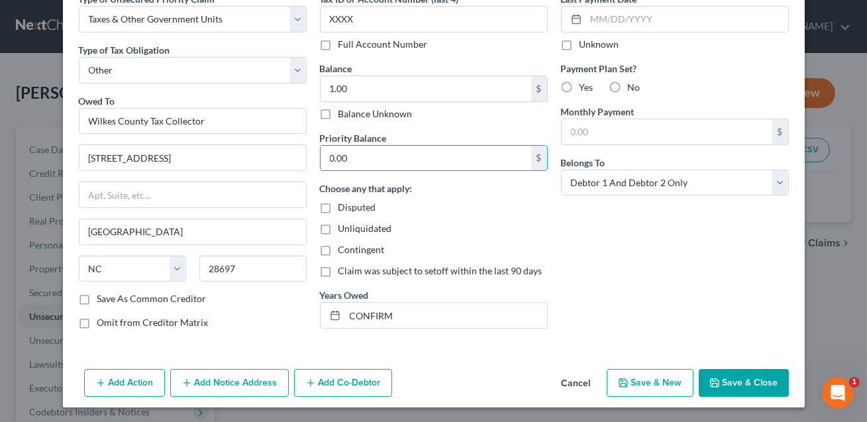
click at [730, 393] on button "Save & Close" at bounding box center [744, 383] width 90 height 28
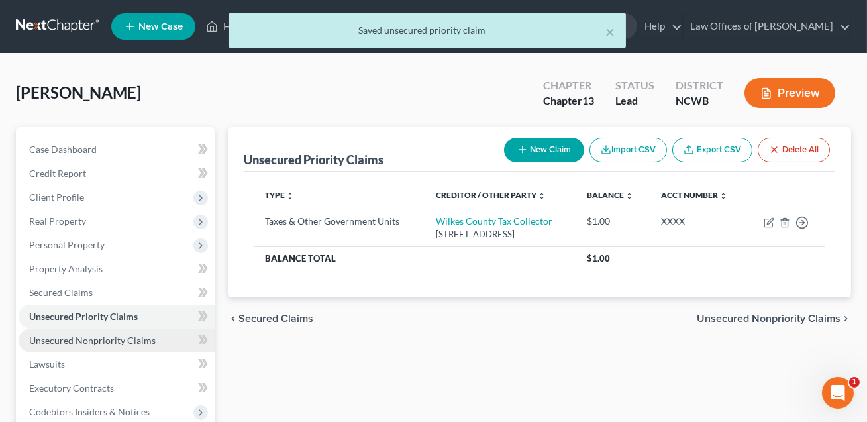
click at [102, 342] on span "Unsecured Nonpriority Claims" at bounding box center [92, 340] width 127 height 11
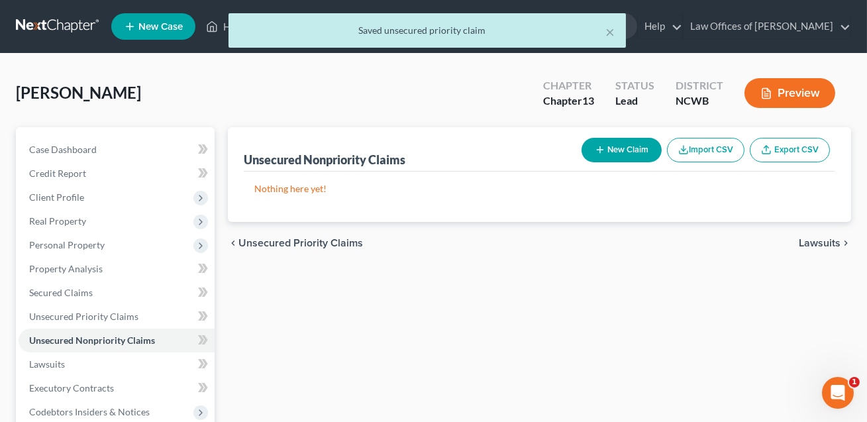
click at [616, 151] on button "New Claim" at bounding box center [622, 150] width 80 height 25
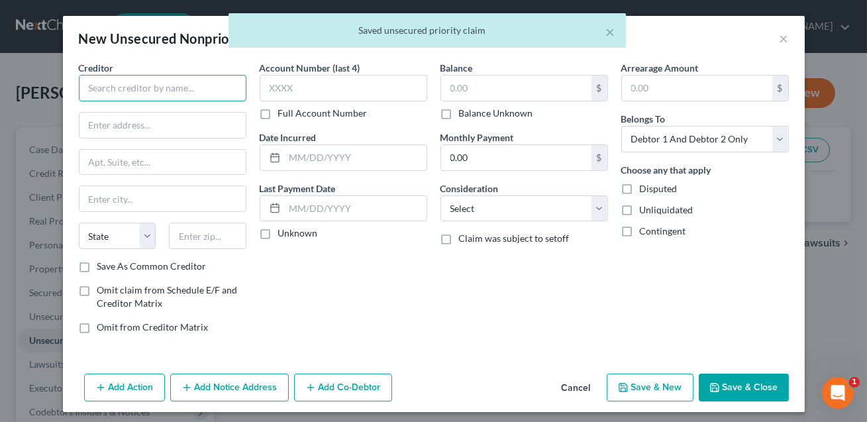
click at [191, 85] on input "text" at bounding box center [163, 88] width 168 height 27
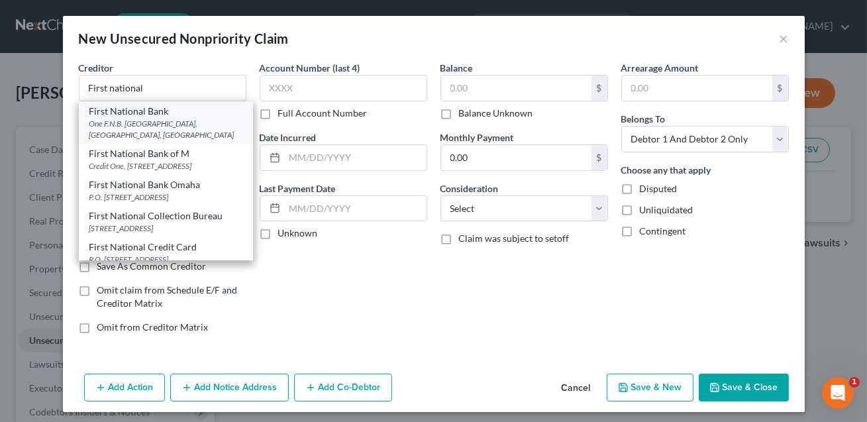
click at [180, 111] on div "First National Bank" at bounding box center [165, 111] width 153 height 13
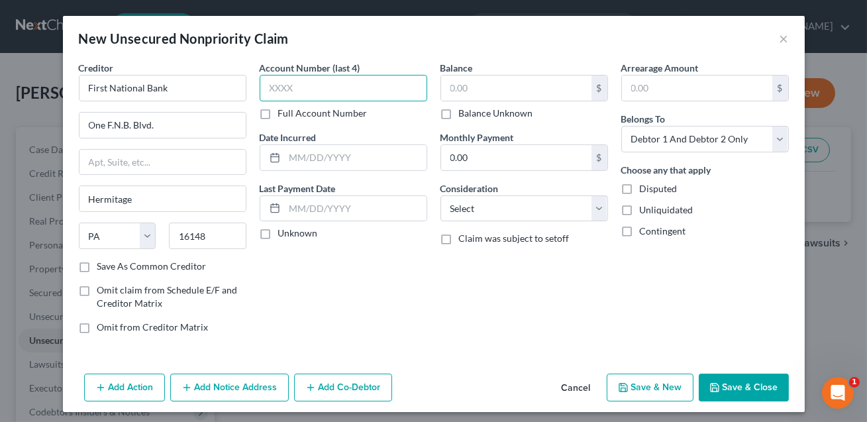
click at [294, 90] on input "text" at bounding box center [344, 88] width 168 height 27
click at [484, 85] on input "text" at bounding box center [516, 88] width 150 height 25
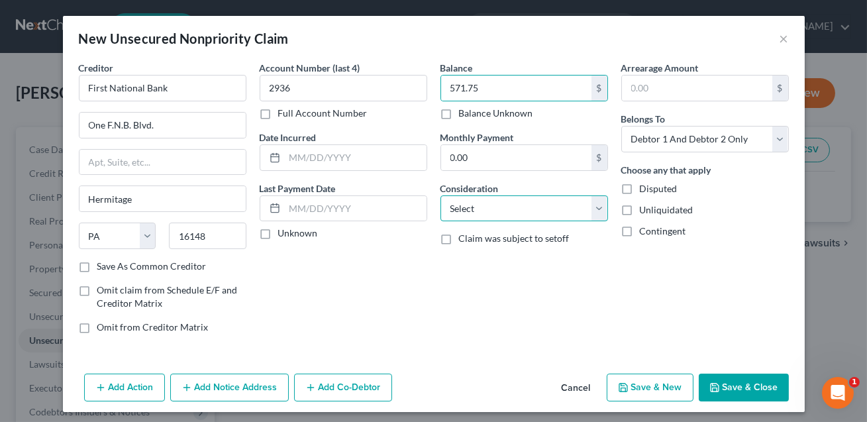
click at [482, 216] on select "Select Cable / Satellite Services Collection Agency Credit Card Debt Debt Couns…" at bounding box center [525, 208] width 168 height 27
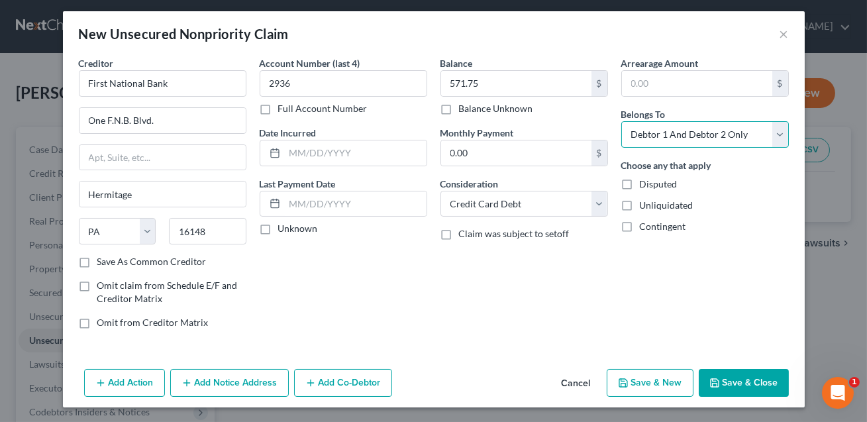
click at [711, 135] on select "Select Debtor 1 Only Debtor 2 Only Debtor 1 And Debtor 2 Only At Least One Of T…" at bounding box center [706, 134] width 168 height 27
click at [745, 382] on button "Save & Close" at bounding box center [744, 383] width 90 height 28
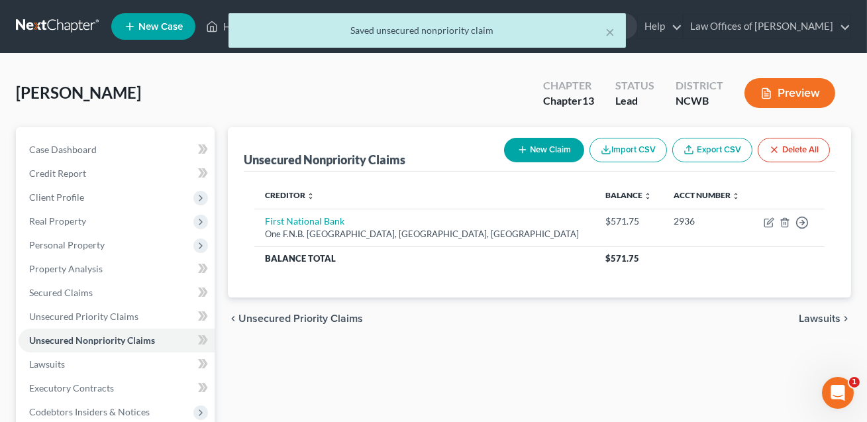
click at [545, 154] on button "New Claim" at bounding box center [544, 150] width 80 height 25
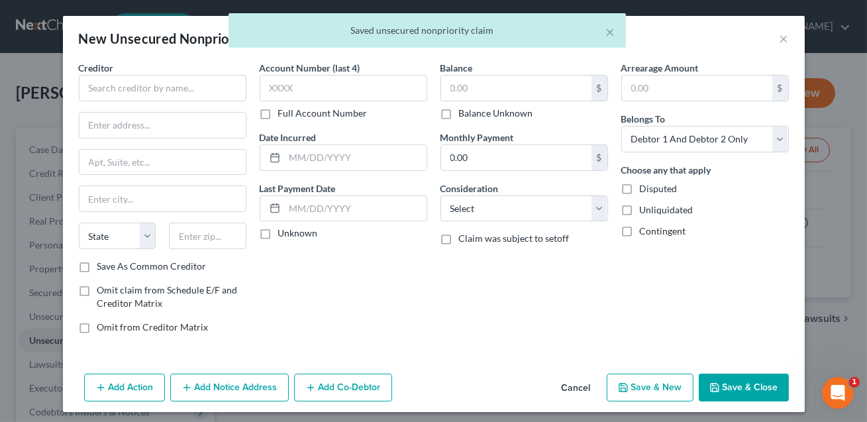
click at [204, 73] on div "Creditor *" at bounding box center [163, 81] width 168 height 40
click at [190, 87] on input "text" at bounding box center [163, 88] width 168 height 27
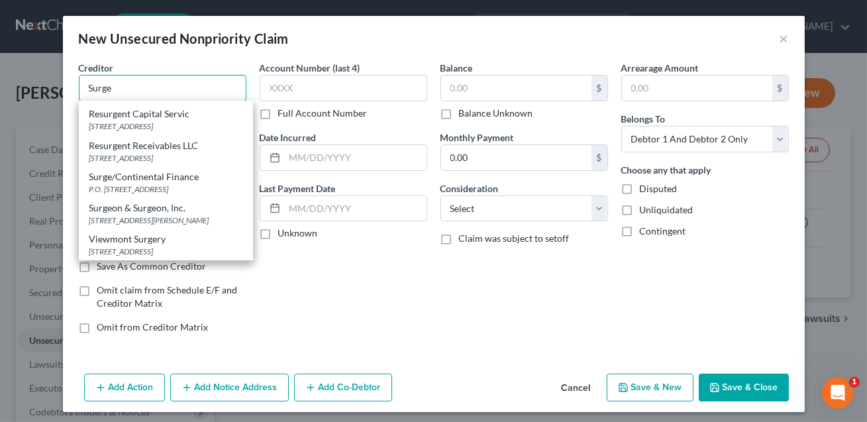
scroll to position [144, 0]
click at [177, 184] on div "P.O. [STREET_ADDRESS]" at bounding box center [165, 189] width 153 height 11
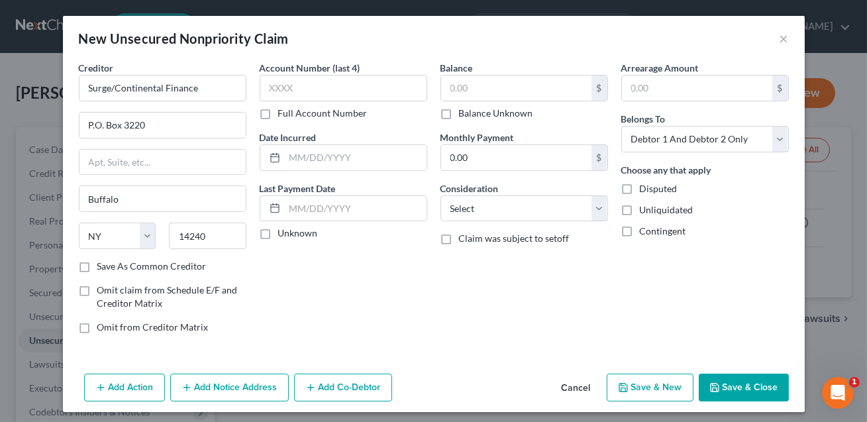
scroll to position [0, 0]
click at [150, 122] on input "P.O. Box 3220" at bounding box center [163, 125] width 166 height 25
drag, startPoint x: 208, startPoint y: 89, endPoint x: 113, endPoint y: 89, distance: 94.8
click at [113, 89] on input "Surge/Continental Finance" at bounding box center [163, 88] width 168 height 27
drag, startPoint x: 147, startPoint y: 123, endPoint x: 121, endPoint y: 125, distance: 25.9
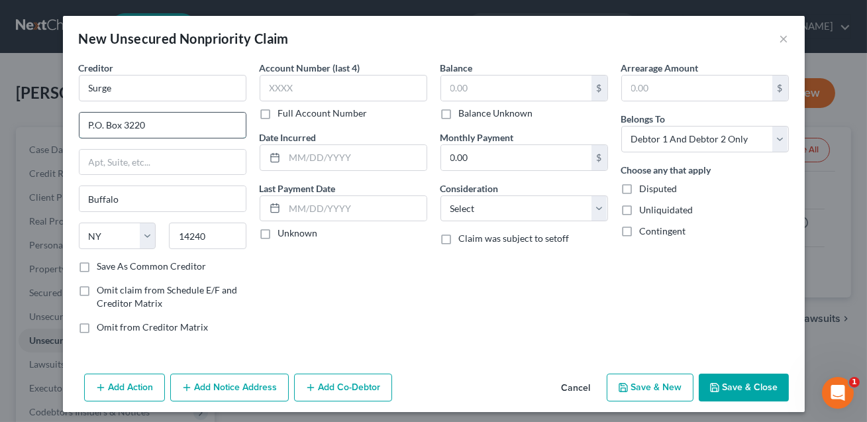
click at [121, 125] on input "P.O. Box 3220" at bounding box center [163, 125] width 166 height 25
click at [120, 126] on input "P.O. Box6812" at bounding box center [163, 125] width 166 height 25
drag, startPoint x: 213, startPoint y: 231, endPoint x: 177, endPoint y: 235, distance: 36.0
click at [177, 235] on input "14240" at bounding box center [208, 236] width 78 height 27
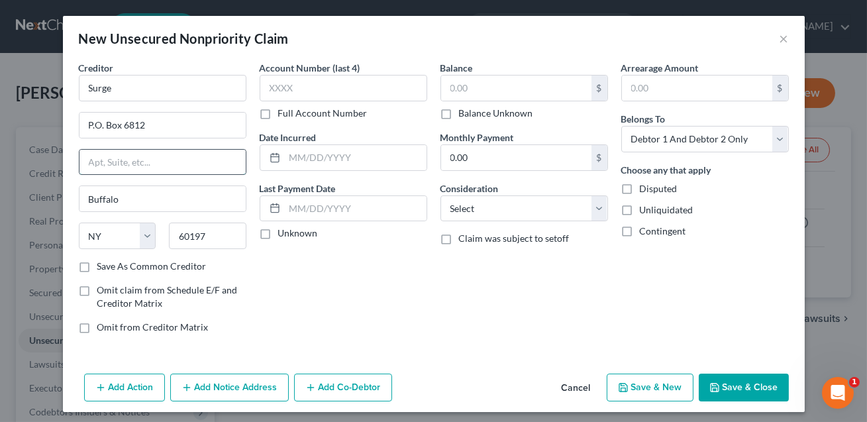
click at [155, 150] on input "text" at bounding box center [163, 162] width 166 height 25
click at [311, 83] on input "text" at bounding box center [344, 88] width 168 height 27
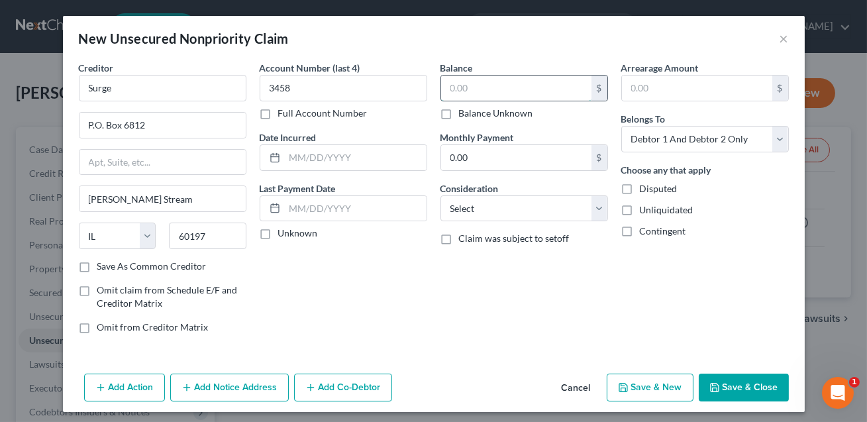
click at [484, 89] on input "text" at bounding box center [516, 88] width 150 height 25
click at [478, 212] on select "Select Cable / Satellite Services Collection Agency Credit Card Debt Debt Couns…" at bounding box center [525, 208] width 168 height 27
click at [347, 158] on input "text" at bounding box center [356, 157] width 142 height 25
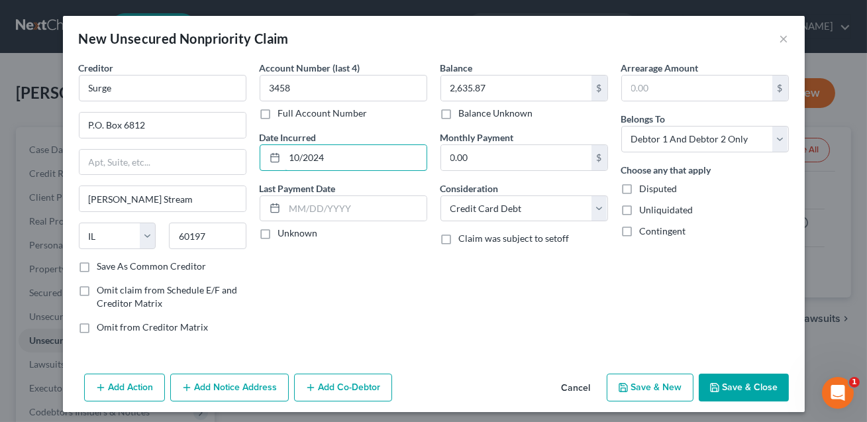
scroll to position [5, 0]
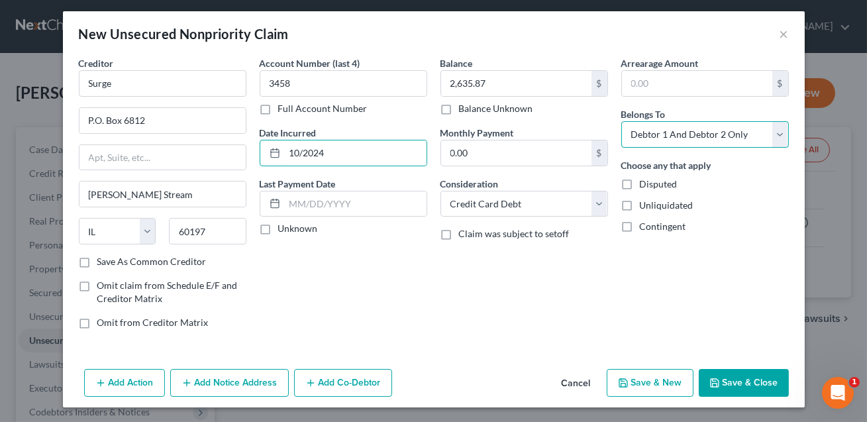
click at [698, 137] on select "Select Debtor 1 Only Debtor 2 Only Debtor 1 And Debtor 2 Only At Least One Of T…" at bounding box center [706, 134] width 168 height 27
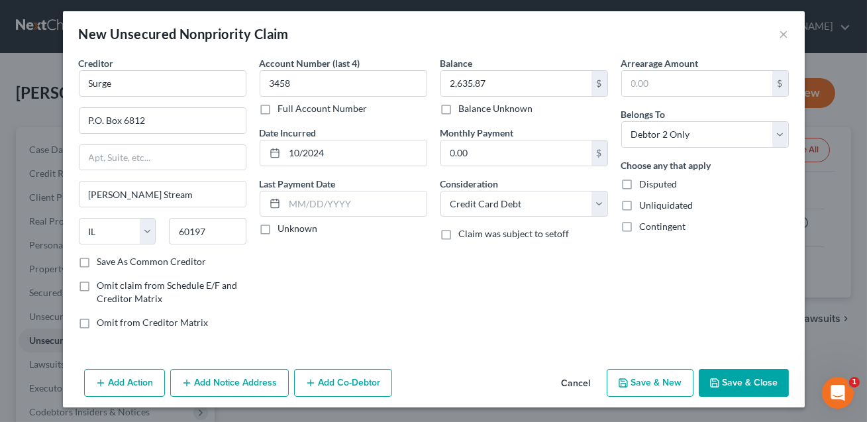
click at [742, 385] on button "Save & Close" at bounding box center [744, 383] width 90 height 28
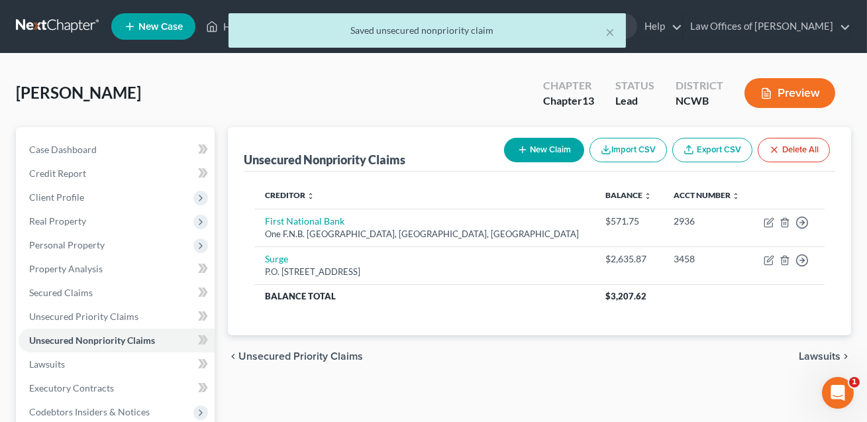
click at [539, 150] on button "New Claim" at bounding box center [544, 150] width 80 height 25
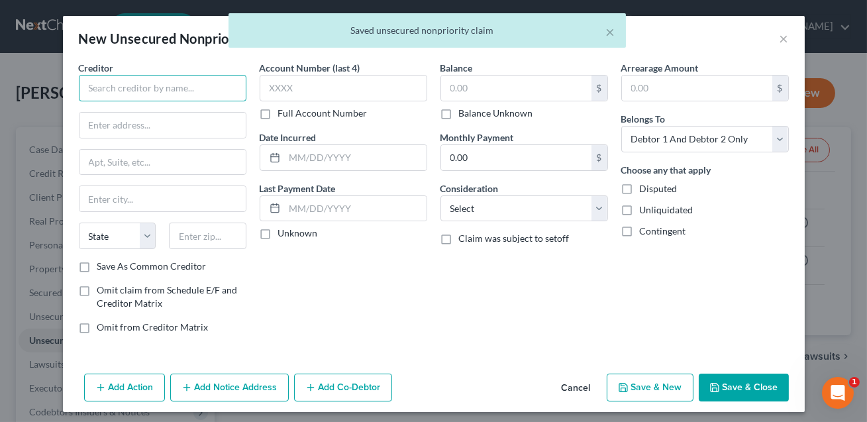
click at [182, 90] on input "text" at bounding box center [163, 88] width 168 height 27
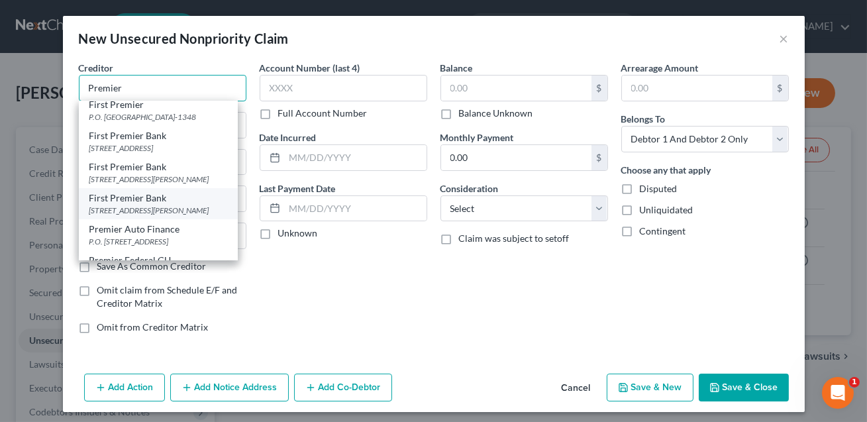
scroll to position [0, 0]
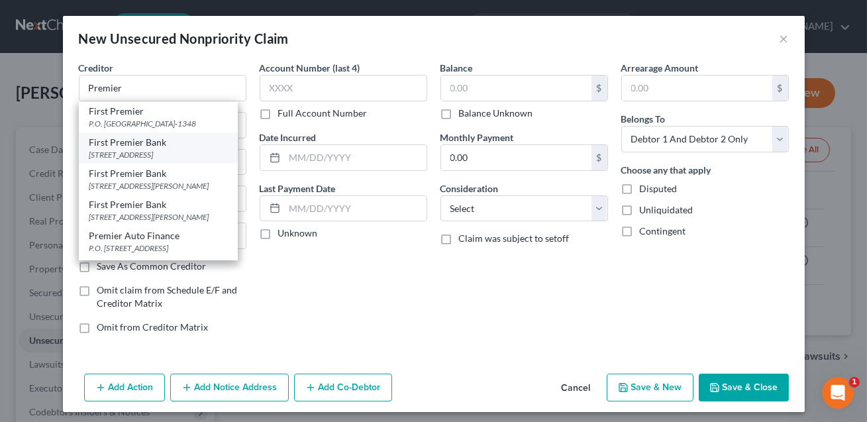
click at [165, 156] on div "[STREET_ADDRESS]" at bounding box center [158, 154] width 138 height 11
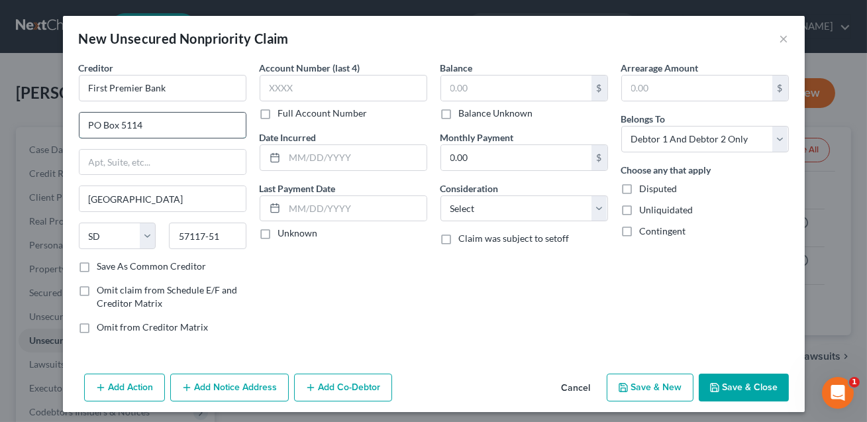
click at [144, 123] on input "PO Box 5114" at bounding box center [163, 125] width 166 height 25
click at [284, 89] on input "text" at bounding box center [344, 88] width 168 height 27
click at [469, 97] on input "text" at bounding box center [516, 88] width 150 height 25
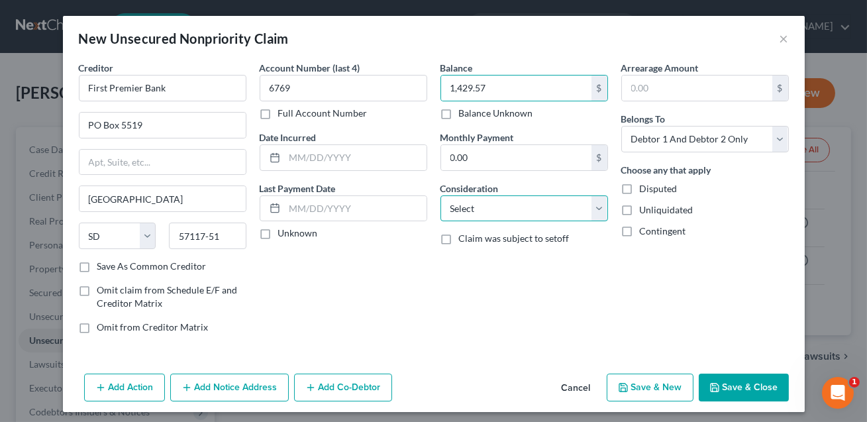
click at [474, 209] on select "Select Cable / Satellite Services Collection Agency Credit Card Debt Debt Couns…" at bounding box center [525, 208] width 168 height 27
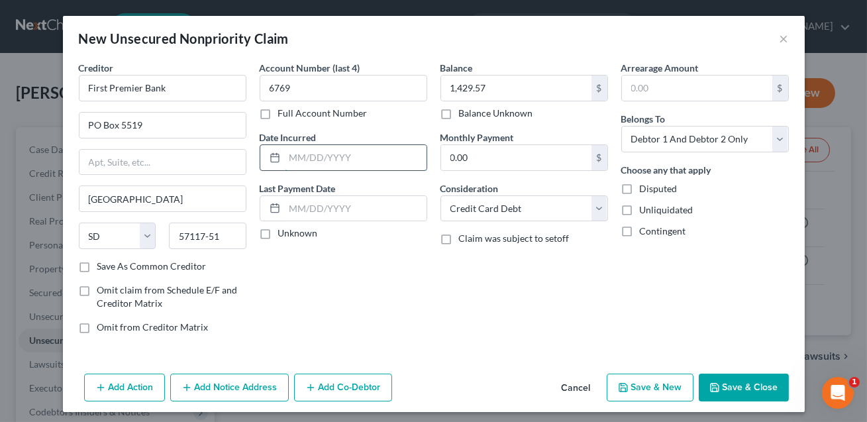
click at [341, 164] on input "text" at bounding box center [356, 157] width 142 height 25
click at [685, 142] on select "Select Debtor 1 Only Debtor 2 Only Debtor 1 And Debtor 2 Only At Least One Of T…" at bounding box center [706, 139] width 168 height 27
click at [736, 390] on button "Save & Close" at bounding box center [744, 388] width 90 height 28
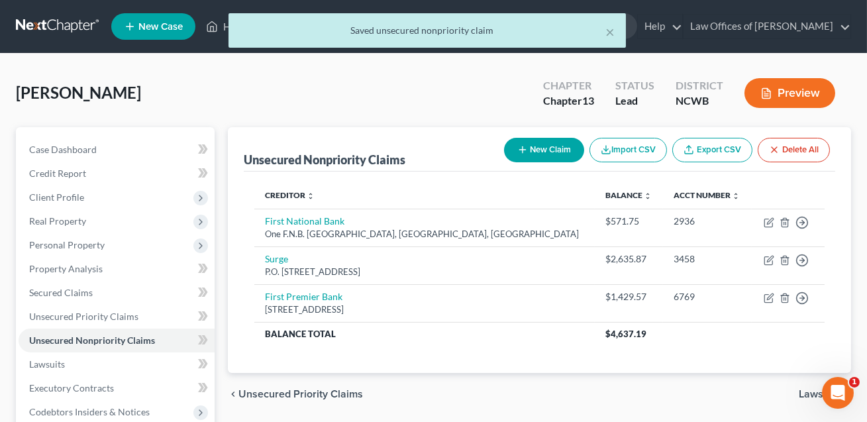
click at [535, 155] on button "New Claim" at bounding box center [544, 150] width 80 height 25
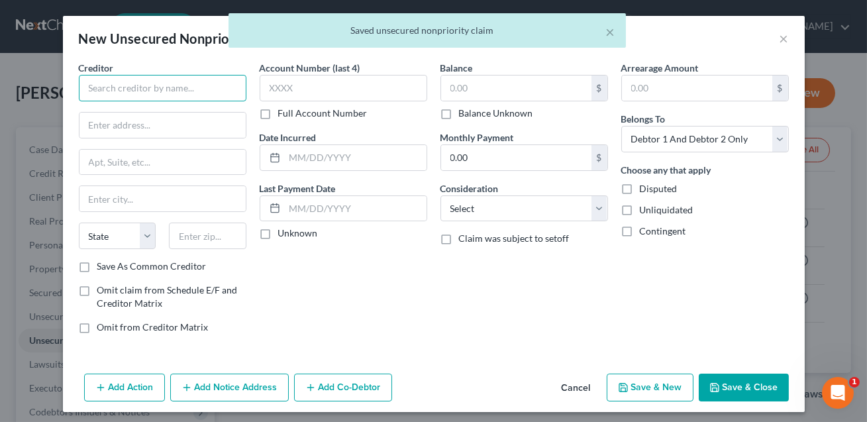
click at [186, 83] on input "text" at bounding box center [163, 88] width 168 height 27
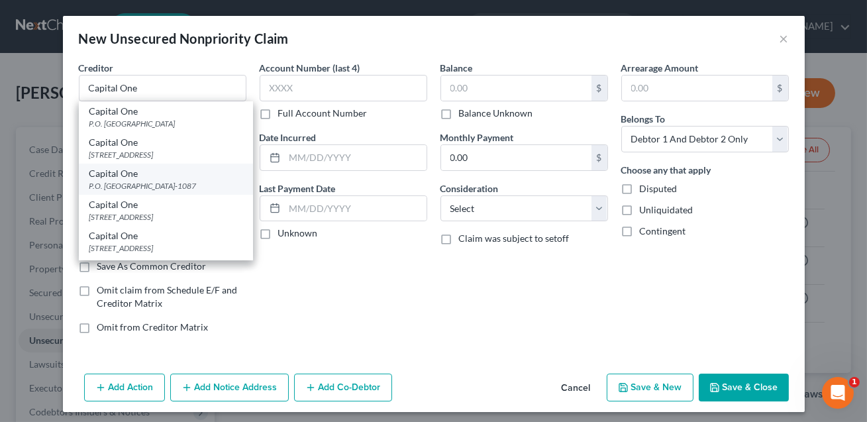
click at [156, 177] on div "Capital One" at bounding box center [165, 173] width 153 height 13
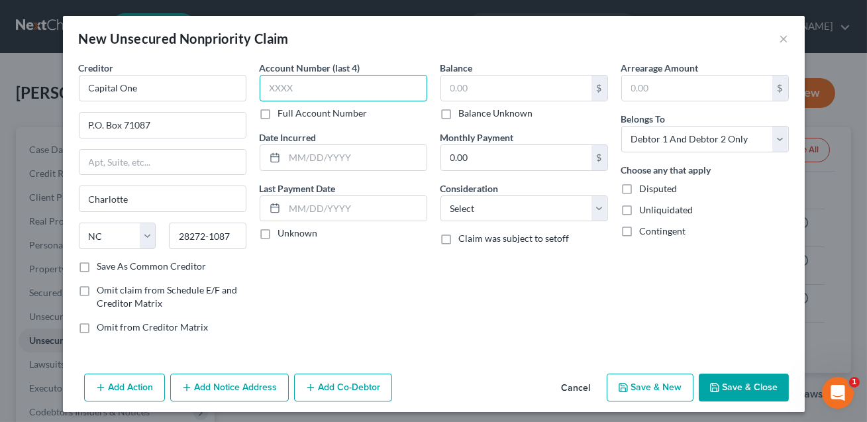
click at [295, 92] on input "text" at bounding box center [344, 88] width 168 height 27
click at [660, 138] on select "Select Debtor 1 Only Debtor 2 Only Debtor 1 And Debtor 2 Only At Least One Of T…" at bounding box center [706, 139] width 168 height 27
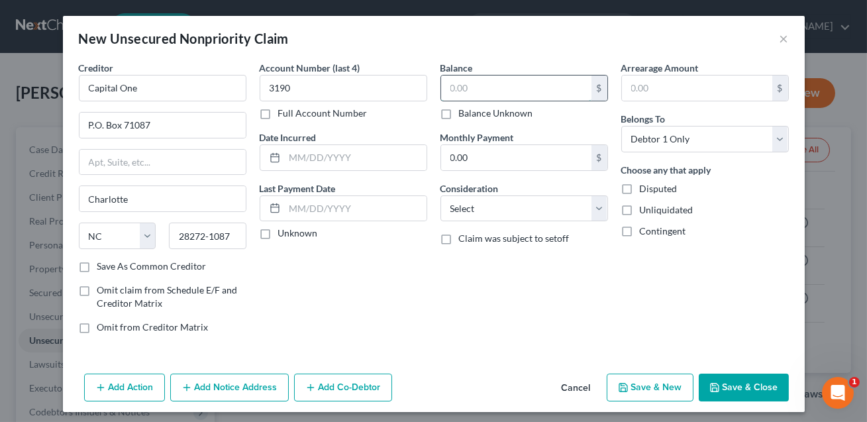
click at [510, 93] on input "text" at bounding box center [516, 88] width 150 height 25
click at [482, 209] on select "Select Cable / Satellite Services Collection Agency Credit Card Debt Debt Couns…" at bounding box center [525, 208] width 168 height 27
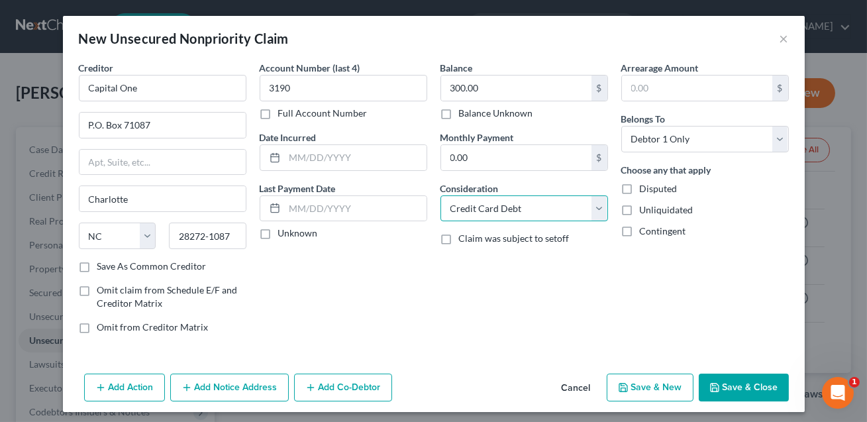
scroll to position [5, 0]
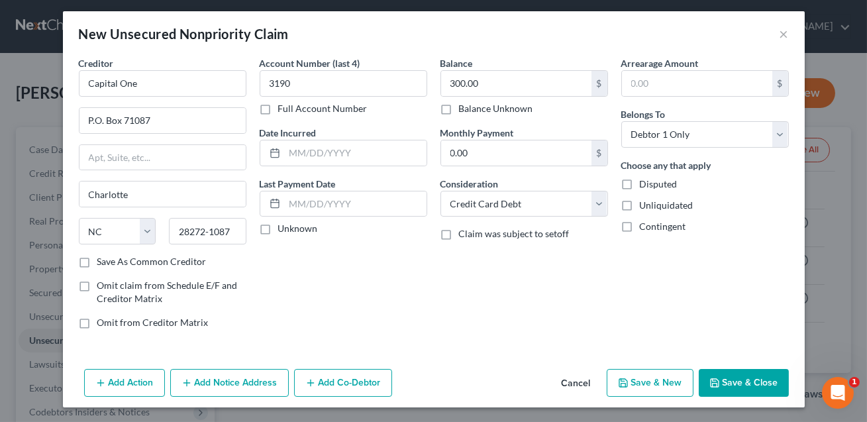
click at [745, 387] on button "Save & Close" at bounding box center [744, 383] width 90 height 28
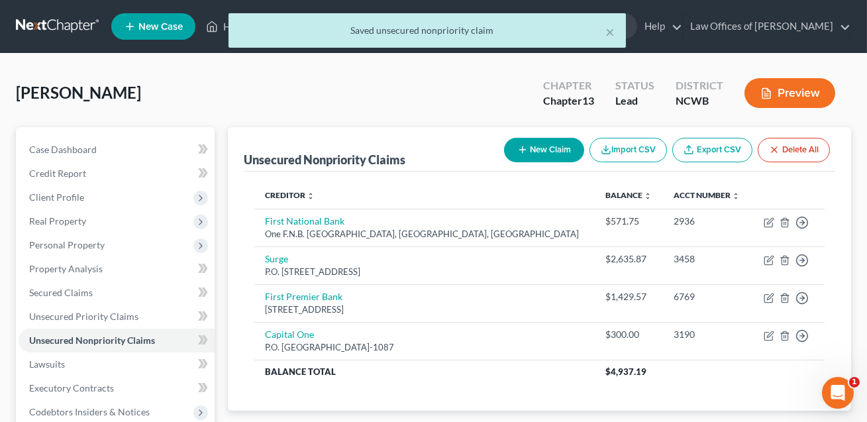
click at [547, 152] on button "New Claim" at bounding box center [544, 150] width 80 height 25
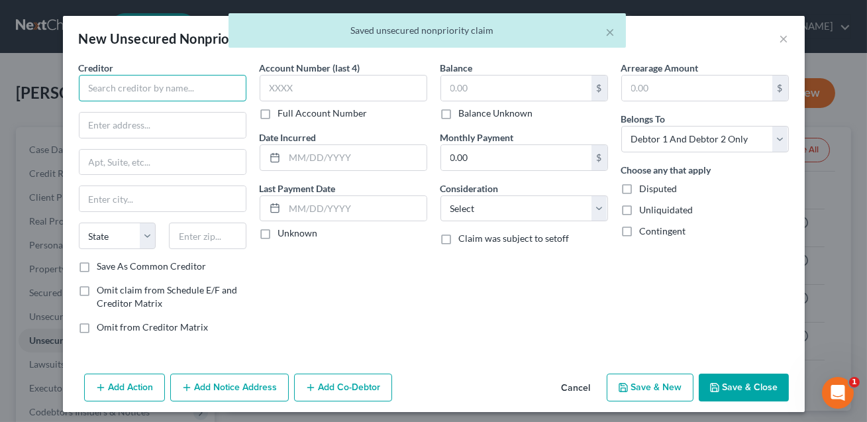
click at [174, 84] on input "text" at bounding box center [163, 88] width 168 height 27
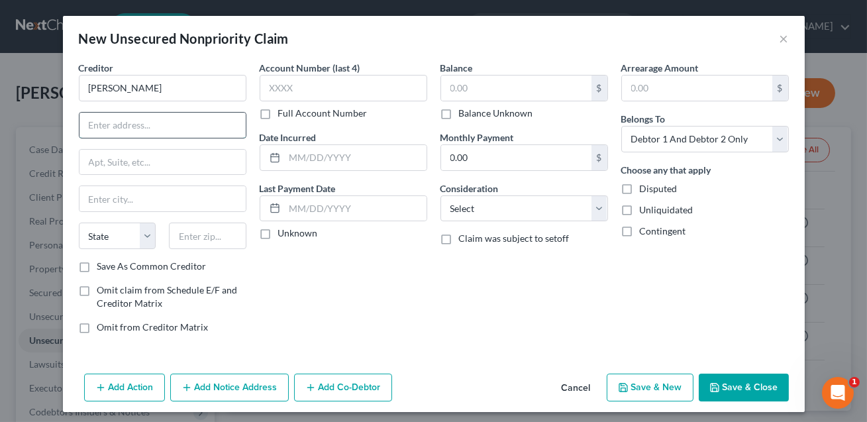
click at [159, 130] on input "text" at bounding box center [163, 125] width 166 height 25
click at [191, 237] on input "text" at bounding box center [208, 236] width 78 height 27
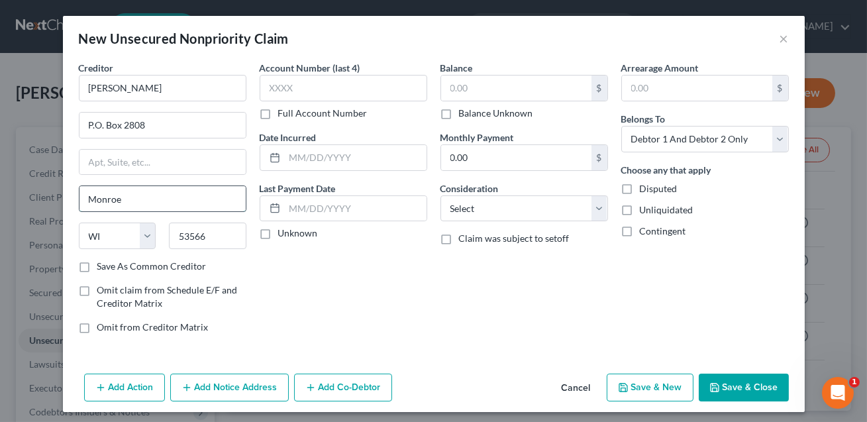
click at [200, 188] on input "Monroe" at bounding box center [163, 198] width 166 height 25
click at [298, 83] on input "text" at bounding box center [344, 88] width 168 height 27
click at [472, 85] on input "text" at bounding box center [516, 88] width 150 height 25
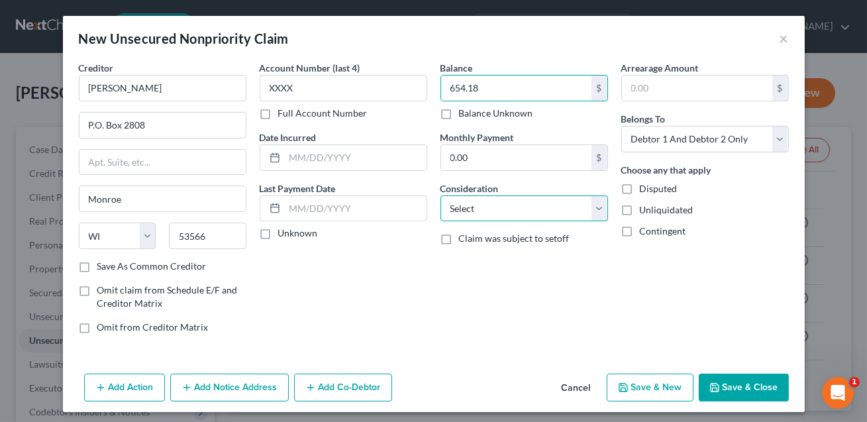
click at [477, 209] on select "Select Cable / Satellite Services Collection Agency Credit Card Debt Debt Couns…" at bounding box center [525, 208] width 168 height 27
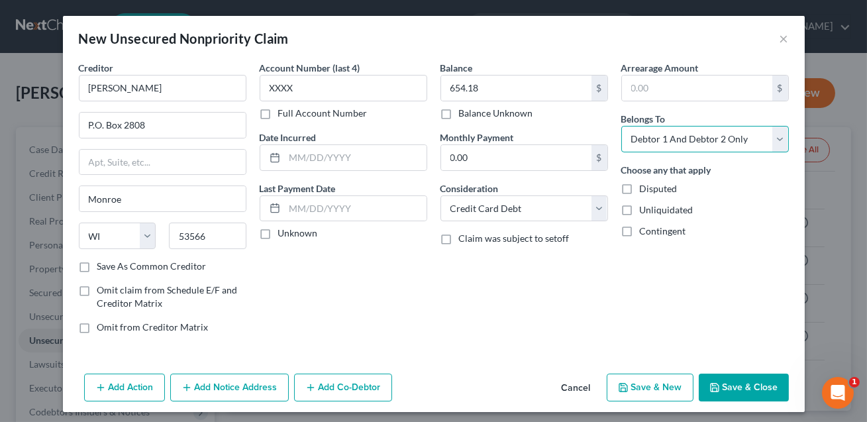
click at [689, 141] on select "Select Debtor 1 Only Debtor 2 Only Debtor 1 And Debtor 2 Only At Least One Of T…" at bounding box center [706, 139] width 168 height 27
click at [750, 387] on button "Save & Close" at bounding box center [744, 388] width 90 height 28
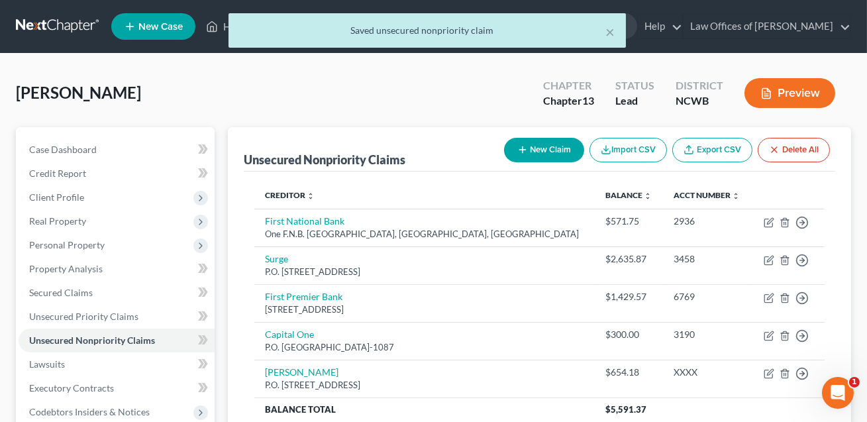
click at [537, 140] on button "New Claim" at bounding box center [544, 150] width 80 height 25
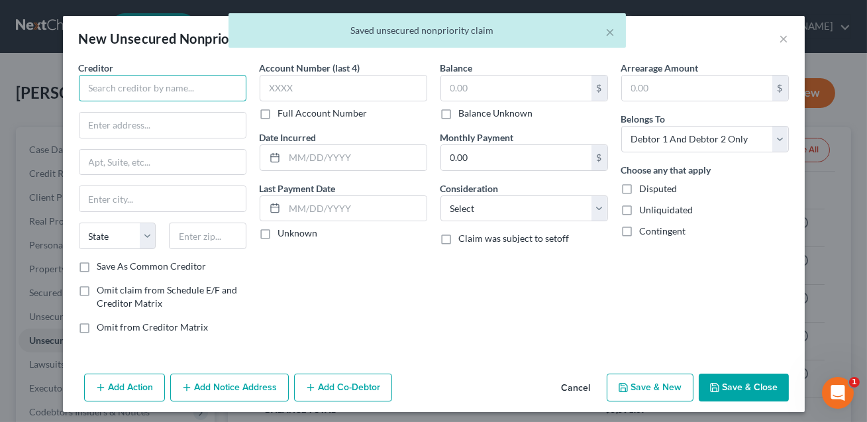
click at [174, 87] on input "text" at bounding box center [163, 88] width 168 height 27
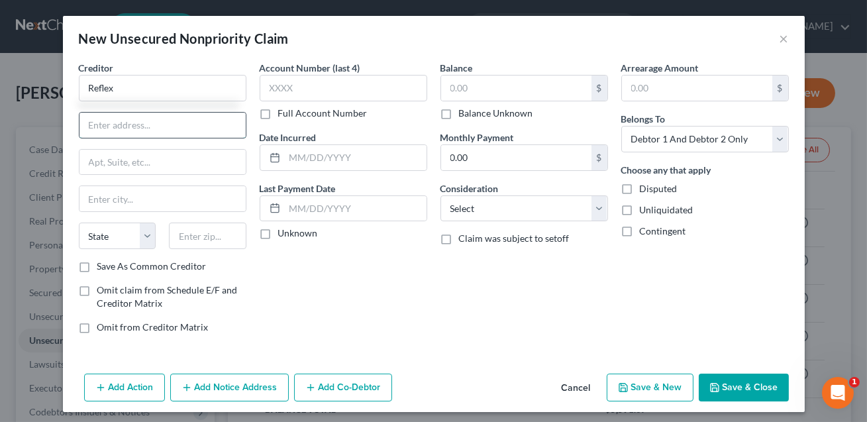
click at [180, 124] on input "text" at bounding box center [163, 125] width 166 height 25
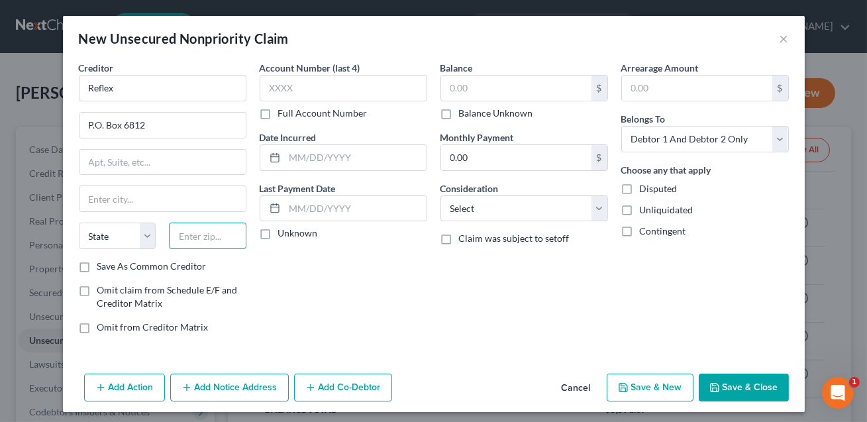
click at [195, 232] on input "text" at bounding box center [208, 236] width 78 height 27
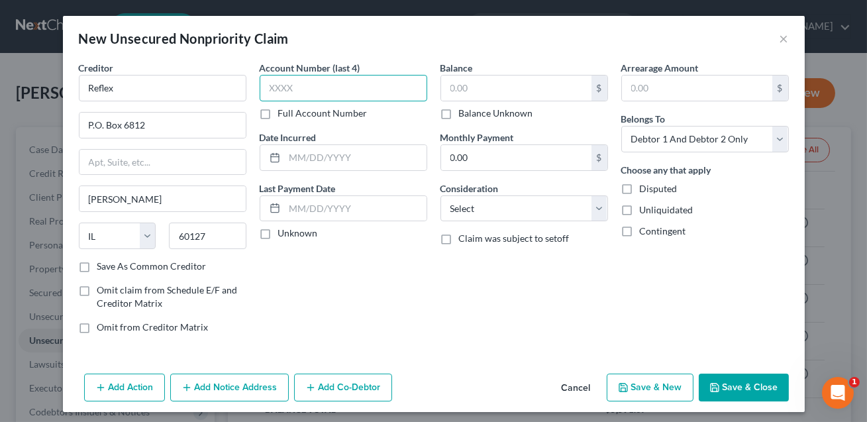
click at [278, 90] on input "text" at bounding box center [344, 88] width 168 height 27
click at [454, 86] on input "text" at bounding box center [516, 88] width 150 height 25
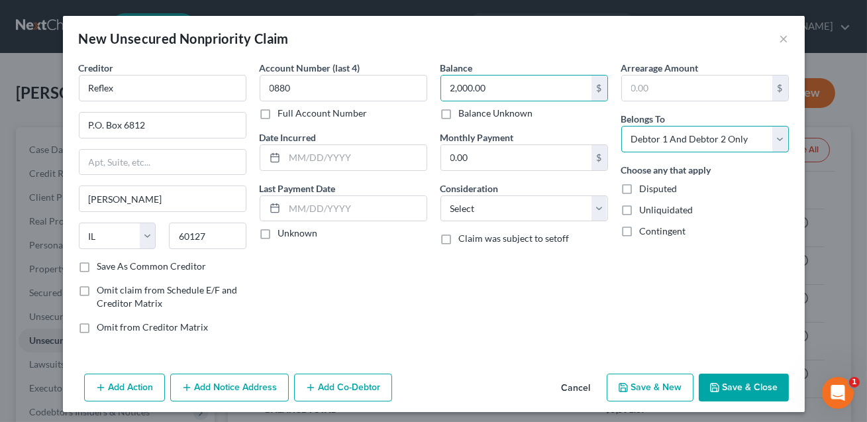
click at [643, 134] on select "Select Debtor 1 Only Debtor 2 Only Debtor 1 And Debtor 2 Only At Least One Of T…" at bounding box center [706, 139] width 168 height 27
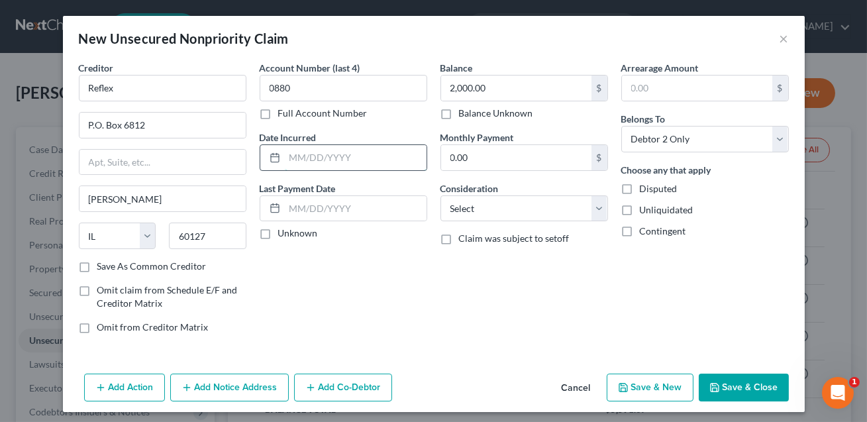
click at [355, 158] on input "text" at bounding box center [356, 157] width 142 height 25
click at [472, 213] on select "Select Cable / Satellite Services Collection Agency Credit Card Debt Debt Couns…" at bounding box center [525, 208] width 168 height 27
click at [725, 391] on button "Save & Close" at bounding box center [744, 388] width 90 height 28
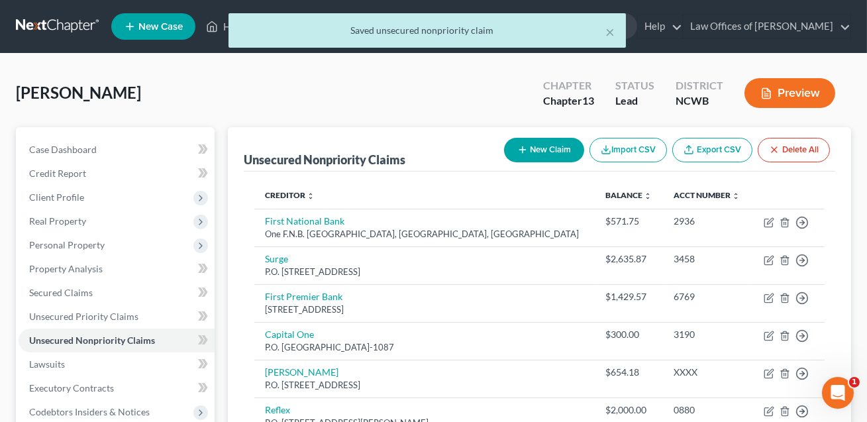
click at [545, 148] on button "New Claim" at bounding box center [544, 150] width 80 height 25
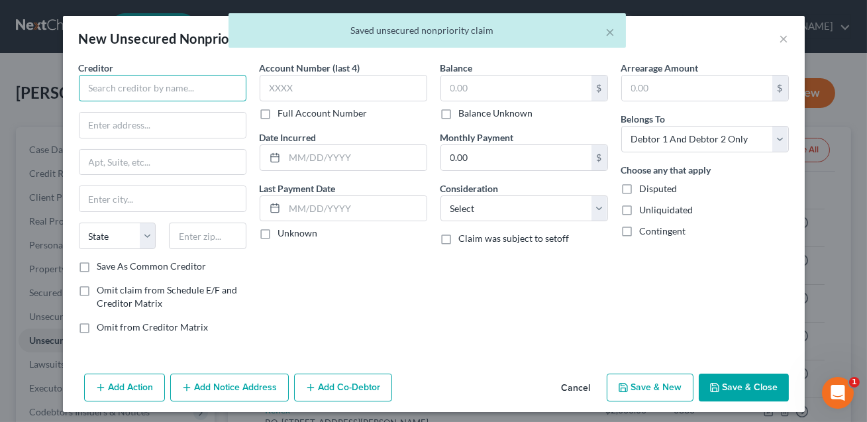
click at [152, 85] on input "text" at bounding box center [163, 88] width 168 height 27
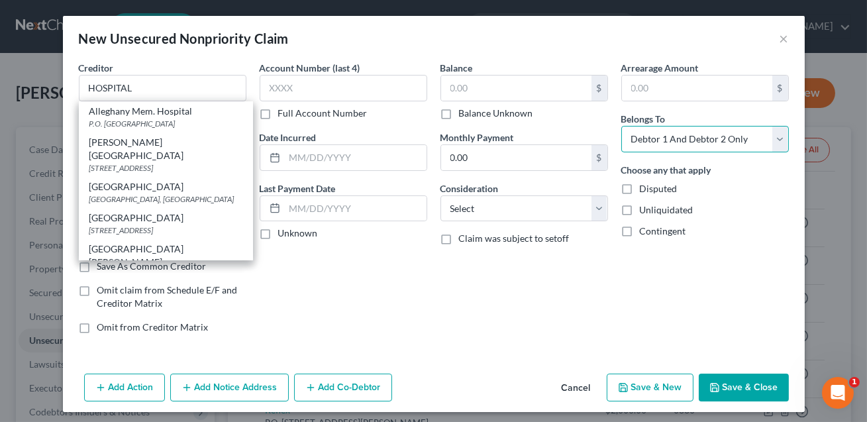
click at [669, 137] on select "Select Debtor 1 Only Debtor 2 Only Debtor 1 And Debtor 2 Only At Least One Of T…" at bounding box center [706, 139] width 168 height 27
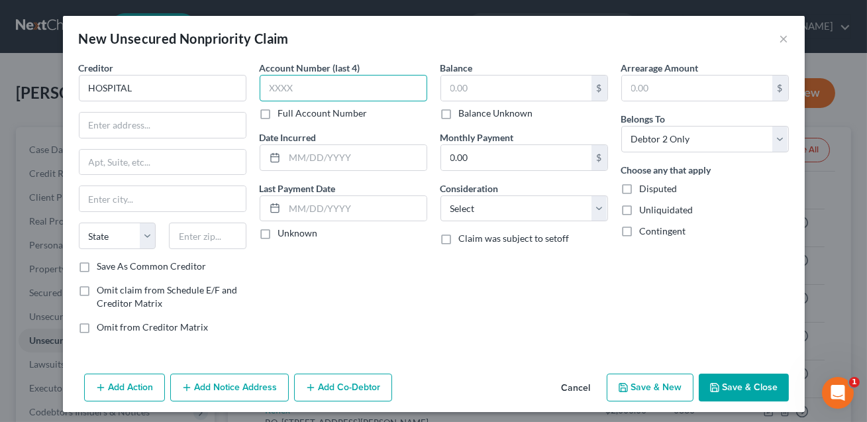
click at [382, 84] on input "text" at bounding box center [344, 88] width 168 height 27
click at [459, 115] on label "Balance Unknown" at bounding box center [496, 113] width 74 height 13
click at [465, 115] on input "Balance Unknown" at bounding box center [469, 111] width 9 height 9
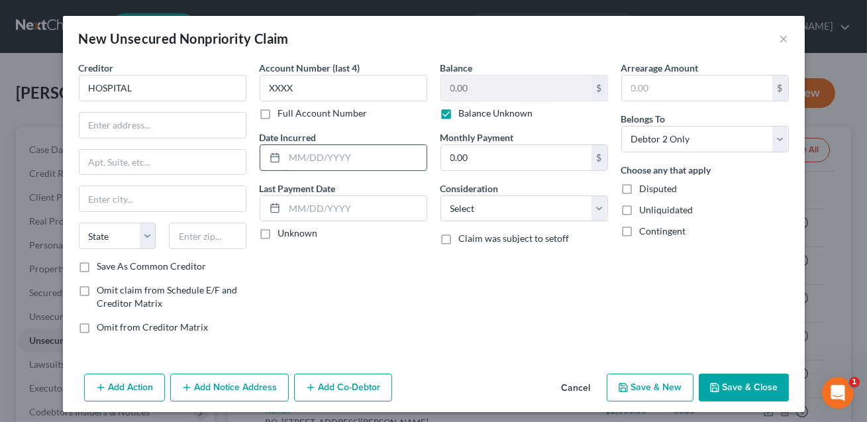
click at [343, 151] on input "text" at bounding box center [356, 157] width 142 height 25
click at [183, 94] on input "HOSPITAL" at bounding box center [163, 88] width 168 height 27
click at [738, 388] on button "Save & Close" at bounding box center [744, 388] width 90 height 28
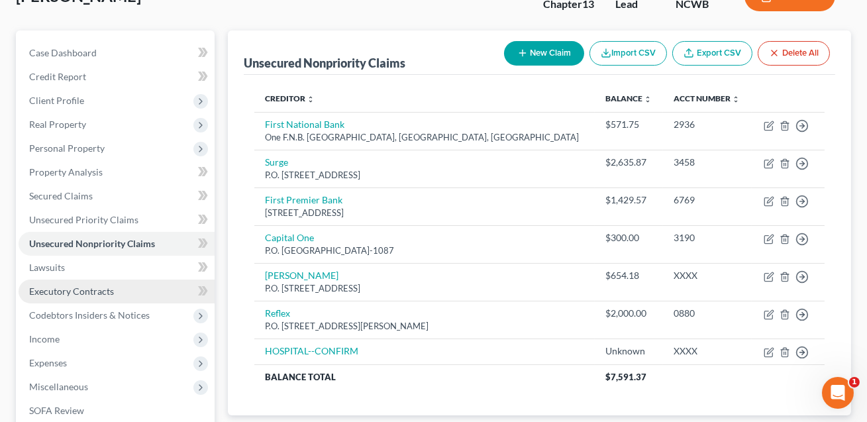
scroll to position [98, 0]
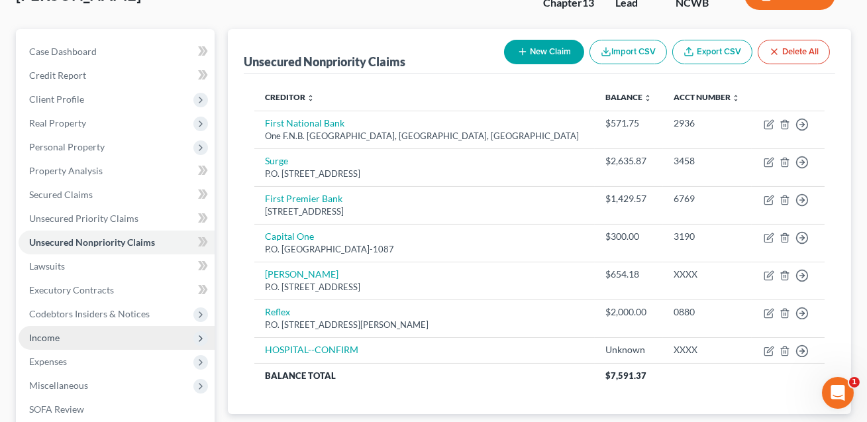
click at [57, 340] on span "Income" at bounding box center [44, 337] width 30 height 11
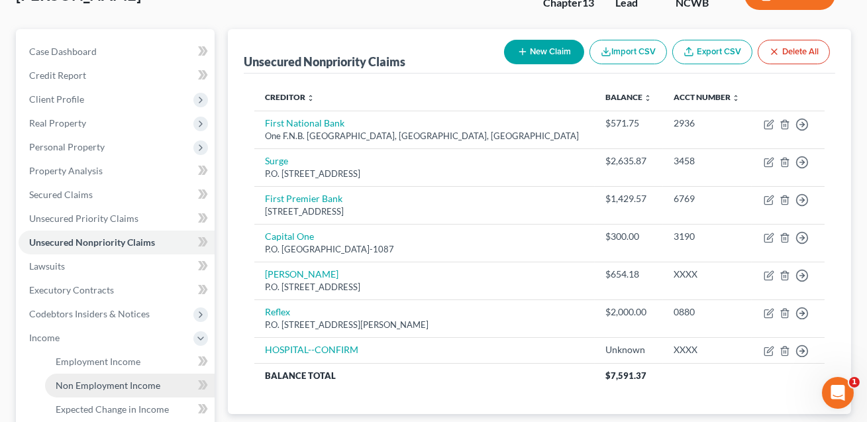
click at [67, 380] on span "Non Employment Income" at bounding box center [108, 385] width 105 height 11
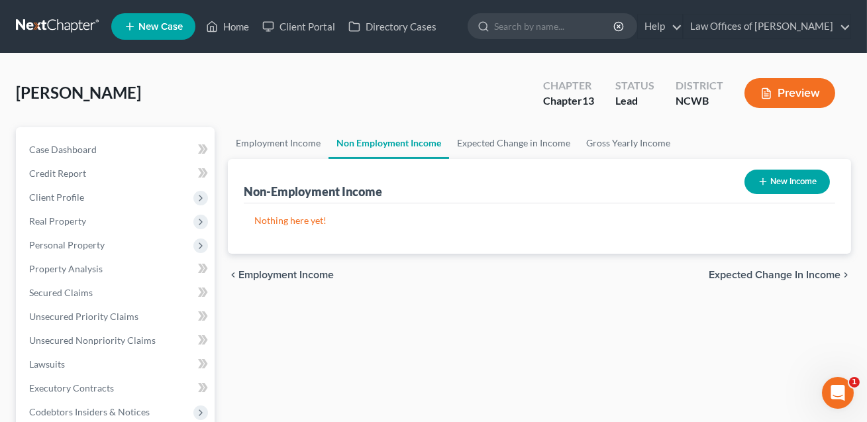
click at [785, 180] on button "New Income" at bounding box center [787, 182] width 85 height 25
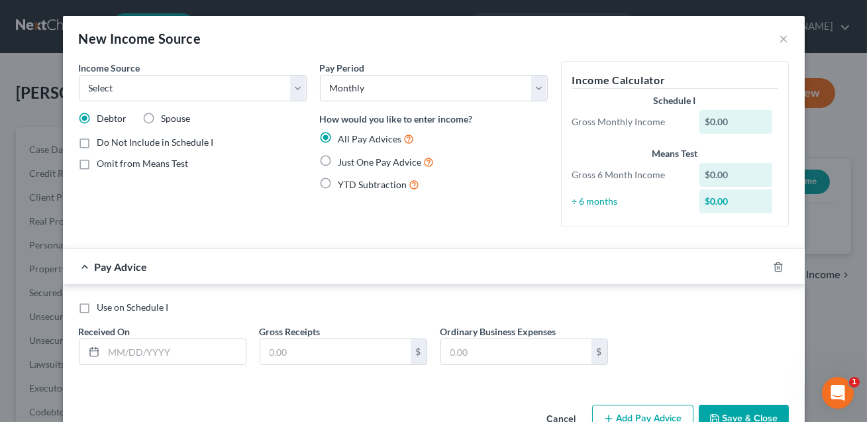
click at [87, 295] on div "Use on Schedule I Received On * Gross Receipts $ Ordinary Business Expenses $" at bounding box center [434, 335] width 742 height 101
click at [133, 83] on select "Select Unemployment Disability (from employer) Pension Retirement Social Securi…" at bounding box center [193, 88] width 228 height 27
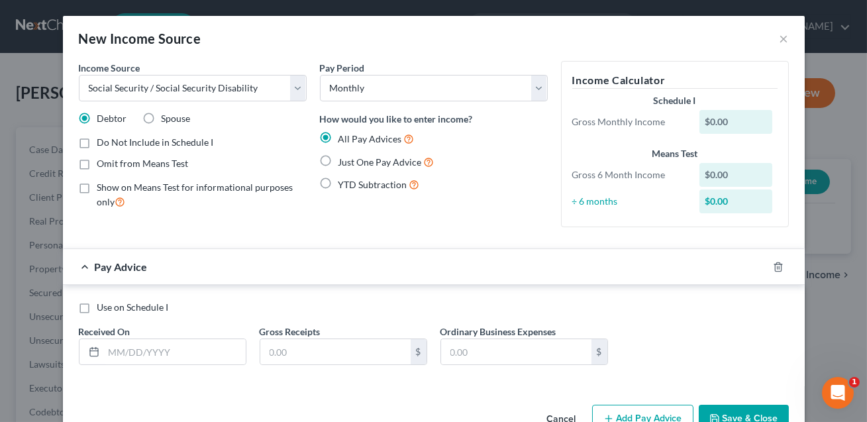
click at [97, 164] on label "Omit from Means Test" at bounding box center [142, 163] width 91 height 13
click at [103, 164] on input "Omit from Means Test" at bounding box center [107, 161] width 9 height 9
click at [114, 345] on input "text" at bounding box center [175, 351] width 142 height 25
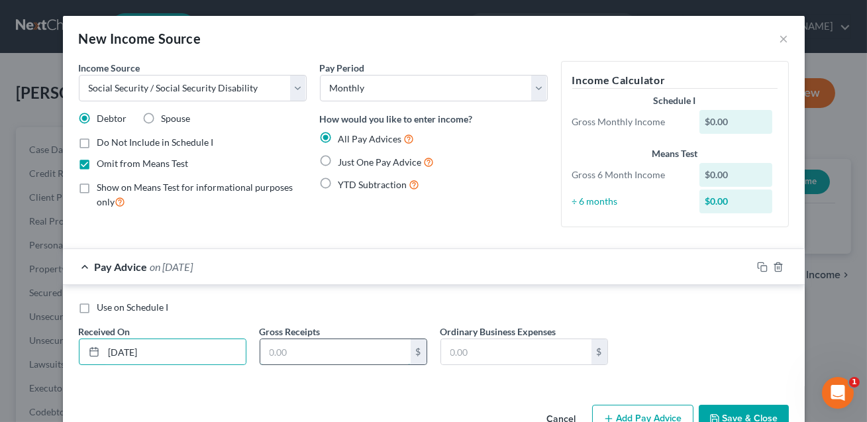
click at [284, 352] on input "text" at bounding box center [335, 351] width 150 height 25
click at [97, 311] on label "Use on Schedule I" at bounding box center [133, 307] width 72 height 13
click at [103, 309] on input "Use on Schedule I" at bounding box center [107, 305] width 9 height 9
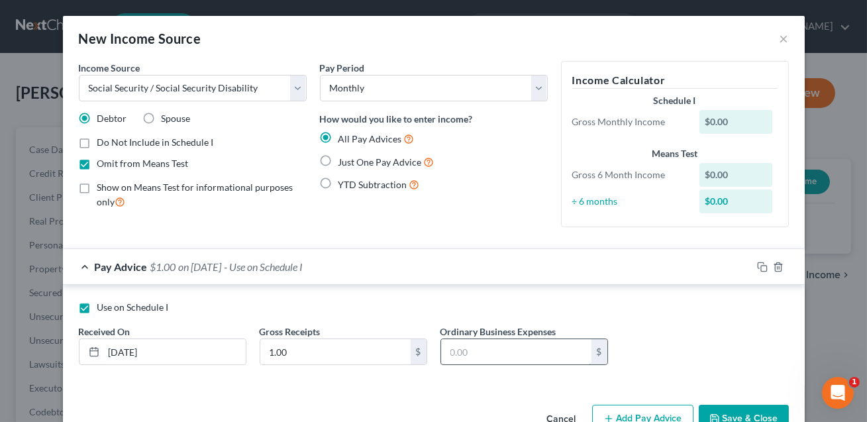
scroll to position [36, 0]
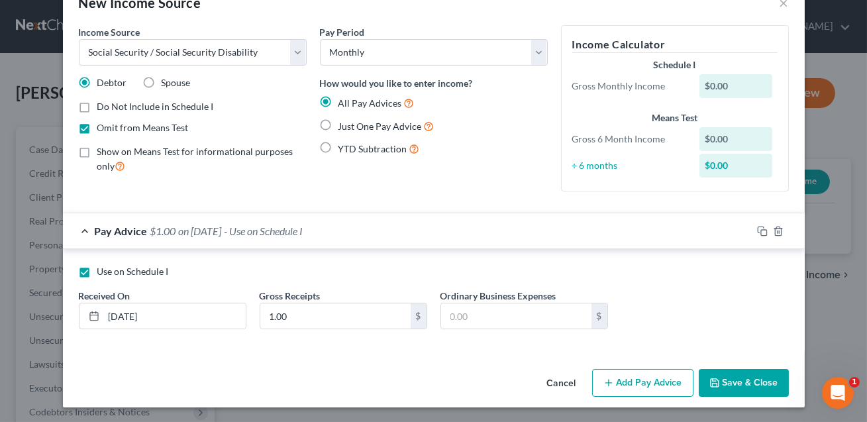
click at [747, 386] on button "Save & Close" at bounding box center [744, 383] width 90 height 28
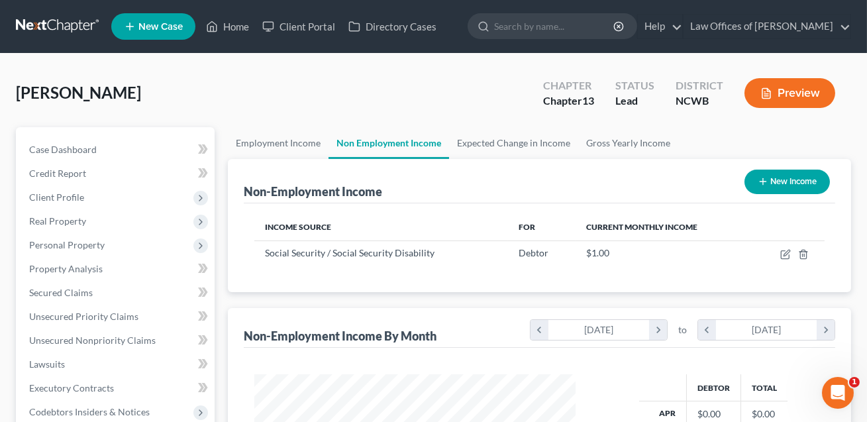
scroll to position [237, 348]
click at [790, 176] on button "New Income" at bounding box center [787, 182] width 85 height 25
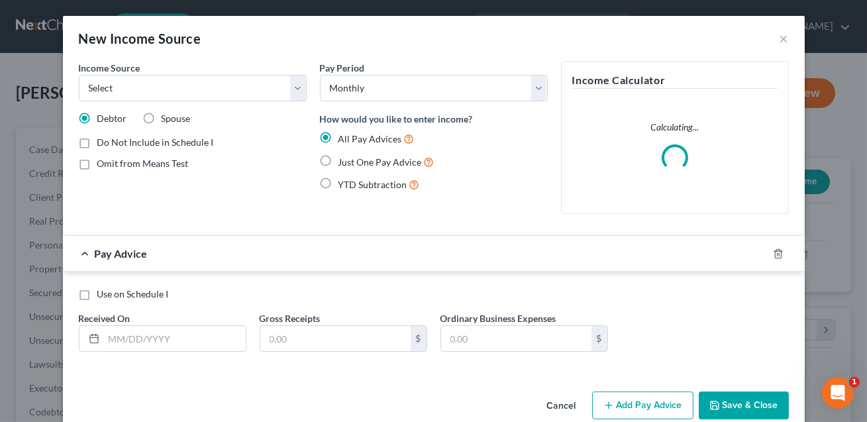
click at [162, 119] on label "Spouse" at bounding box center [176, 118] width 29 height 13
click at [167, 119] on input "Spouse" at bounding box center [171, 116] width 9 height 9
click at [151, 86] on select "Select Unemployment Disability (from employer) Pension Retirement Social Securi…" at bounding box center [193, 88] width 228 height 27
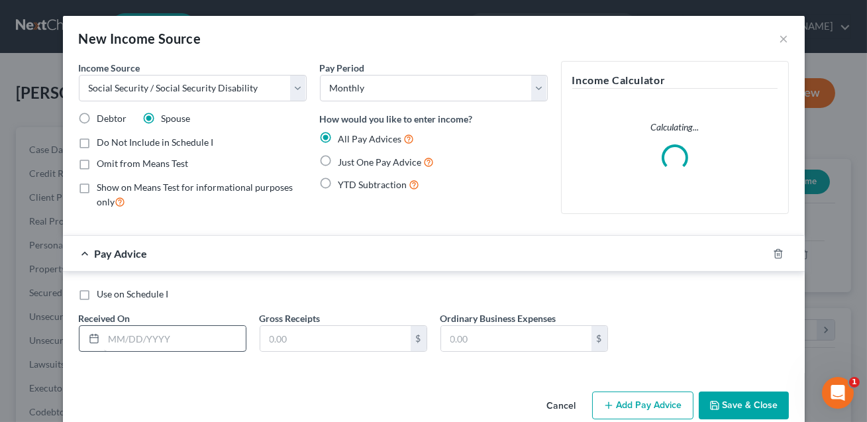
click at [97, 296] on label "Use on Schedule I" at bounding box center [133, 294] width 72 height 13
click at [103, 296] on input "Use on Schedule I" at bounding box center [107, 292] width 9 height 9
click at [125, 341] on input "text" at bounding box center [175, 338] width 142 height 25
click at [284, 338] on input "text" at bounding box center [335, 338] width 150 height 25
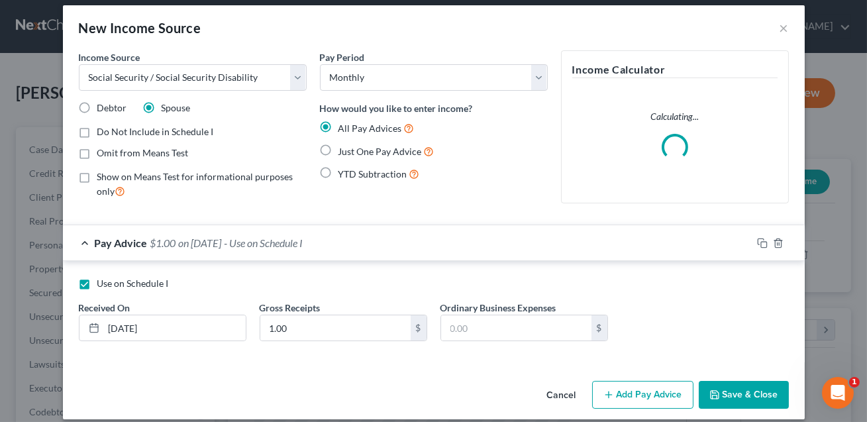
click at [97, 151] on label "Omit from Means Test" at bounding box center [142, 152] width 91 height 13
click at [103, 151] on input "Omit from Means Test" at bounding box center [107, 150] width 9 height 9
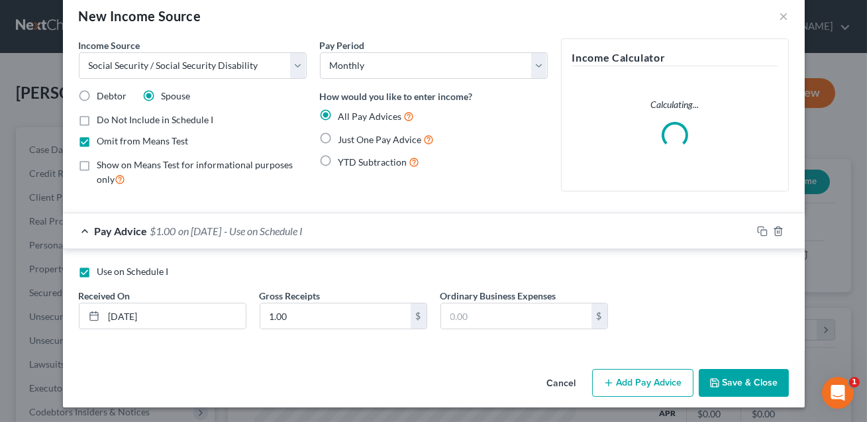
click at [747, 386] on button "Save & Close" at bounding box center [744, 383] width 90 height 28
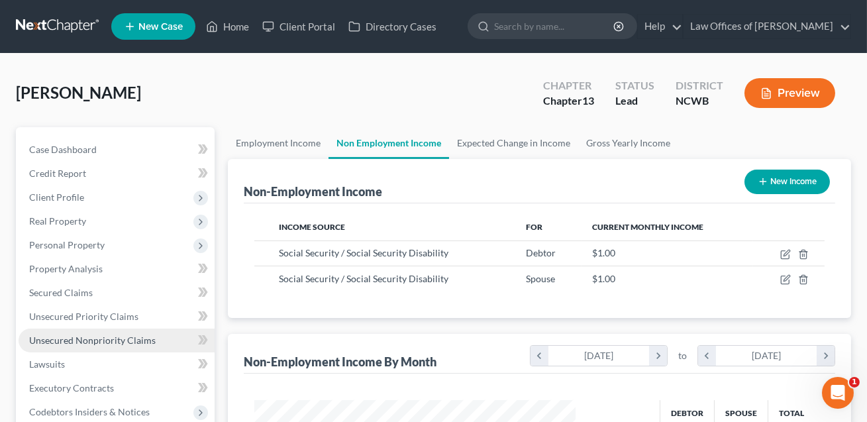
scroll to position [278, 0]
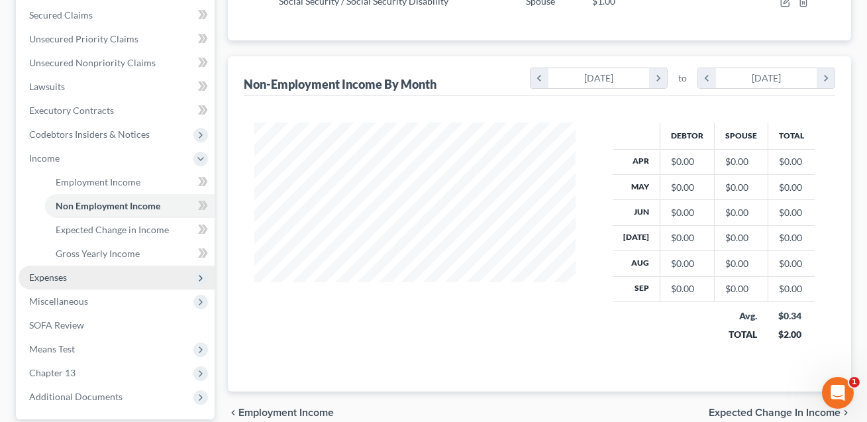
click at [60, 266] on span "Expenses" at bounding box center [117, 278] width 196 height 24
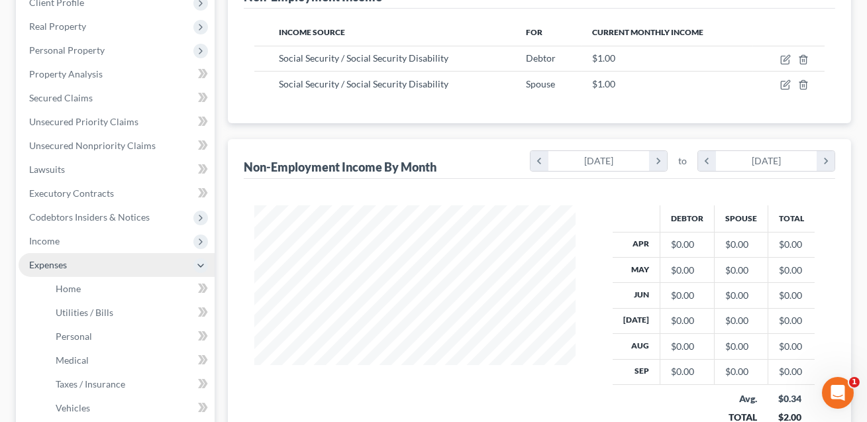
scroll to position [193, 0]
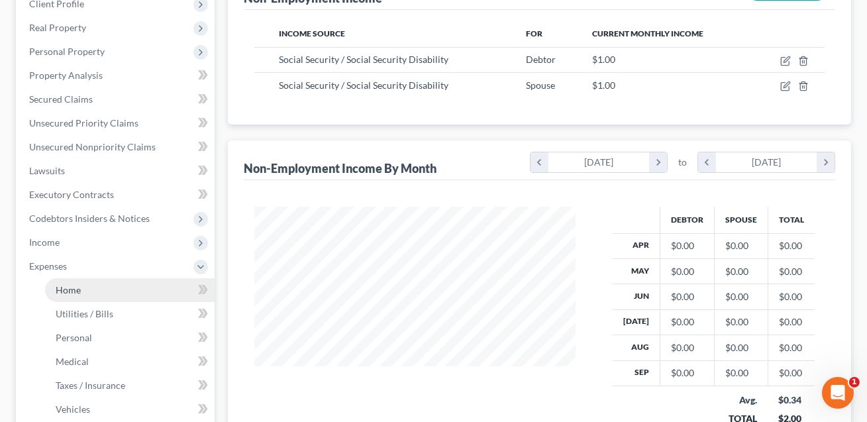
click at [86, 289] on link "Home" at bounding box center [130, 290] width 170 height 24
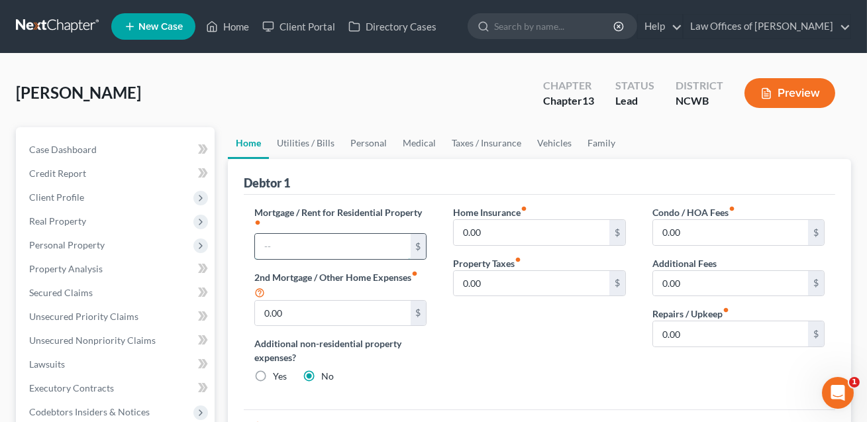
click at [292, 247] on input "text" at bounding box center [332, 246] width 155 height 25
click at [321, 142] on link "Utilities / Bills" at bounding box center [306, 143] width 74 height 32
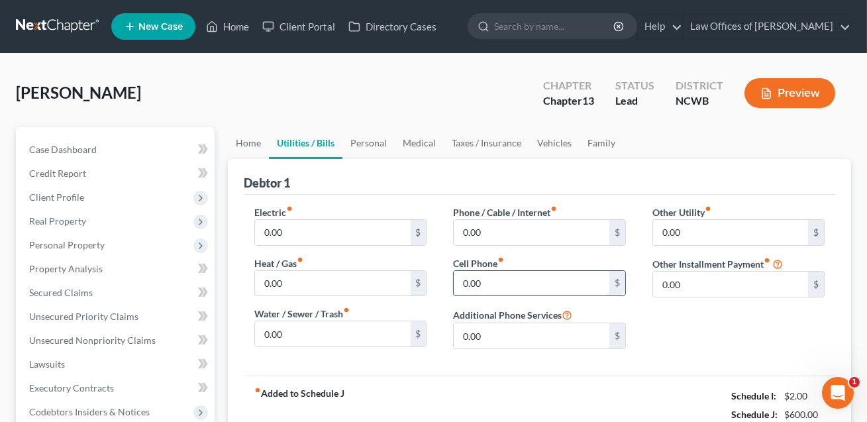
click at [478, 284] on input "0.00" at bounding box center [531, 283] width 155 height 25
click at [478, 233] on input "0.00" at bounding box center [531, 232] width 155 height 25
click at [490, 284] on input "29.00" at bounding box center [531, 283] width 155 height 25
click at [366, 143] on link "Personal" at bounding box center [369, 143] width 52 height 32
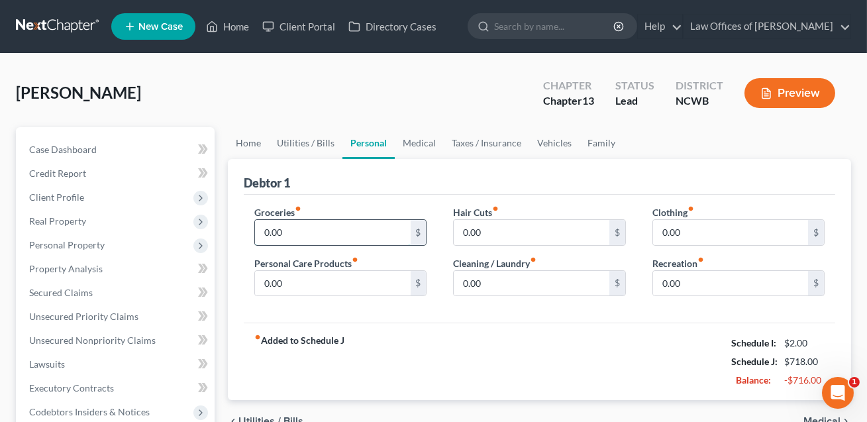
click at [280, 237] on input "0.00" at bounding box center [332, 232] width 155 height 25
click at [454, 282] on input "0.00" at bounding box center [531, 283] width 155 height 25
click at [561, 142] on link "Vehicles" at bounding box center [554, 143] width 50 height 32
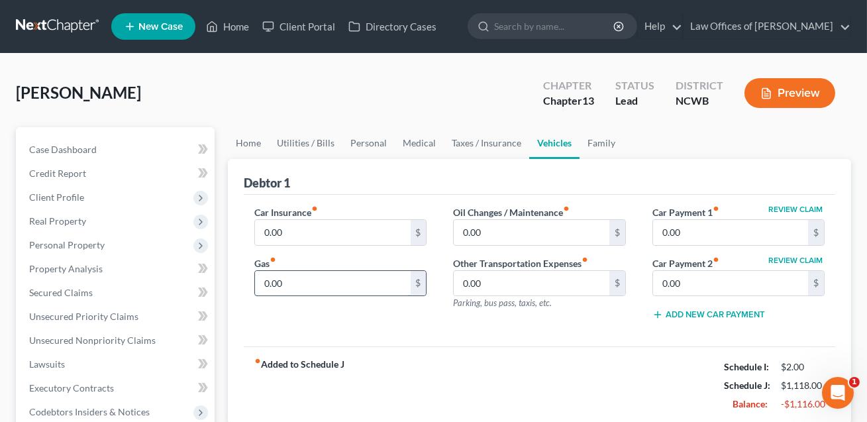
click at [288, 283] on input "0.00" at bounding box center [332, 283] width 155 height 25
click at [297, 234] on input "0.00" at bounding box center [332, 232] width 155 height 25
click at [600, 144] on link "Family" at bounding box center [602, 143] width 44 height 32
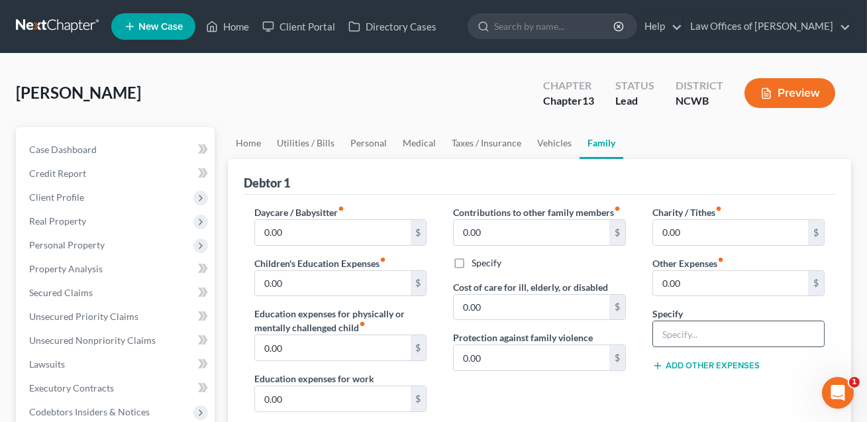
click at [672, 330] on input "text" at bounding box center [738, 333] width 171 height 25
click at [685, 280] on input "0.00" at bounding box center [730, 283] width 155 height 25
click at [728, 361] on button "Add Other Expenses" at bounding box center [706, 365] width 107 height 11
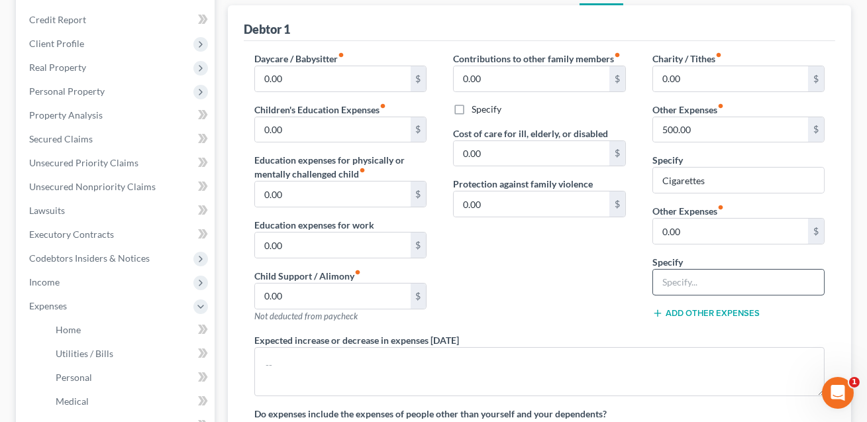
scroll to position [168, 0]
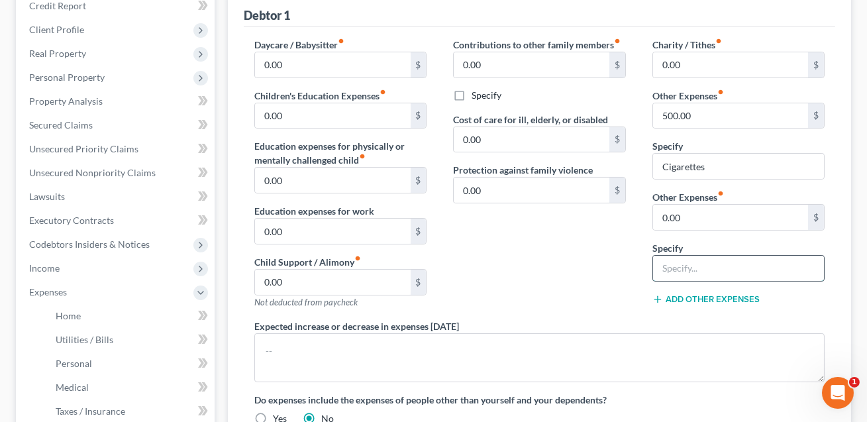
click at [690, 270] on input "text" at bounding box center [738, 268] width 171 height 25
click at [694, 216] on input "0.00" at bounding box center [730, 217] width 155 height 25
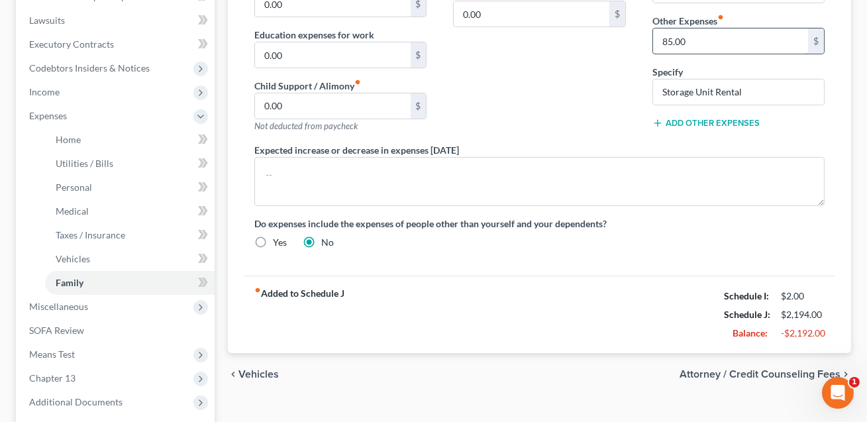
scroll to position [398, 0]
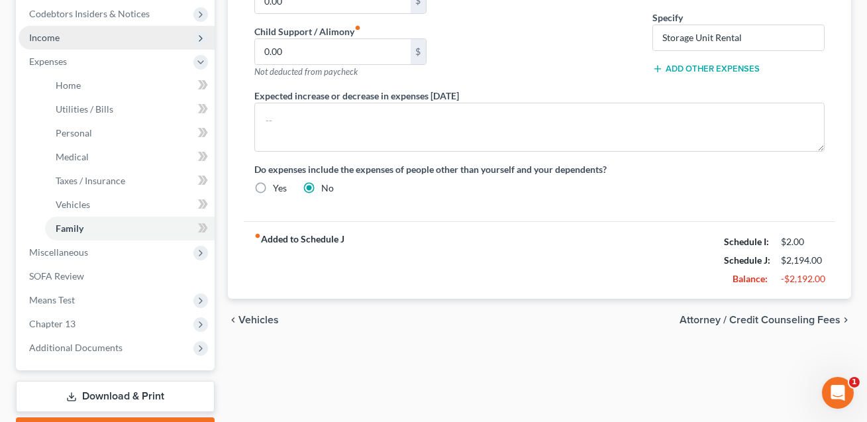
click at [54, 38] on span "Income" at bounding box center [44, 37] width 30 height 11
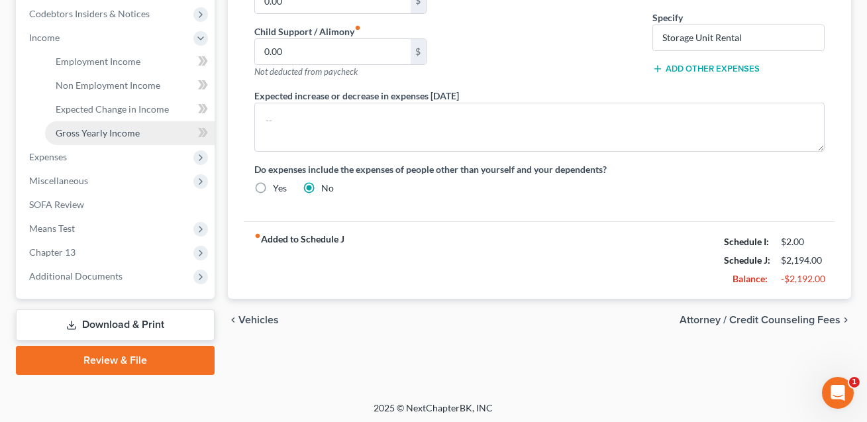
click at [82, 127] on span "Gross Yearly Income" at bounding box center [98, 132] width 84 height 11
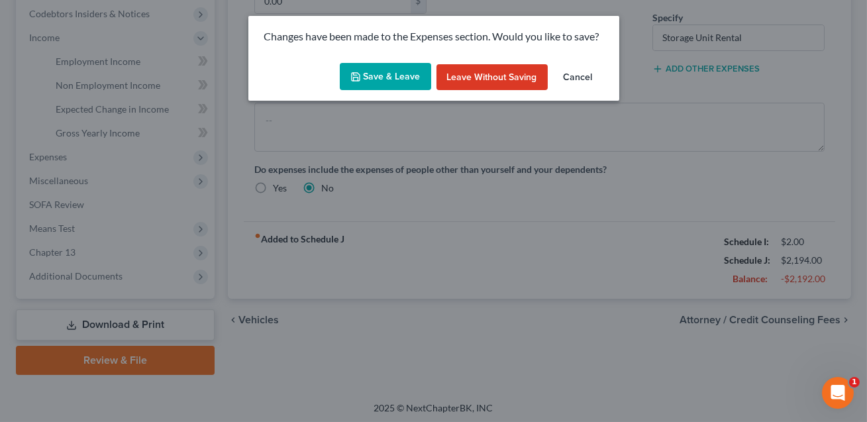
click at [380, 72] on button "Save & Leave" at bounding box center [385, 77] width 91 height 28
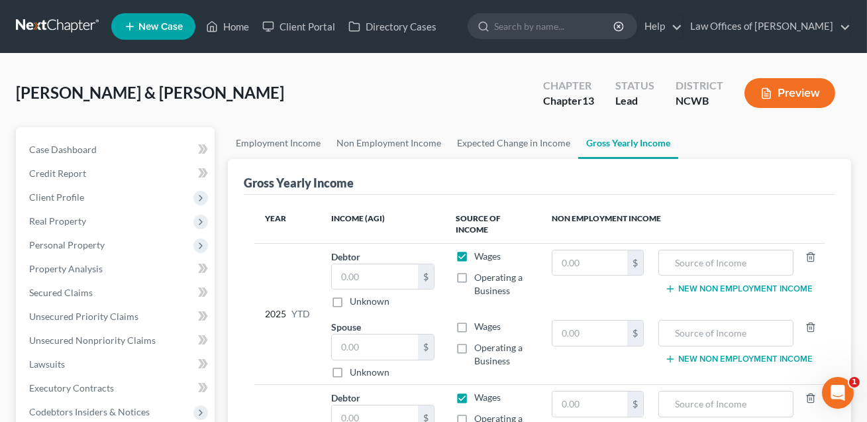
click at [474, 256] on label "Wages" at bounding box center [487, 256] width 27 height 13
click at [480, 256] on input "Wages" at bounding box center [484, 254] width 9 height 9
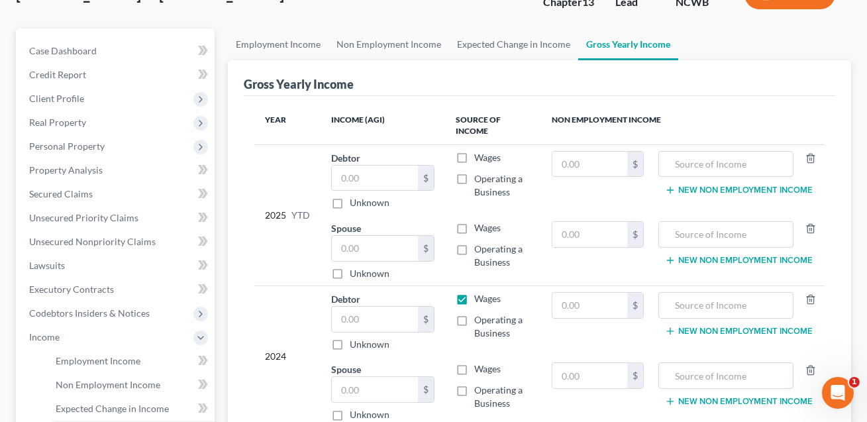
scroll to position [102, 0]
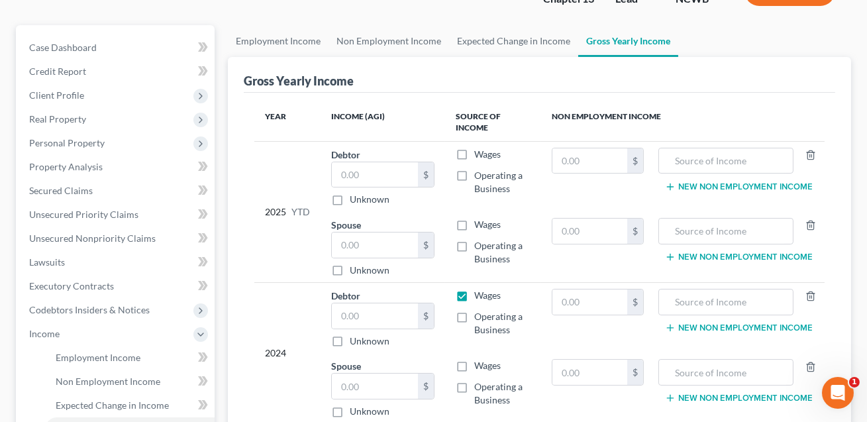
click at [474, 298] on label "Wages" at bounding box center [487, 295] width 27 height 13
click at [480, 298] on input "Wages" at bounding box center [484, 293] width 9 height 9
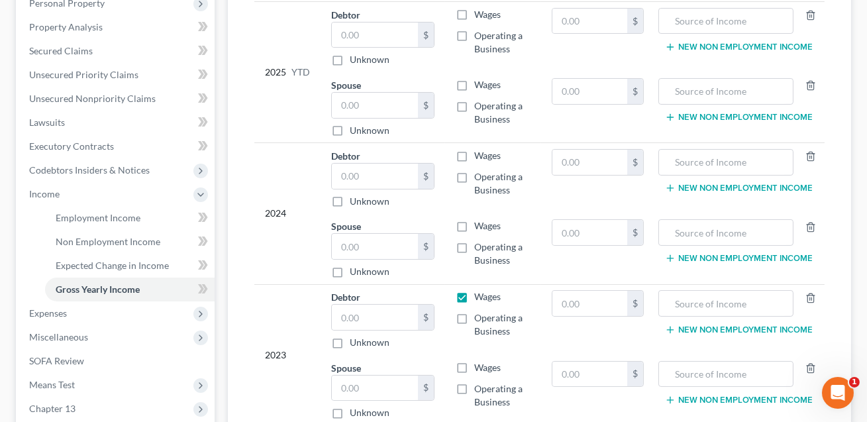
scroll to position [245, 0]
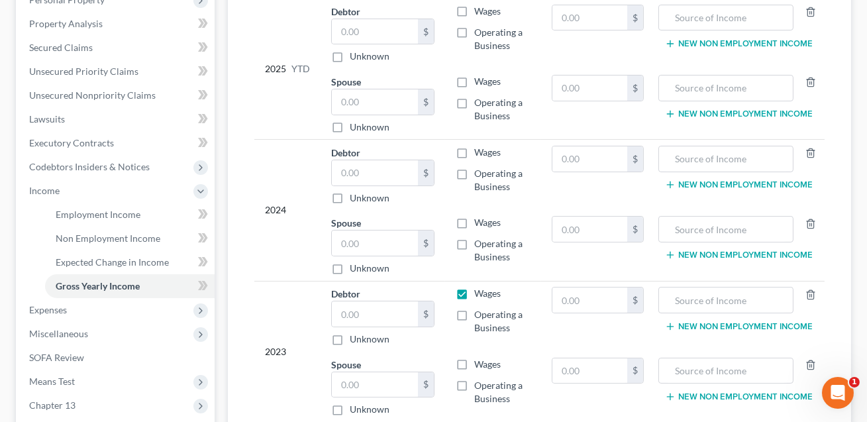
click at [474, 291] on label "Wages" at bounding box center [487, 293] width 27 height 13
click at [480, 291] on input "Wages" at bounding box center [484, 291] width 9 height 9
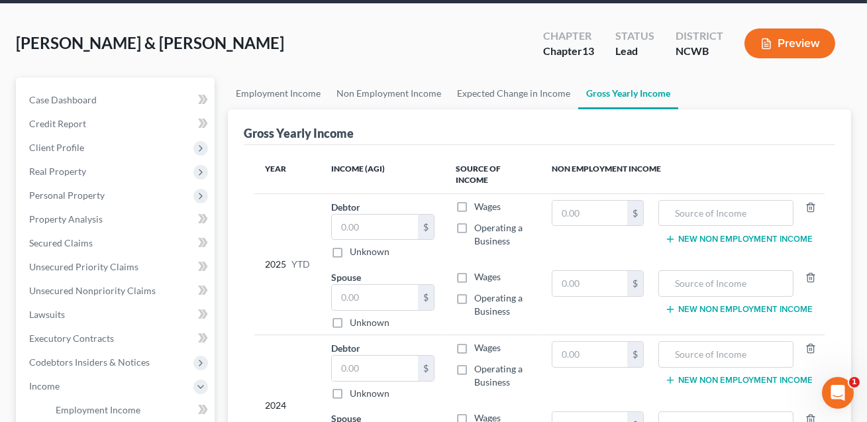
scroll to position [21, 0]
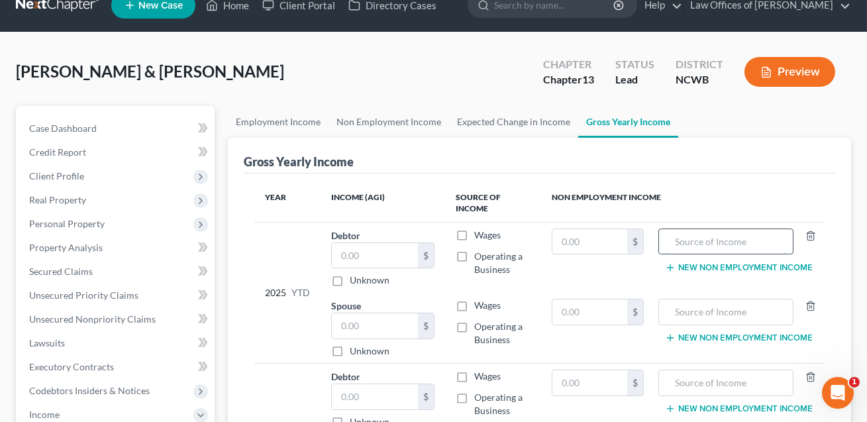
click at [688, 237] on input "text" at bounding box center [726, 241] width 121 height 25
click at [590, 247] on input "text" at bounding box center [590, 241] width 75 height 25
click at [583, 307] on input "text" at bounding box center [590, 312] width 75 height 25
click at [682, 309] on input "text" at bounding box center [726, 312] width 121 height 25
drag, startPoint x: 739, startPoint y: 311, endPoint x: 676, endPoint y: 312, distance: 63.0
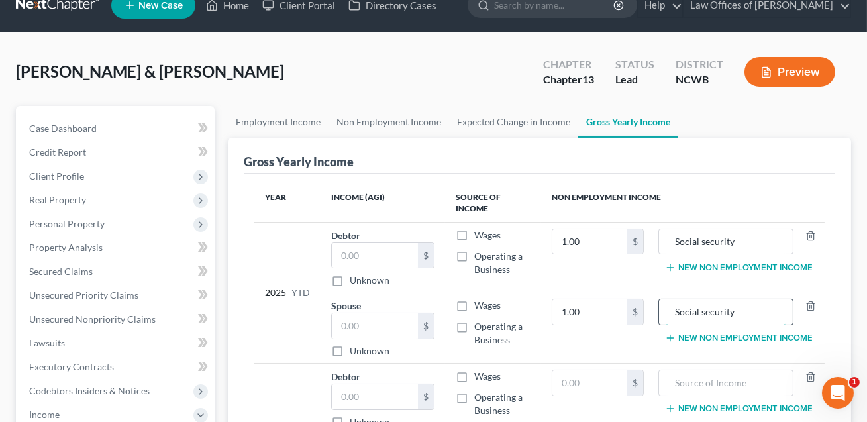
click at [676, 312] on input "Social security" at bounding box center [726, 312] width 121 height 25
click at [683, 374] on input "text" at bounding box center [726, 382] width 121 height 25
paste input "Social security"
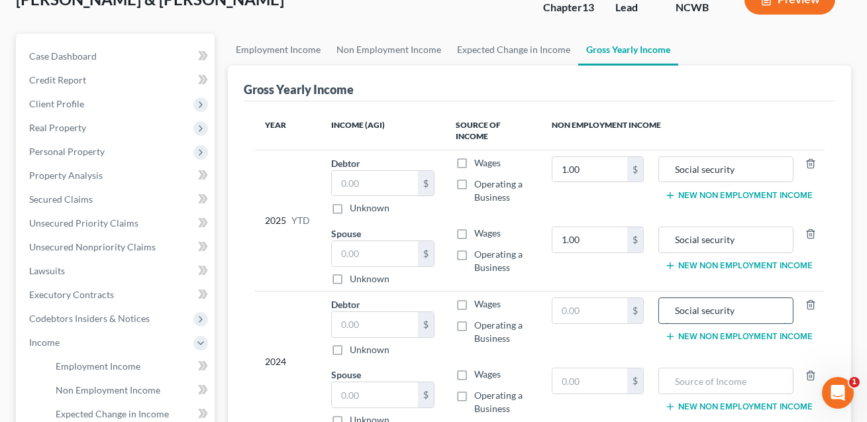
scroll to position [146, 0]
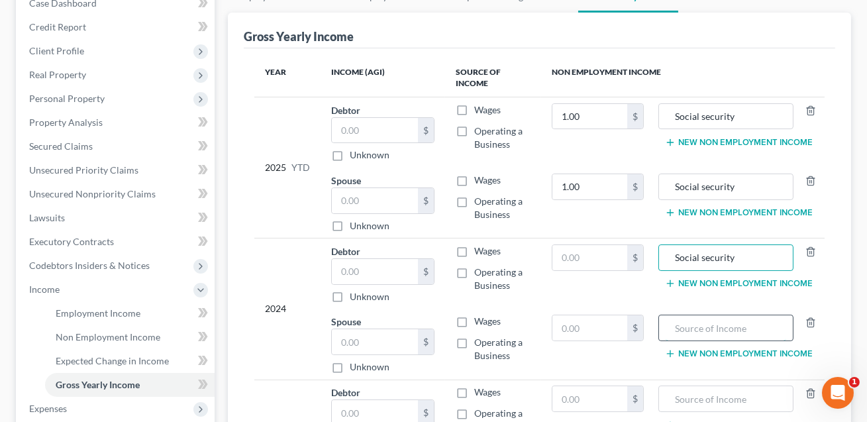
click at [681, 317] on input "text" at bounding box center [726, 327] width 121 height 25
paste input "Social security"
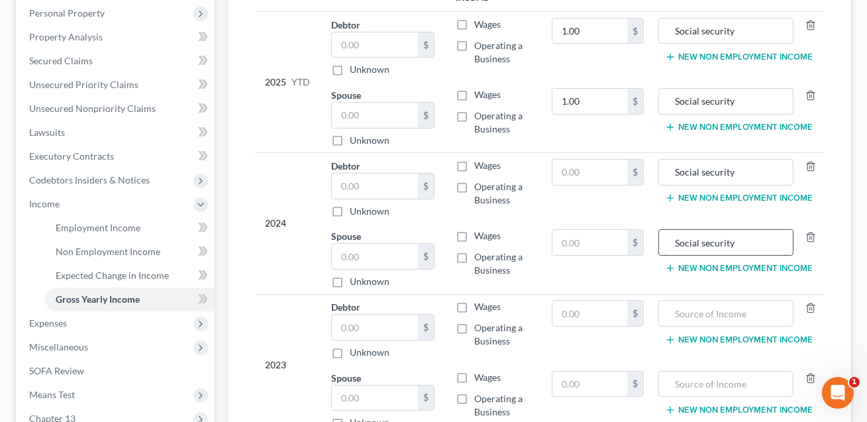
scroll to position [238, 0]
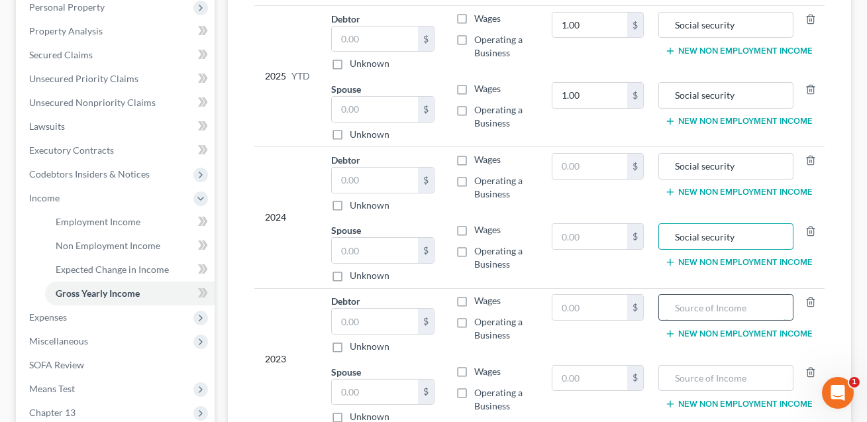
click at [679, 311] on input "text" at bounding box center [726, 307] width 121 height 25
paste input "Social security"
click at [694, 380] on input "text" at bounding box center [726, 378] width 121 height 25
paste input "Social security"
click at [602, 166] on input "text" at bounding box center [590, 166] width 75 height 25
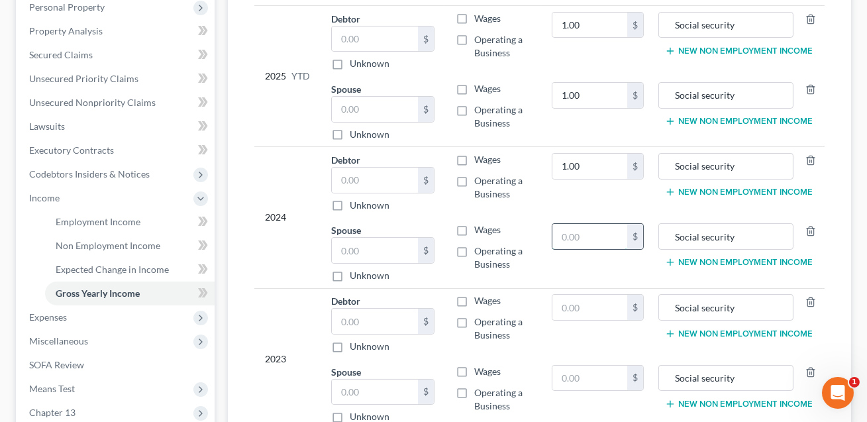
click at [586, 226] on input "text" at bounding box center [590, 236] width 75 height 25
click at [573, 303] on input "text" at bounding box center [590, 307] width 75 height 25
click at [563, 368] on input "text" at bounding box center [590, 378] width 75 height 25
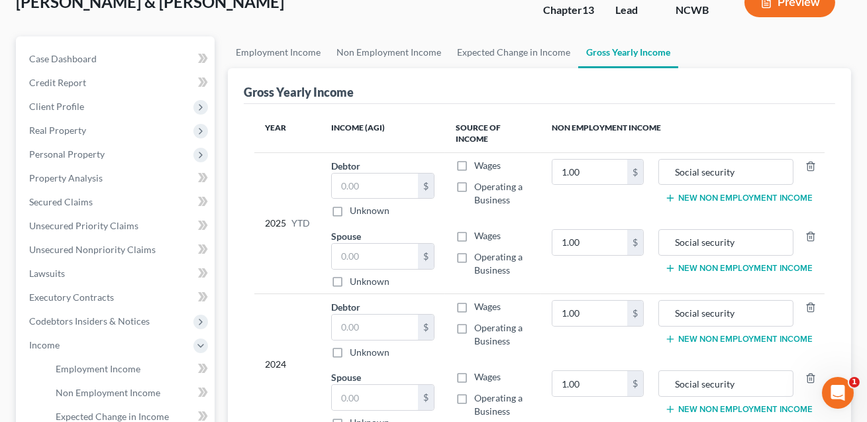
scroll to position [85, 0]
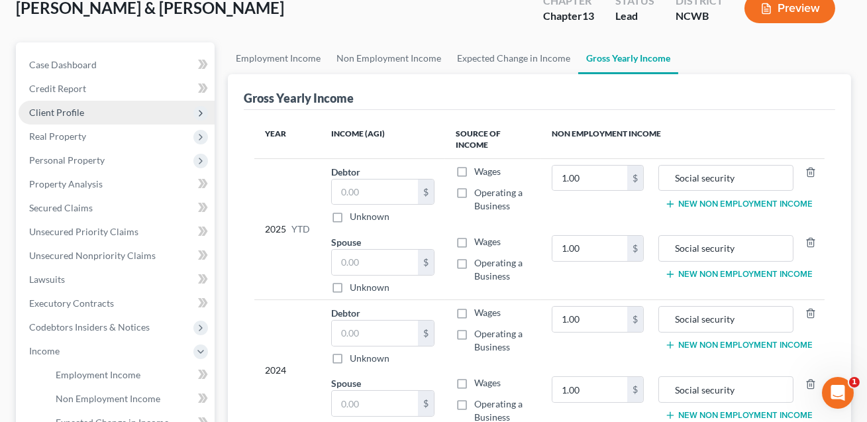
click at [53, 112] on span "Client Profile" at bounding box center [56, 112] width 55 height 11
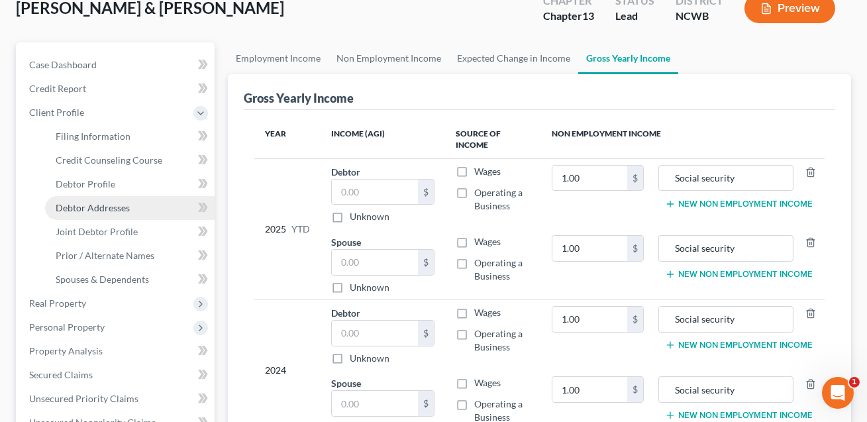
click at [82, 209] on span "Debtor Addresses" at bounding box center [93, 207] width 74 height 11
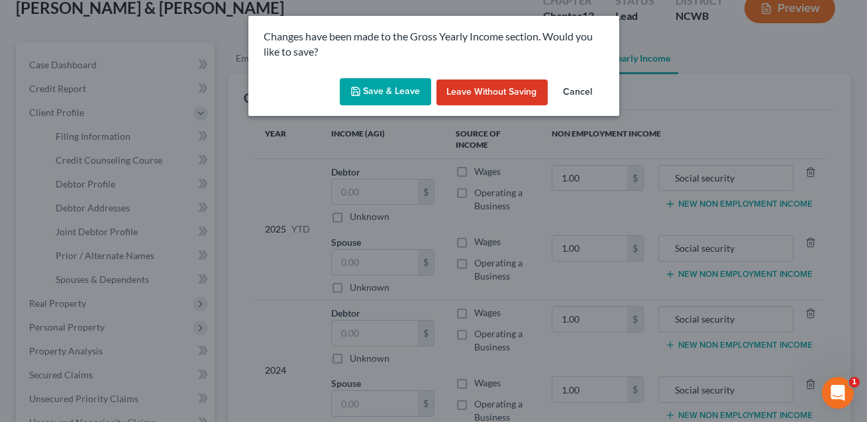
click at [376, 103] on button "Save & Leave" at bounding box center [385, 92] width 91 height 28
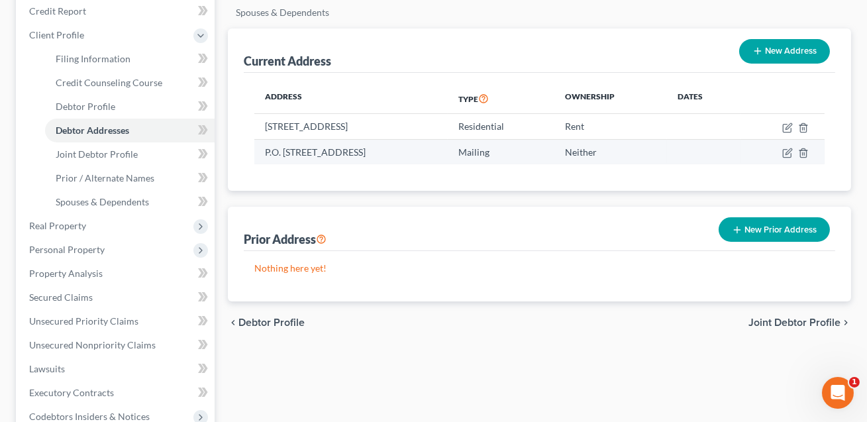
scroll to position [257, 0]
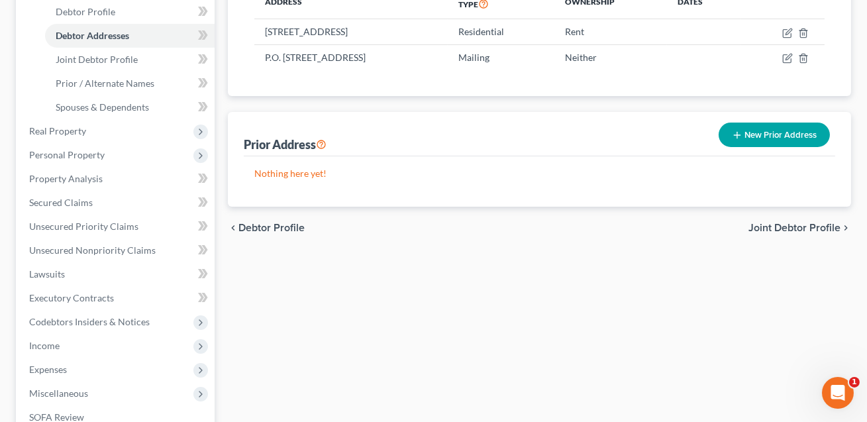
click at [781, 141] on button "New Prior Address" at bounding box center [774, 135] width 111 height 25
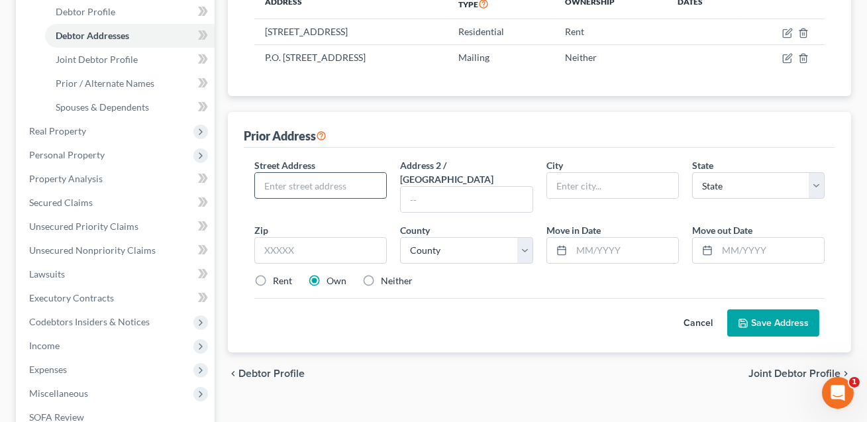
click at [291, 193] on input "text" at bounding box center [320, 185] width 131 height 25
click at [588, 186] on input "text" at bounding box center [612, 185] width 131 height 25
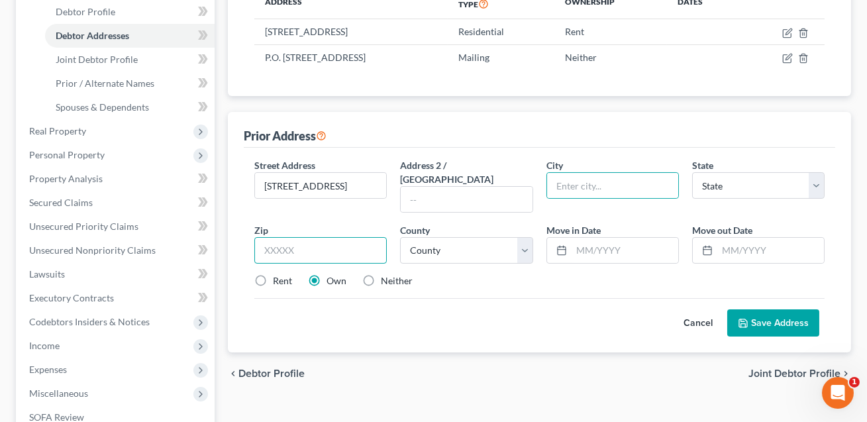
click at [319, 237] on input "text" at bounding box center [320, 250] width 133 height 27
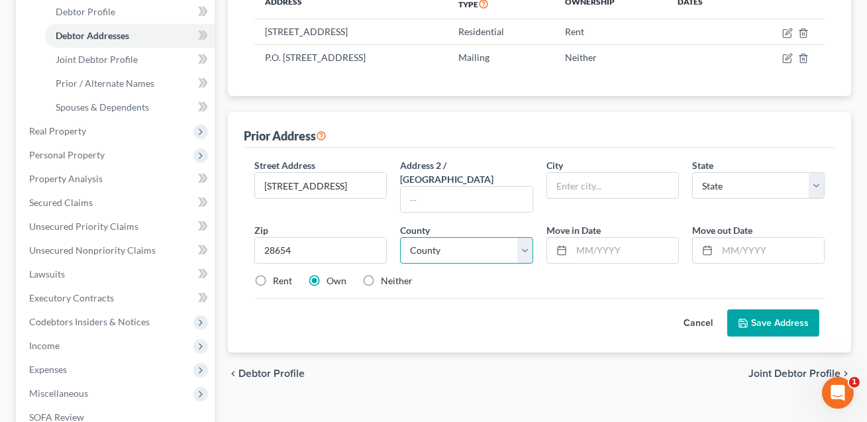
click at [443, 237] on select "County" at bounding box center [466, 250] width 133 height 27
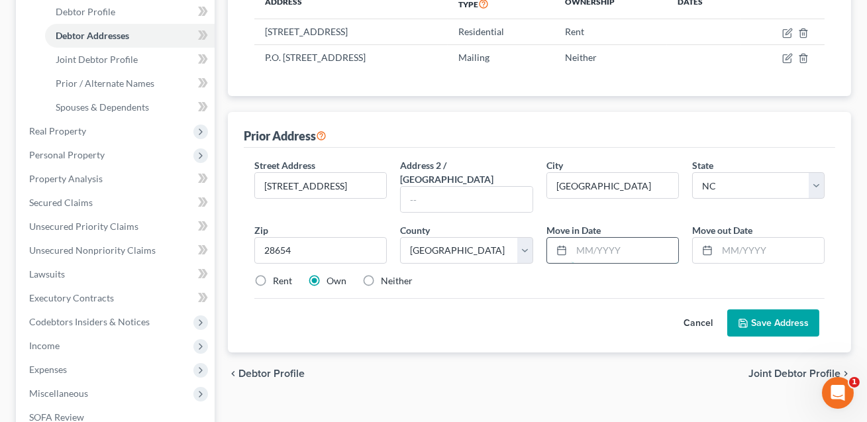
click at [588, 238] on input "text" at bounding box center [625, 250] width 107 height 25
click at [749, 238] on input "text" at bounding box center [771, 250] width 107 height 25
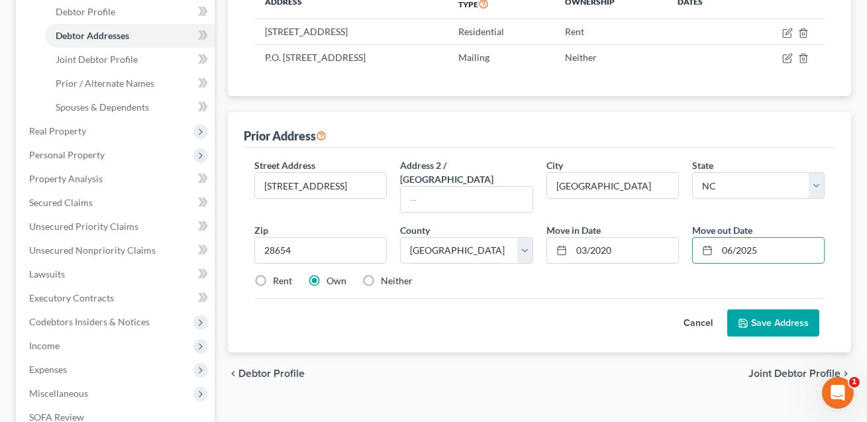
click at [273, 274] on label "Rent" at bounding box center [282, 280] width 19 height 13
click at [278, 274] on input "Rent" at bounding box center [282, 278] width 9 height 9
click at [790, 311] on button "Save Address" at bounding box center [774, 323] width 92 height 28
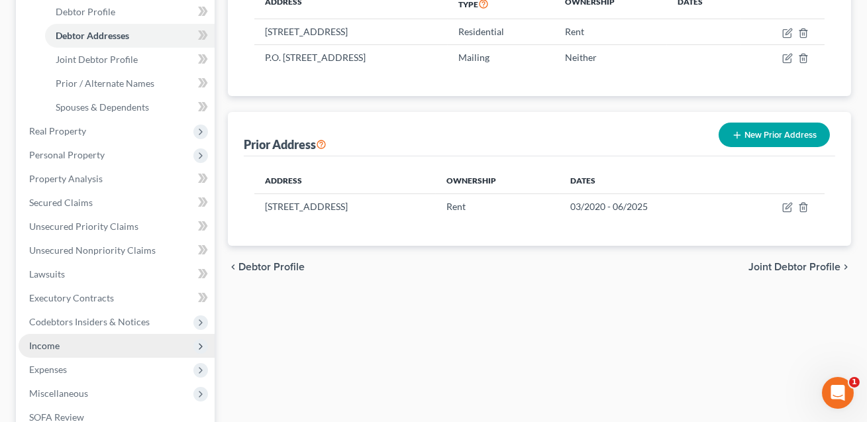
scroll to position [319, 0]
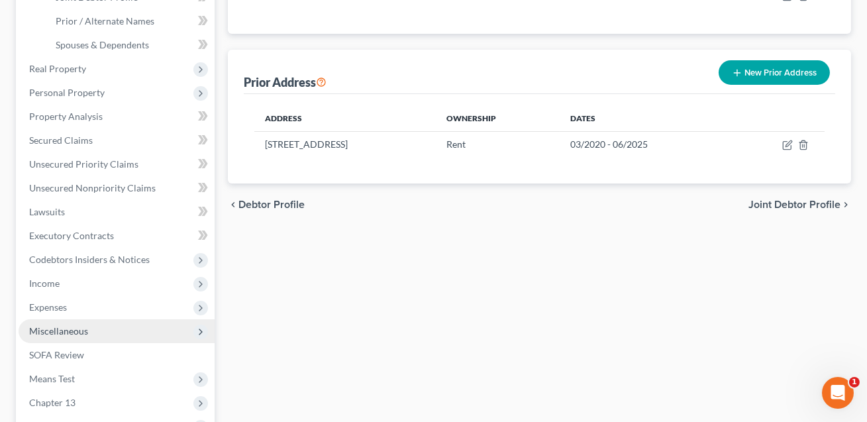
click at [72, 327] on span "Miscellaneous" at bounding box center [58, 330] width 59 height 11
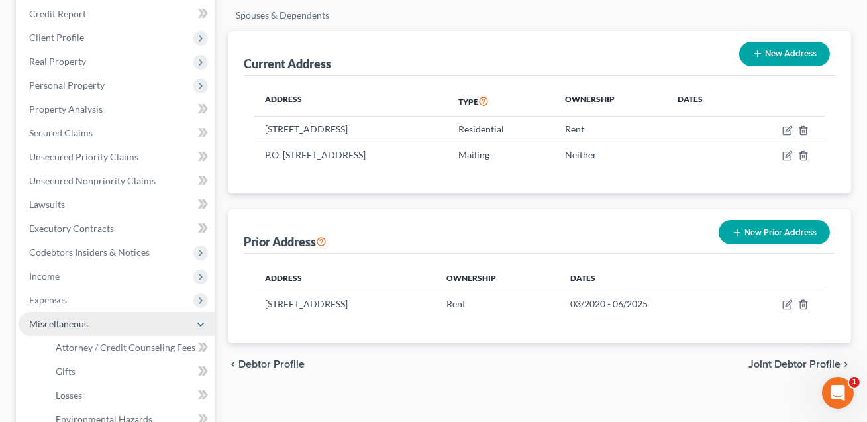
scroll to position [0, 0]
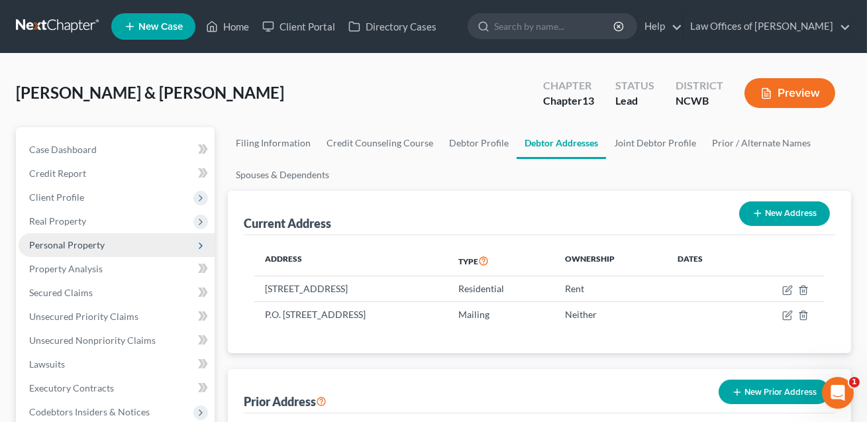
click at [64, 247] on span "Personal Property" at bounding box center [67, 244] width 76 height 11
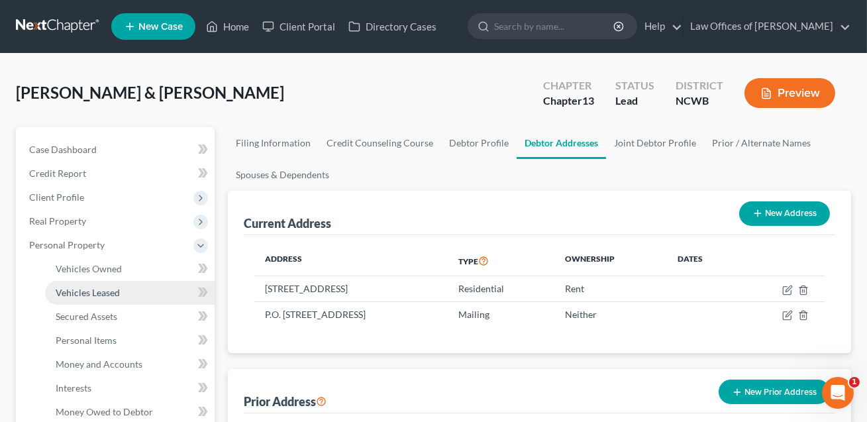
scroll to position [151, 0]
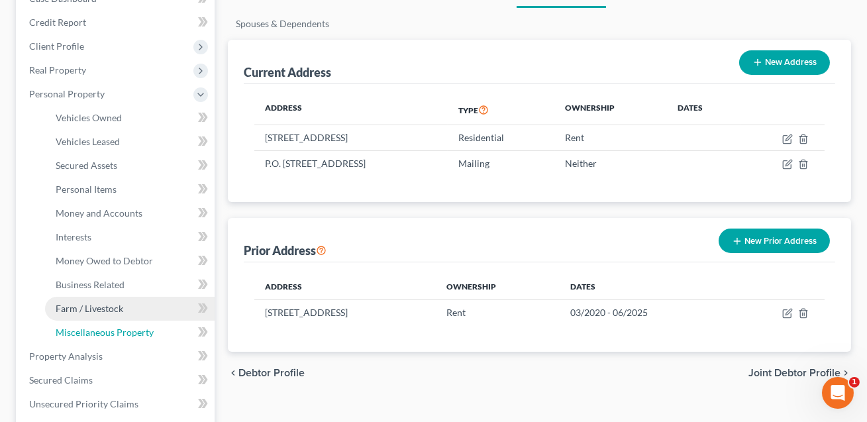
click at [103, 327] on span "Miscellaneous Property" at bounding box center [105, 332] width 98 height 11
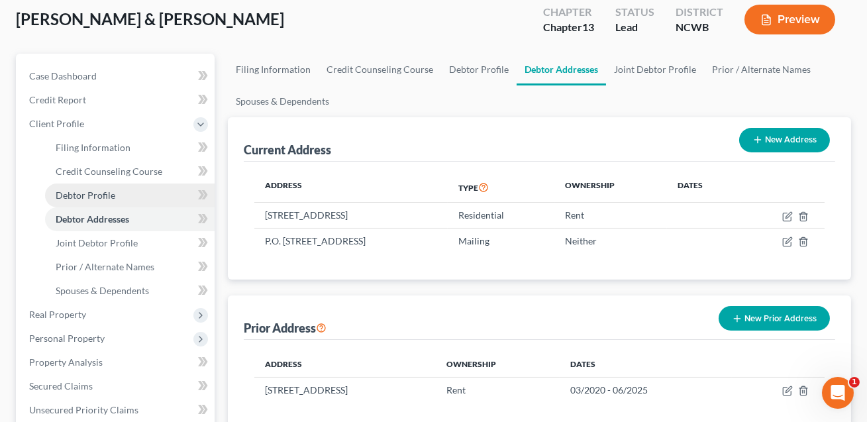
scroll to position [99, 0]
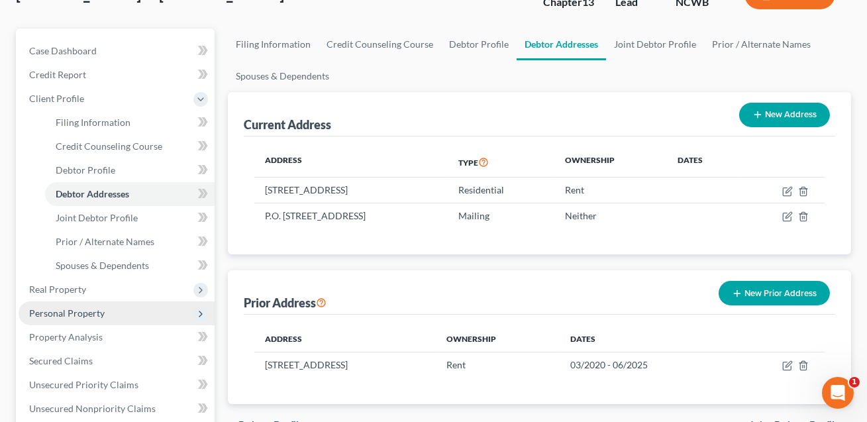
click at [63, 312] on span "Personal Property" at bounding box center [67, 312] width 76 height 11
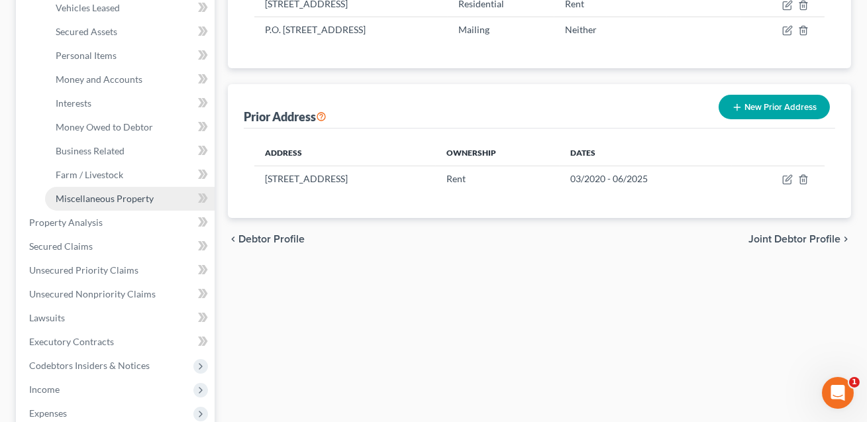
click at [111, 198] on span "Miscellaneous Property" at bounding box center [105, 198] width 98 height 11
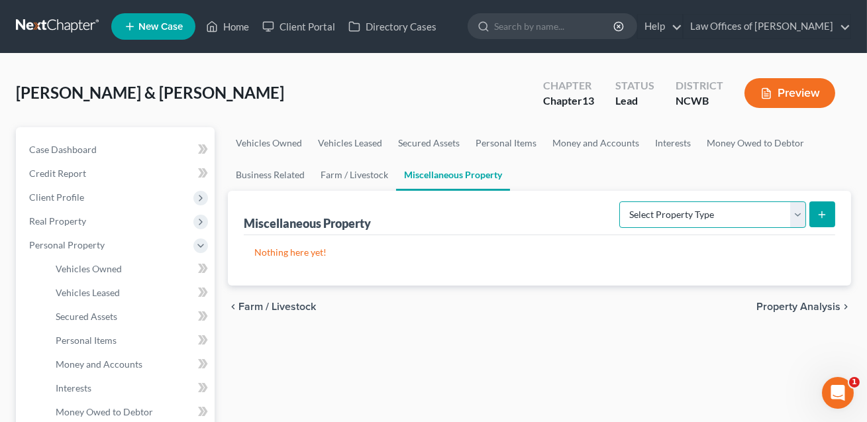
click at [623, 217] on select "Select Property Type Assigned for Creditor Benefit Within 1 Year Holding for An…" at bounding box center [713, 214] width 187 height 27
select select "stored_within_1_year"
click at [824, 205] on button "submit" at bounding box center [823, 214] width 26 height 26
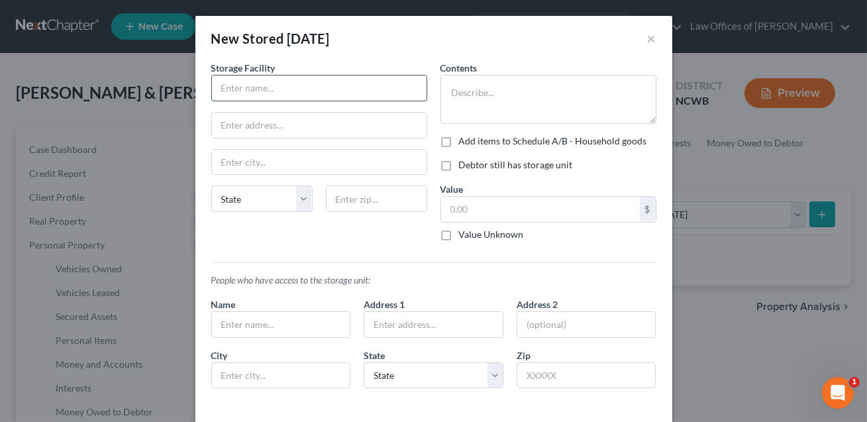
click at [272, 82] on input "text" at bounding box center [319, 88] width 215 height 25
type input "U-Lock It"
click at [258, 127] on input "text" at bounding box center [319, 125] width 215 height 25
type input "hwy 421"
click at [276, 95] on input "U-Lock It" at bounding box center [319, 88] width 215 height 25
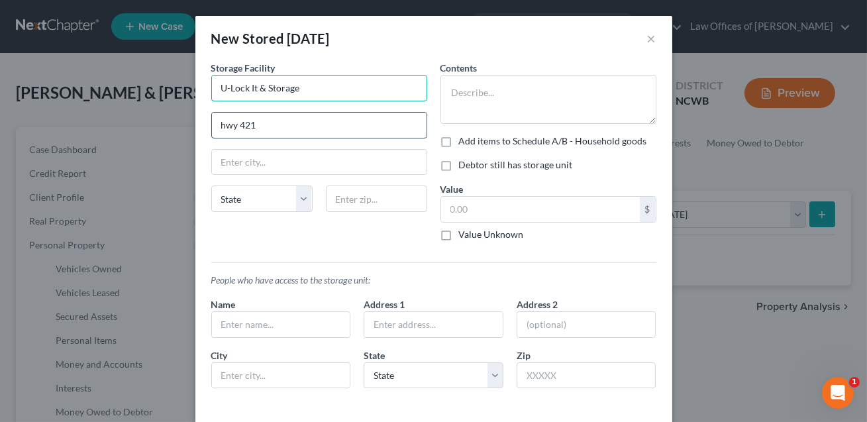
type input "U-Lock It & Storage"
click at [226, 125] on input "hwy 421" at bounding box center [319, 125] width 215 height 25
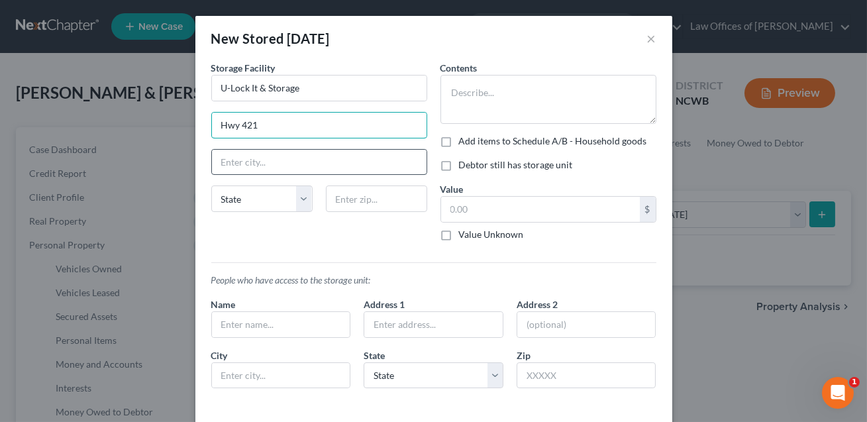
type input "Hwy 421"
click at [233, 168] on input "text" at bounding box center [319, 162] width 215 height 25
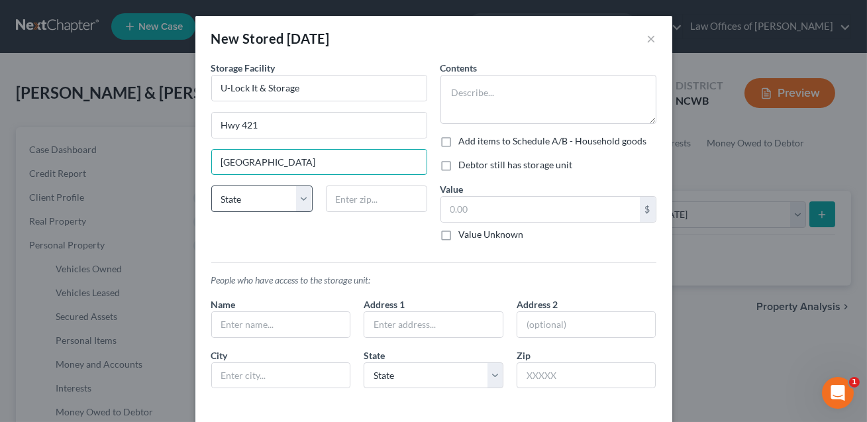
type input "[GEOGRAPHIC_DATA]"
click at [231, 202] on select "State [US_STATE] AK AR AZ CA CO CT DE DC [GEOGRAPHIC_DATA] [GEOGRAPHIC_DATA] GU…" at bounding box center [261, 199] width 101 height 27
select select "28"
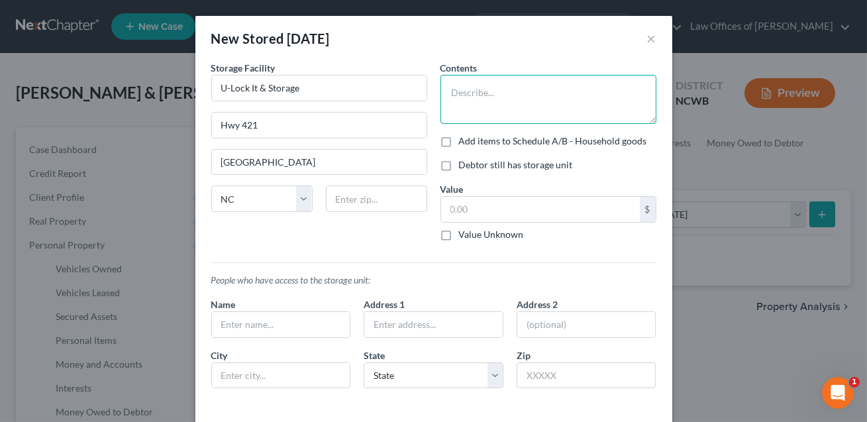
click at [478, 86] on textarea at bounding box center [549, 99] width 216 height 49
click at [500, 93] on textarea "Household oitems" at bounding box center [549, 99] width 216 height 49
type textarea "Household items"
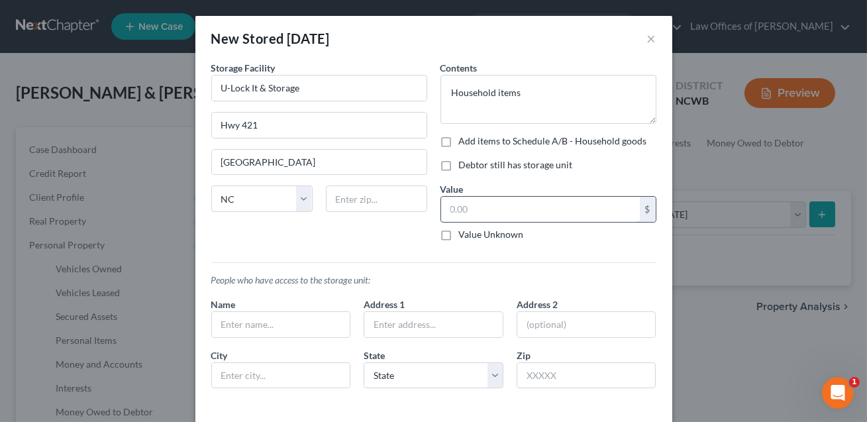
click at [468, 215] on input "text" at bounding box center [540, 209] width 199 height 25
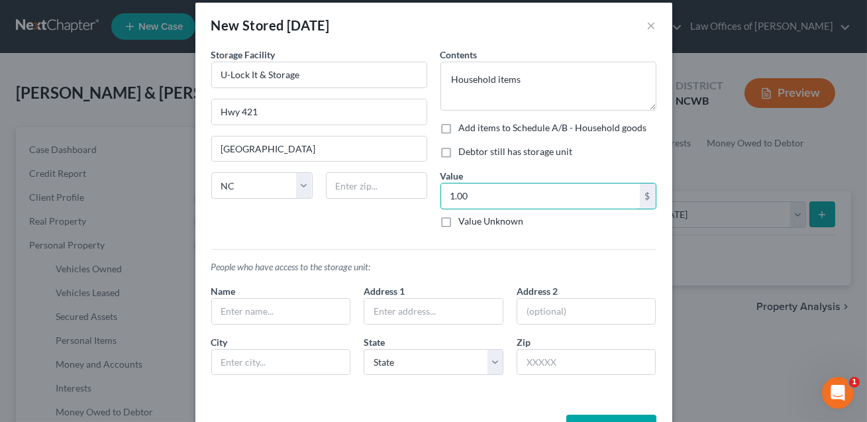
scroll to position [13, 0]
type input "1.00"
click at [520, 87] on textarea "Household items" at bounding box center [549, 86] width 216 height 49
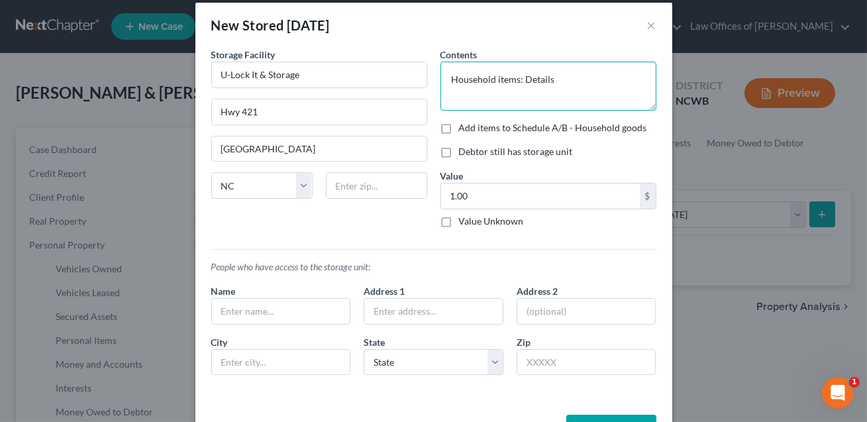
scroll to position [60, 0]
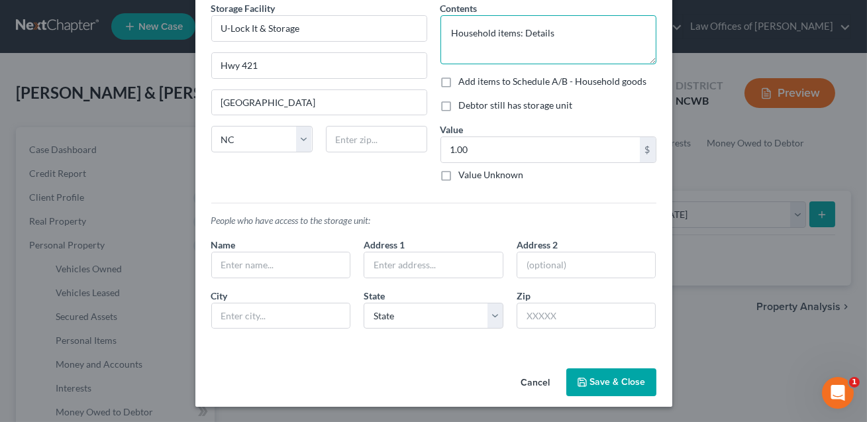
type textarea "Household items: Details"
click at [608, 383] on button "Save & Close" at bounding box center [612, 382] width 90 height 28
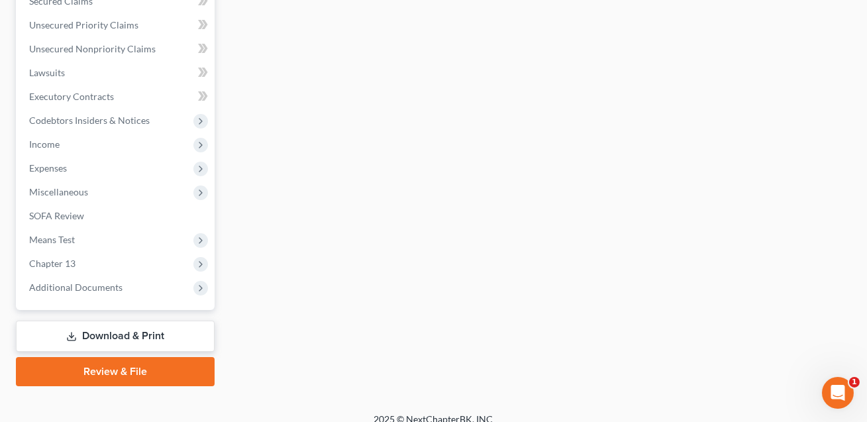
scroll to position [543, 0]
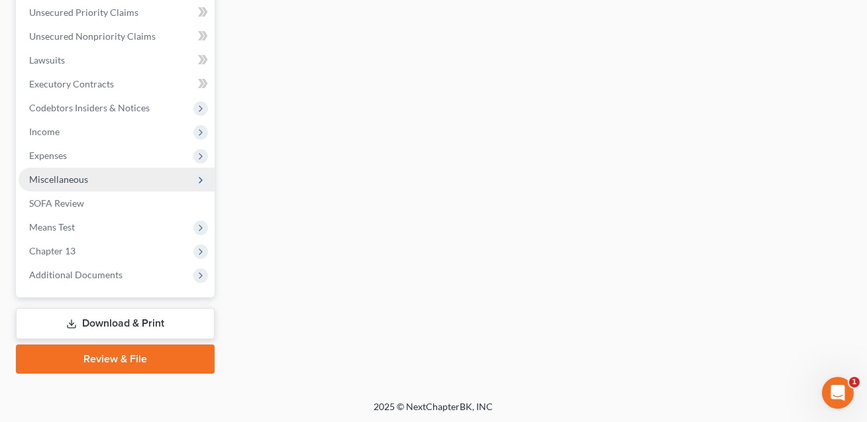
click at [59, 176] on span "Miscellaneous" at bounding box center [58, 179] width 59 height 11
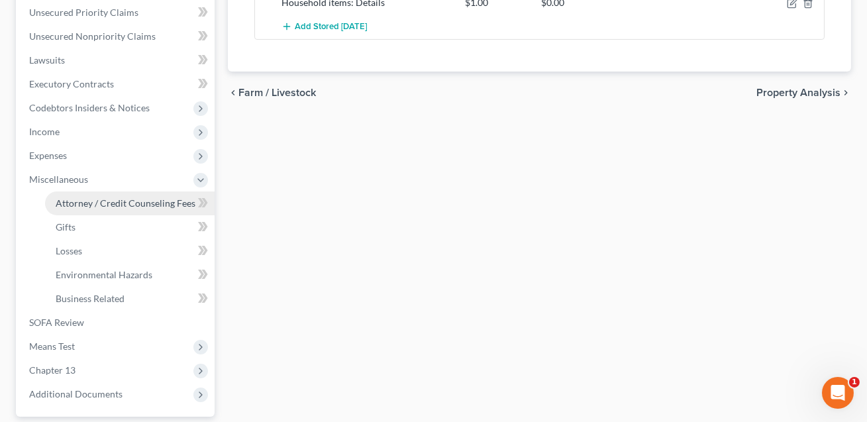
click at [78, 201] on span "Attorney / Credit Counseling Fees" at bounding box center [126, 202] width 140 height 11
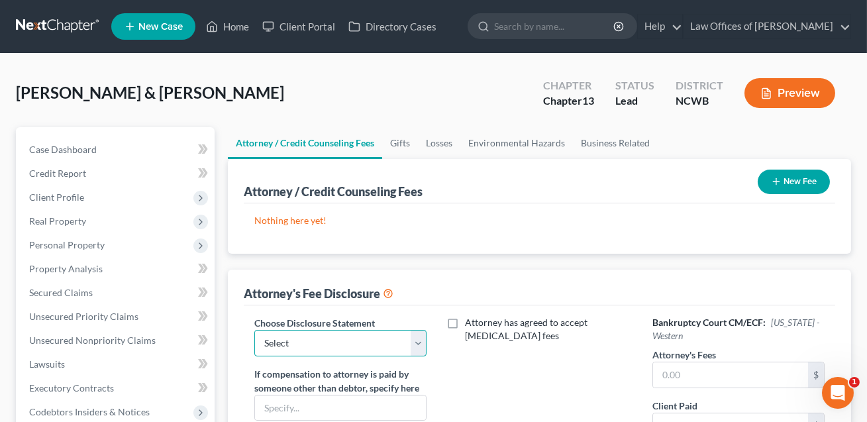
click at [374, 337] on select "Select Attorney Fee Discloure" at bounding box center [340, 343] width 172 height 27
select select "0"
click at [681, 370] on input "text" at bounding box center [730, 374] width 155 height 25
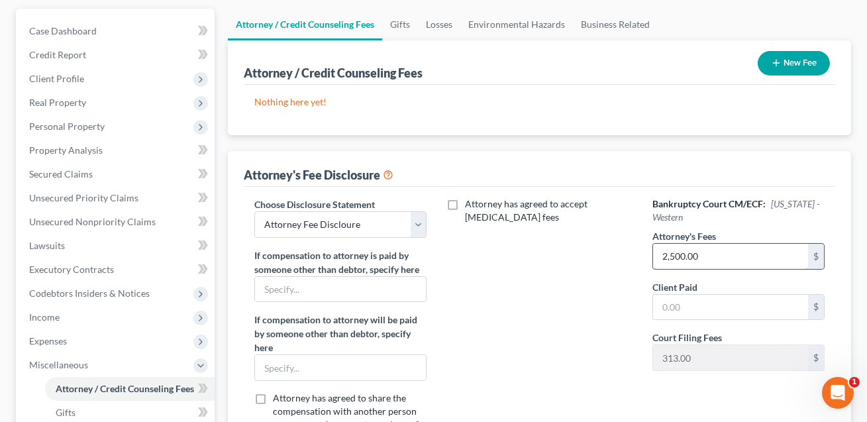
scroll to position [168, 0]
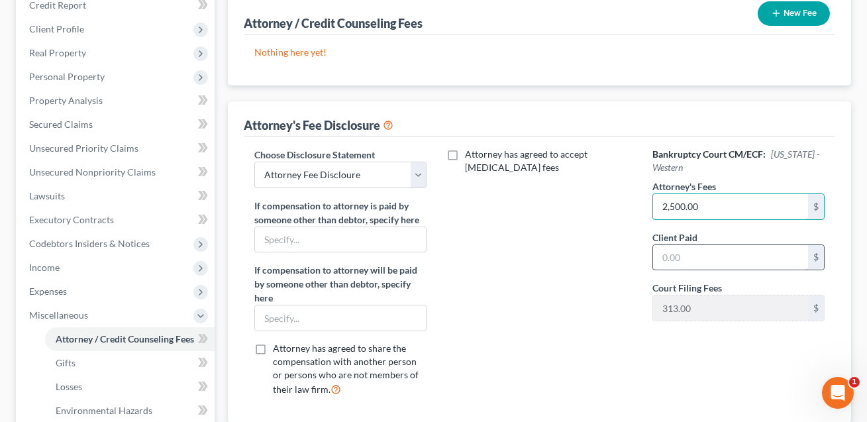
type input "2,500.00"
click at [674, 260] on input "text" at bounding box center [730, 257] width 155 height 25
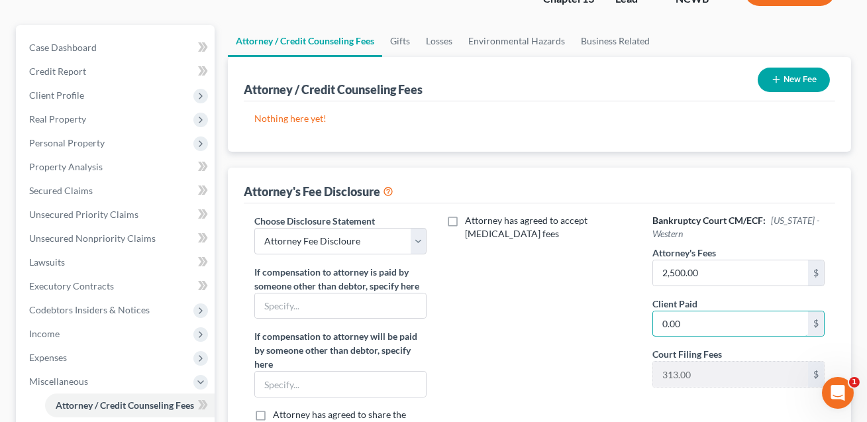
scroll to position [101, 0]
type input "0.00"
click at [783, 77] on button "New Fee" at bounding box center [794, 80] width 72 height 25
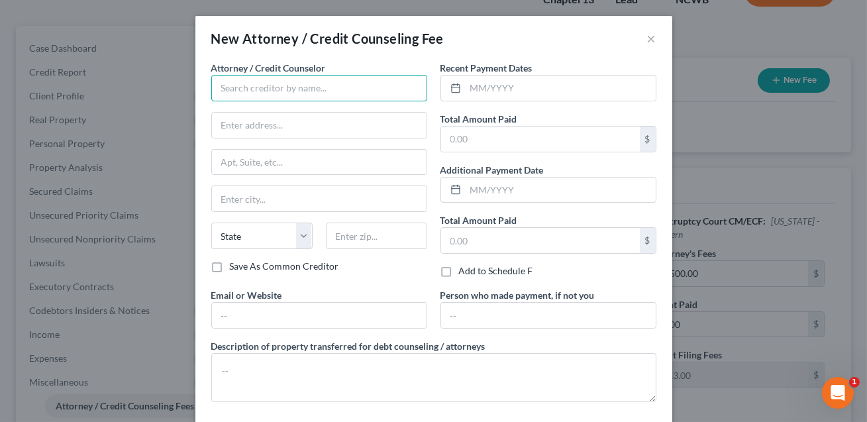
click at [355, 84] on input "text" at bounding box center [319, 88] width 216 height 27
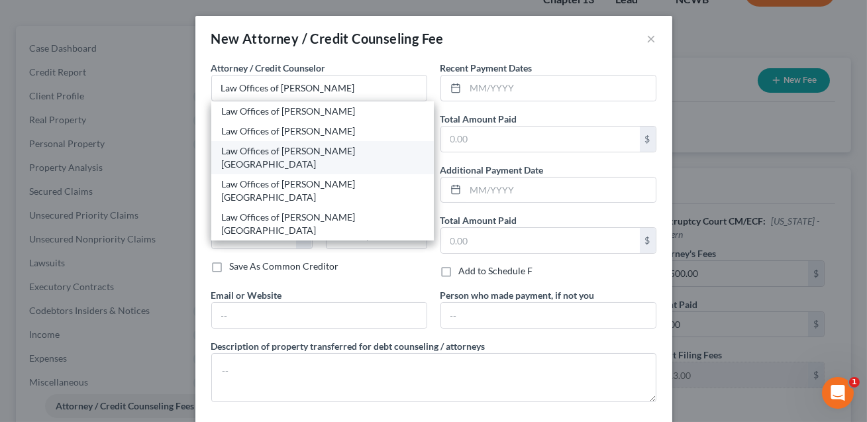
click at [347, 154] on div "Law Offices of [PERSON_NAME] [GEOGRAPHIC_DATA]" at bounding box center [322, 157] width 201 height 27
type input "Law Offices of [PERSON_NAME] [GEOGRAPHIC_DATA]"
type input "[STREET_ADDRESS]"
type input "[GEOGRAPHIC_DATA]"
select select "28"
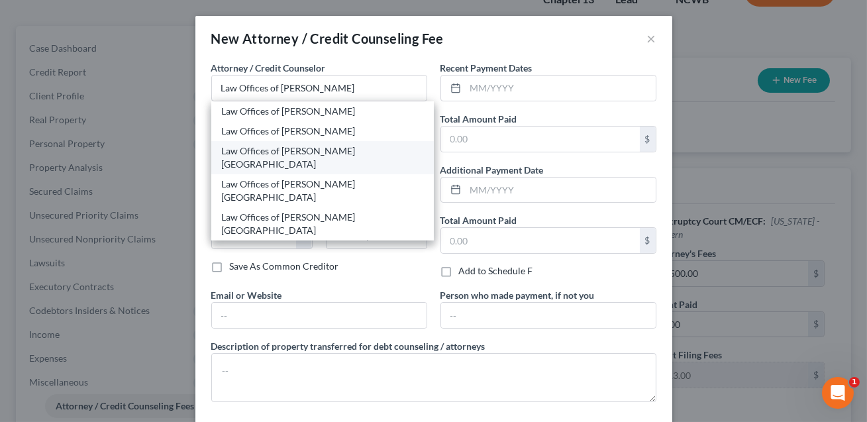
type input "28677"
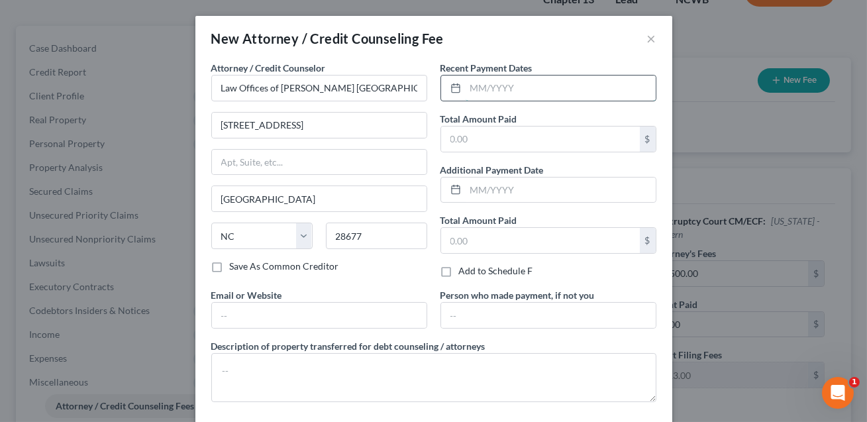
click at [476, 87] on input "text" at bounding box center [561, 88] width 190 height 25
type input "10/2025"
click at [461, 141] on input "text" at bounding box center [540, 139] width 199 height 25
type input "313.00"
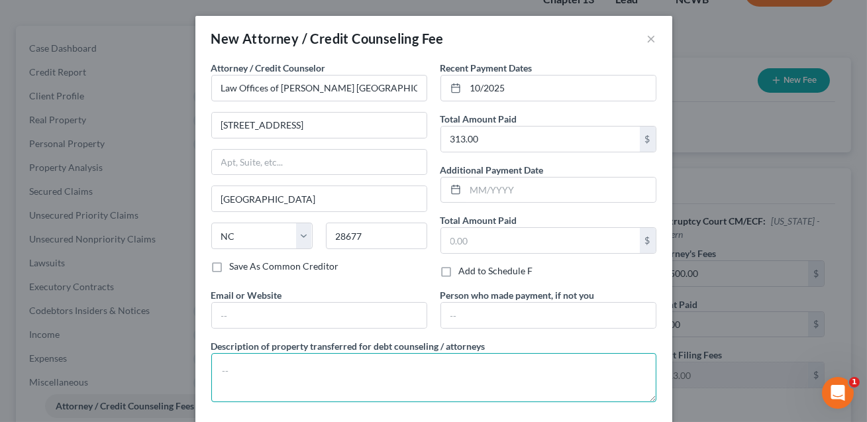
click at [354, 379] on textarea at bounding box center [433, 377] width 445 height 49
click at [327, 372] on textarea "No up-front attorney feesand fling fee ($313)" at bounding box center [433, 377] width 445 height 49
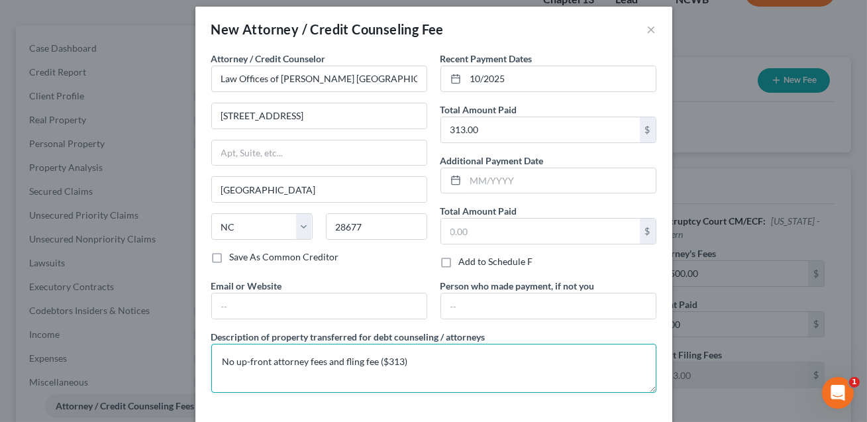
scroll to position [62, 0]
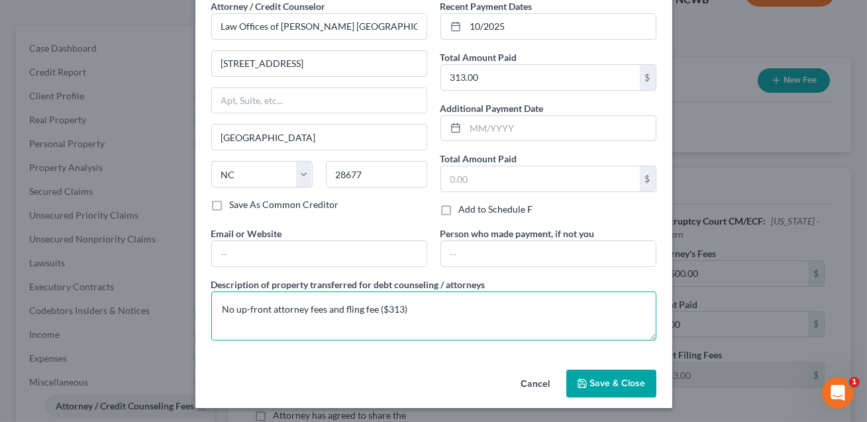
type textarea "No up-front attorney fees and fling fee ($313)"
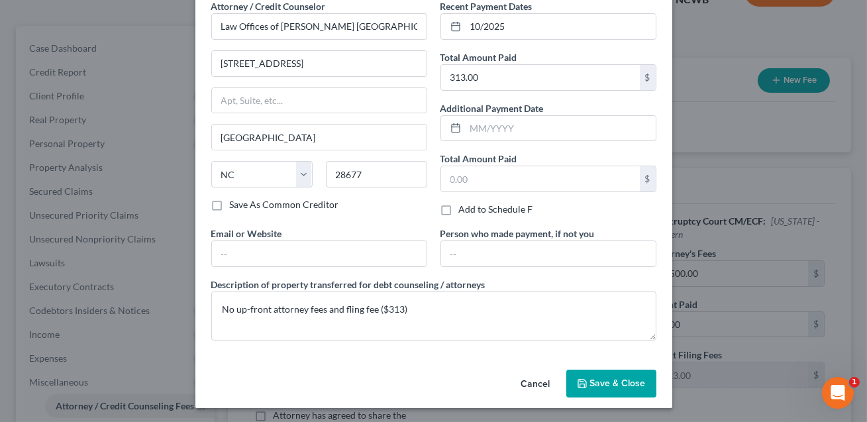
click at [622, 378] on span "Save & Close" at bounding box center [618, 383] width 56 height 11
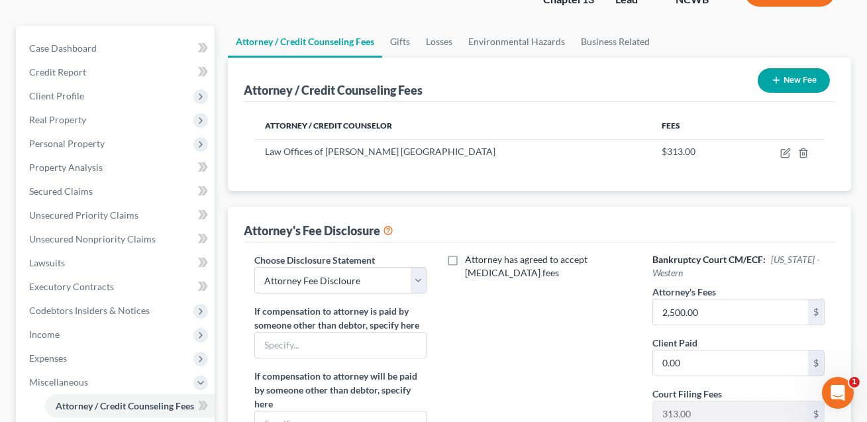
click at [790, 80] on button "New Fee" at bounding box center [794, 80] width 72 height 25
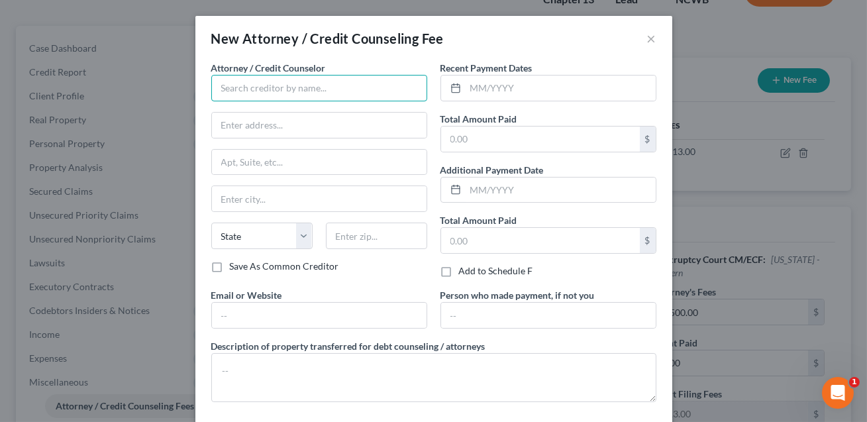
click at [312, 89] on input "text" at bounding box center [319, 88] width 216 height 27
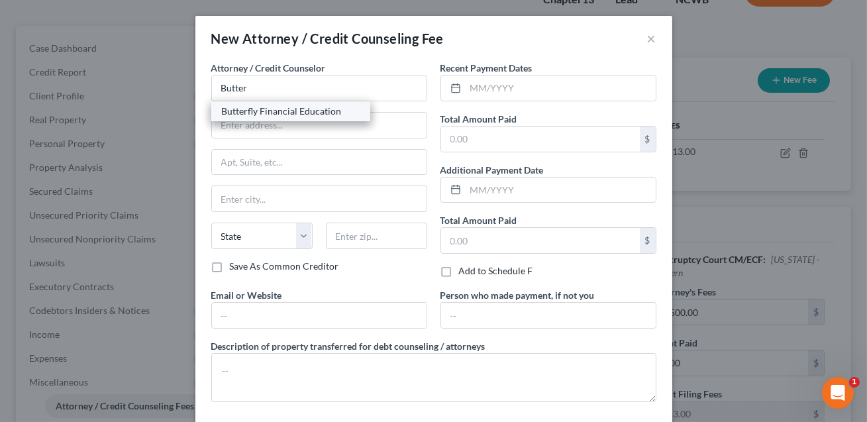
click at [310, 111] on div "Butterfly Financial Education" at bounding box center [291, 111] width 138 height 13
type input "Butterfly Financial Education"
type input "(Online)"
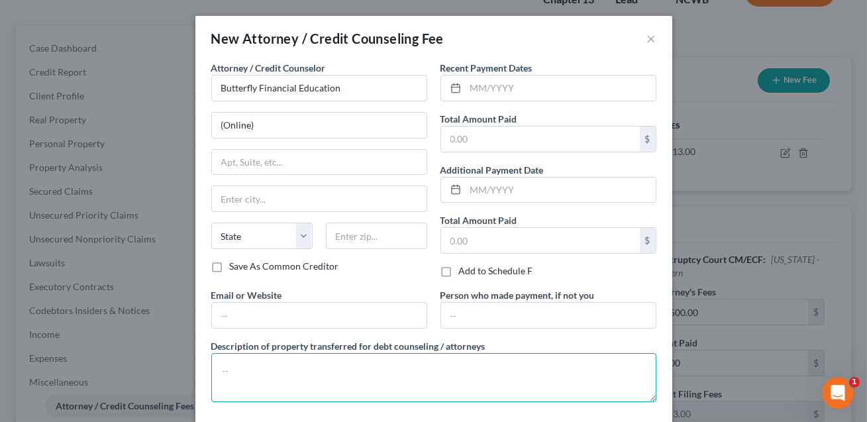
click at [238, 360] on textarea at bounding box center [433, 377] width 445 height 49
click at [229, 370] on textarea "Cedit counseling class" at bounding box center [433, 377] width 445 height 49
type textarea "Credit counseling class"
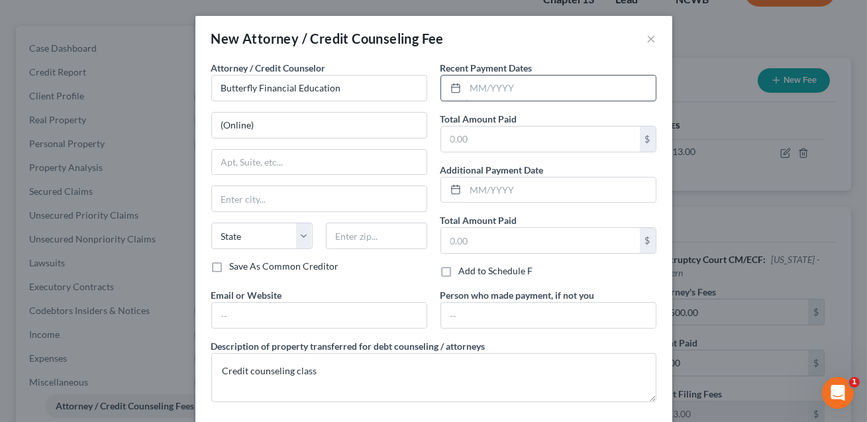
click at [482, 89] on input "text" at bounding box center [561, 88] width 190 height 25
type input "10/2025"
click at [465, 133] on input "text" at bounding box center [540, 139] width 199 height 25
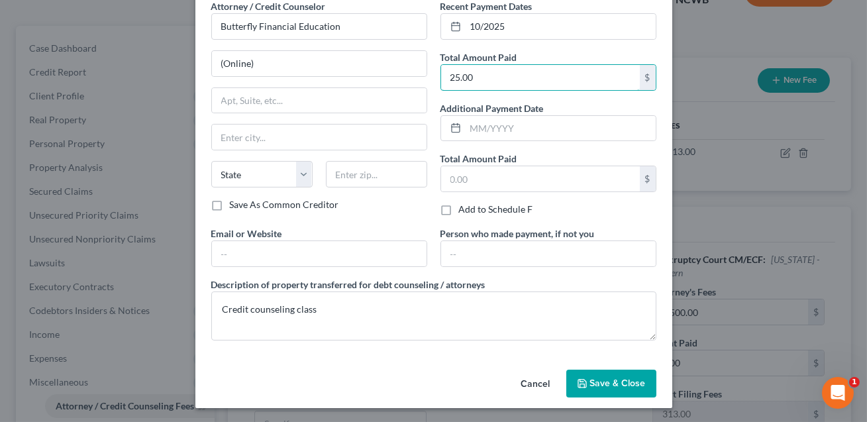
type input "25.00"
click at [607, 388] on button "Save & Close" at bounding box center [612, 384] width 90 height 28
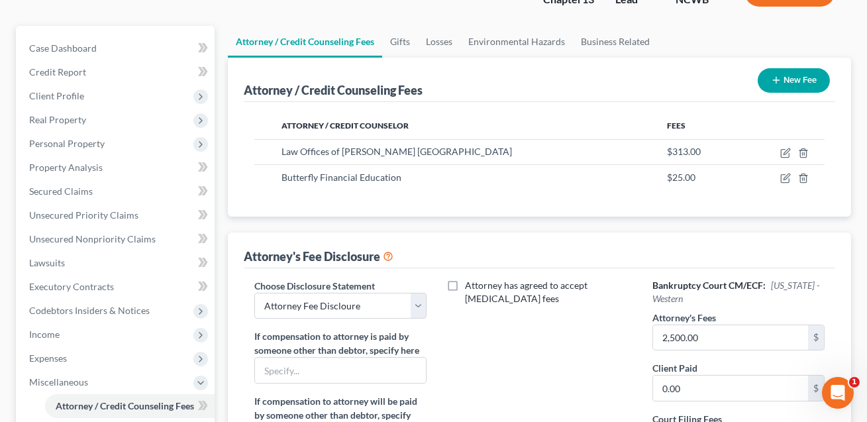
scroll to position [0, 0]
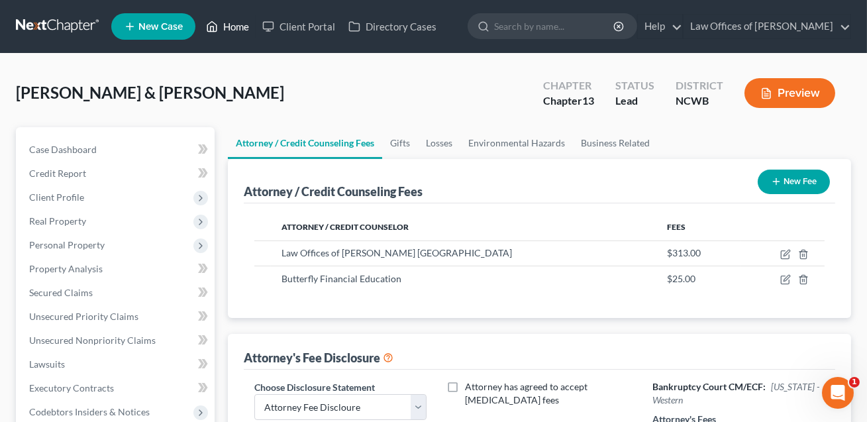
click at [240, 30] on link "Home" at bounding box center [227, 27] width 56 height 24
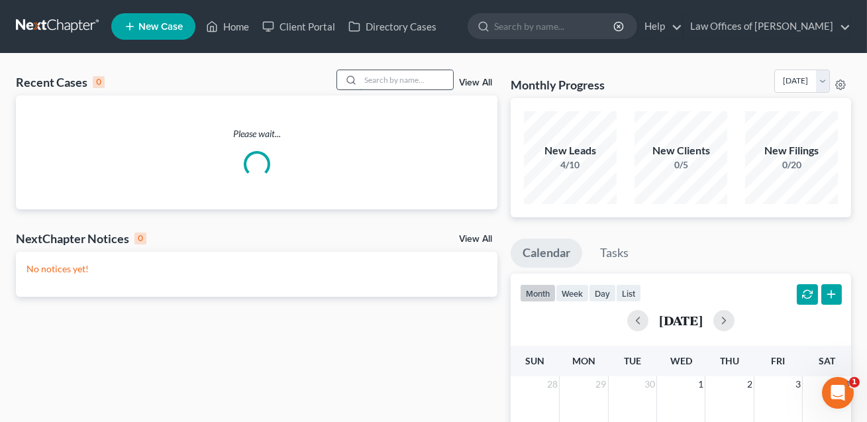
click at [382, 81] on input "search" at bounding box center [406, 79] width 93 height 19
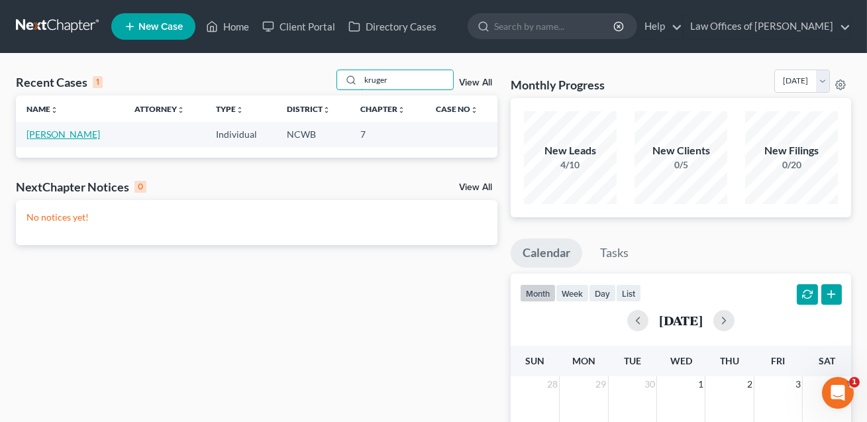
type input "kruger"
click at [68, 136] on link "Kruger, Kerri" at bounding box center [64, 134] width 74 height 11
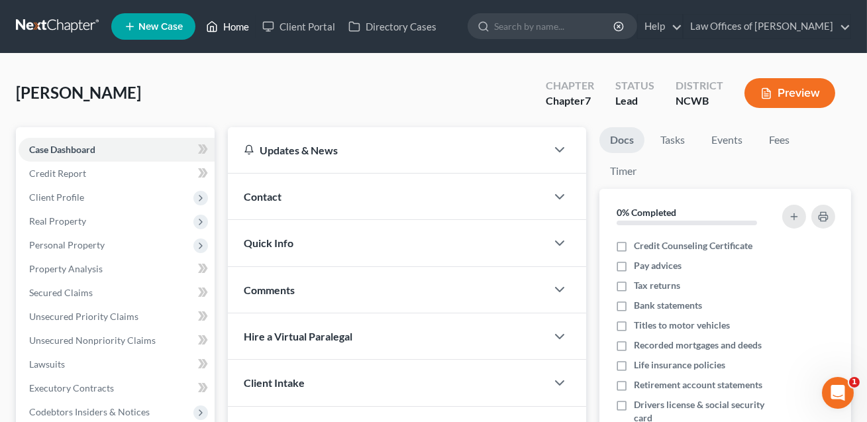
click at [228, 29] on link "Home" at bounding box center [227, 27] width 56 height 24
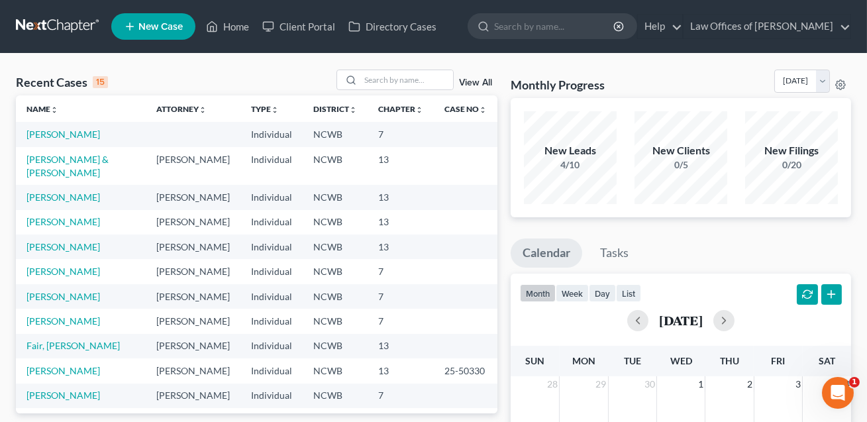
click at [472, 85] on link "View All" at bounding box center [475, 82] width 33 height 9
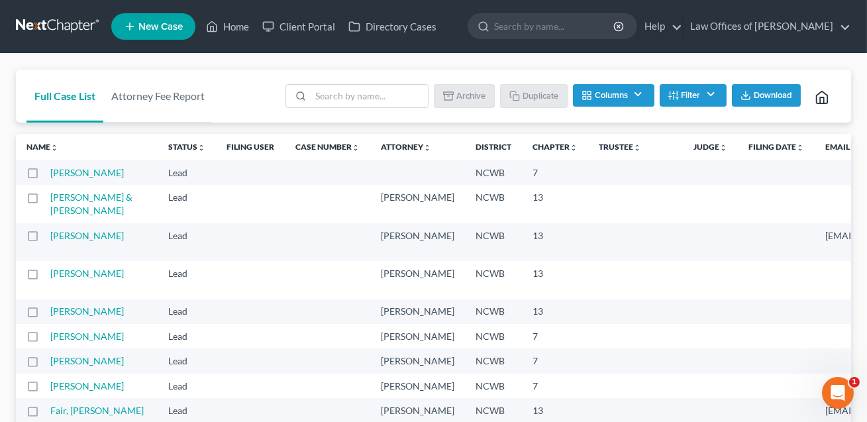
click at [45, 176] on label at bounding box center [45, 176] width 0 height 0
click at [50, 175] on input "checkbox" at bounding box center [54, 170] width 9 height 9
checkbox input "true"
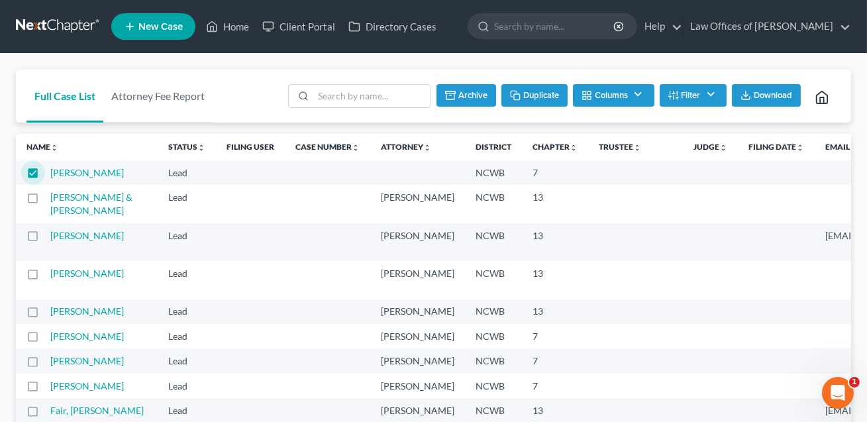
click at [539, 98] on button "Duplicate" at bounding box center [535, 95] width 66 height 23
click at [237, 27] on link "Home" at bounding box center [227, 27] width 56 height 24
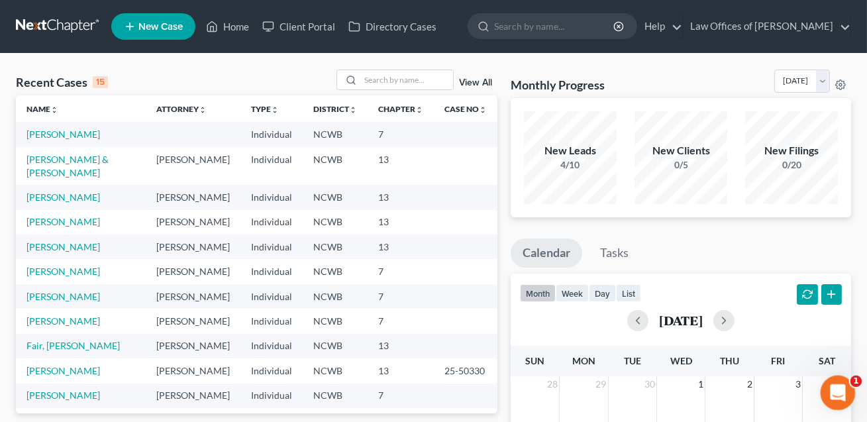
click at [836, 389] on icon "Open Intercom Messenger" at bounding box center [837, 391] width 22 height 22
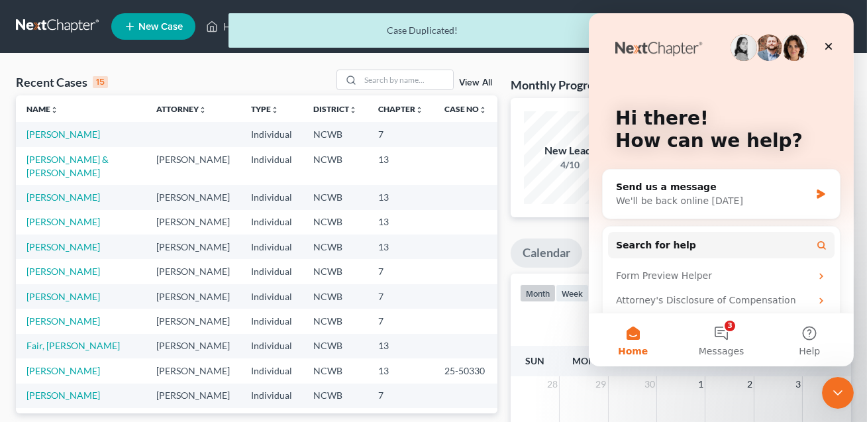
click at [628, 341] on button "Home" at bounding box center [632, 339] width 88 height 53
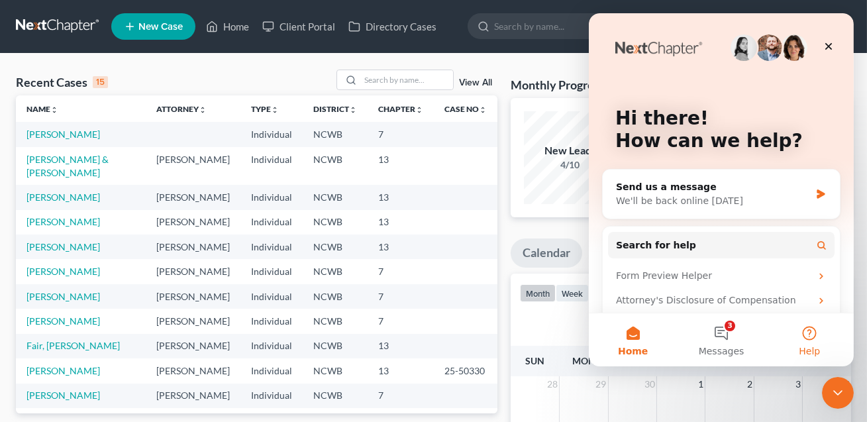
click at [808, 337] on button "Help" at bounding box center [809, 339] width 88 height 53
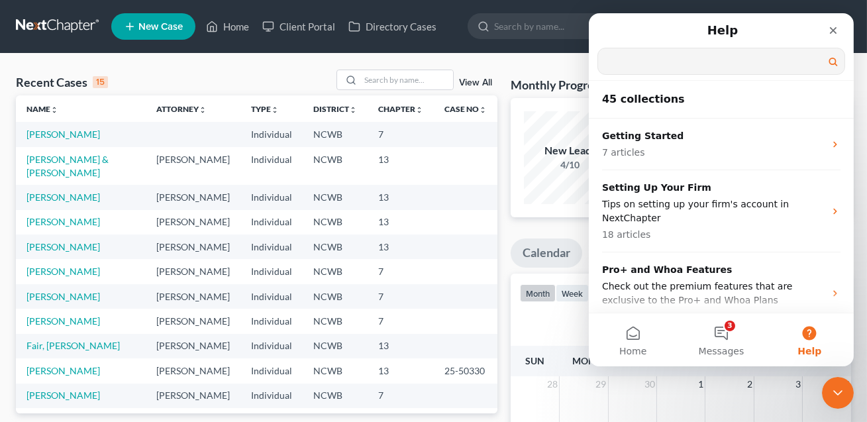
click at [616, 62] on input "Search for help" at bounding box center [721, 61] width 247 height 26
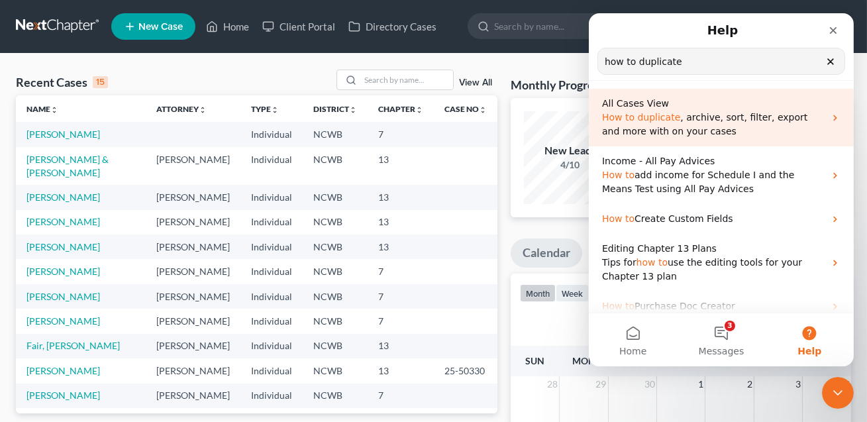
type input "how to duplicate"
click at [637, 121] on span "duplicate" at bounding box center [658, 117] width 43 height 11
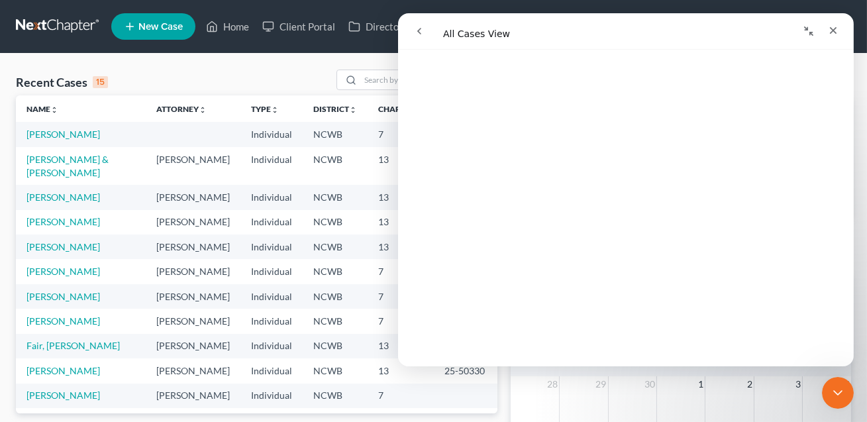
scroll to position [2646, 0]
click at [832, 32] on icon "Close" at bounding box center [833, 30] width 11 height 11
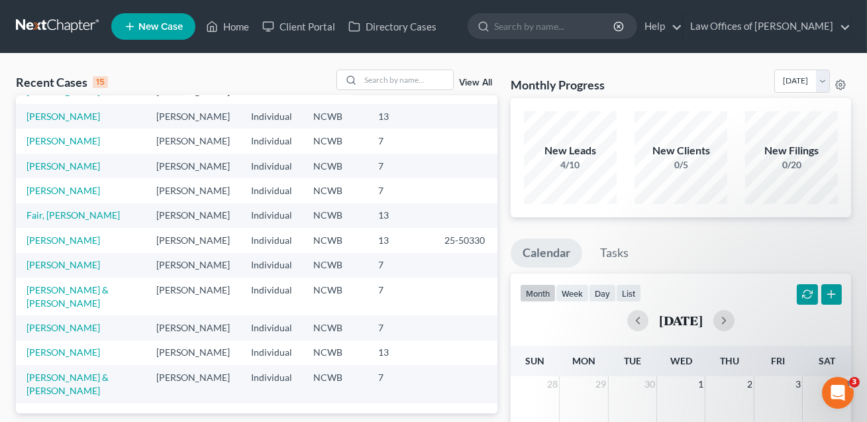
scroll to position [0, 0]
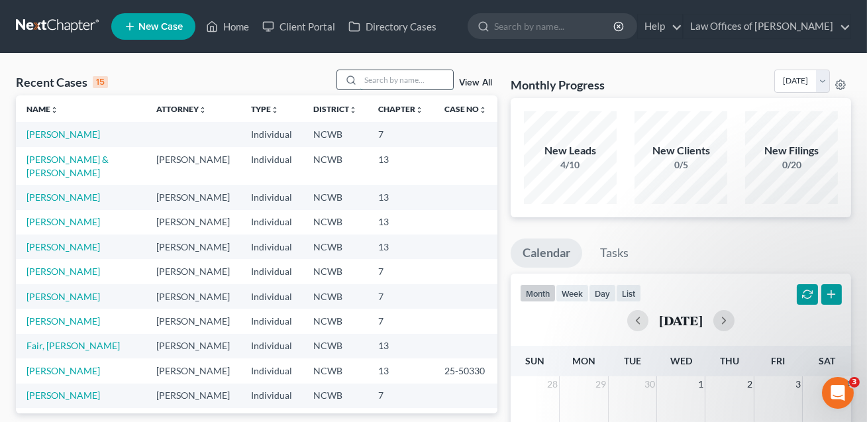
click at [406, 82] on input "search" at bounding box center [406, 79] width 93 height 19
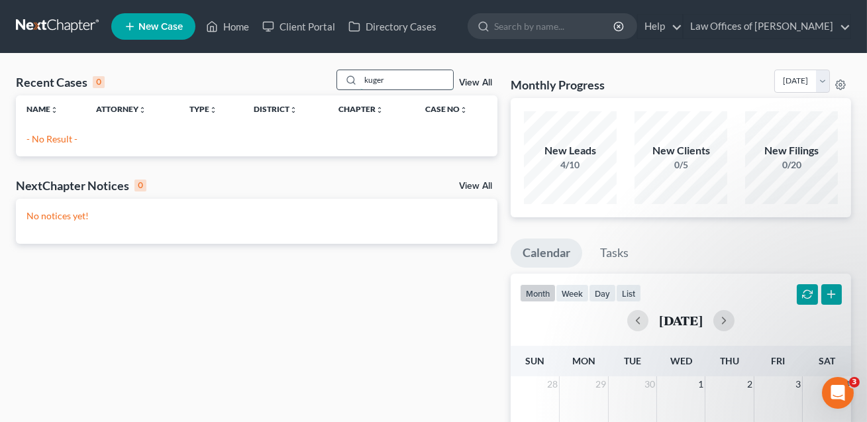
click at [369, 83] on input "kuger" at bounding box center [406, 79] width 93 height 19
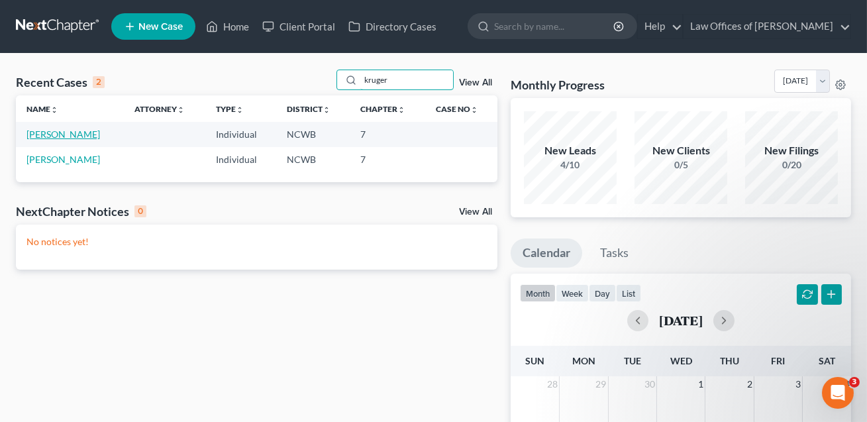
type input "kruger"
click at [61, 137] on link "Kruger, Kerri" at bounding box center [64, 134] width 74 height 11
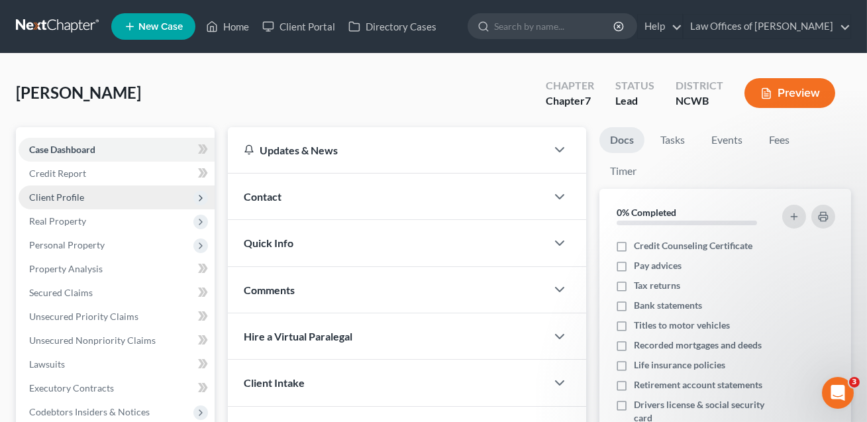
click at [61, 195] on span "Client Profile" at bounding box center [56, 197] width 55 height 11
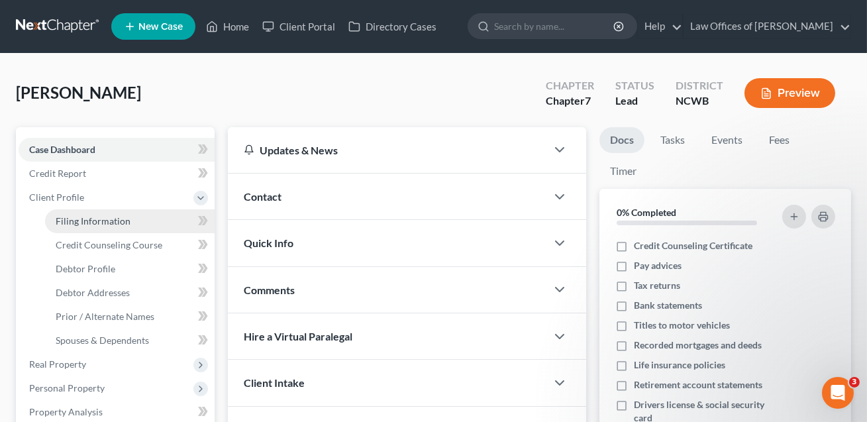
click at [75, 223] on span "Filing Information" at bounding box center [93, 220] width 75 height 11
select select "1"
select select "0"
select select "59"
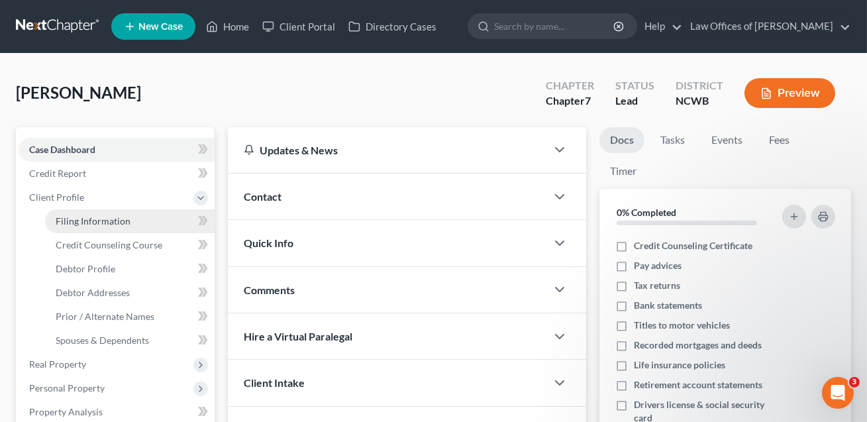
select select "28"
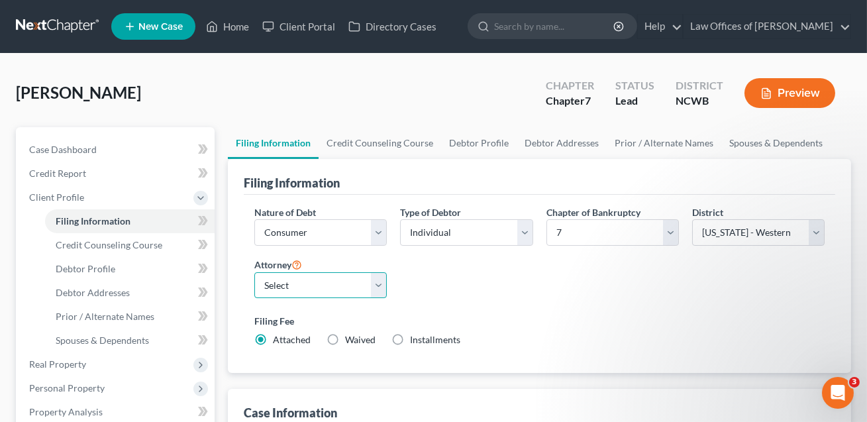
click at [313, 286] on select "Select F. [PERSON_NAME] - NCWB [PERSON_NAME] - [GEOGRAPHIC_DATA]" at bounding box center [320, 285] width 133 height 27
select select "1"
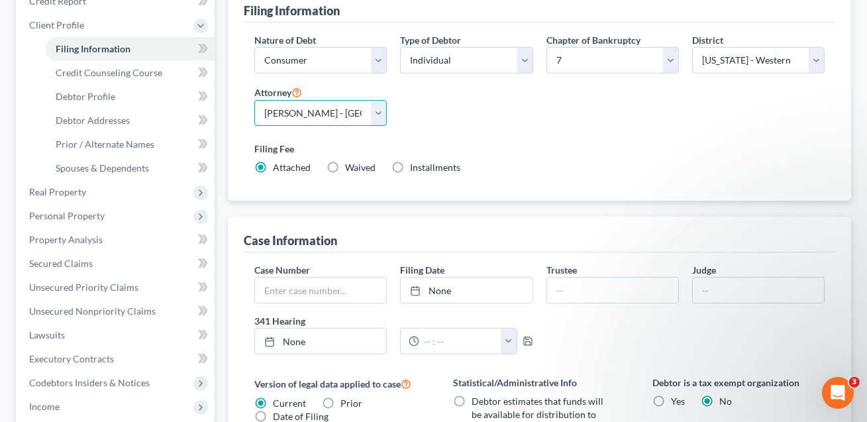
scroll to position [191, 0]
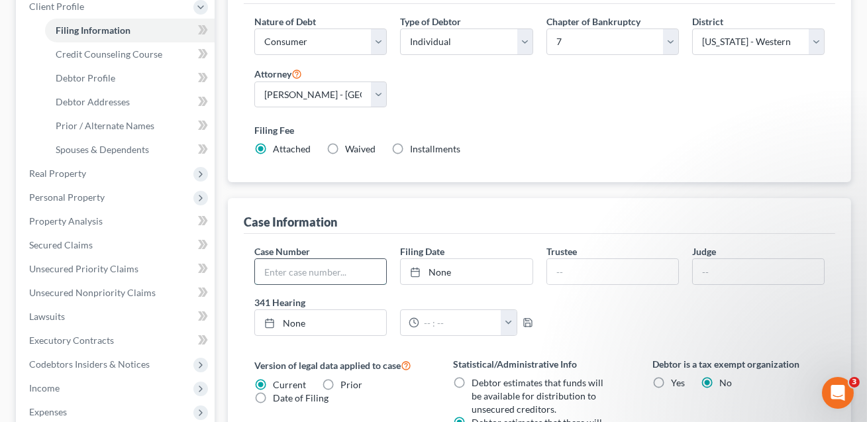
click at [298, 281] on input "text" at bounding box center [320, 271] width 131 height 25
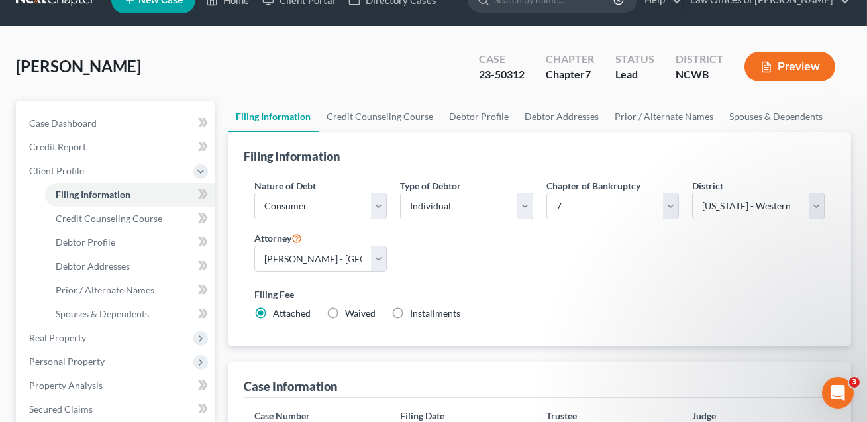
scroll to position [0, 0]
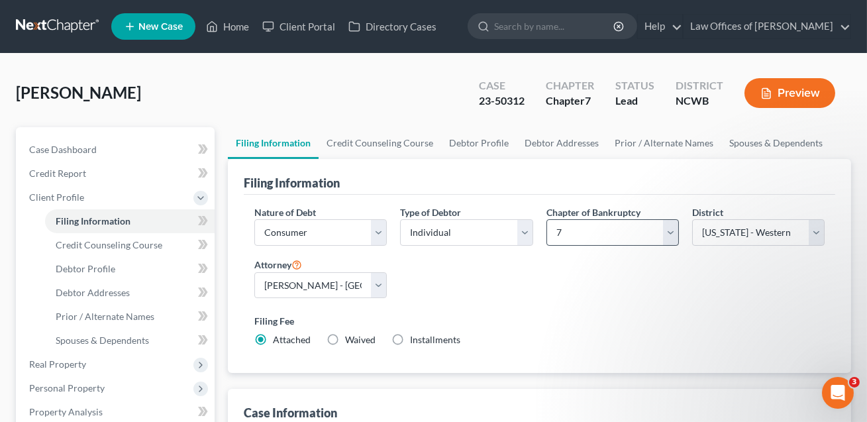
type input "23-50312"
click at [602, 227] on select "Select 7 11 12 13" at bounding box center [613, 232] width 133 height 27
select select "3"
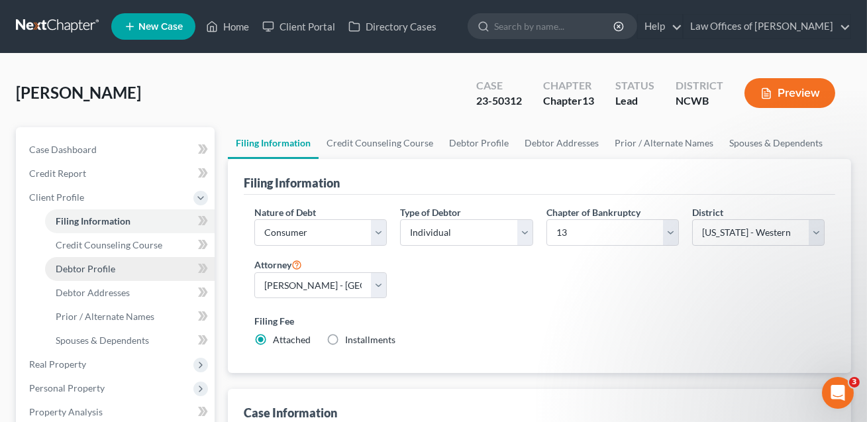
click at [89, 269] on span "Debtor Profile" at bounding box center [86, 268] width 60 height 11
select select "1"
select select "3"
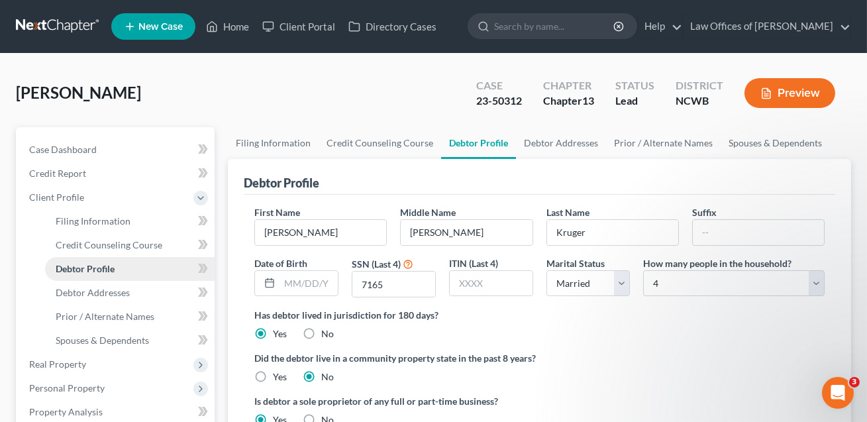
radio input "true"
drag, startPoint x: 285, startPoint y: 234, endPoint x: 258, endPoint y: 229, distance: 27.6
click at [258, 229] on input "Kerri" at bounding box center [320, 232] width 131 height 25
type input "[PERSON_NAME]"
click at [436, 233] on input "Ann" at bounding box center [466, 232] width 131 height 25
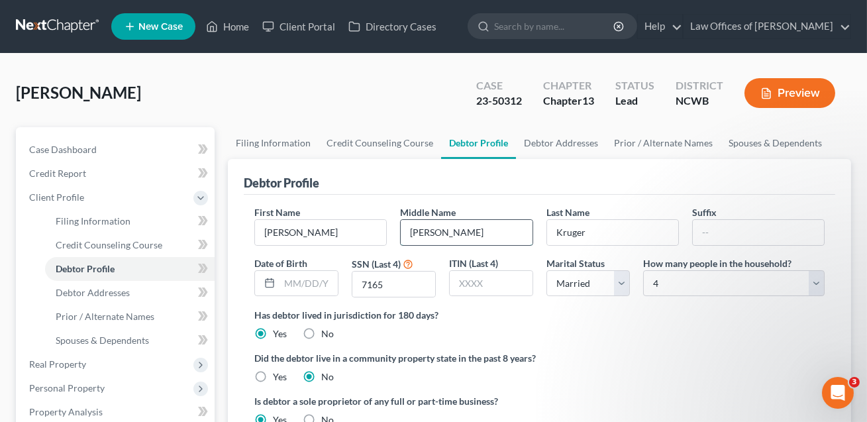
drag, startPoint x: 436, startPoint y: 233, endPoint x: 411, endPoint y: 233, distance: 25.2
click at [411, 233] on input "Ann" at bounding box center [466, 232] width 131 height 25
type input "[PERSON_NAME]"
click at [389, 281] on input "7165" at bounding box center [394, 284] width 83 height 25
drag, startPoint x: 389, startPoint y: 281, endPoint x: 358, endPoint y: 284, distance: 30.6
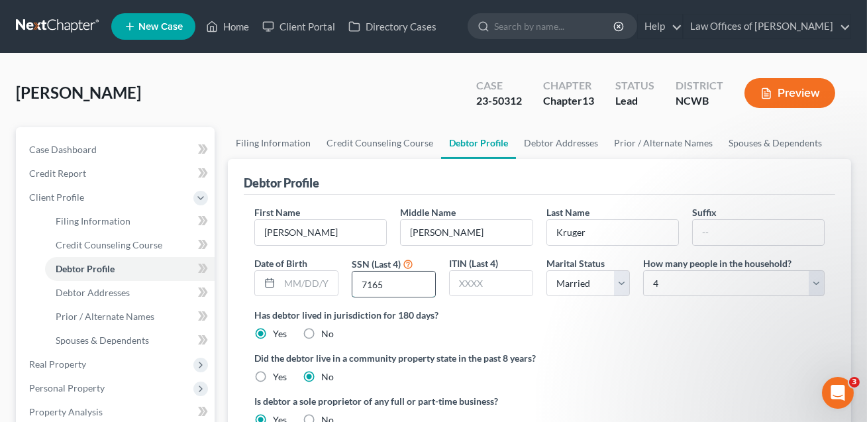
click at [358, 284] on input "7165" at bounding box center [394, 284] width 83 height 25
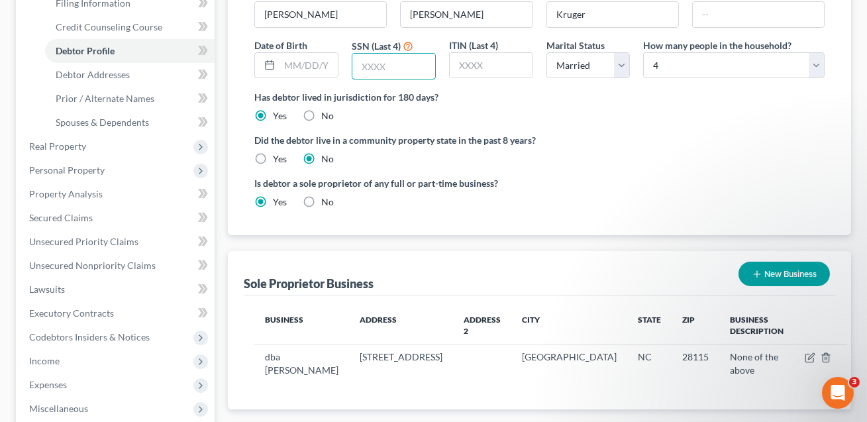
scroll to position [337, 0]
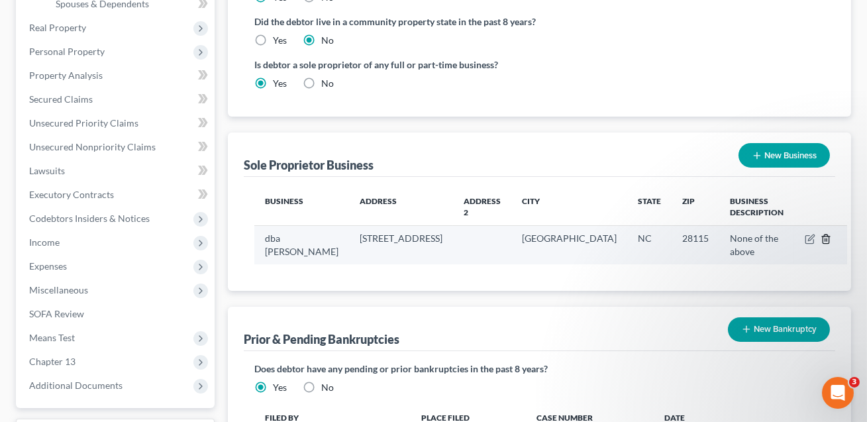
click at [824, 237] on icon "button" at bounding box center [827, 239] width 6 height 9
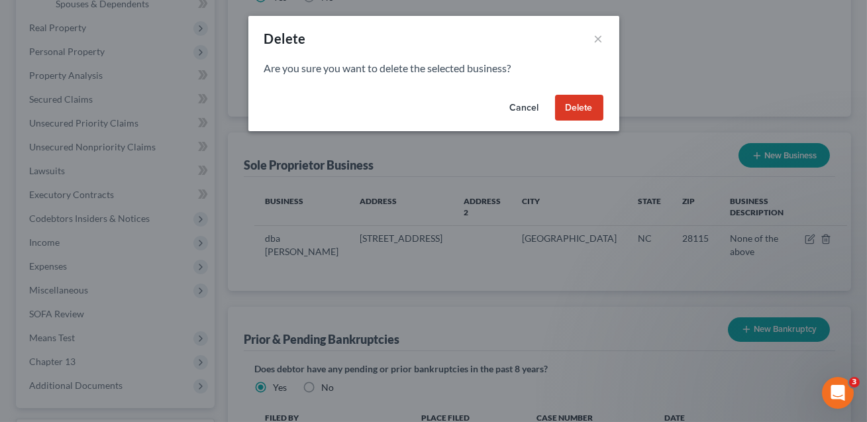
click at [577, 107] on button "Delete" at bounding box center [579, 108] width 48 height 27
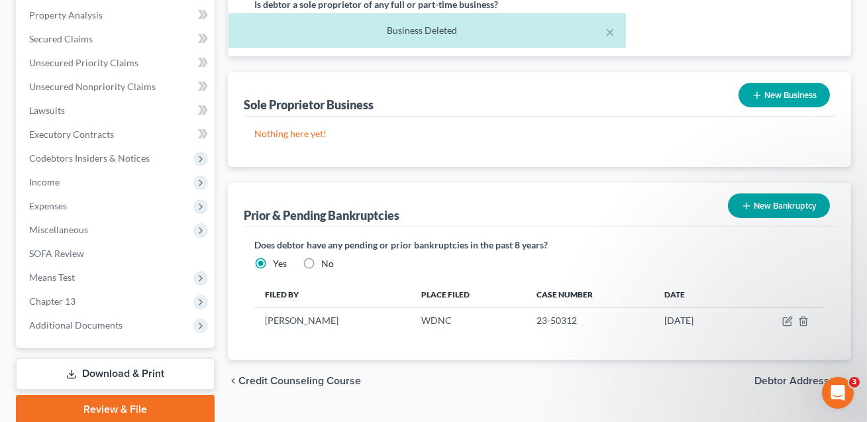
scroll to position [445, 0]
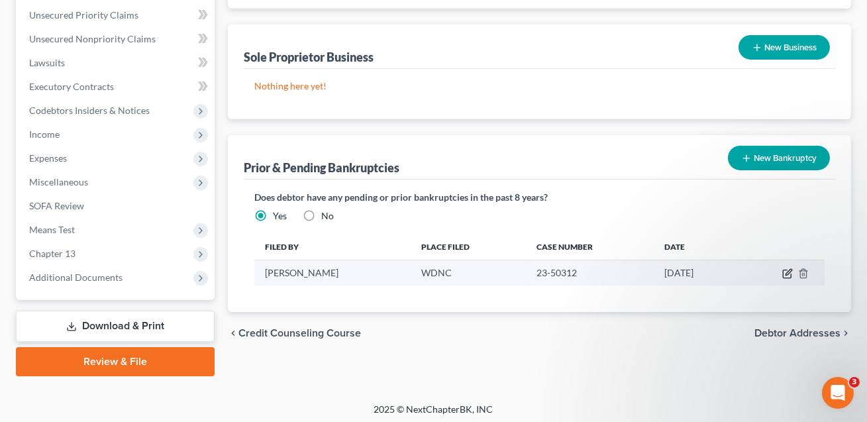
click at [786, 272] on icon "button" at bounding box center [788, 273] width 11 height 11
select select "other"
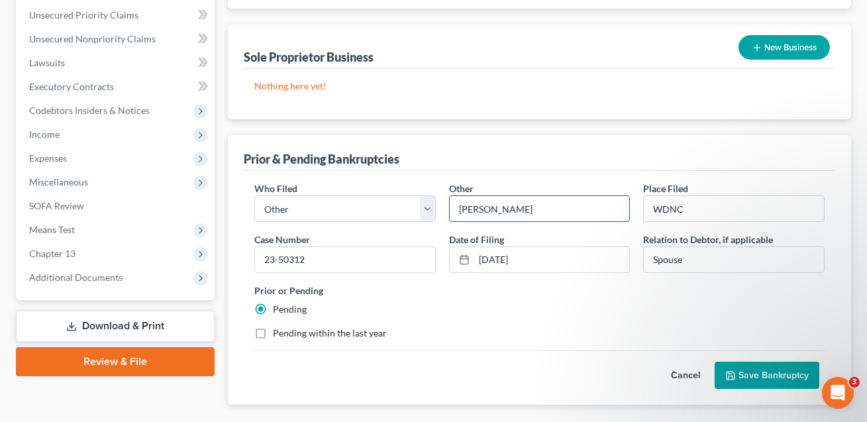
drag, startPoint x: 508, startPoint y: 207, endPoint x: 460, endPoint y: 205, distance: 48.4
click at [460, 205] on input "Christopher Kruger" at bounding box center [540, 208] width 180 height 25
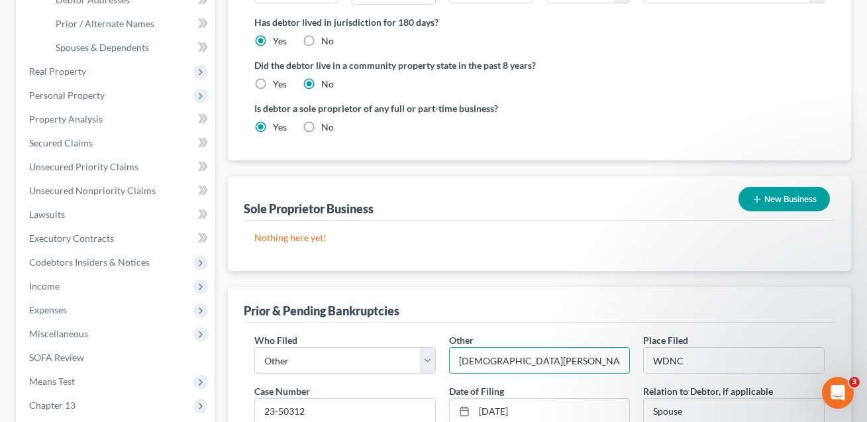
scroll to position [292, 0]
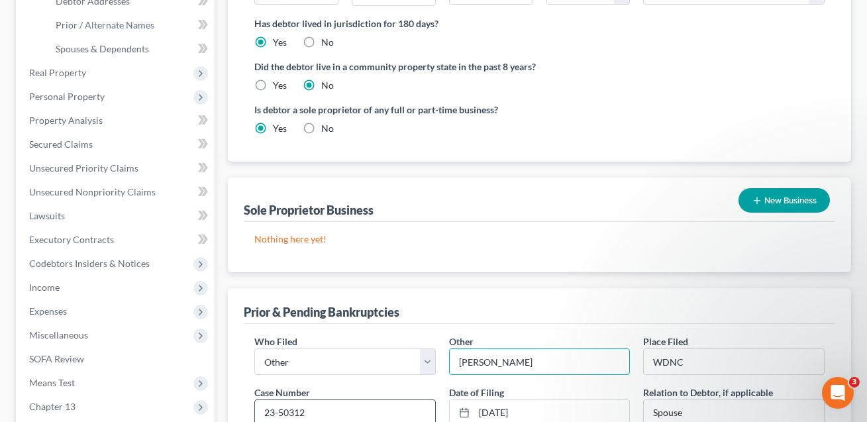
type input "Kerri Kruger"
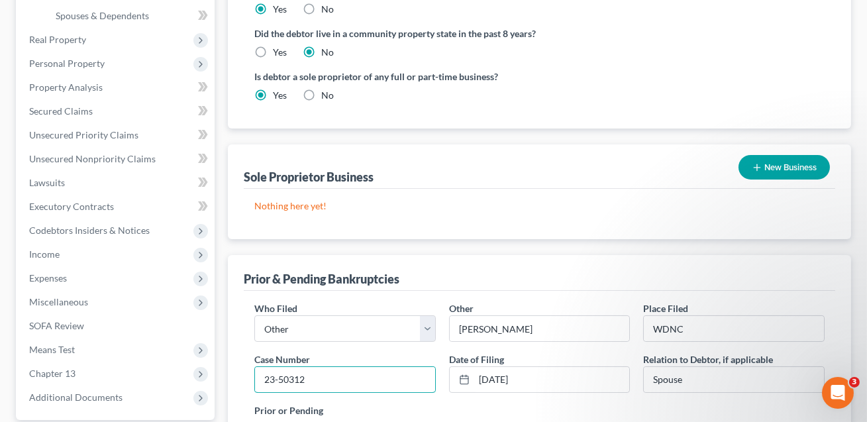
scroll to position [327, 0]
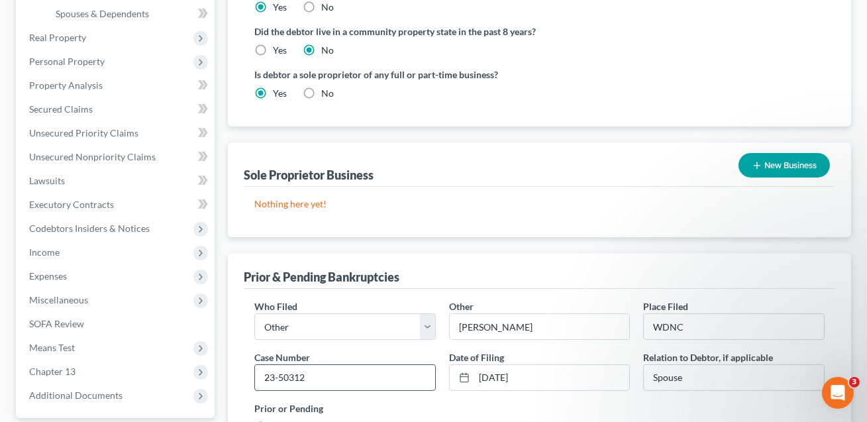
drag, startPoint x: 308, startPoint y: 410, endPoint x: 257, endPoint y: 377, distance: 60.8
click at [257, 377] on input "23-50312" at bounding box center [345, 377] width 180 height 25
type input "25-50173"
click at [504, 374] on input "11/15/2023" at bounding box center [552, 377] width 156 height 25
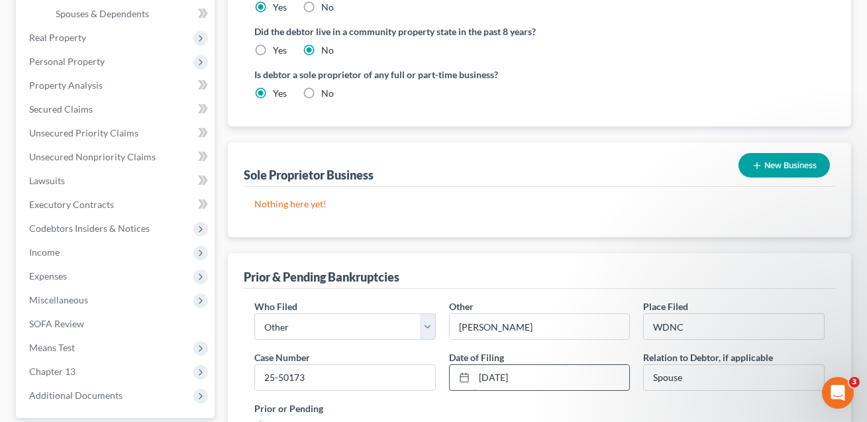
click at [488, 374] on input "11/30/2023" at bounding box center [552, 377] width 156 height 25
click at [527, 376] on input "05/30/2023" at bounding box center [552, 377] width 156 height 25
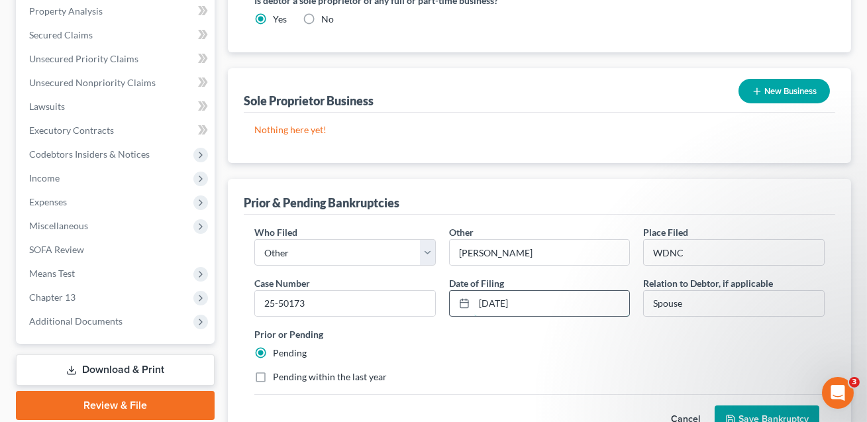
scroll to position [404, 0]
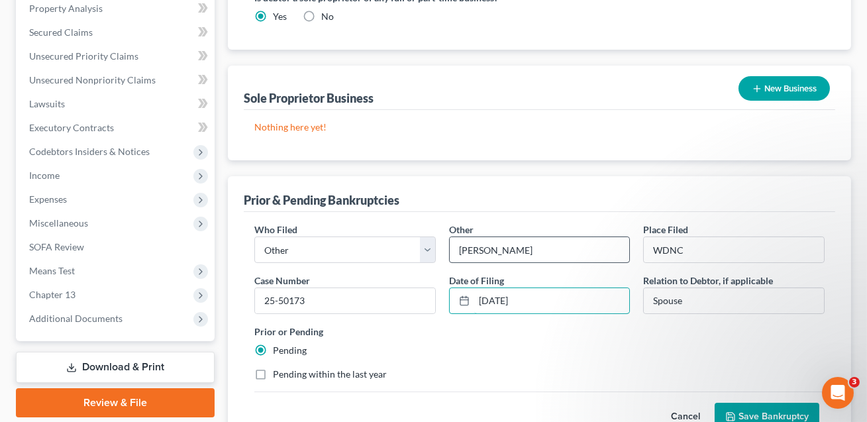
type input "05/30/2025"
click at [482, 248] on input "Kerri Kruger" at bounding box center [540, 249] width 180 height 25
type input "Kerri Ann Kruger"
click at [760, 408] on button "Save Bankruptcy" at bounding box center [767, 417] width 105 height 28
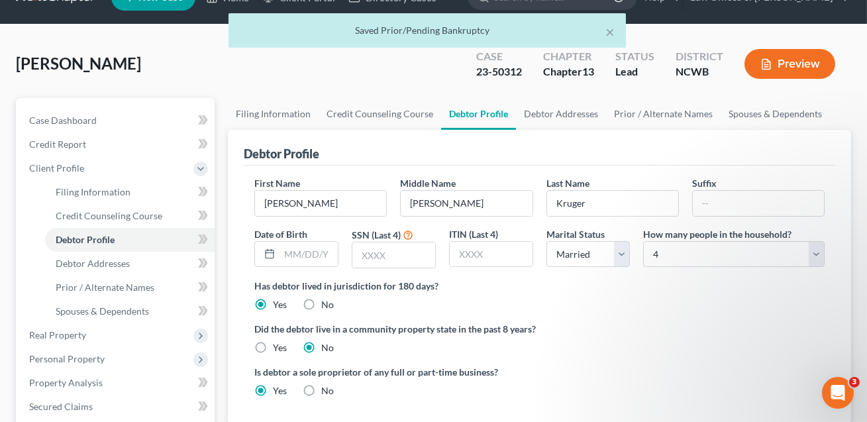
scroll to position [0, 0]
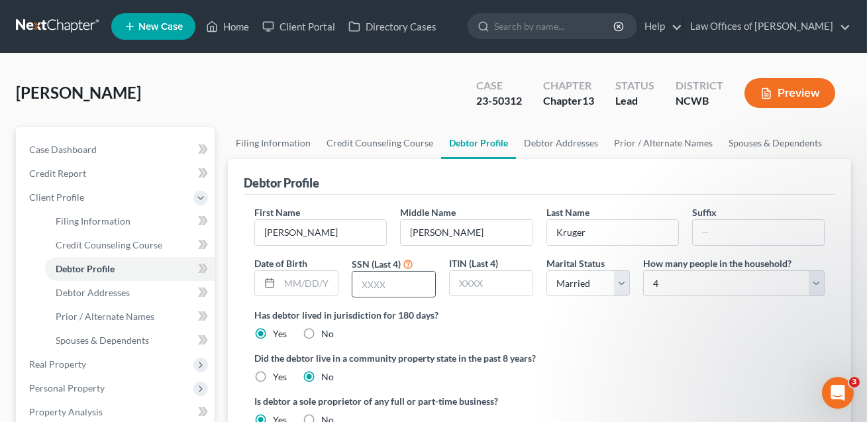
click at [371, 287] on input "text" at bounding box center [394, 284] width 83 height 25
type input "8709"
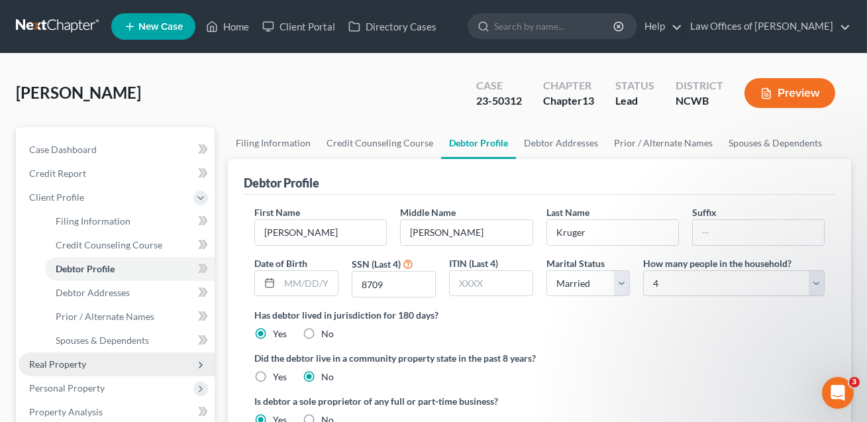
click at [68, 362] on span "Real Property" at bounding box center [57, 363] width 57 height 11
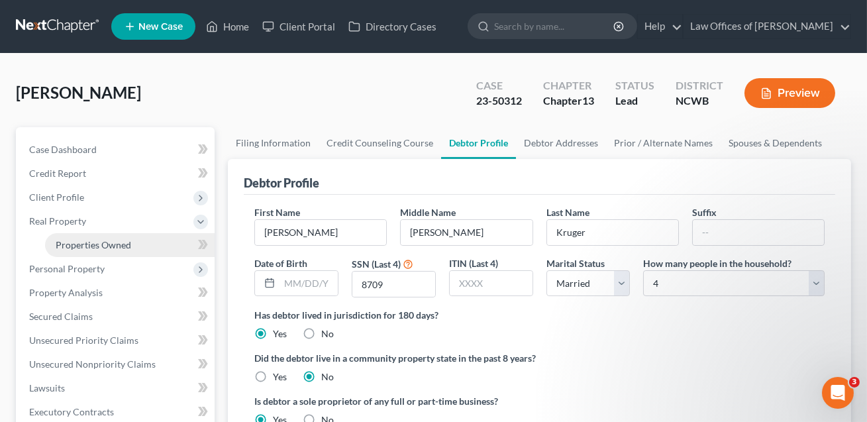
click at [91, 247] on span "Properties Owned" at bounding box center [94, 244] width 76 height 11
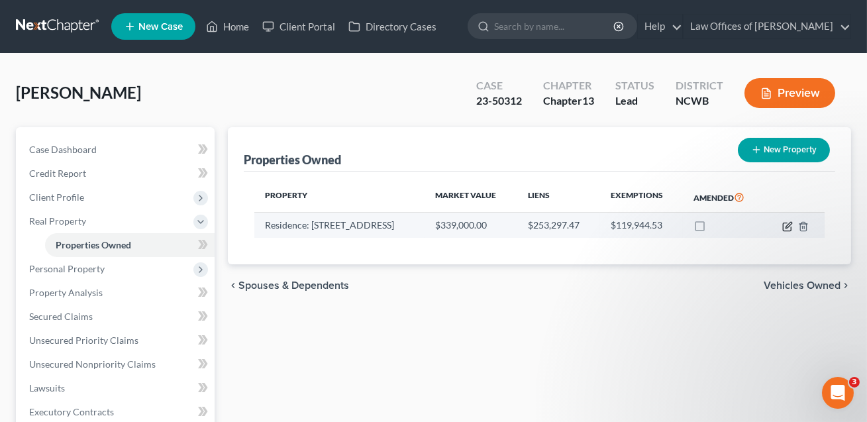
click at [788, 227] on icon "button" at bounding box center [788, 226] width 11 height 11
select select "28"
select select "3"
select select "5"
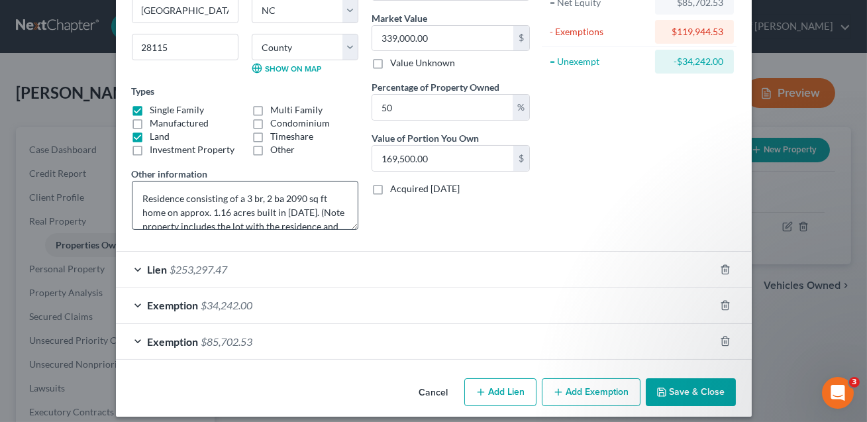
scroll to position [160, 0]
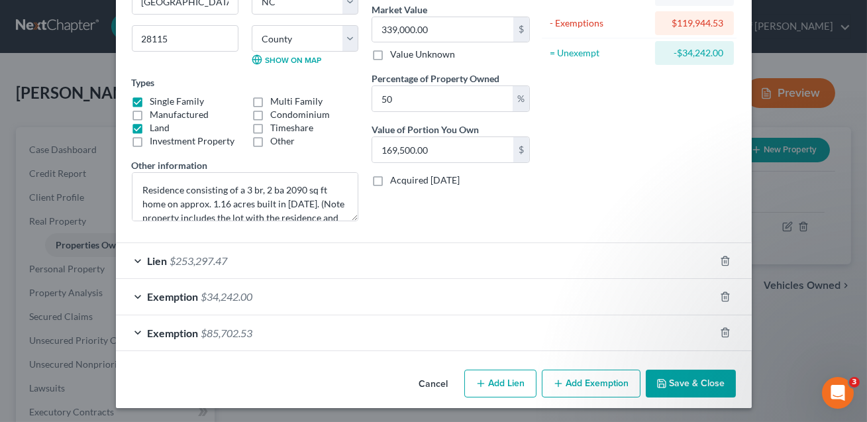
click at [467, 294] on div "Exemption $34,242.00" at bounding box center [415, 296] width 599 height 35
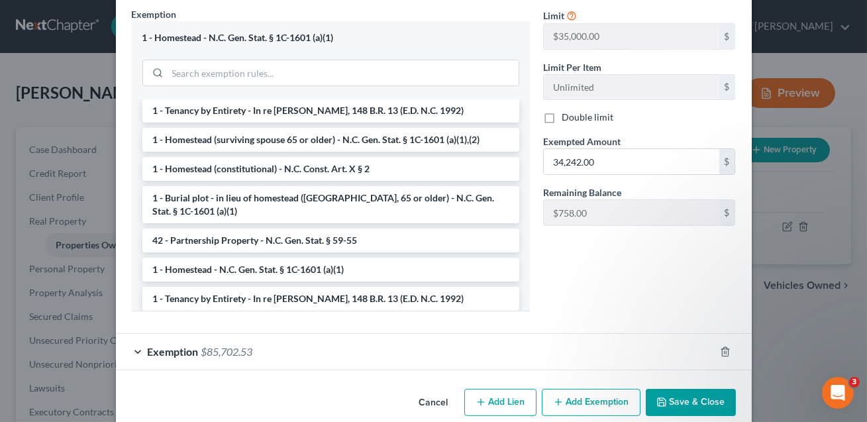
scroll to position [504, 0]
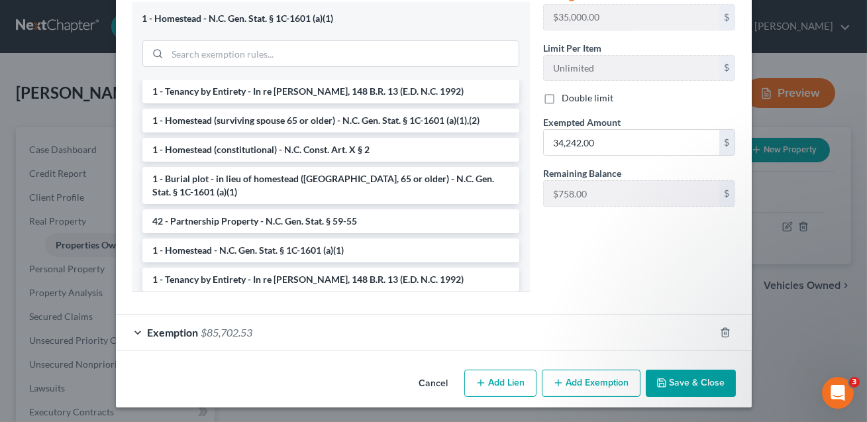
click at [695, 387] on button "Save & Close" at bounding box center [691, 384] width 90 height 28
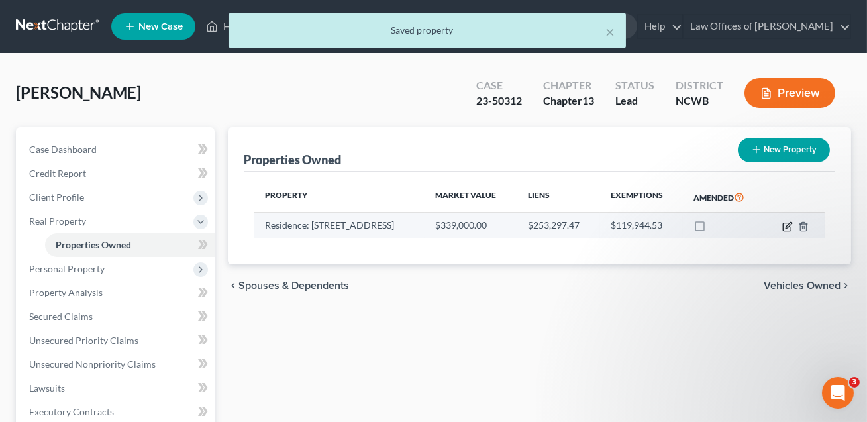
click at [787, 227] on icon "button" at bounding box center [789, 225] width 6 height 6
select select "28"
select select "48"
select select "3"
select select "5"
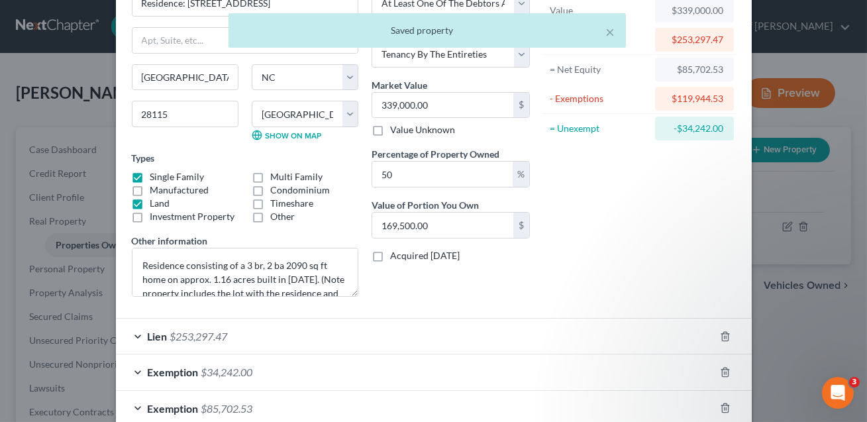
scroll to position [160, 0]
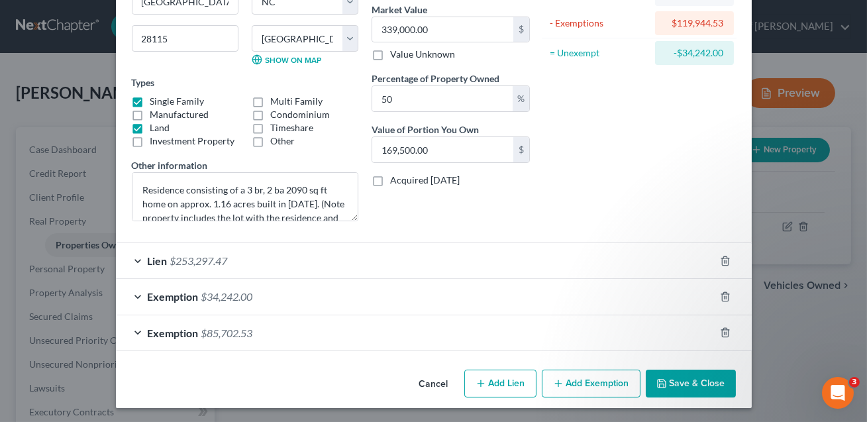
click at [425, 262] on div "Lien $253,297.47" at bounding box center [415, 260] width 599 height 35
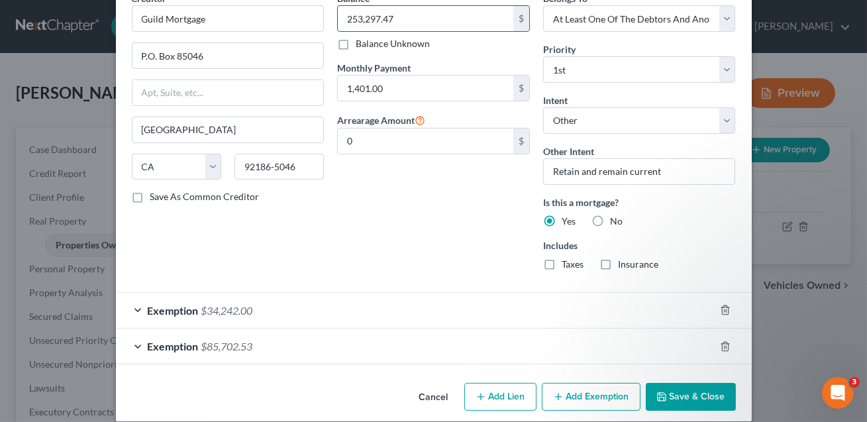
scroll to position [504, 0]
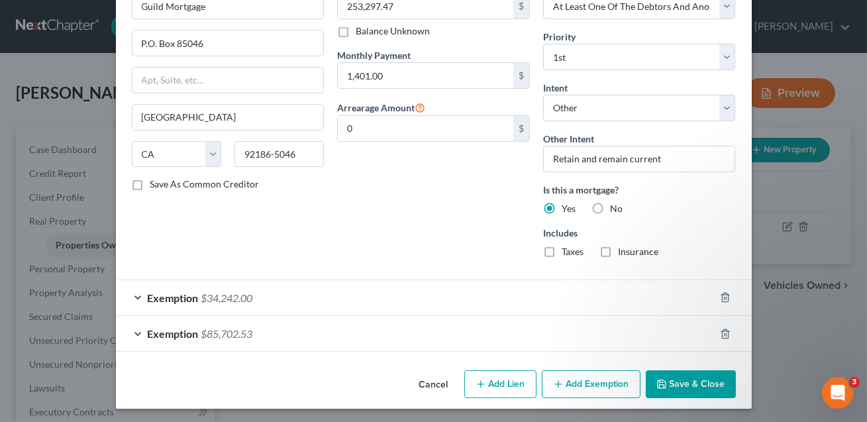
click at [710, 386] on button "Save & Close" at bounding box center [691, 384] width 90 height 28
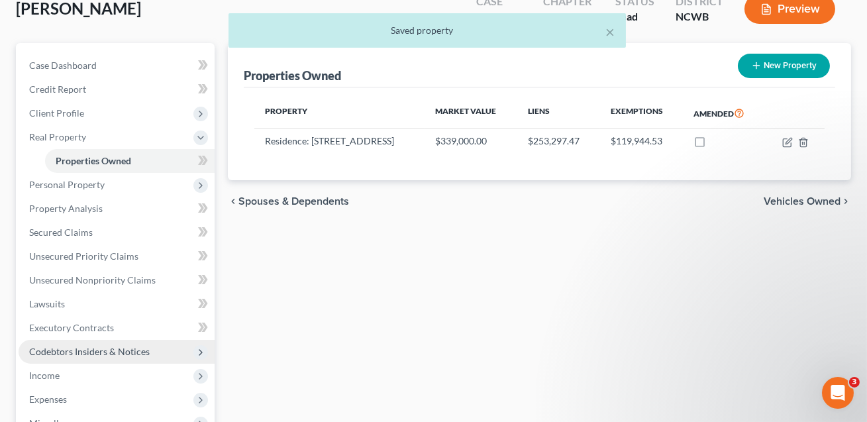
scroll to position [86, 0]
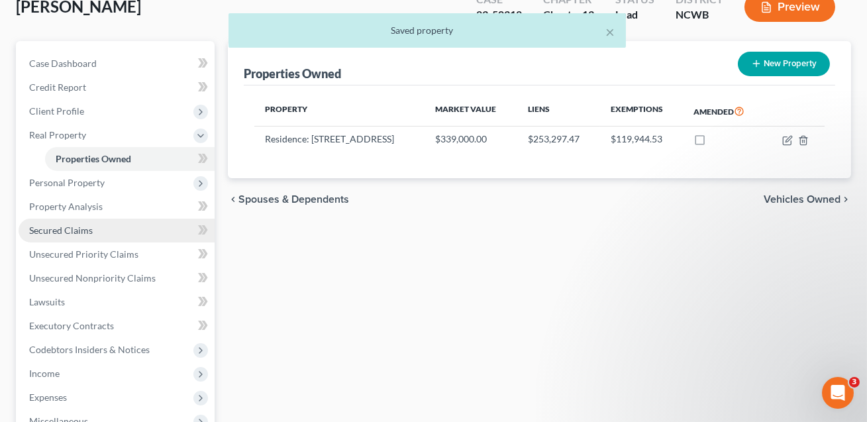
click at [102, 229] on link "Secured Claims" at bounding box center [117, 231] width 196 height 24
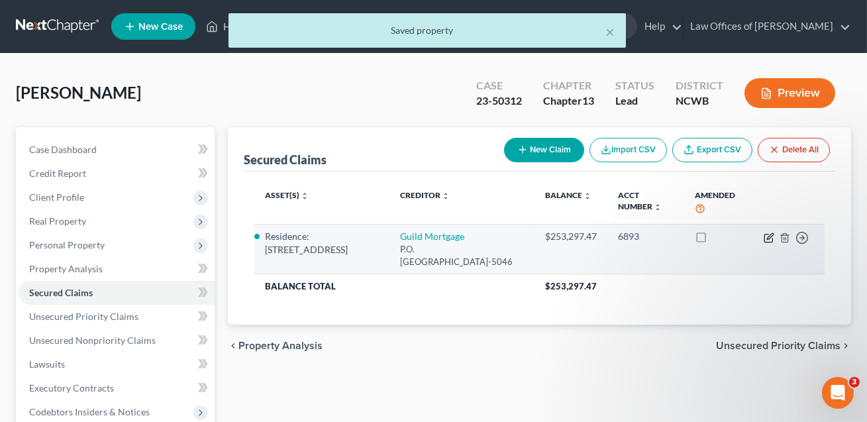
click at [771, 236] on icon "button" at bounding box center [770, 236] width 6 height 6
select select "4"
select select "3"
select select "0"
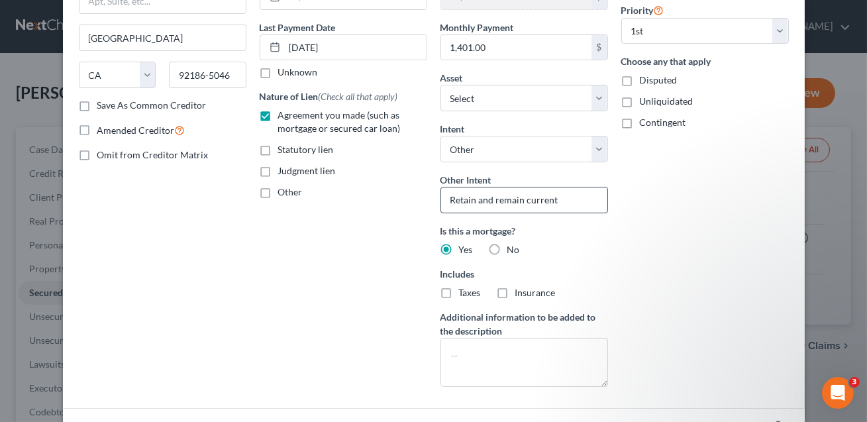
scroll to position [265, 0]
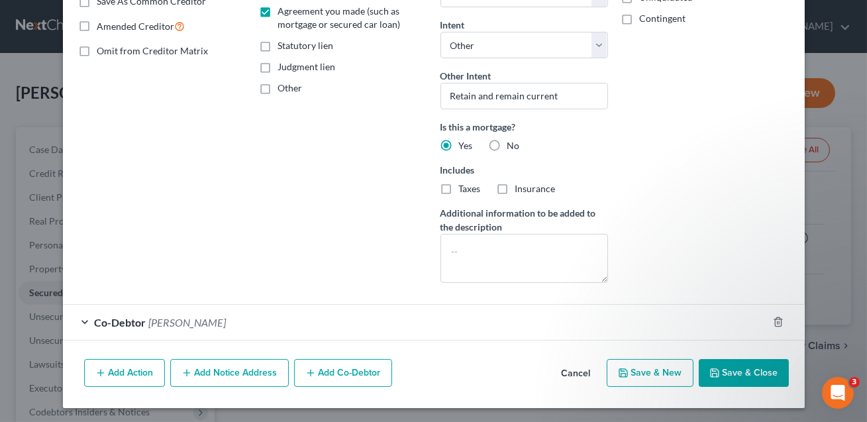
click at [753, 374] on button "Save & Close" at bounding box center [744, 373] width 90 height 28
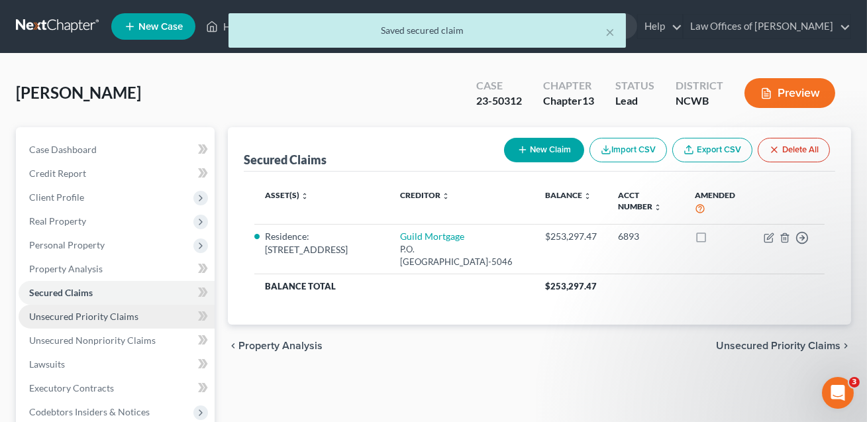
click at [112, 311] on span "Unsecured Priority Claims" at bounding box center [83, 316] width 109 height 11
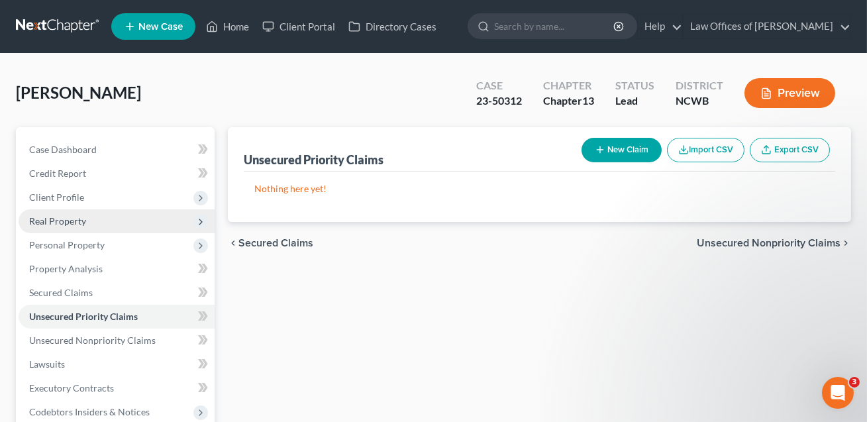
click at [74, 225] on span "Real Property" at bounding box center [57, 220] width 57 height 11
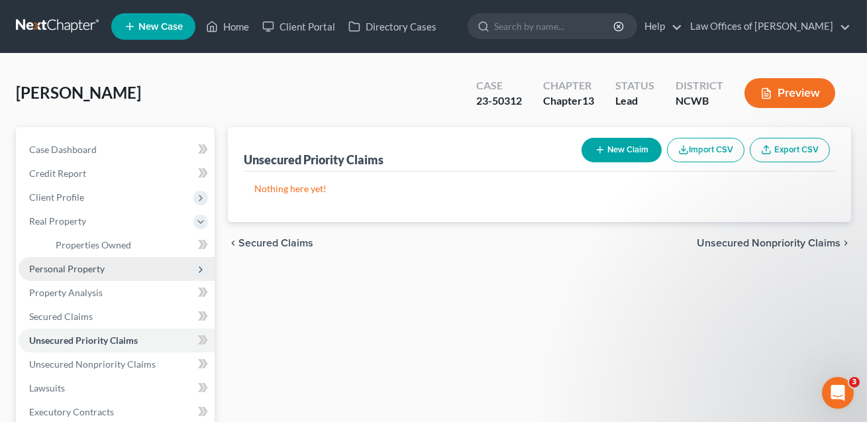
click at [66, 269] on span "Personal Property" at bounding box center [67, 268] width 76 height 11
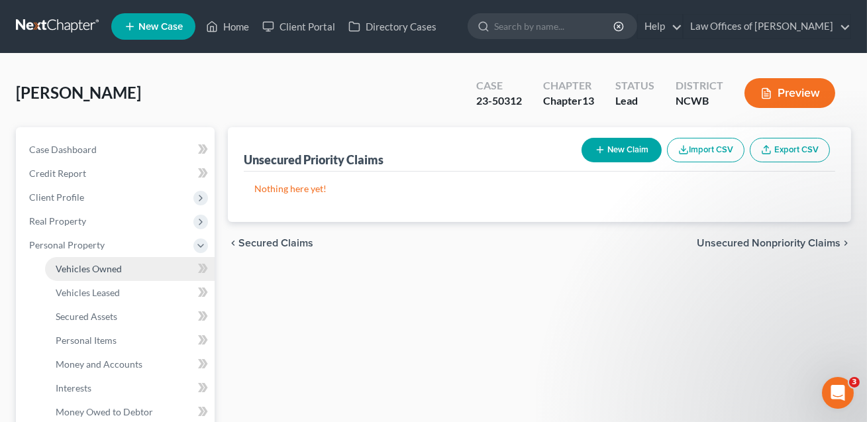
click at [80, 271] on span "Vehicles Owned" at bounding box center [89, 268] width 66 height 11
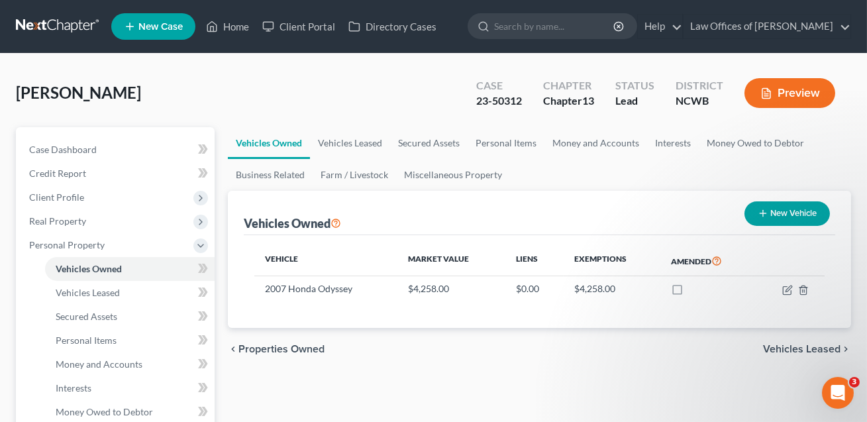
click at [794, 201] on button "New Vehicle" at bounding box center [787, 213] width 85 height 25
select select "0"
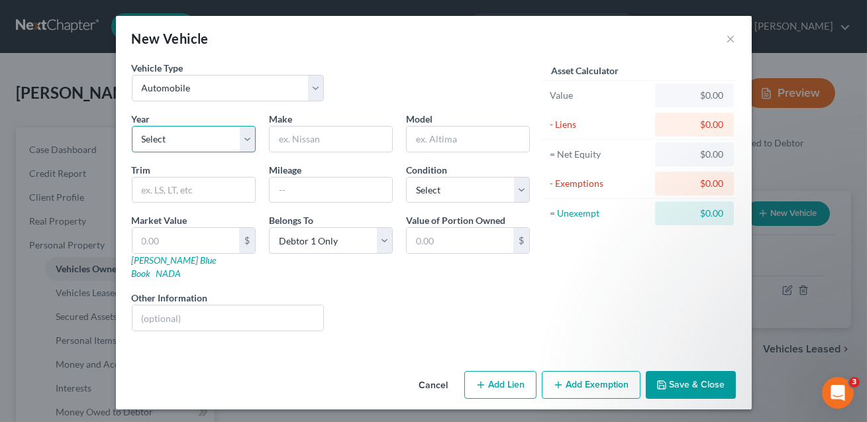
click at [241, 140] on select "Select 2026 2025 2024 2023 2022 2021 2020 2019 2018 2017 2016 2015 2014 2013 20…" at bounding box center [194, 139] width 124 height 27
select select "5"
click at [312, 142] on input "text" at bounding box center [331, 139] width 123 height 25
type input "Chevrolet"
click at [459, 129] on input "text" at bounding box center [468, 139] width 123 height 25
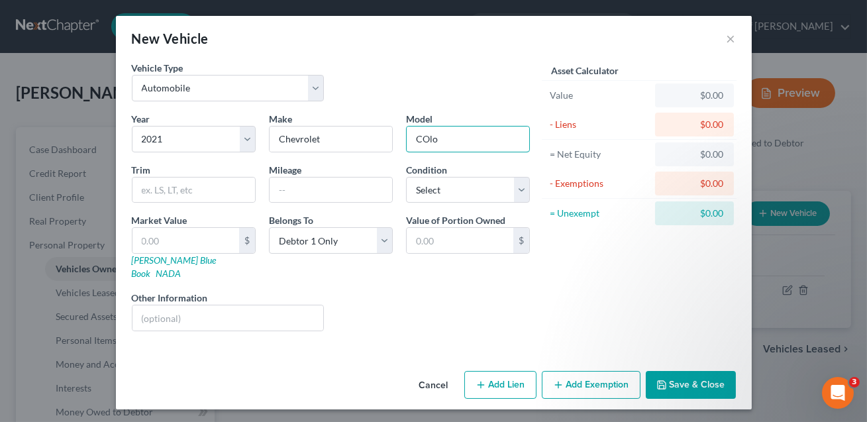
type input "[US_STATE]"
click at [506, 371] on button "Add Lien" at bounding box center [501, 385] width 72 height 28
select select "0"
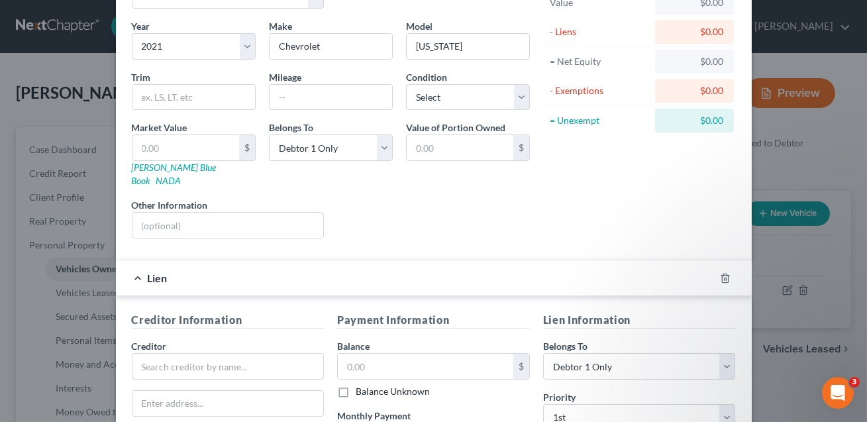
scroll to position [121, 0]
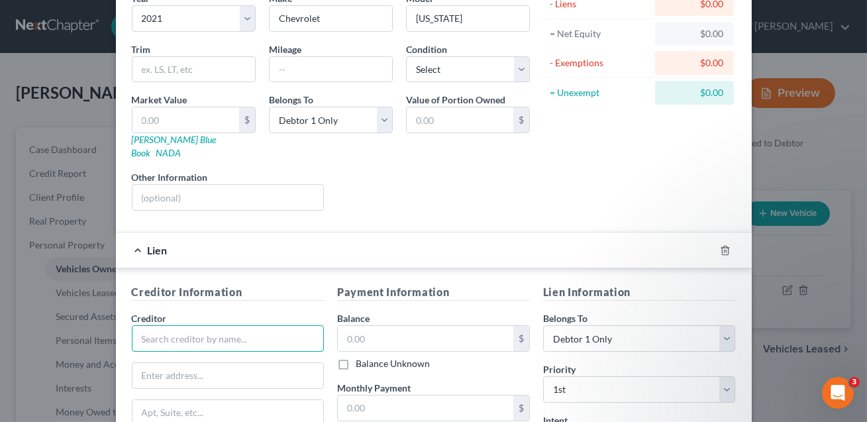
click at [274, 329] on input "text" at bounding box center [228, 338] width 193 height 27
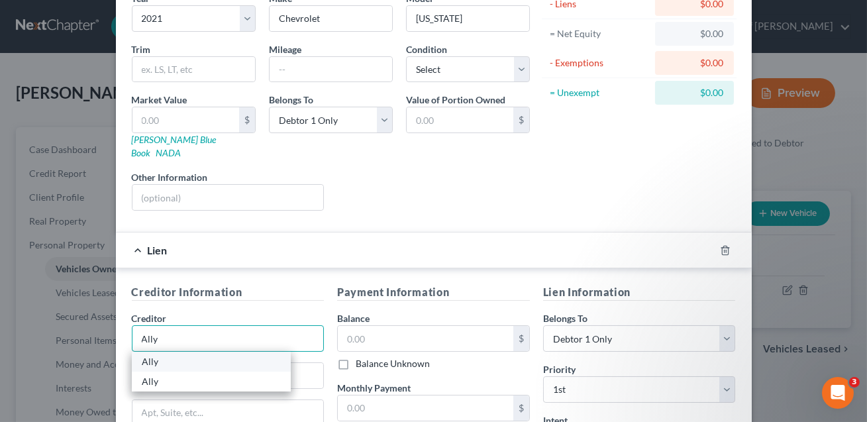
type input "Ally"
click at [262, 355] on div "Ally" at bounding box center [211, 361] width 138 height 13
type input "PO Box 380902"
type input "Bloomington"
select select "24"
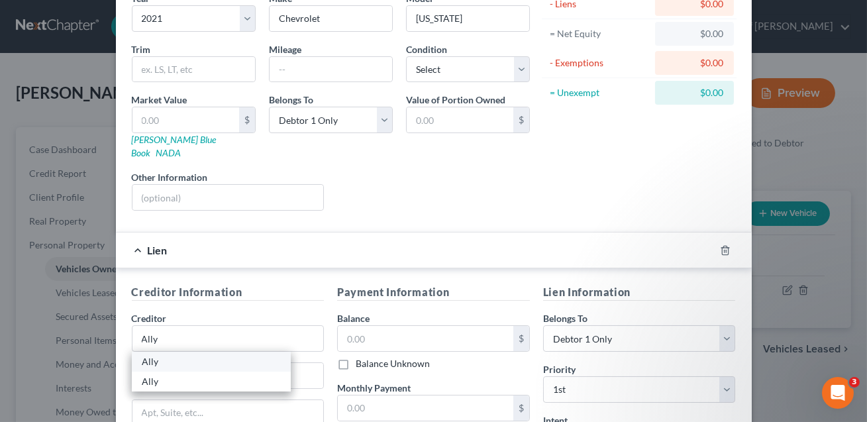
type input "55438"
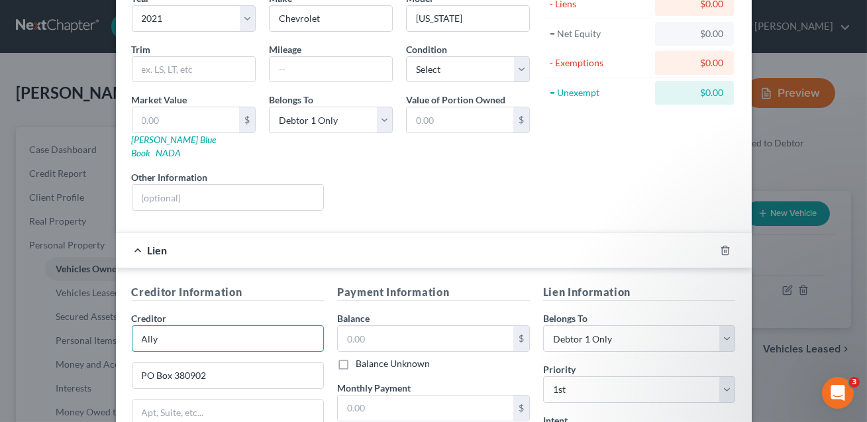
click at [207, 327] on input "Ally" at bounding box center [228, 338] width 193 height 27
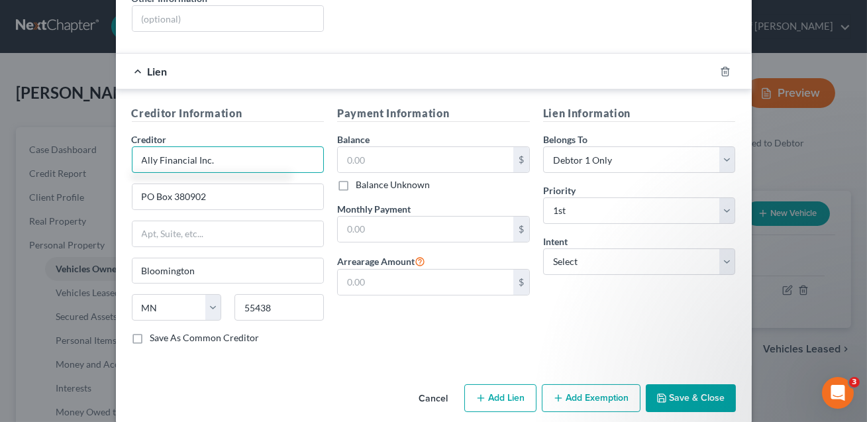
scroll to position [301, 0]
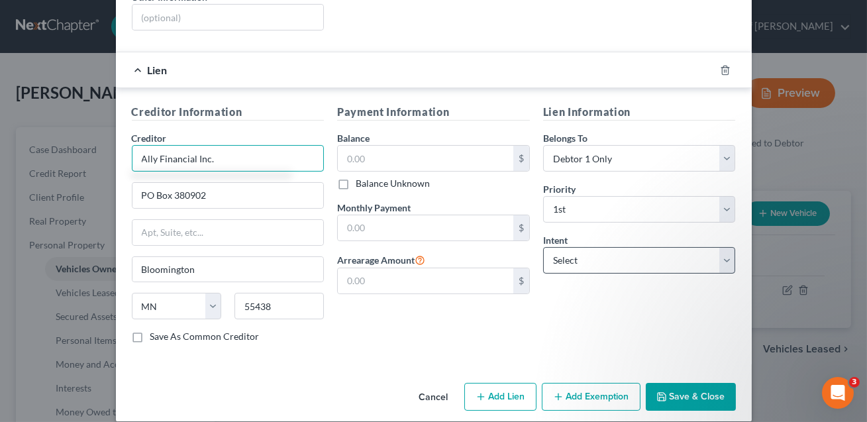
type input "Ally Financial Inc."
click at [592, 250] on select "Select Surrender Redeem Reaffirm Avoid Other" at bounding box center [639, 260] width 193 height 27
select select "2"
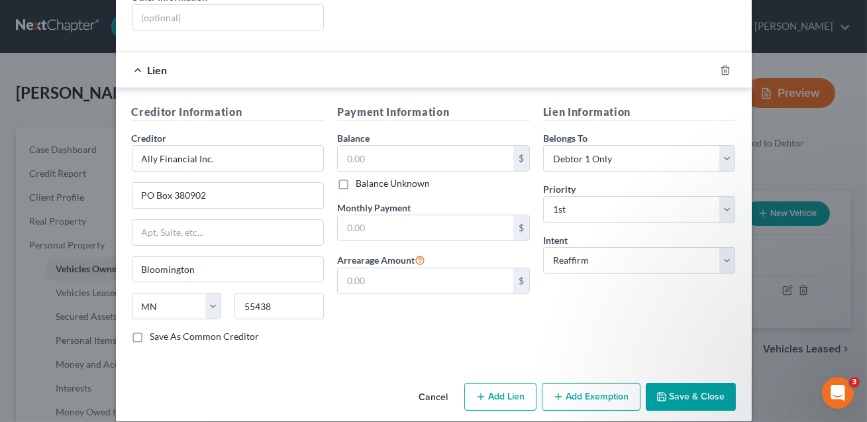
click at [683, 383] on button "Save & Close" at bounding box center [691, 397] width 90 height 28
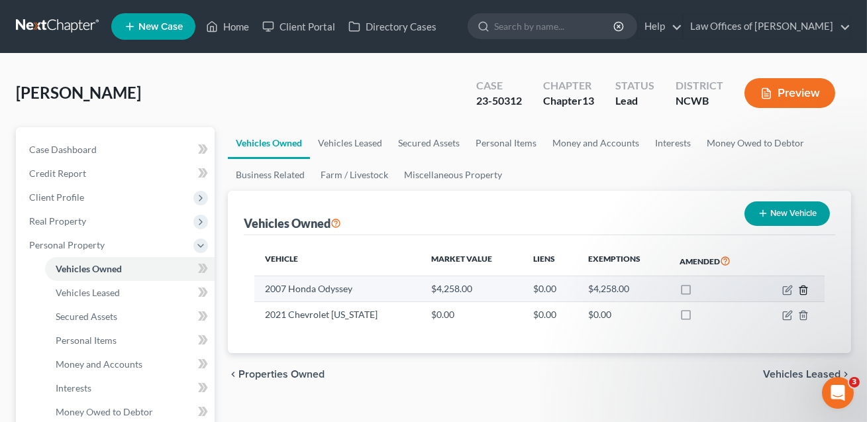
click at [807, 289] on icon "button" at bounding box center [803, 290] width 11 height 11
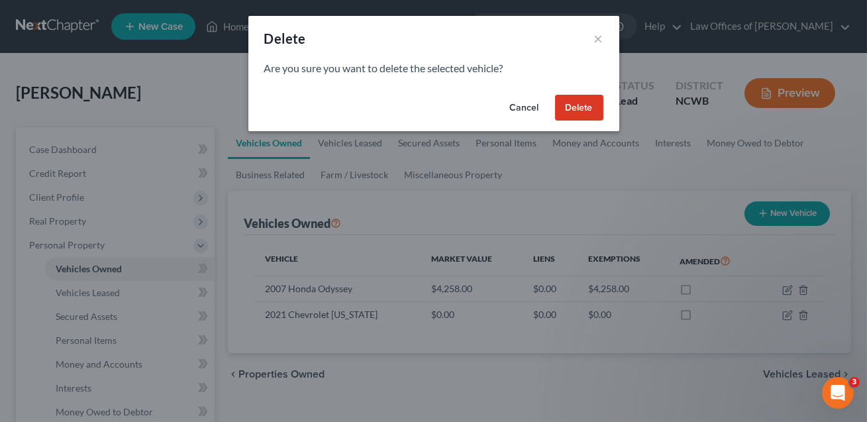
click at [573, 107] on button "Delete" at bounding box center [579, 108] width 48 height 27
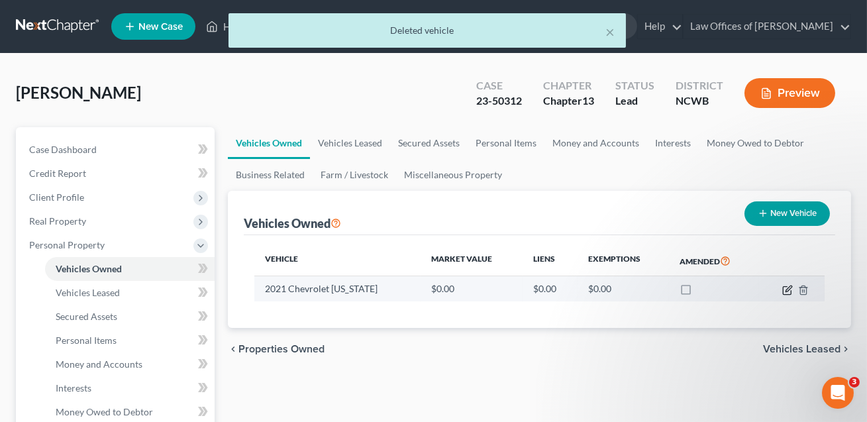
click at [789, 290] on icon "button" at bounding box center [789, 289] width 6 height 6
select select "0"
select select "5"
select select "0"
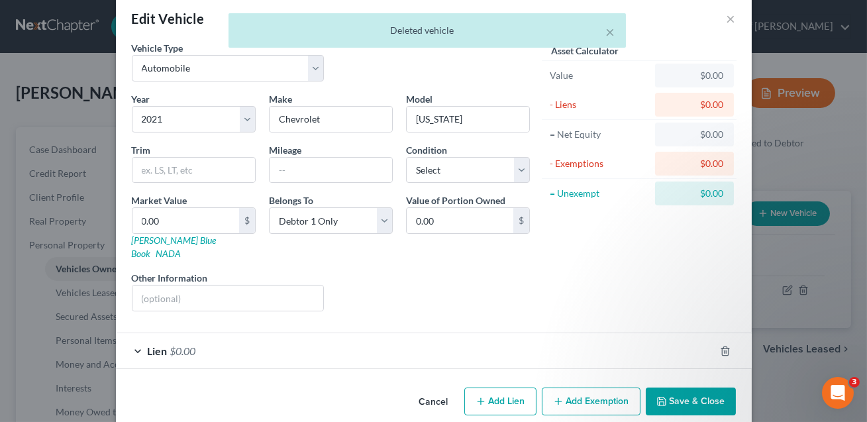
scroll to position [23, 0]
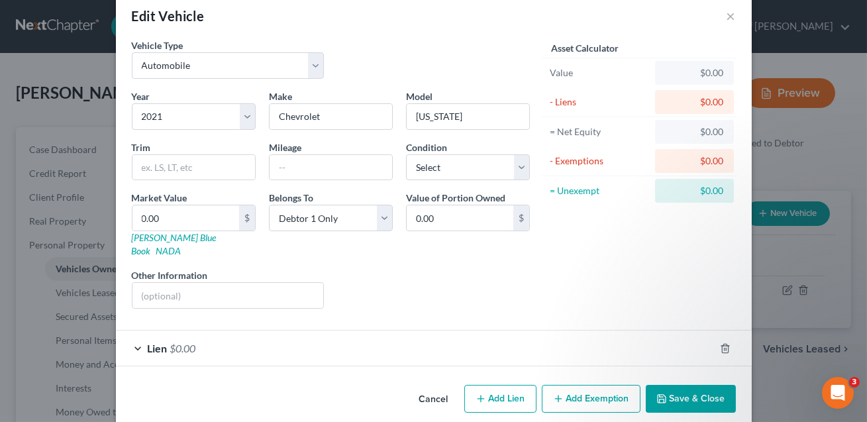
click at [715, 387] on button "Save & Close" at bounding box center [691, 399] width 90 height 28
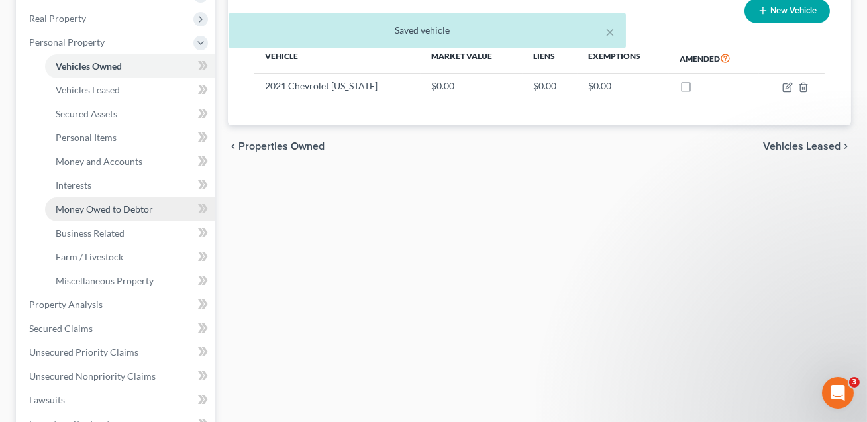
scroll to position [242, 0]
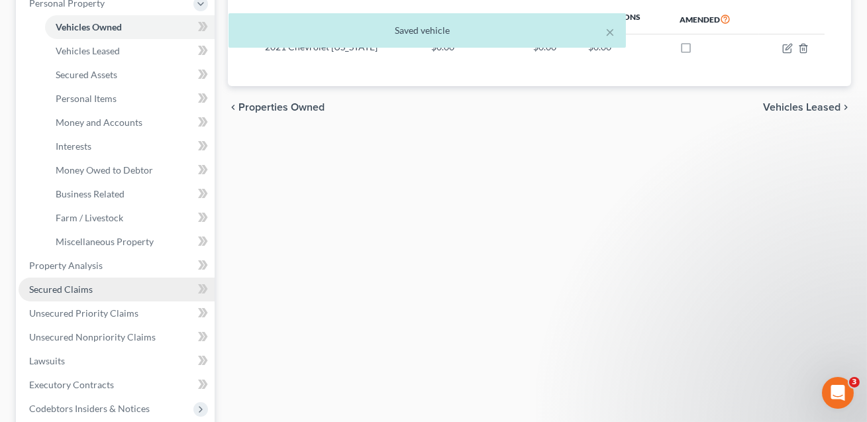
click at [78, 289] on span "Secured Claims" at bounding box center [61, 289] width 64 height 11
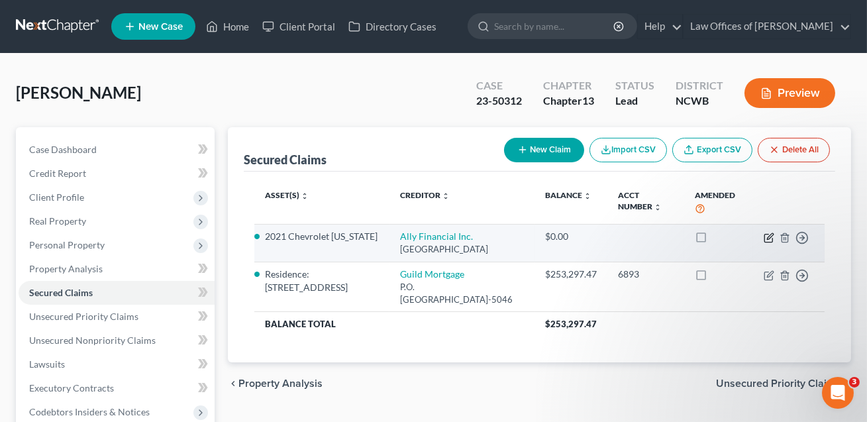
click at [772, 235] on icon "button" at bounding box center [770, 236] width 6 height 6
select select "24"
select select "2"
select select "0"
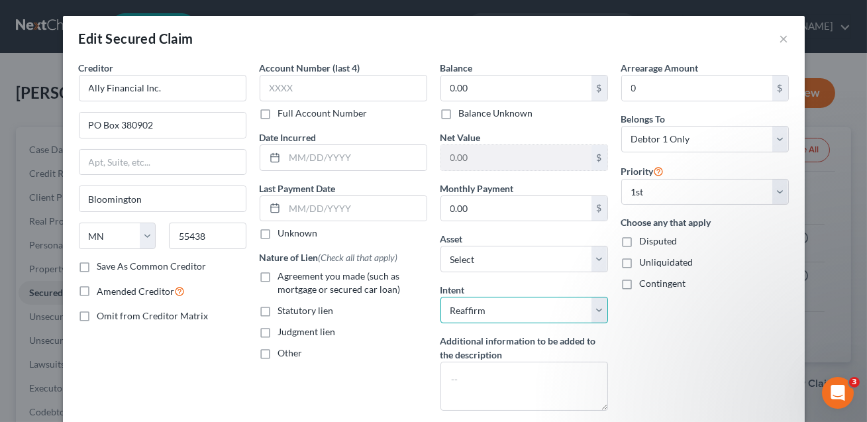
click at [476, 309] on select "Select Surrender Redeem Reaffirm Avoid Other" at bounding box center [525, 310] width 168 height 27
select select "0"
click at [278, 273] on label "Agreement you made (such as mortgage or secured car loan)" at bounding box center [352, 283] width 149 height 27
click at [284, 273] on input "Agreement you made (such as mortgage or secured car loan)" at bounding box center [288, 274] width 9 height 9
checkbox input "true"
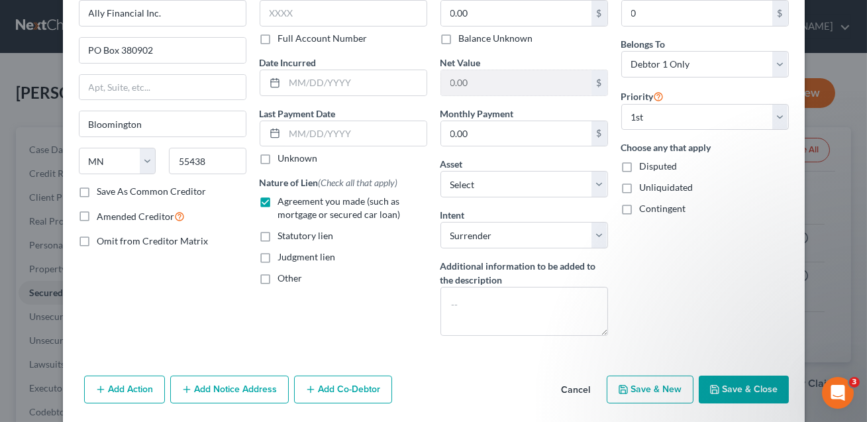
scroll to position [119, 0]
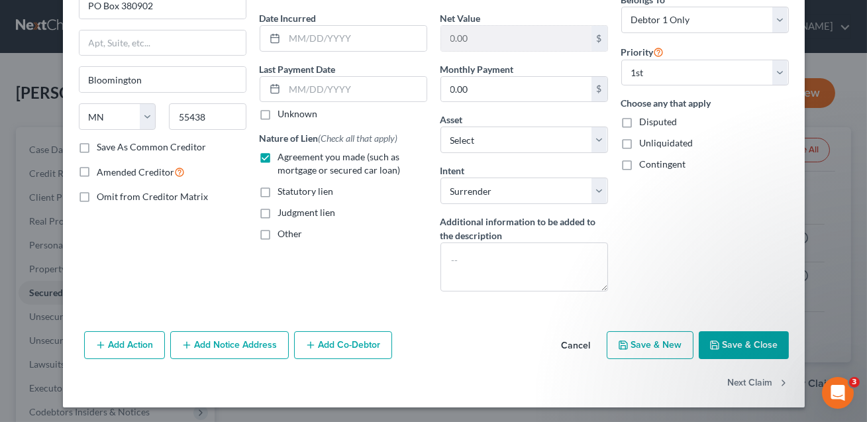
click at [752, 349] on button "Save & Close" at bounding box center [744, 345] width 90 height 28
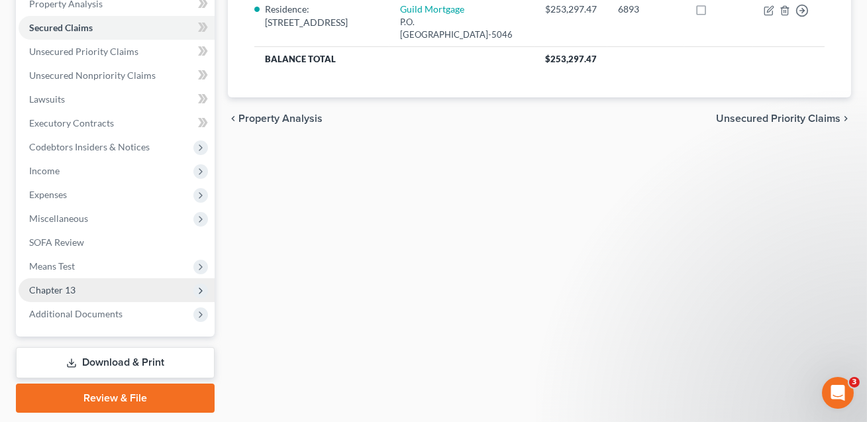
scroll to position [304, 0]
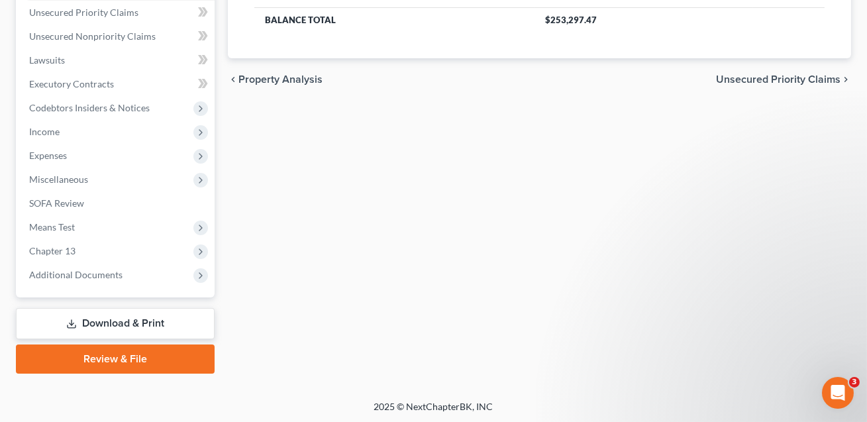
click at [97, 322] on link "Download & Print" at bounding box center [115, 323] width 199 height 31
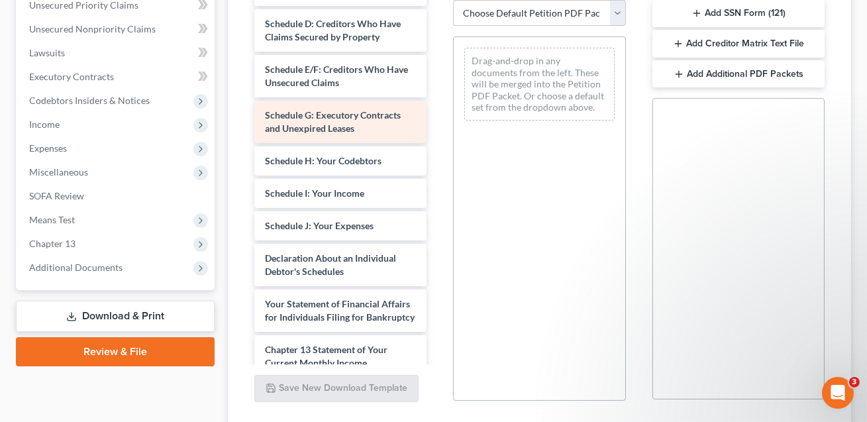
scroll to position [258, 0]
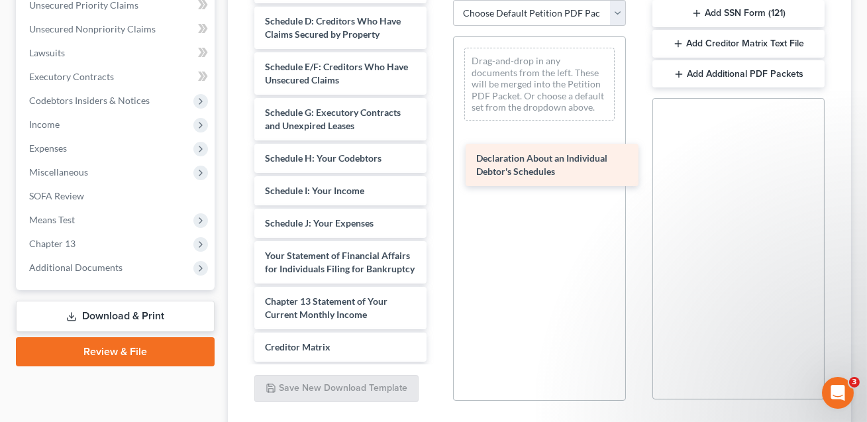
drag, startPoint x: 331, startPoint y: 249, endPoint x: 542, endPoint y: 166, distance: 227.3
click at [437, 166] on div "Declaration About an Individual Debtor's Schedules Monthly Business Income and …" at bounding box center [340, 122] width 193 height 753
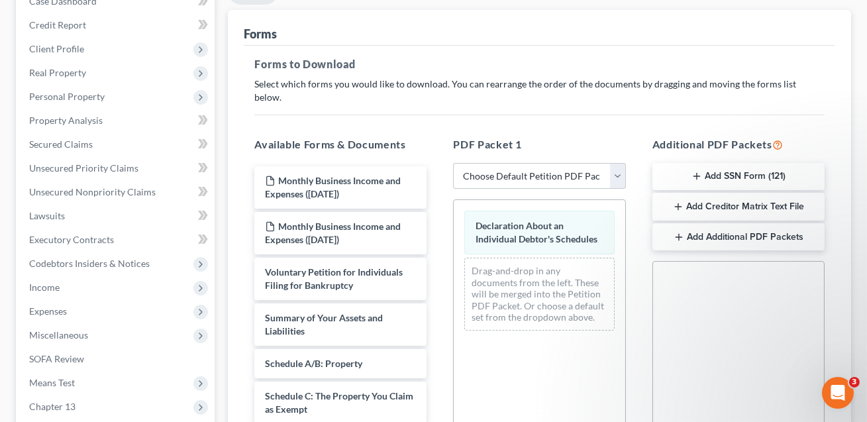
scroll to position [0, 0]
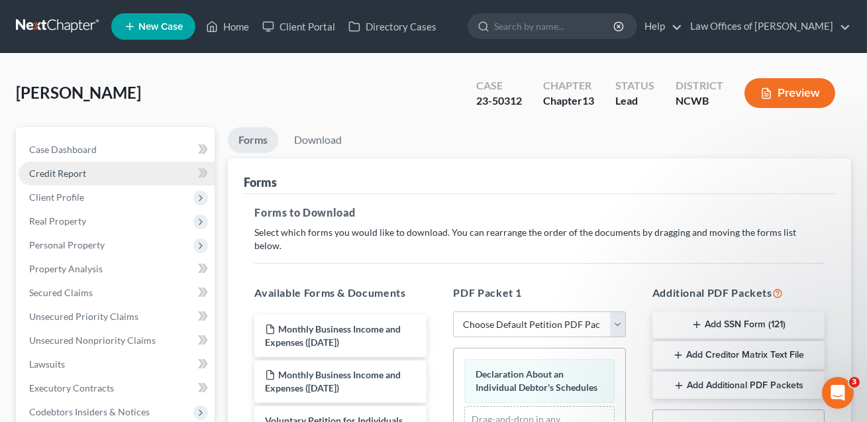
click at [70, 176] on span "Credit Report" at bounding box center [57, 173] width 57 height 11
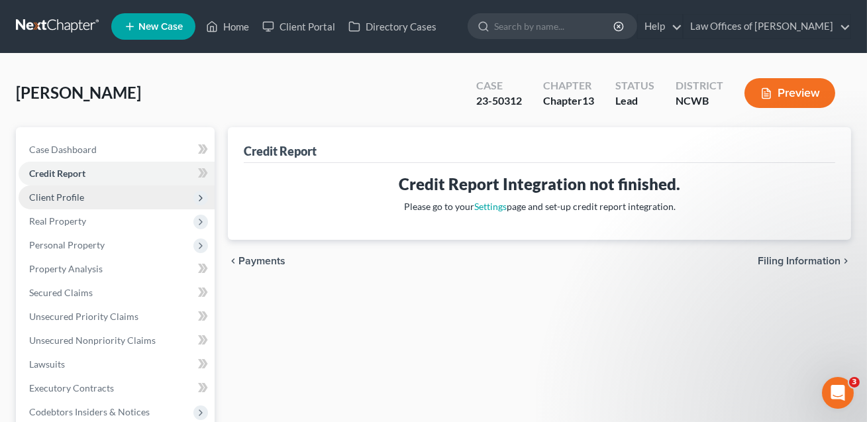
click at [71, 199] on span "Client Profile" at bounding box center [56, 197] width 55 height 11
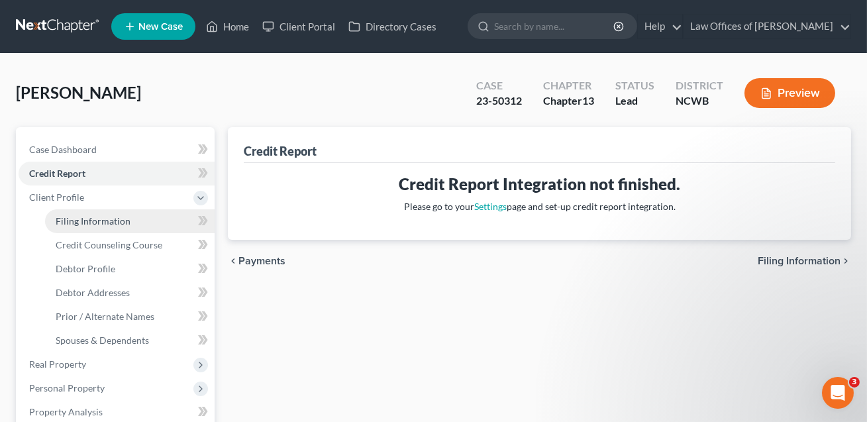
click at [77, 220] on span "Filing Information" at bounding box center [93, 220] width 75 height 11
select select "1"
select select "0"
select select "3"
select select "59"
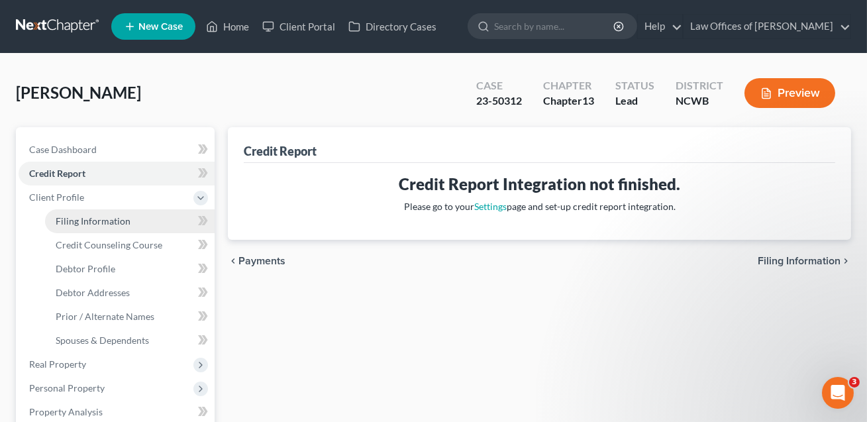
select select "1"
select select "28"
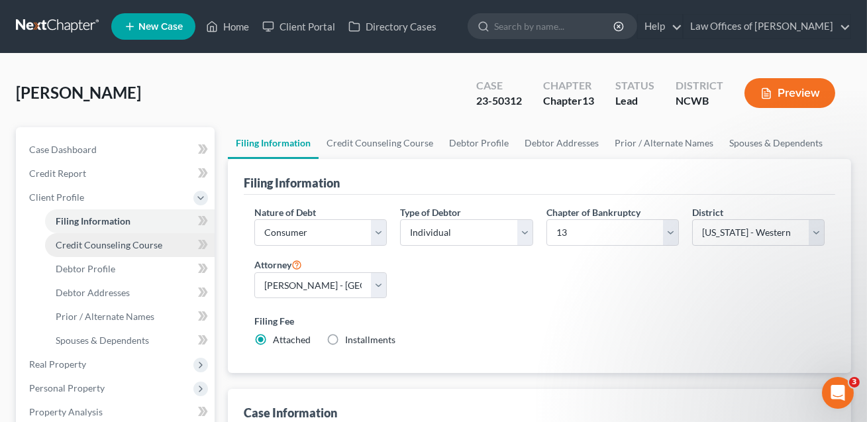
click at [87, 246] on span "Credit Counseling Course" at bounding box center [109, 244] width 107 height 11
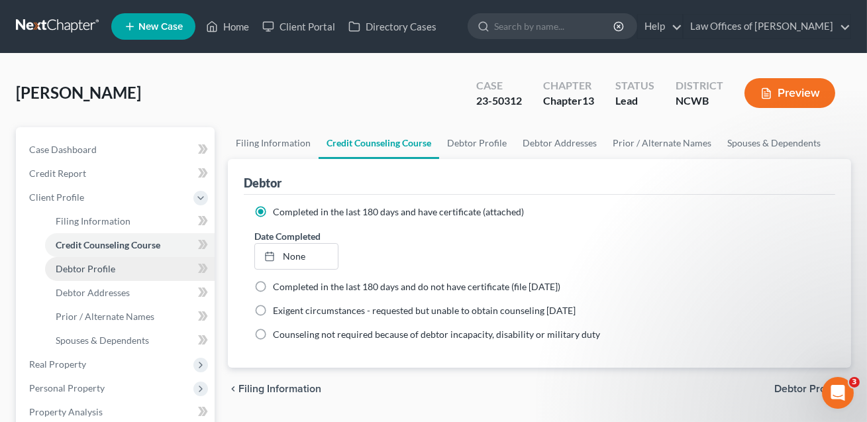
click at [92, 268] on span "Debtor Profile" at bounding box center [86, 268] width 60 height 11
select select "1"
select select "3"
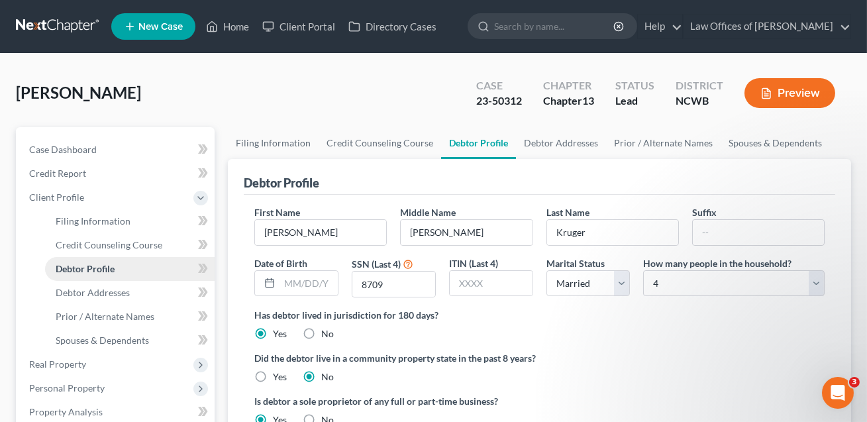
radio input "true"
click at [82, 223] on span "Filing Information" at bounding box center [93, 220] width 75 height 11
select select "1"
select select "0"
select select "3"
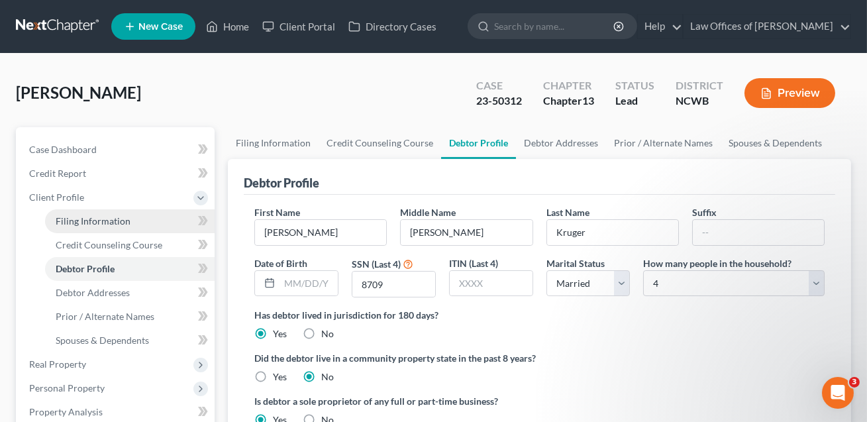
select select "59"
select select "1"
select select "28"
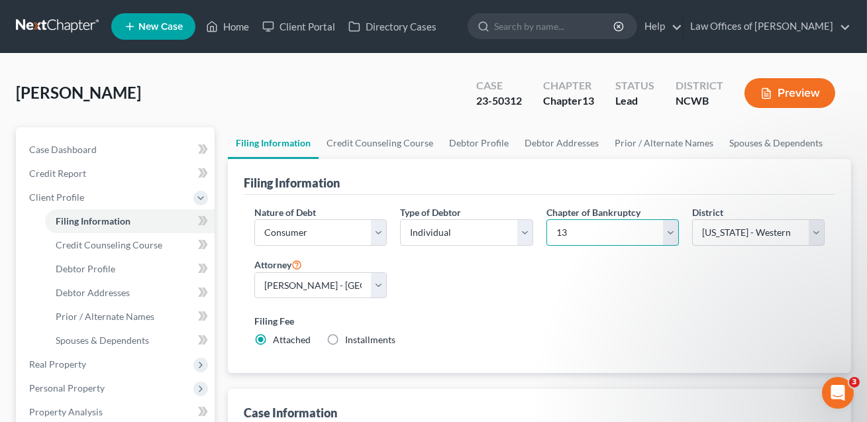
click at [621, 234] on select "Select 7 11 12 13" at bounding box center [613, 232] width 133 height 27
select select "0"
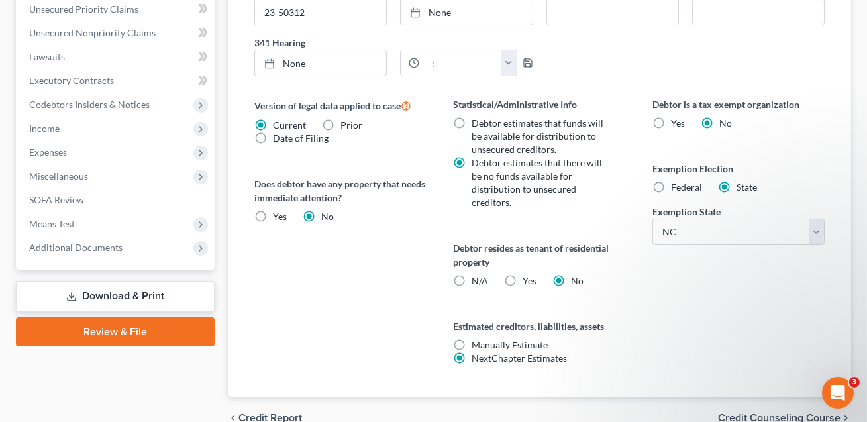
scroll to position [455, 0]
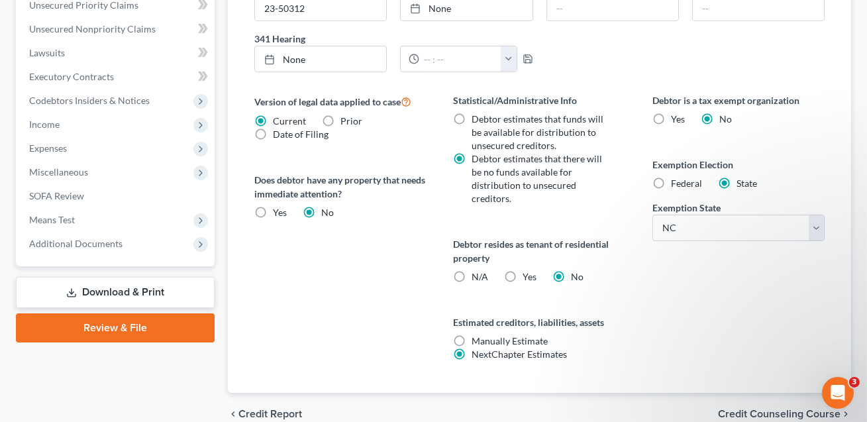
click at [142, 293] on link "Download & Print" at bounding box center [115, 292] width 199 height 31
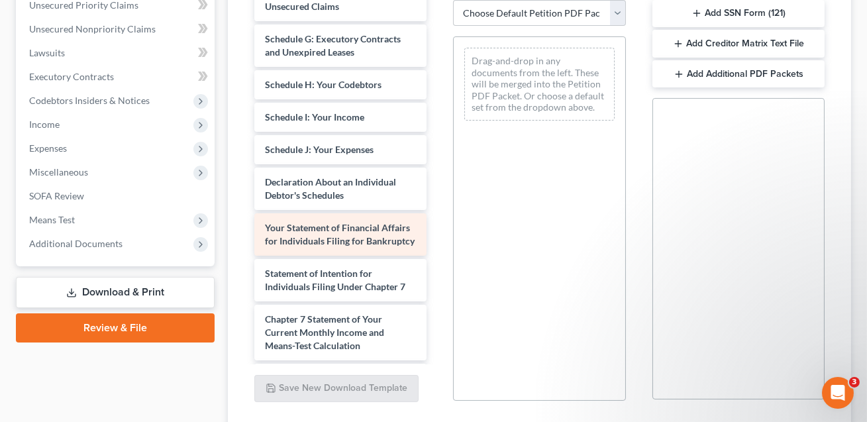
scroll to position [332, 0]
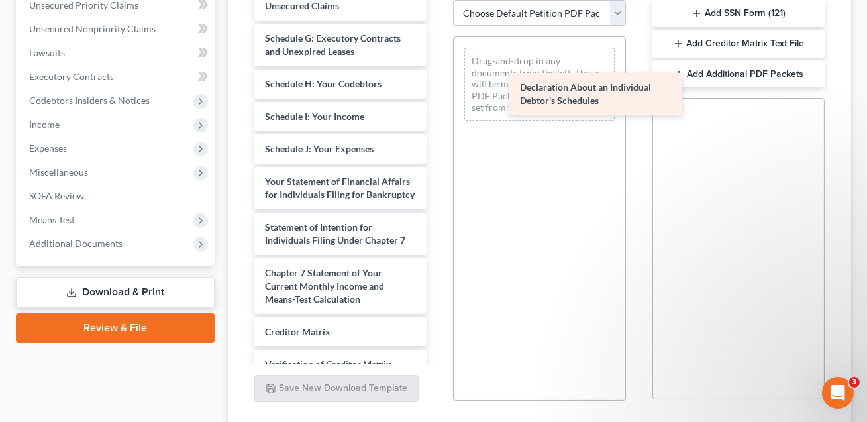
drag, startPoint x: 302, startPoint y: 176, endPoint x: 557, endPoint y: 97, distance: 266.8
click at [437, 97] on div "Declaration About an Individual Debtor's Schedules Monthly Business Income and …" at bounding box center [340, 77] width 193 height 812
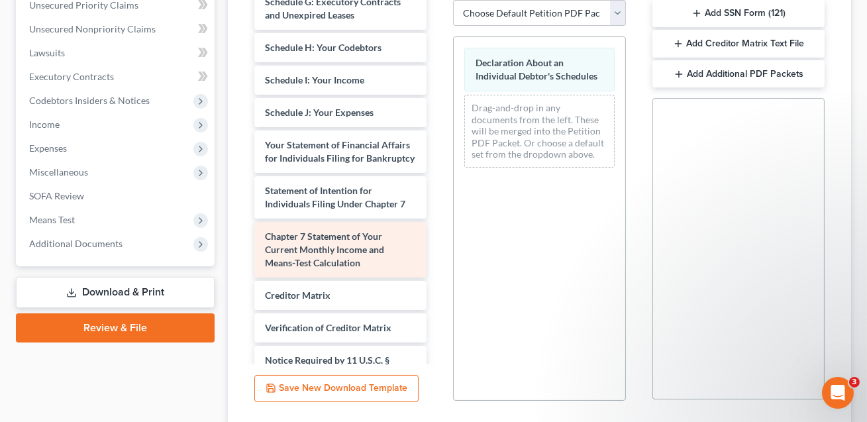
scroll to position [370, 0]
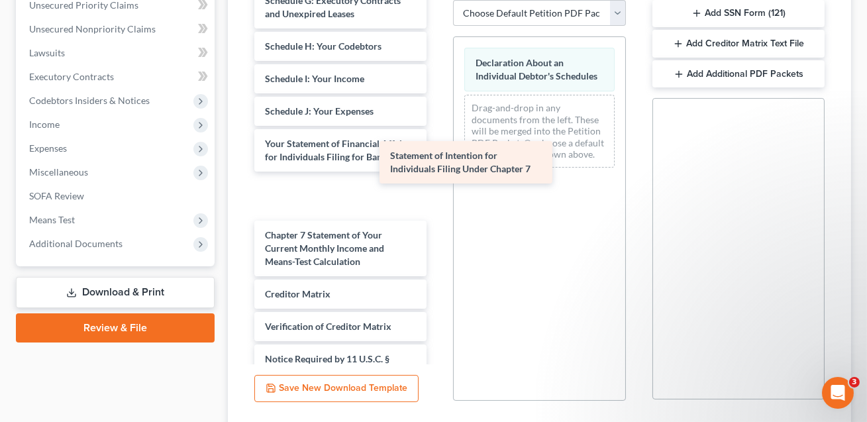
drag, startPoint x: 292, startPoint y: 186, endPoint x: 557, endPoint y: 131, distance: 270.2
click at [437, 131] on div "Statement of Intention for Individuals Filing Under Chapter 7 Monthly Business …" at bounding box center [340, 40] width 193 height 812
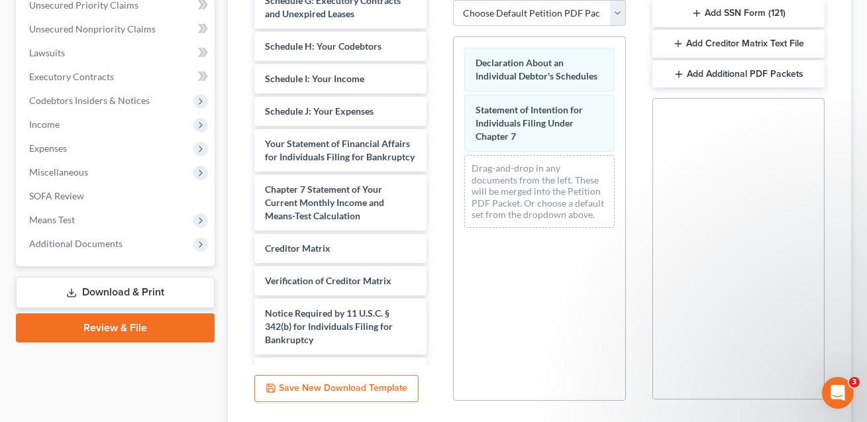
scroll to position [395, 0]
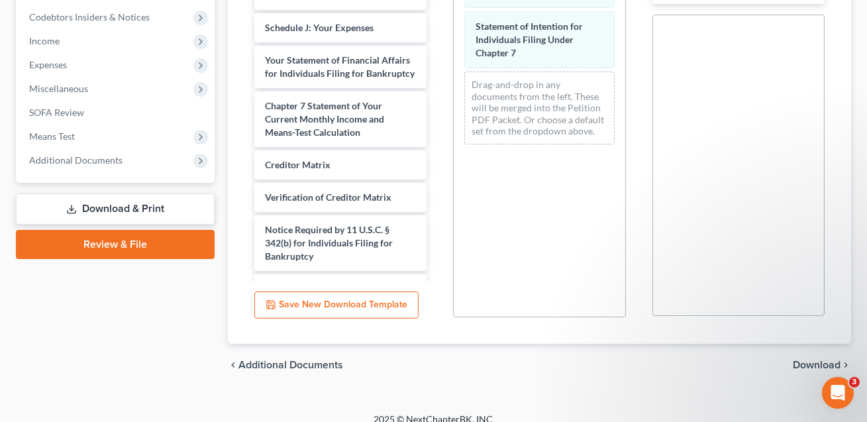
click at [802, 360] on span "Download" at bounding box center [817, 365] width 48 height 11
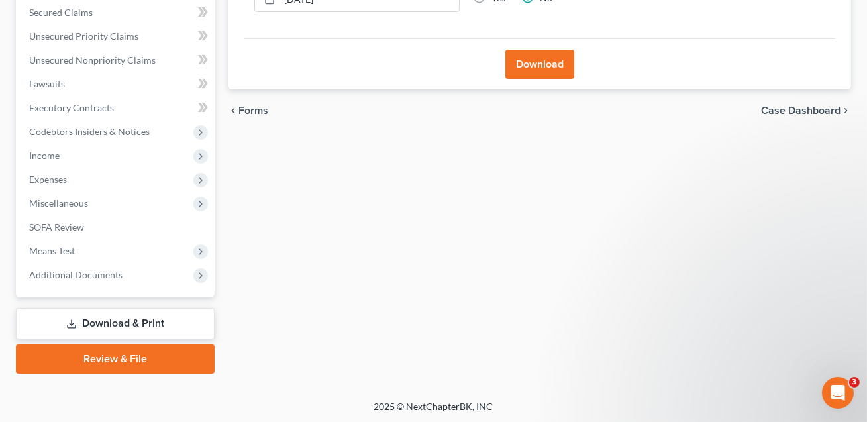
scroll to position [64, 0]
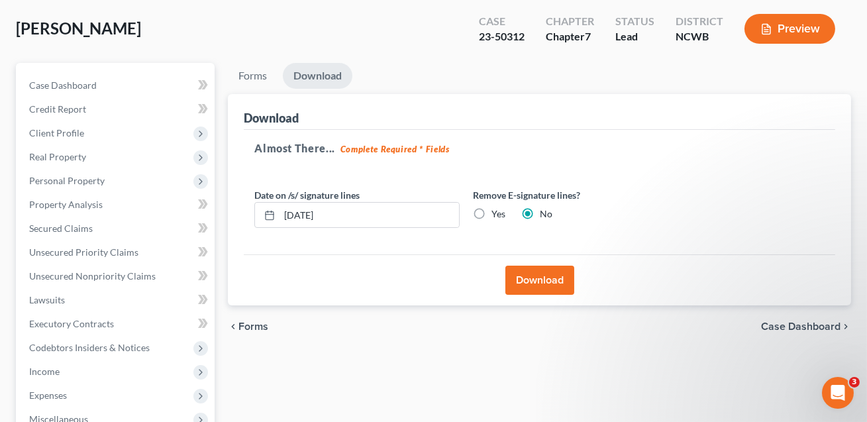
click at [492, 214] on label "Yes" at bounding box center [499, 213] width 14 height 13
click at [497, 214] on input "Yes" at bounding box center [501, 211] width 9 height 9
radio input "true"
radio input "false"
drag, startPoint x: 370, startPoint y: 216, endPoint x: 282, endPoint y: 214, distance: 88.2
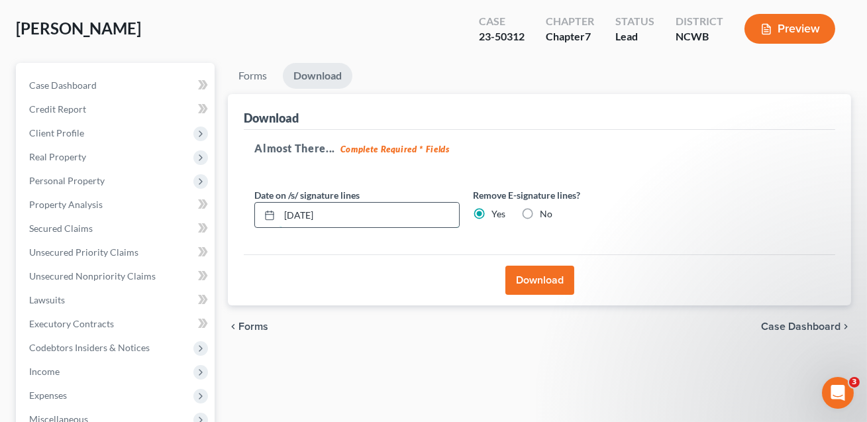
click at [282, 214] on input "10/12/2025" at bounding box center [370, 215] width 180 height 25
click at [527, 285] on button "Download" at bounding box center [540, 280] width 69 height 29
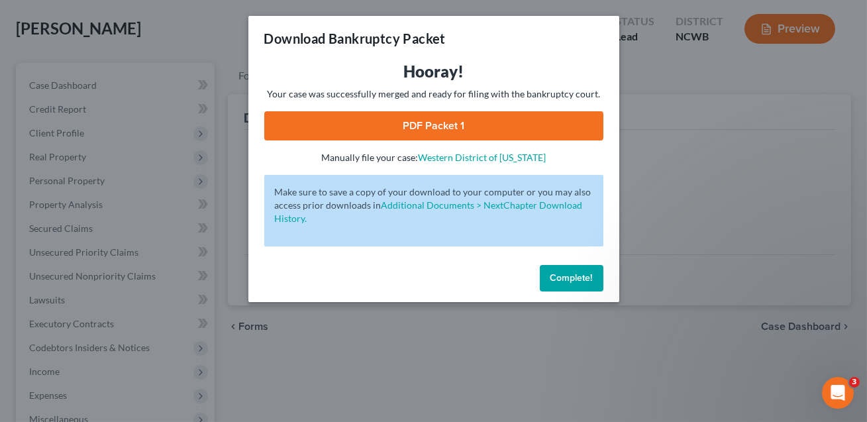
click at [465, 127] on link "PDF Packet 1" at bounding box center [433, 125] width 339 height 29
click at [578, 280] on span "Complete!" at bounding box center [572, 277] width 42 height 11
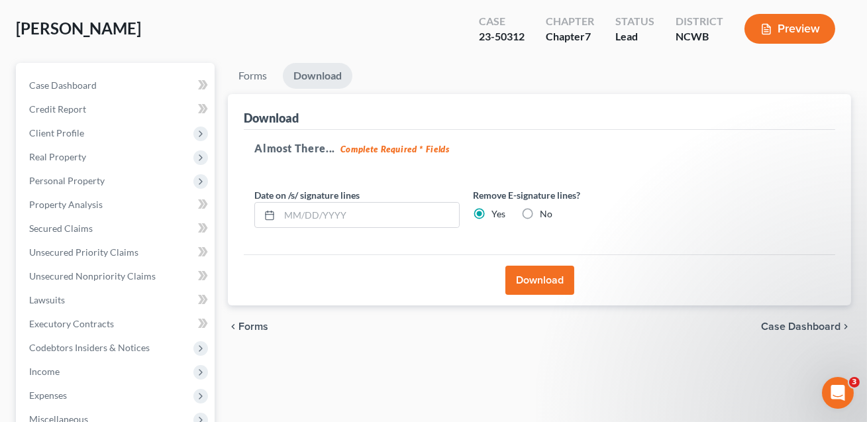
scroll to position [0, 0]
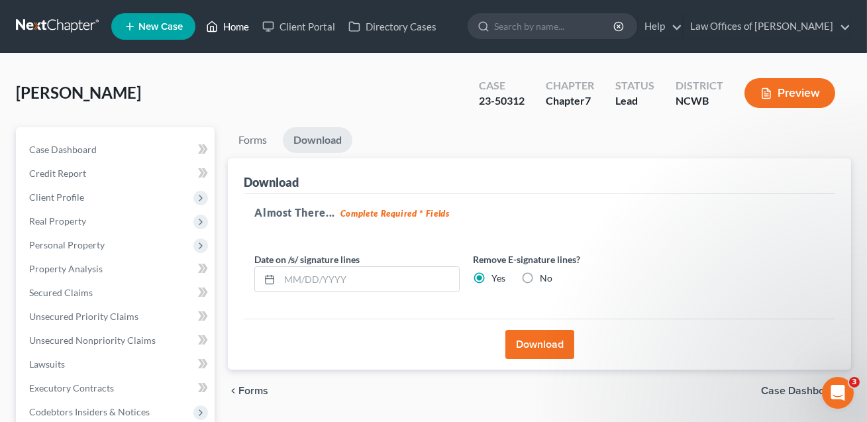
click at [241, 27] on link "Home" at bounding box center [227, 27] width 56 height 24
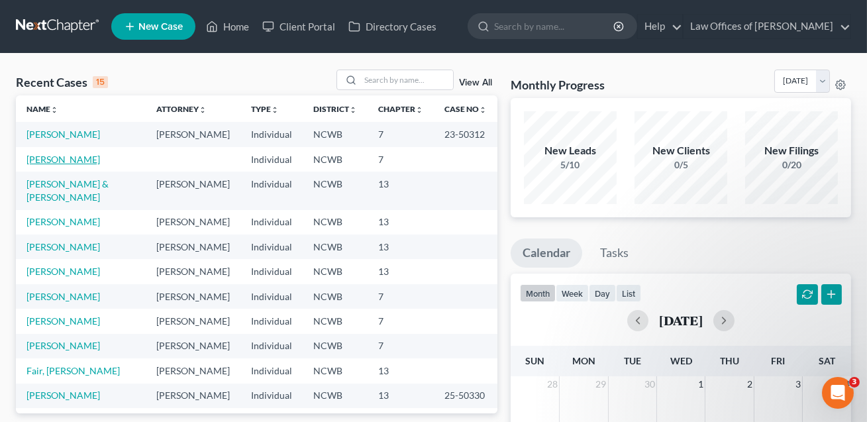
click at [70, 165] on link "Kruger, Kerri" at bounding box center [64, 159] width 74 height 11
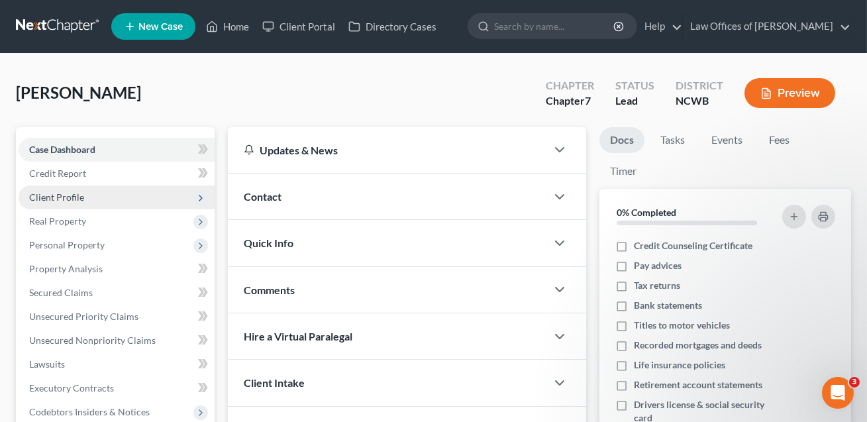
click at [58, 192] on span "Client Profile" at bounding box center [56, 197] width 55 height 11
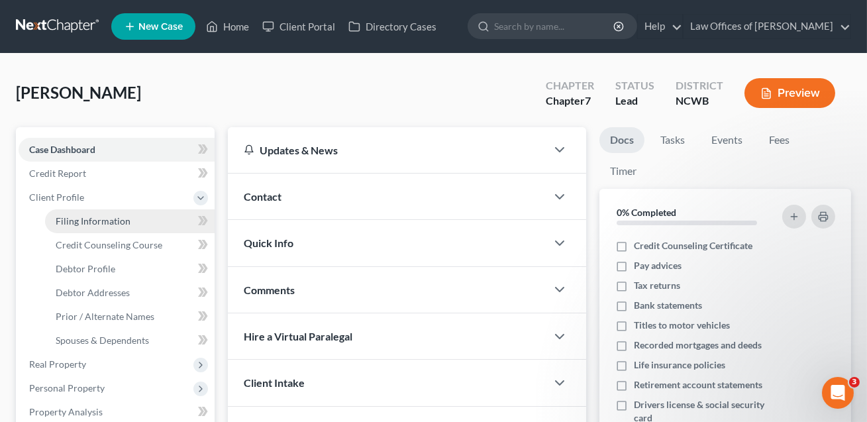
click at [80, 222] on span "Filing Information" at bounding box center [93, 220] width 75 height 11
select select "1"
select select "0"
select select "59"
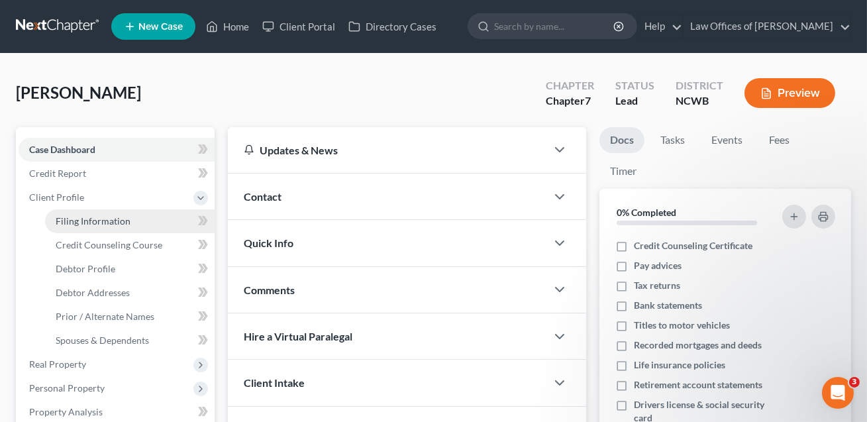
select select "28"
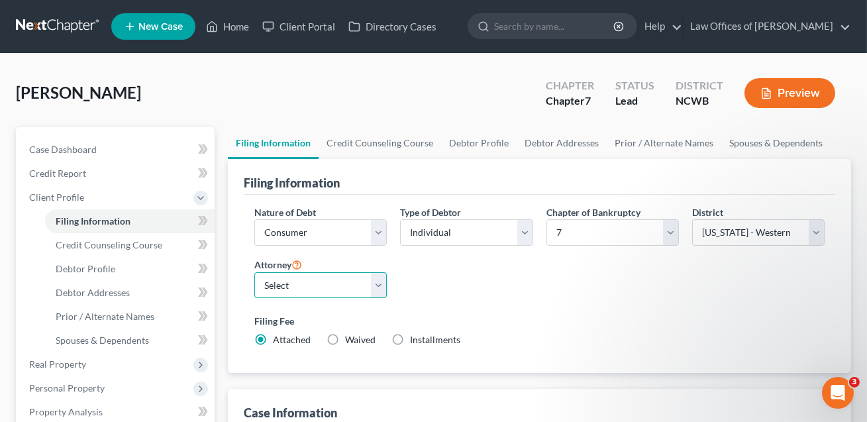
click at [307, 280] on select "Select F. [PERSON_NAME] - NCWB [PERSON_NAME] - [GEOGRAPHIC_DATA]" at bounding box center [320, 285] width 133 height 27
select select "1"
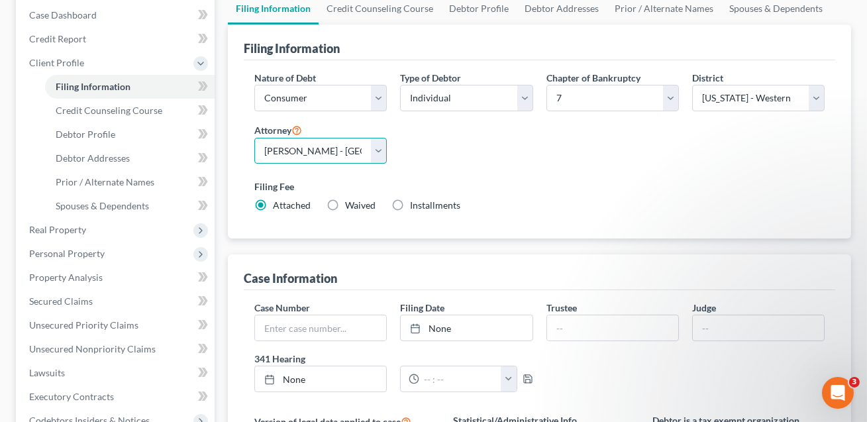
scroll to position [158, 0]
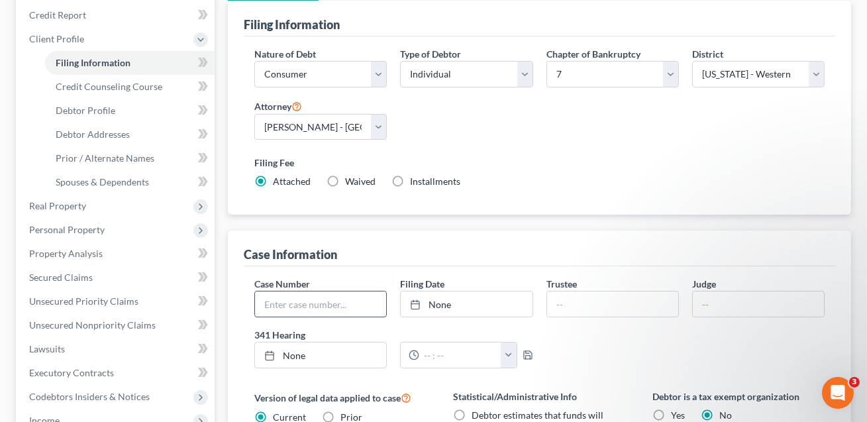
click at [302, 300] on input "text" at bounding box center [320, 304] width 131 height 25
type input "25-50173"
click at [439, 305] on link "None" at bounding box center [466, 304] width 131 height 25
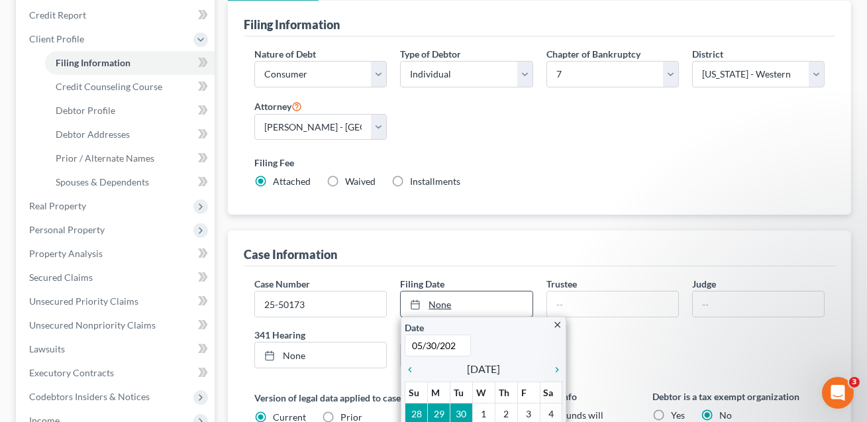
type input "05/30/2025"
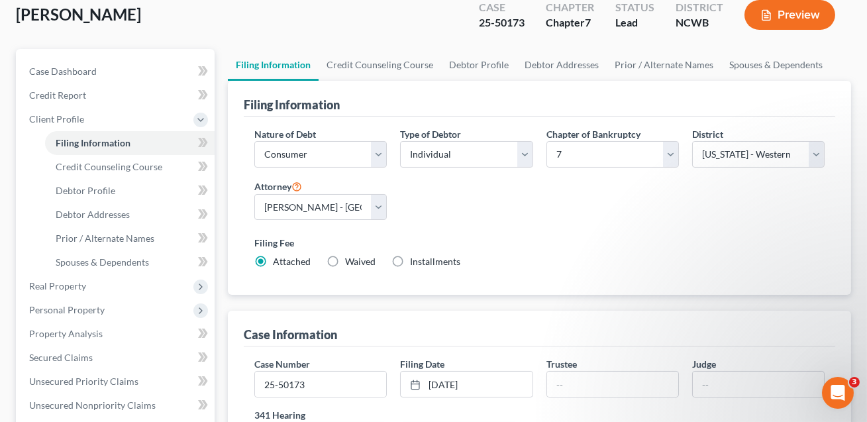
scroll to position [0, 0]
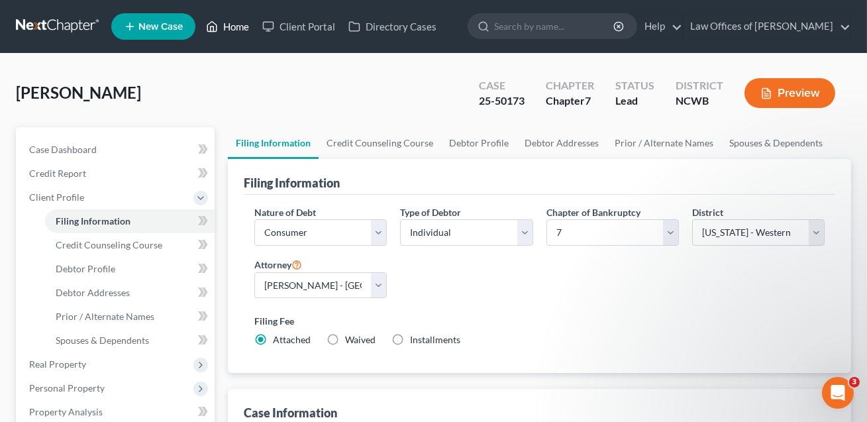
click at [227, 26] on link "Home" at bounding box center [227, 27] width 56 height 24
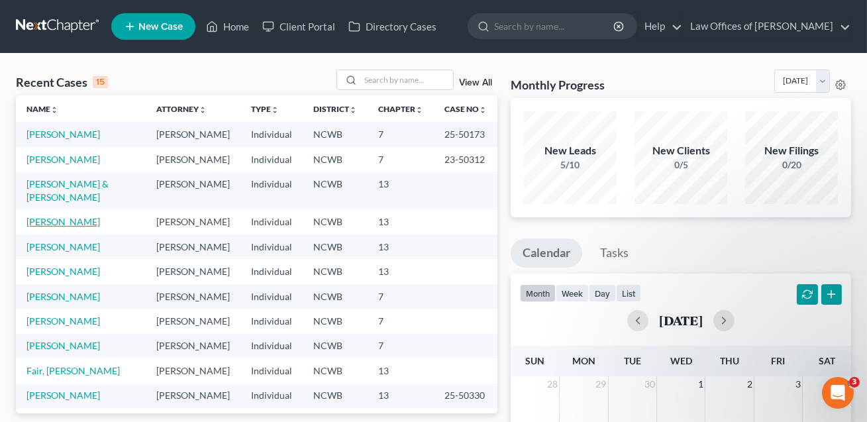
click at [55, 227] on link "[PERSON_NAME]" at bounding box center [64, 221] width 74 height 11
